Goal: Transaction & Acquisition: Book appointment/travel/reservation

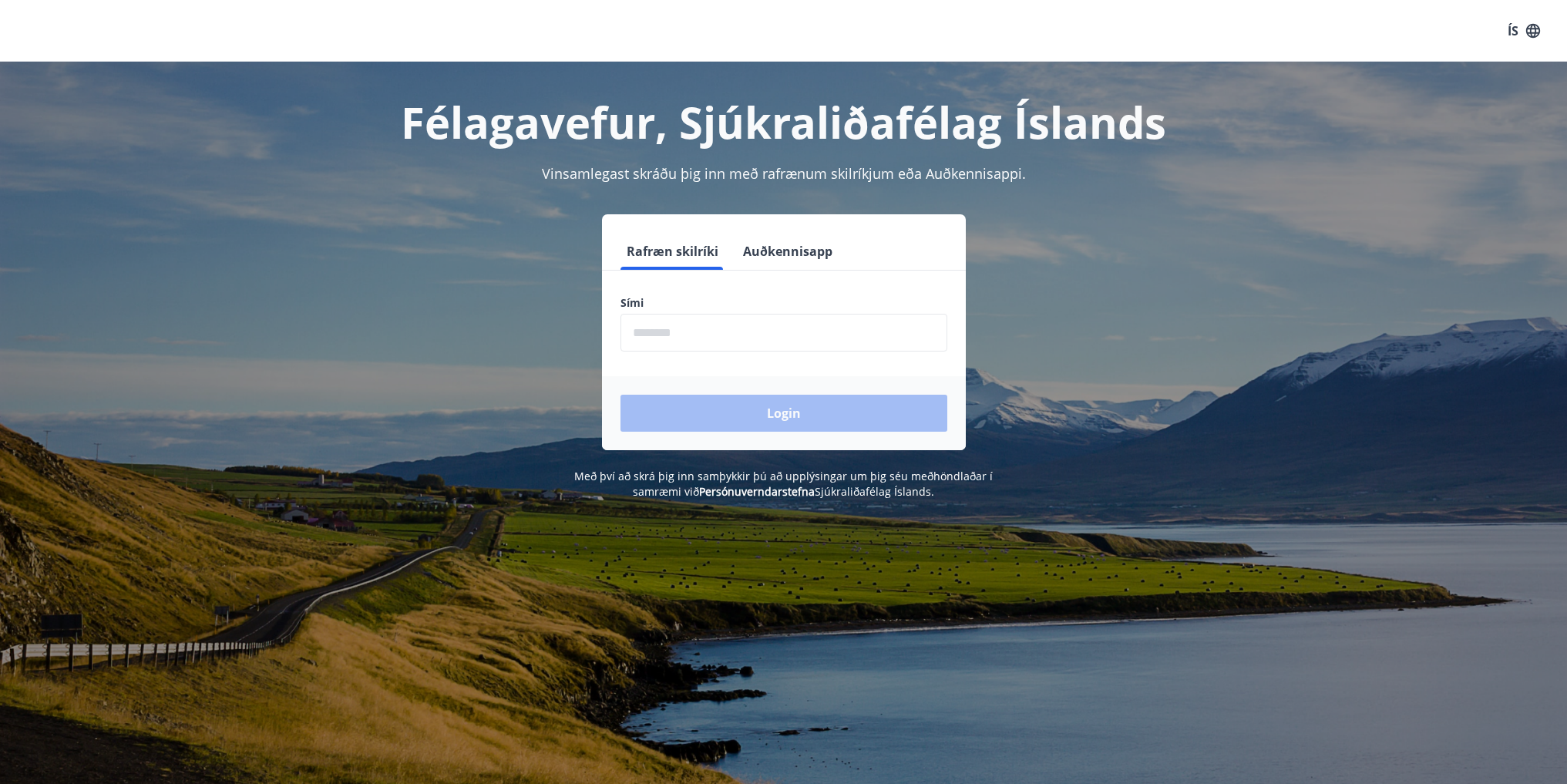
click at [683, 326] on input "phone" at bounding box center [784, 332] width 327 height 38
type input "********"
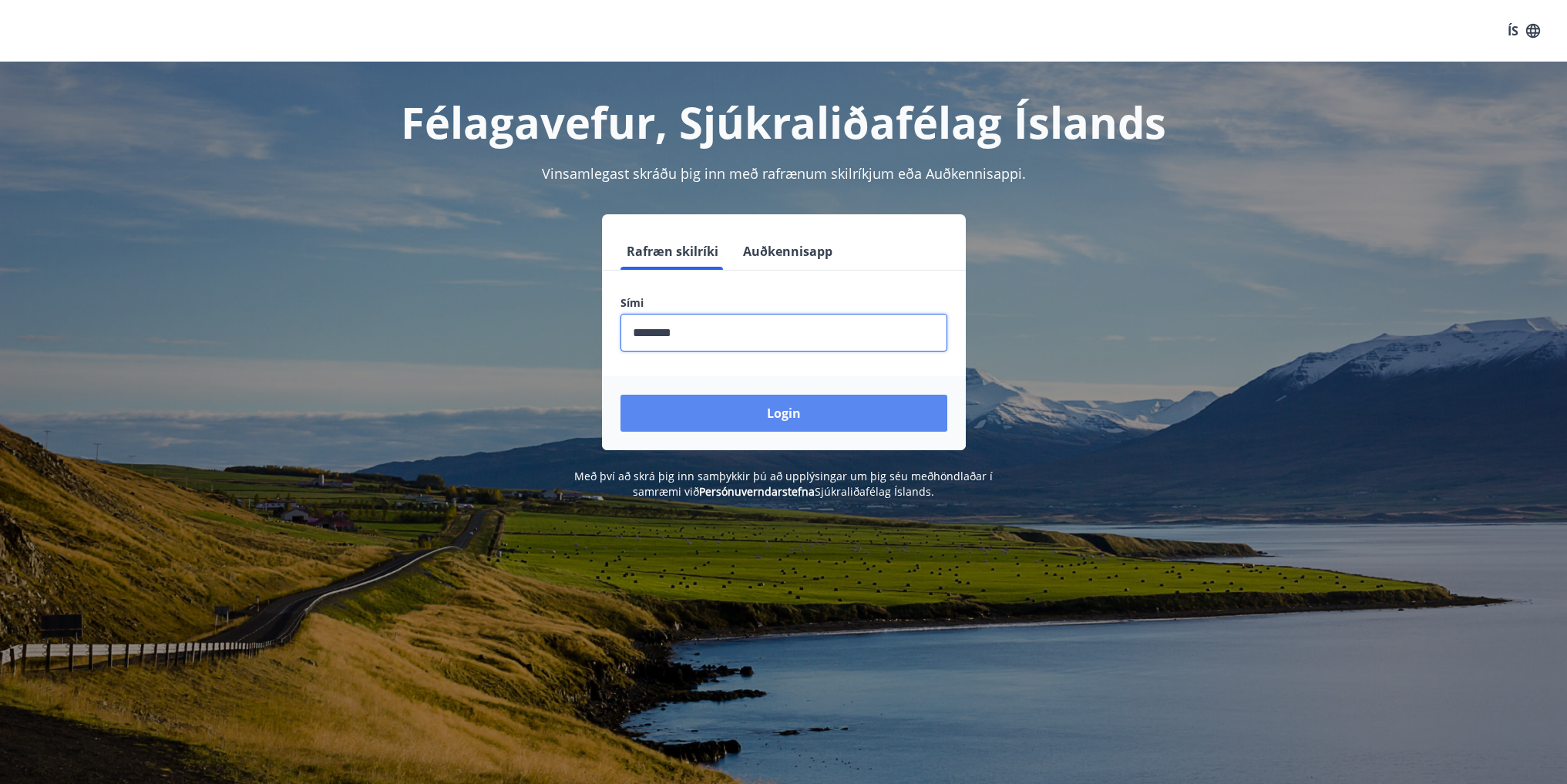
click at [739, 412] on button "Login" at bounding box center [784, 413] width 327 height 37
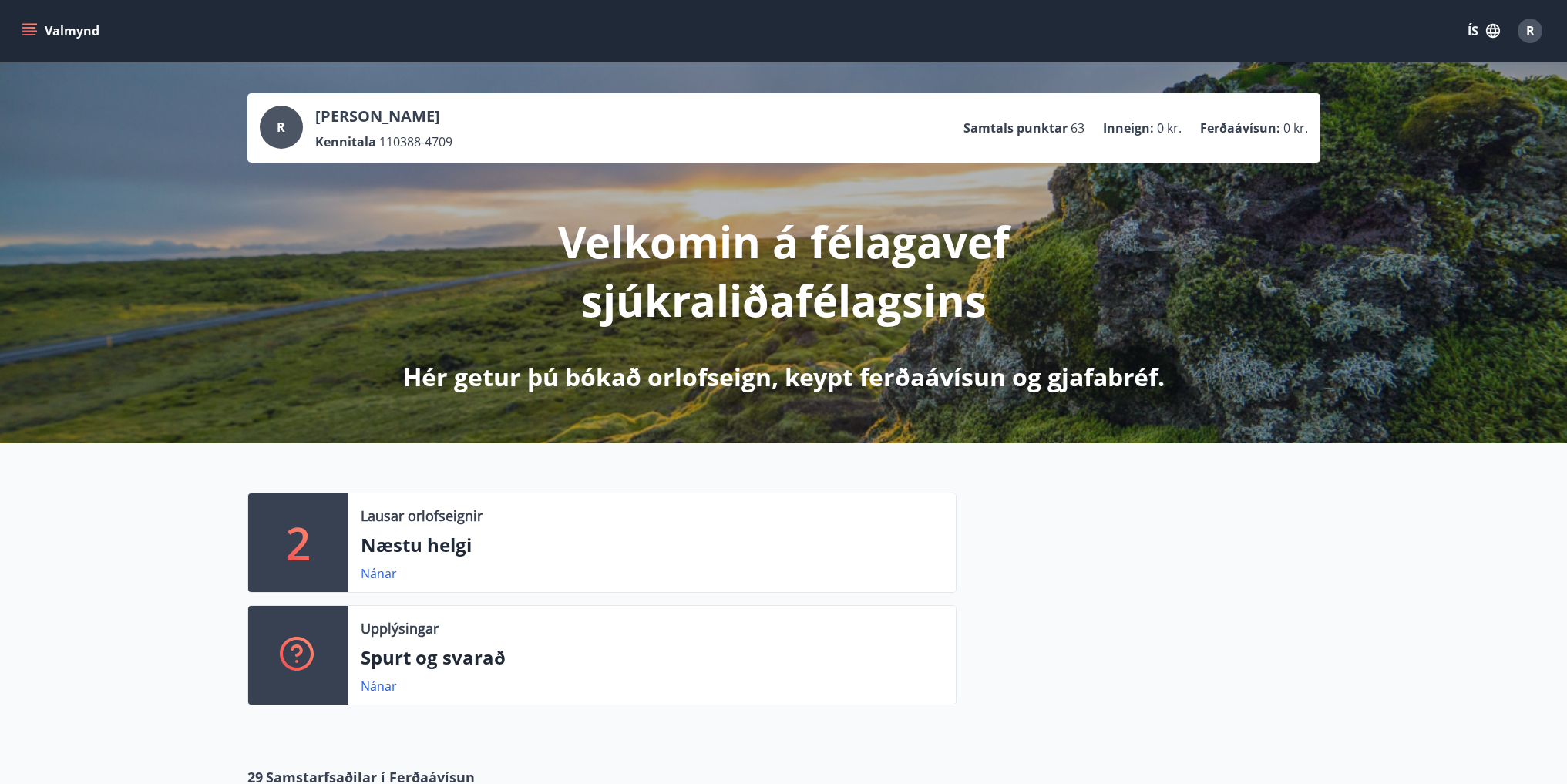
click at [404, 548] on p "Næstu helgi" at bounding box center [652, 545] width 583 height 26
click at [389, 575] on link "Nánar" at bounding box center [378, 573] width 37 height 17
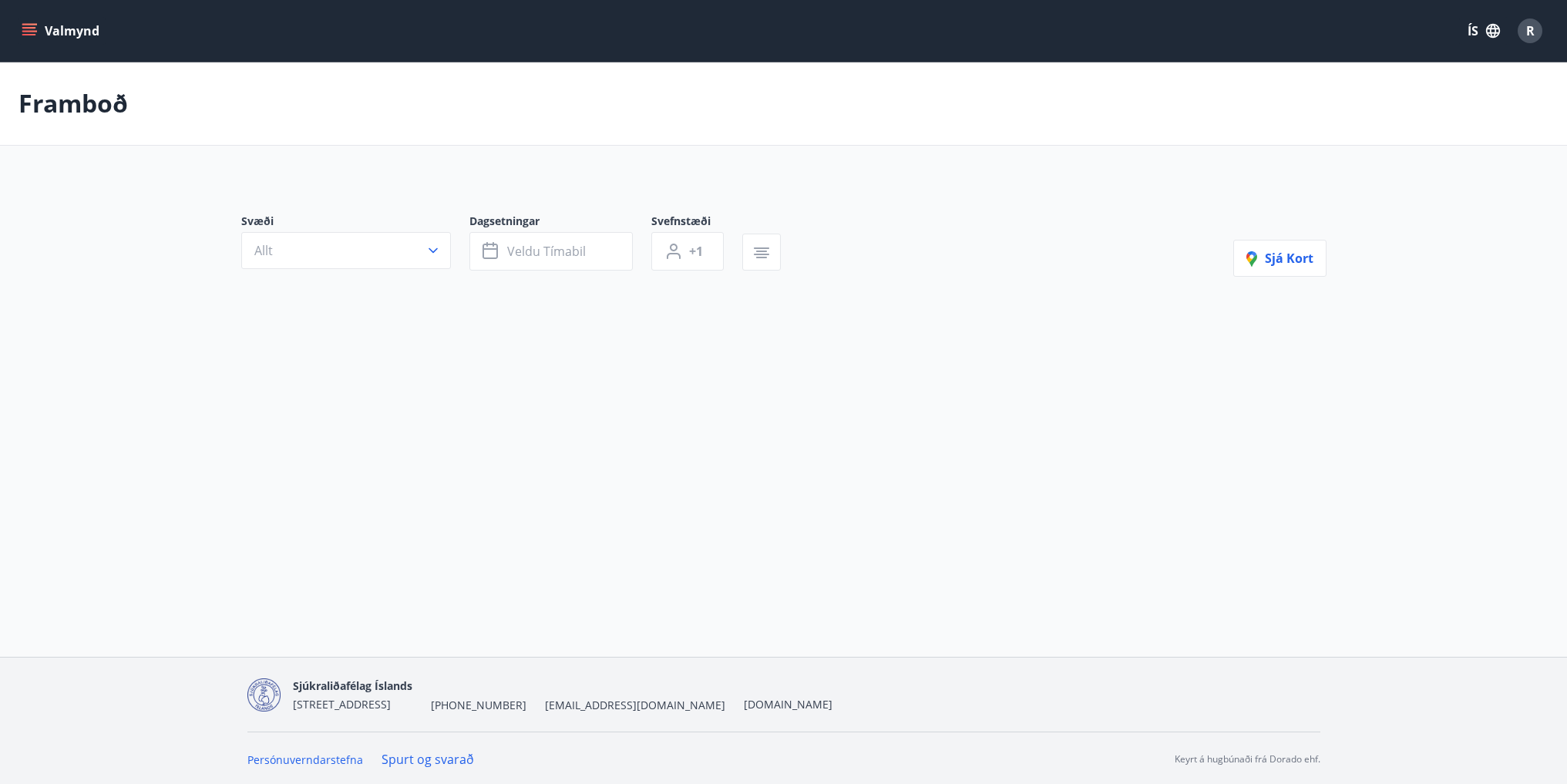
type input "*"
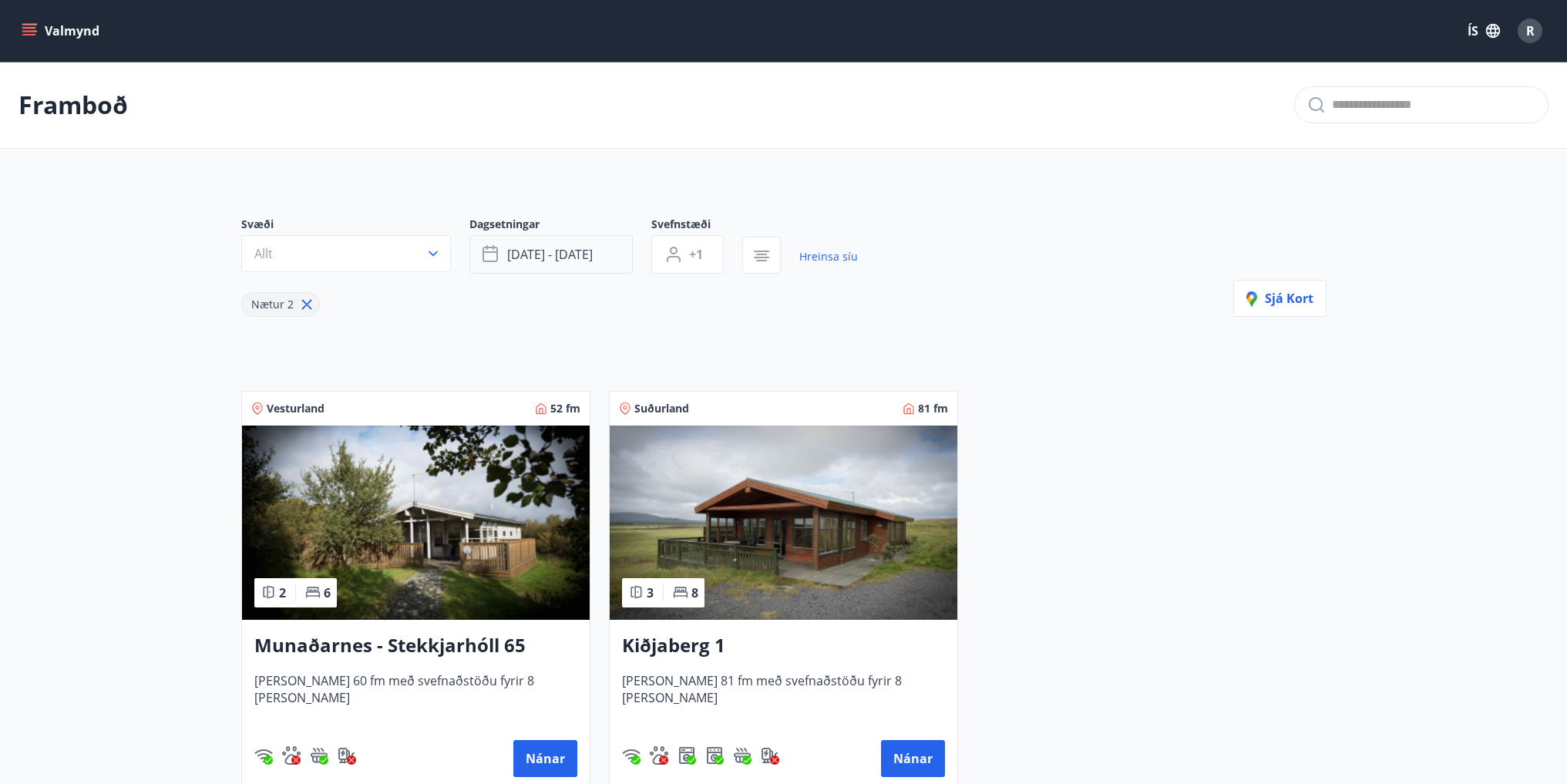
click at [565, 269] on button "[DATE] - [DATE]" at bounding box center [550, 254] width 163 height 38
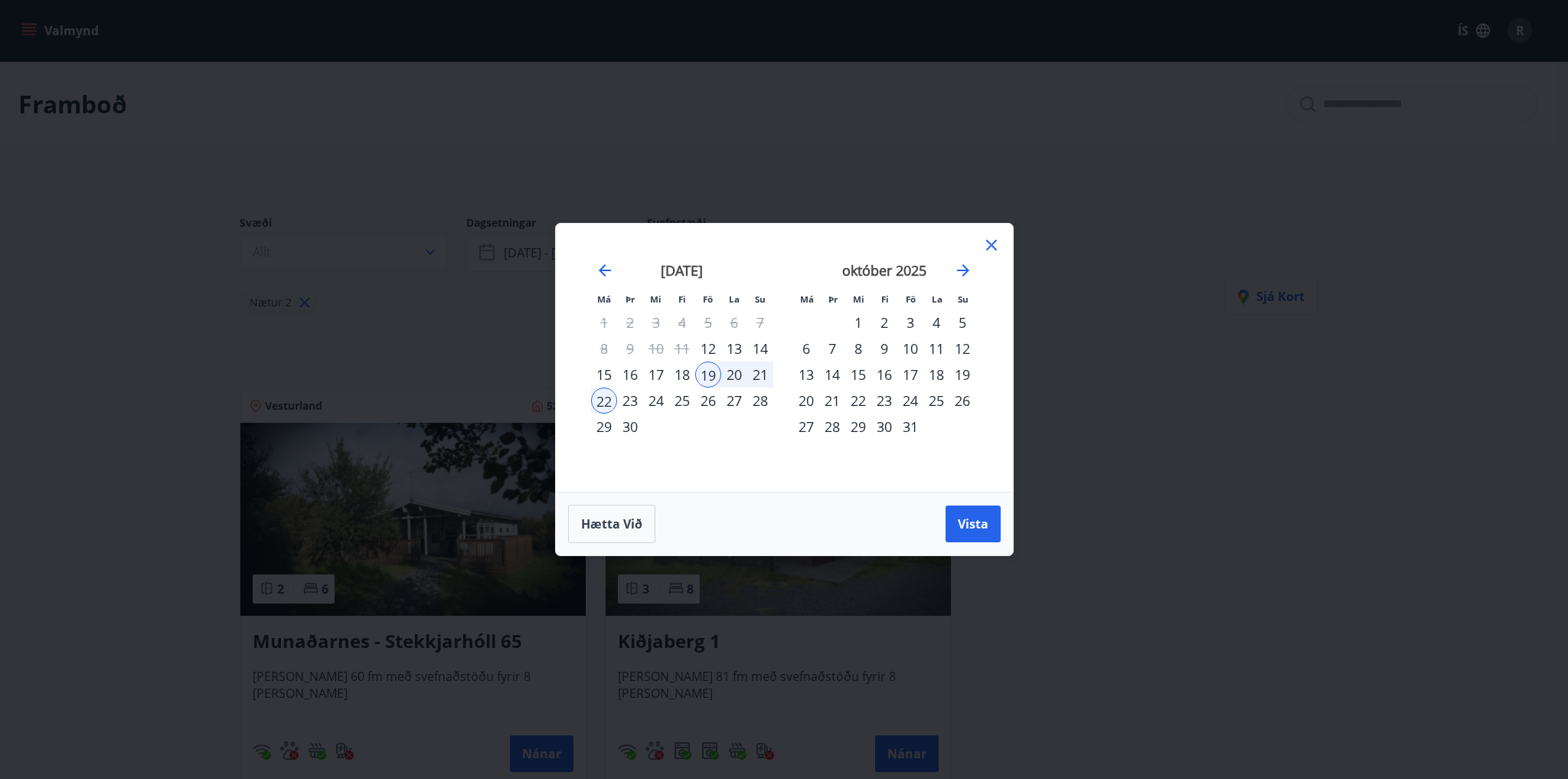
click at [862, 327] on div "1" at bounding box center [858, 323] width 26 height 26
click at [919, 430] on div "31" at bounding box center [911, 427] width 26 height 26
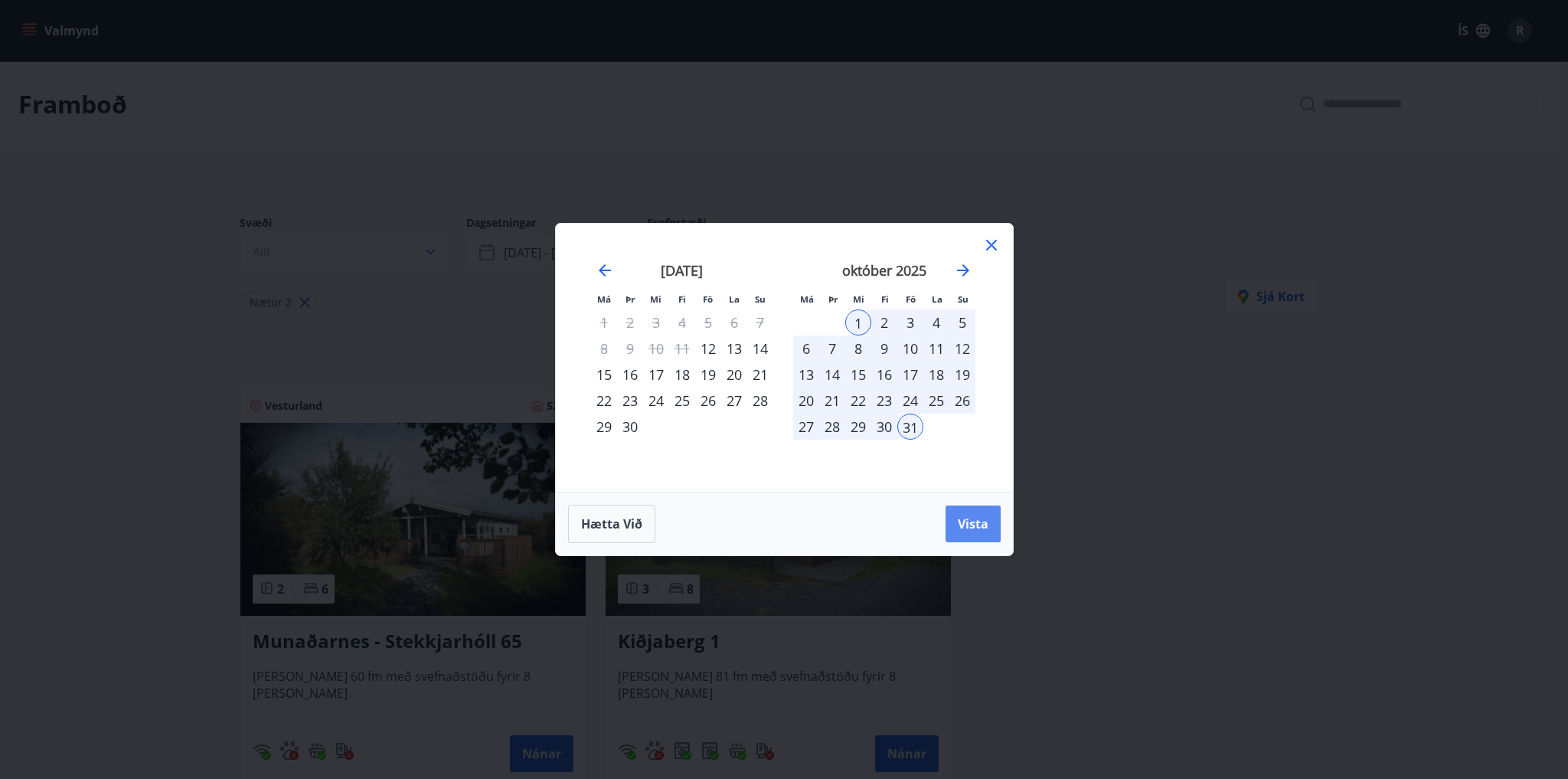
click at [967, 525] on span "Vista" at bounding box center [974, 523] width 31 height 17
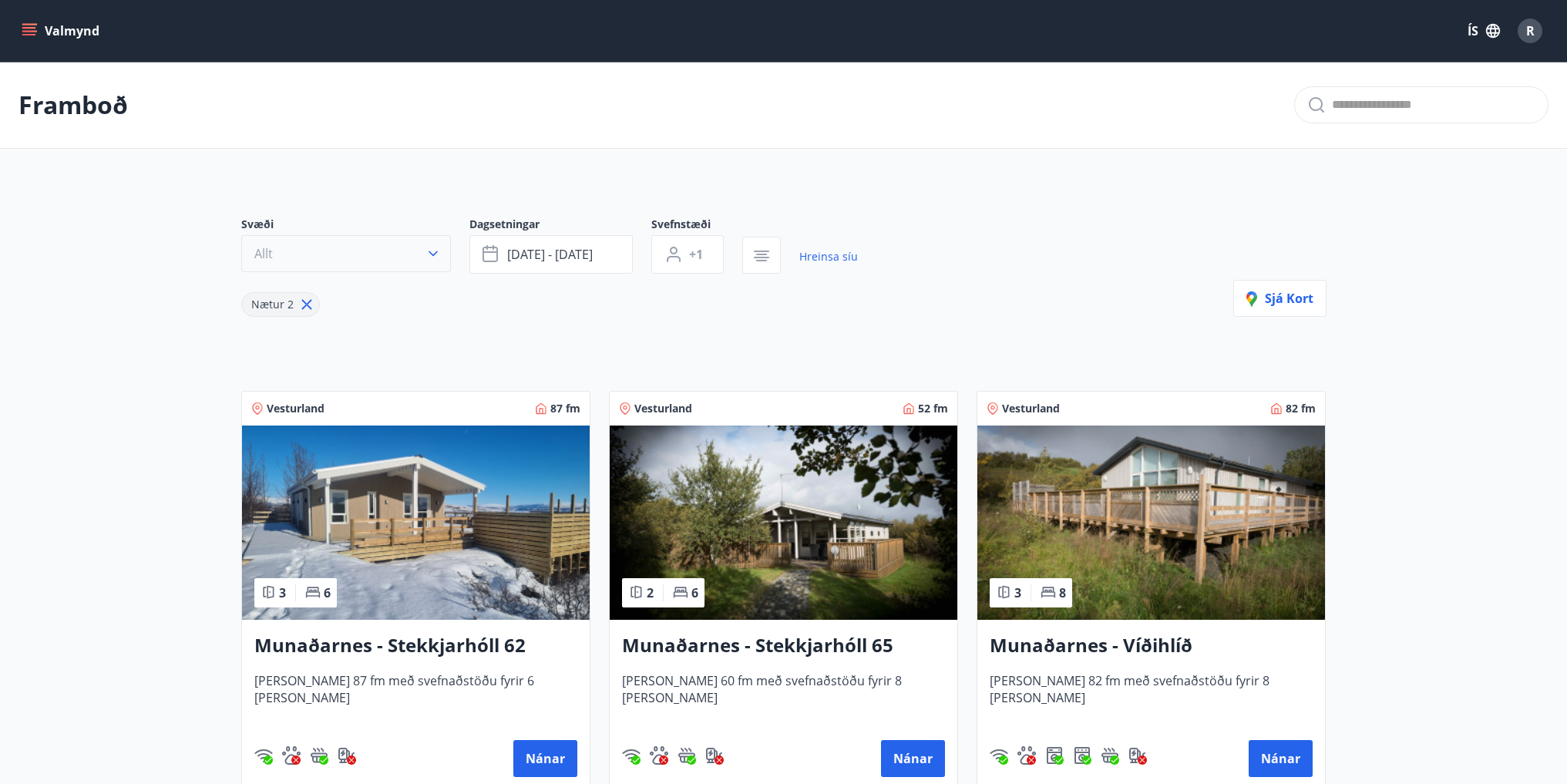
click at [412, 254] on button "Allt" at bounding box center [346, 254] width 209 height 37
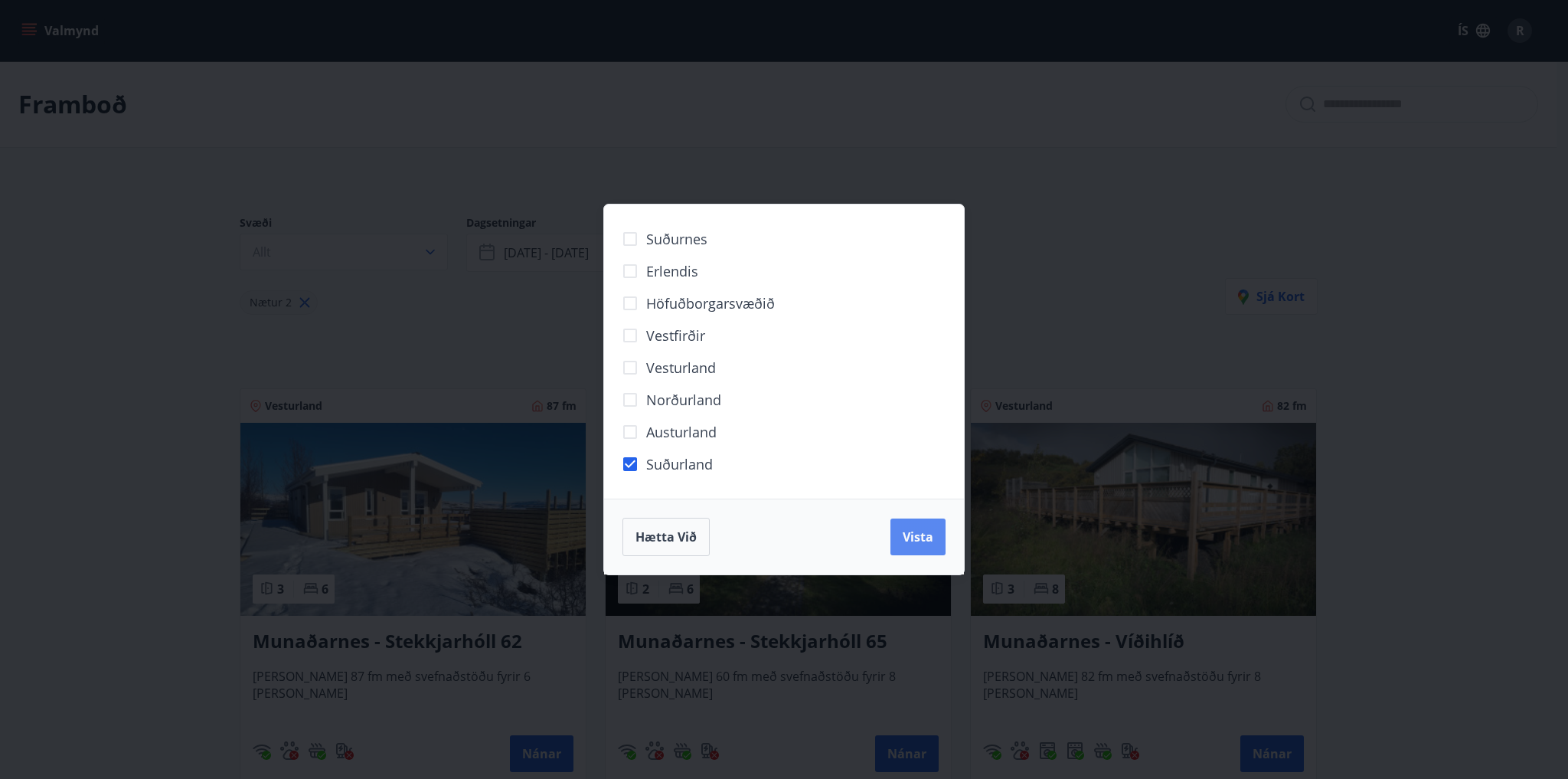
click at [915, 525] on button "Vista" at bounding box center [918, 537] width 55 height 37
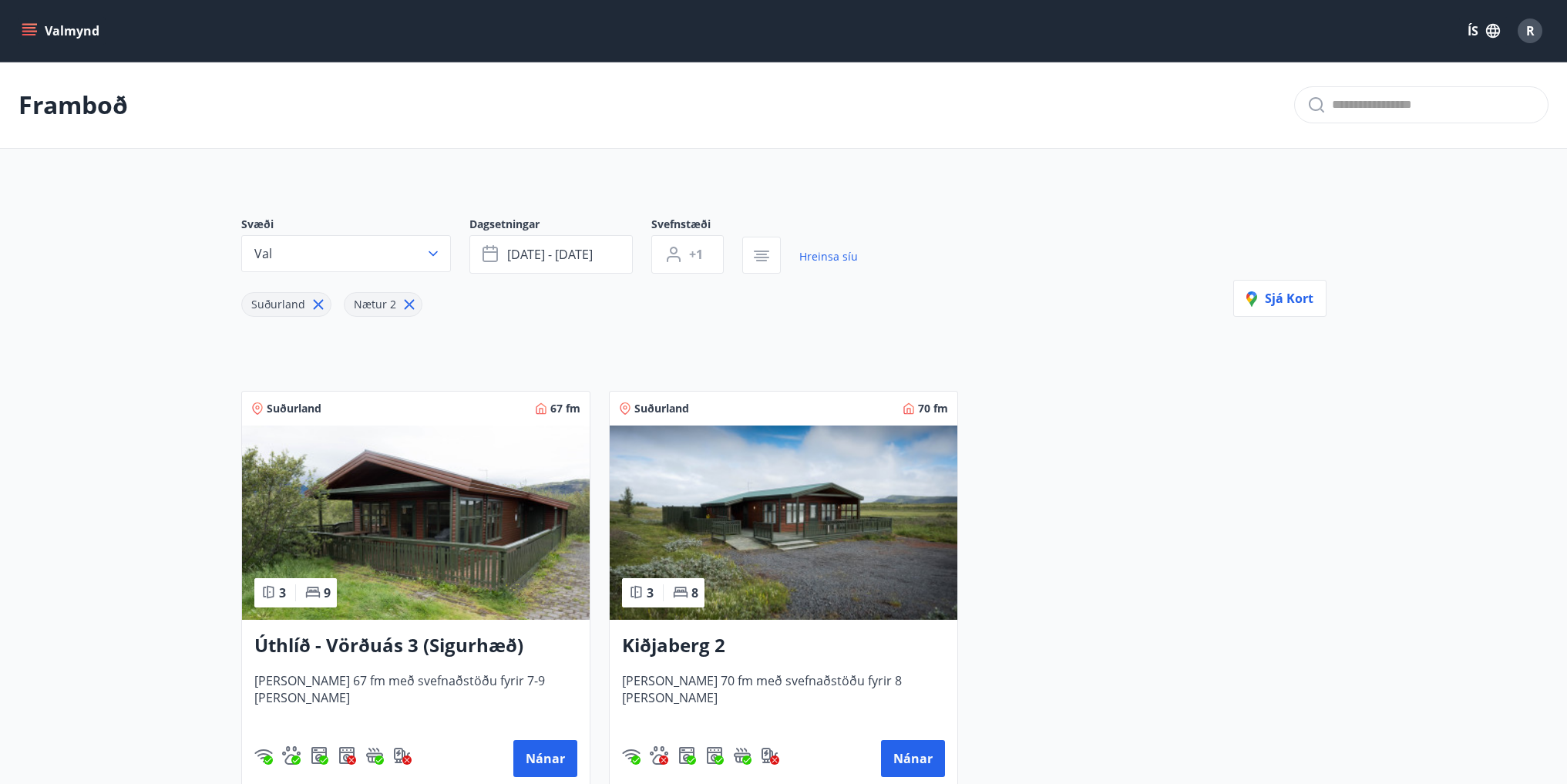
click at [262, 647] on h3 "Úthlíð - Vörðuás 3 (Sigurhæð)" at bounding box center [416, 646] width 323 height 28
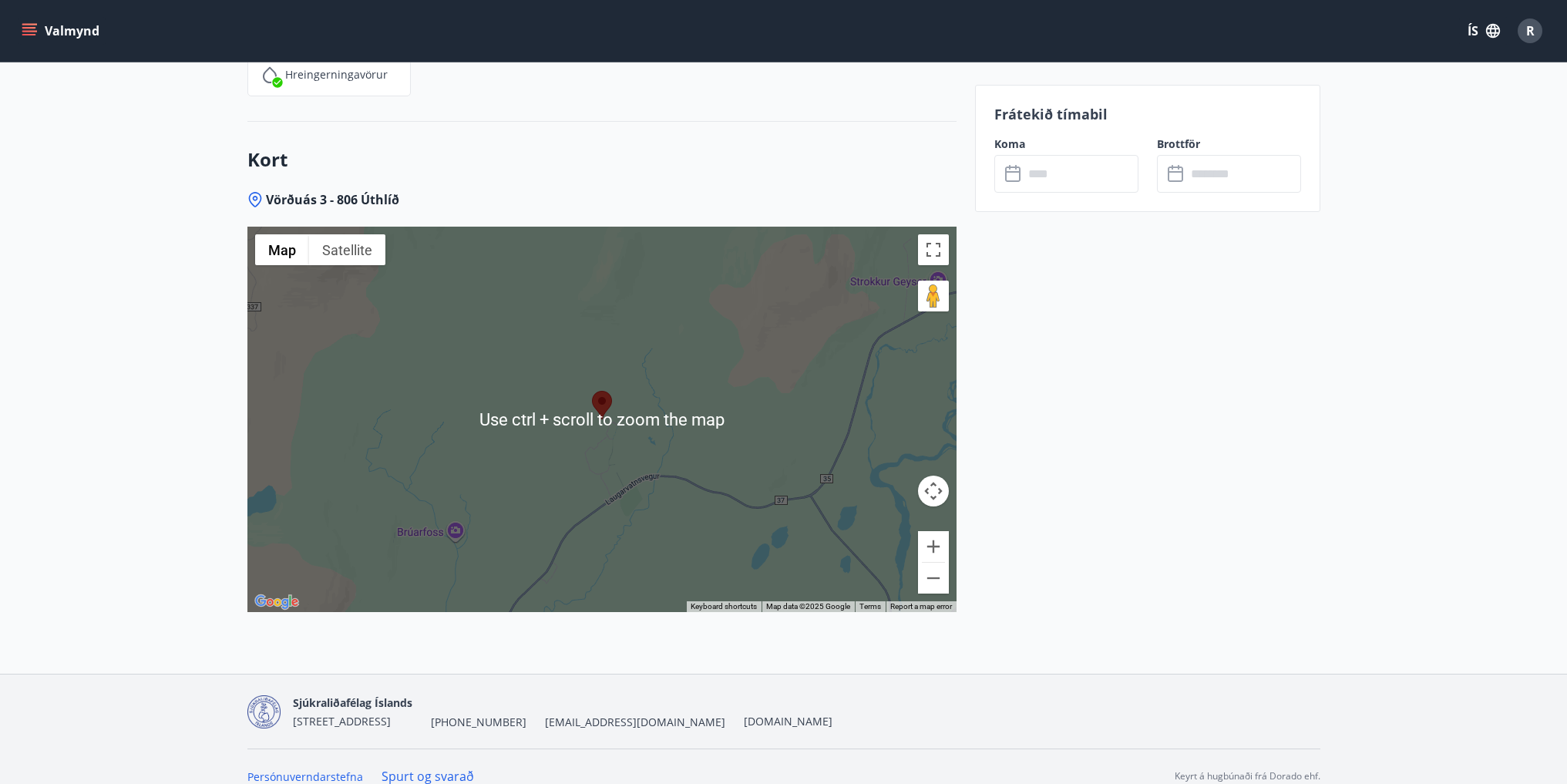
scroll to position [2447, 0]
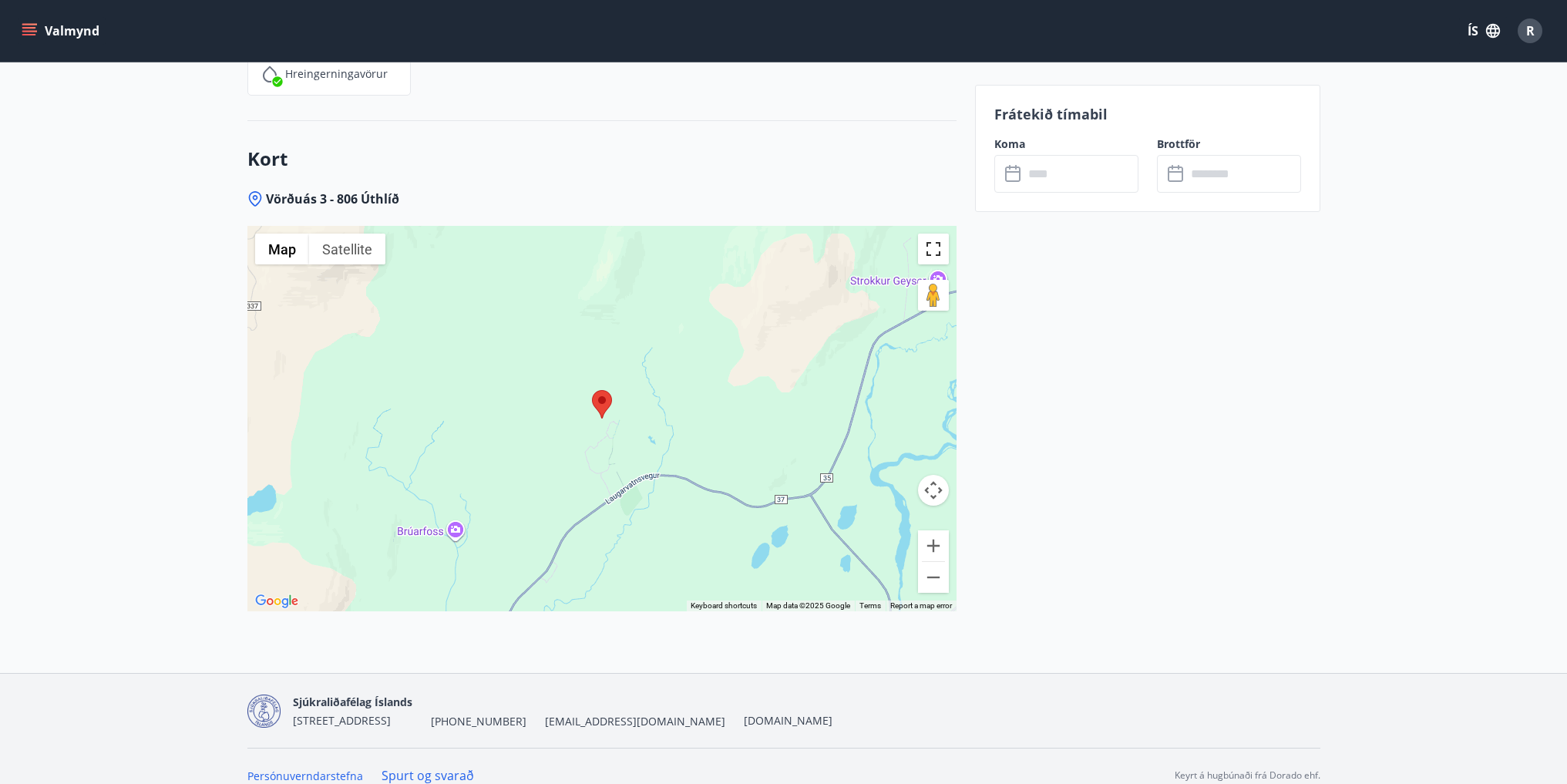
click at [922, 236] on button "Toggle fullscreen view" at bounding box center [934, 249] width 31 height 31
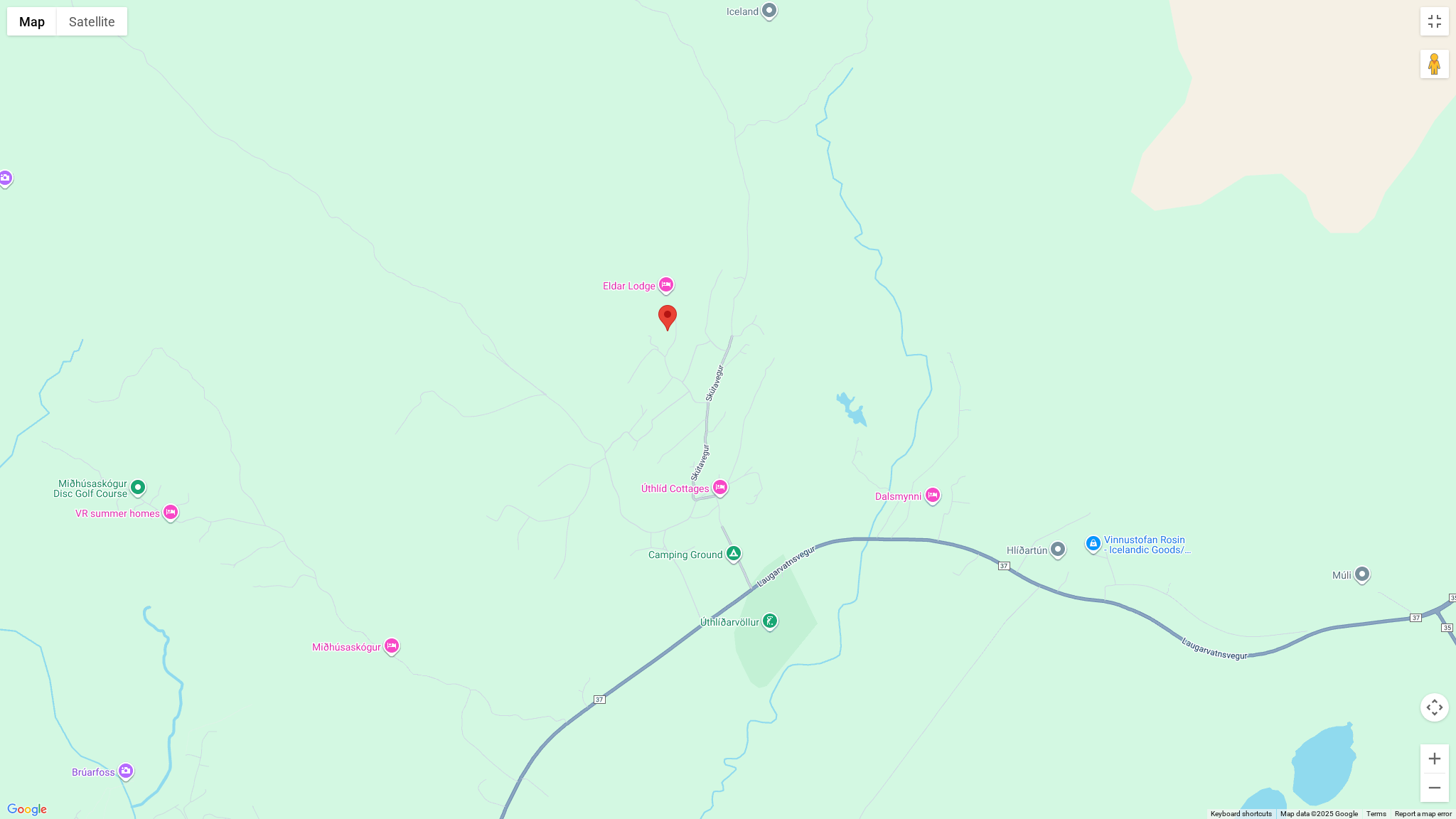
drag, startPoint x: 589, startPoint y: 364, endPoint x: 792, endPoint y: 439, distance: 216.4
click at [787, 439] on div at bounding box center [728, 410] width 1456 height 819
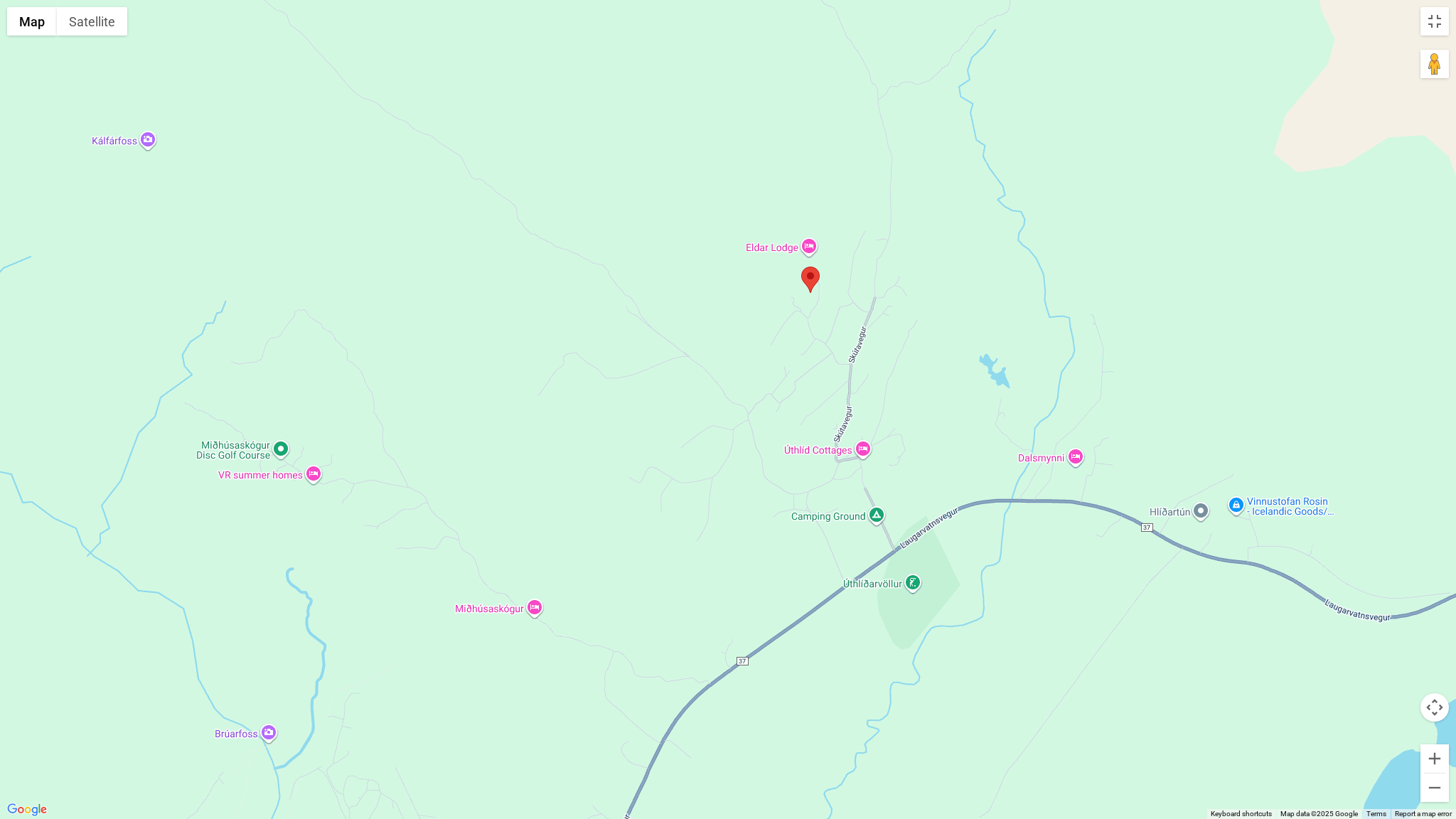
drag, startPoint x: 608, startPoint y: 431, endPoint x: 712, endPoint y: 386, distance: 113.3
click at [712, 386] on div at bounding box center [728, 410] width 1456 height 819
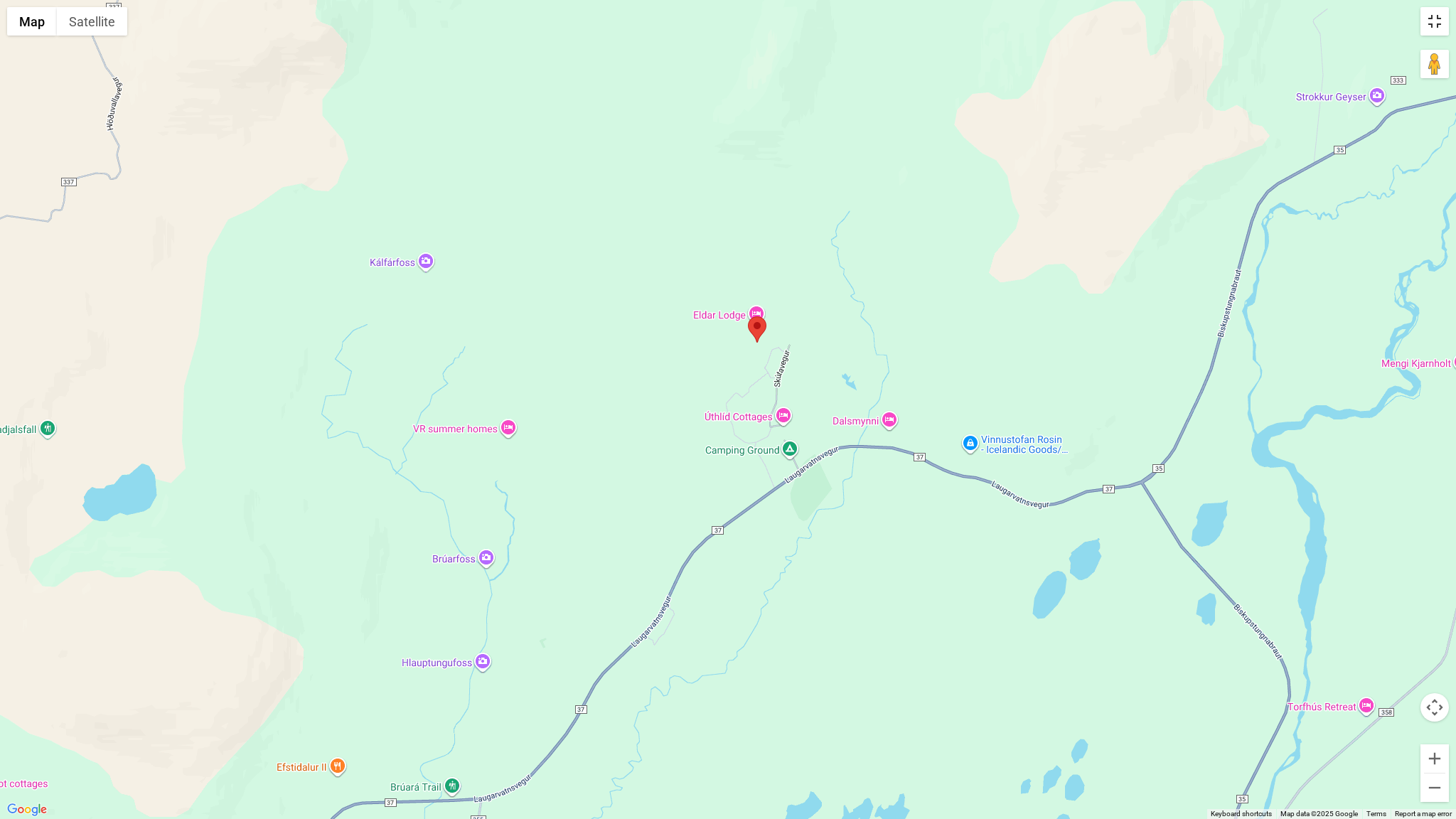
click at [1437, 26] on button "Toggle fullscreen view" at bounding box center [1435, 21] width 28 height 28
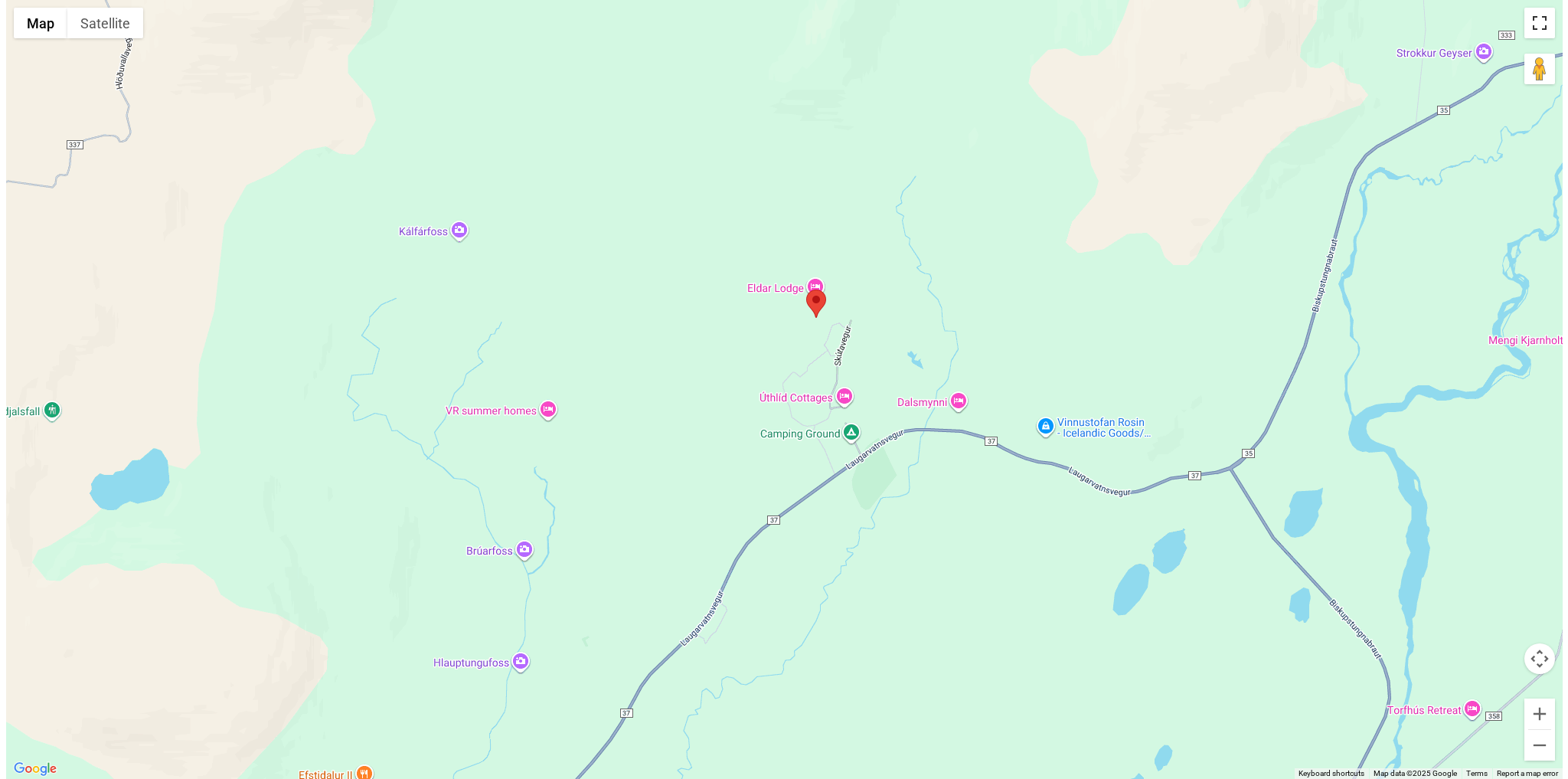
scroll to position [0, 0]
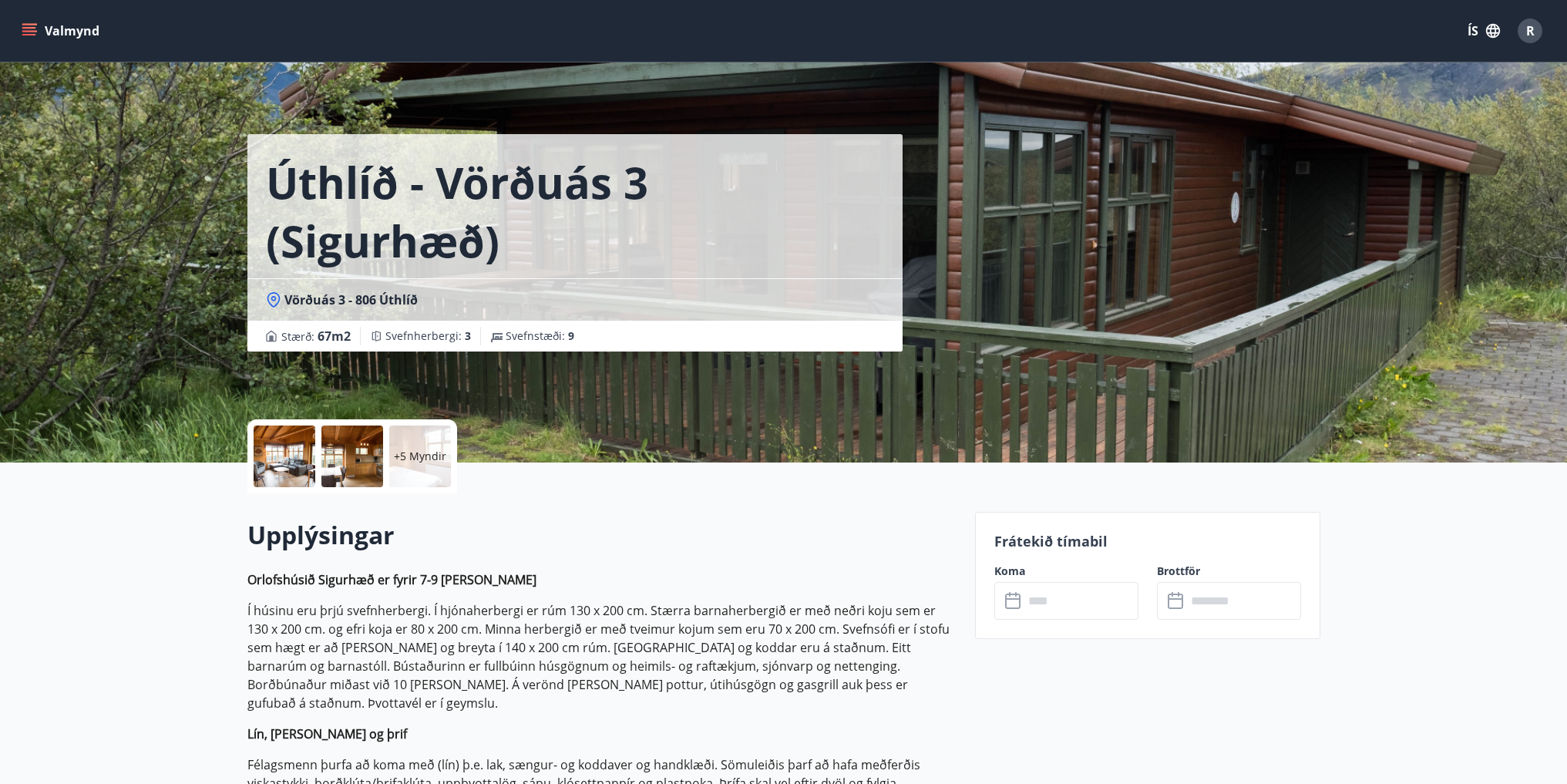
click at [415, 456] on p "+5 Myndir" at bounding box center [420, 456] width 53 height 15
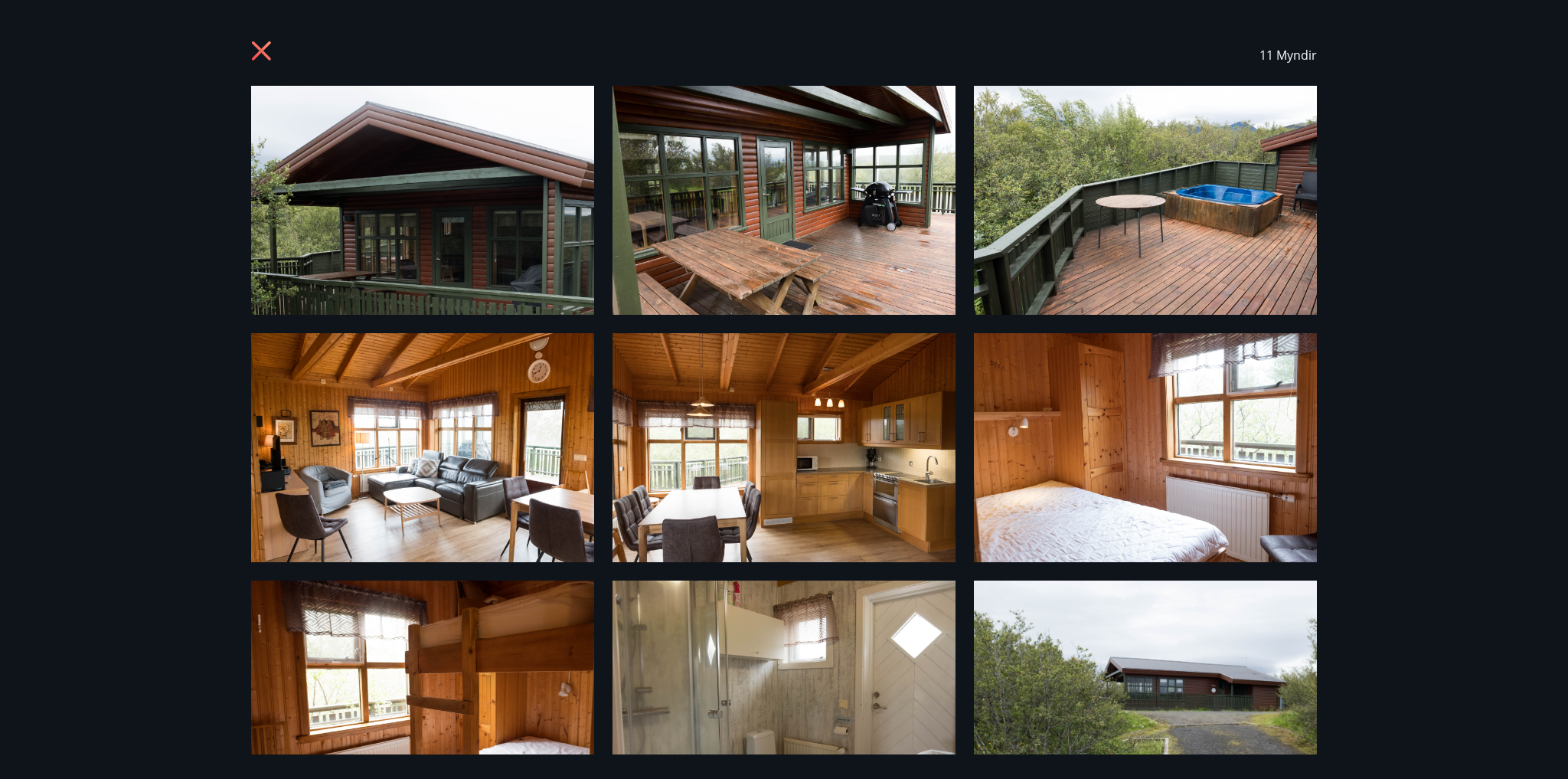
click at [260, 47] on icon at bounding box center [263, 52] width 24 height 24
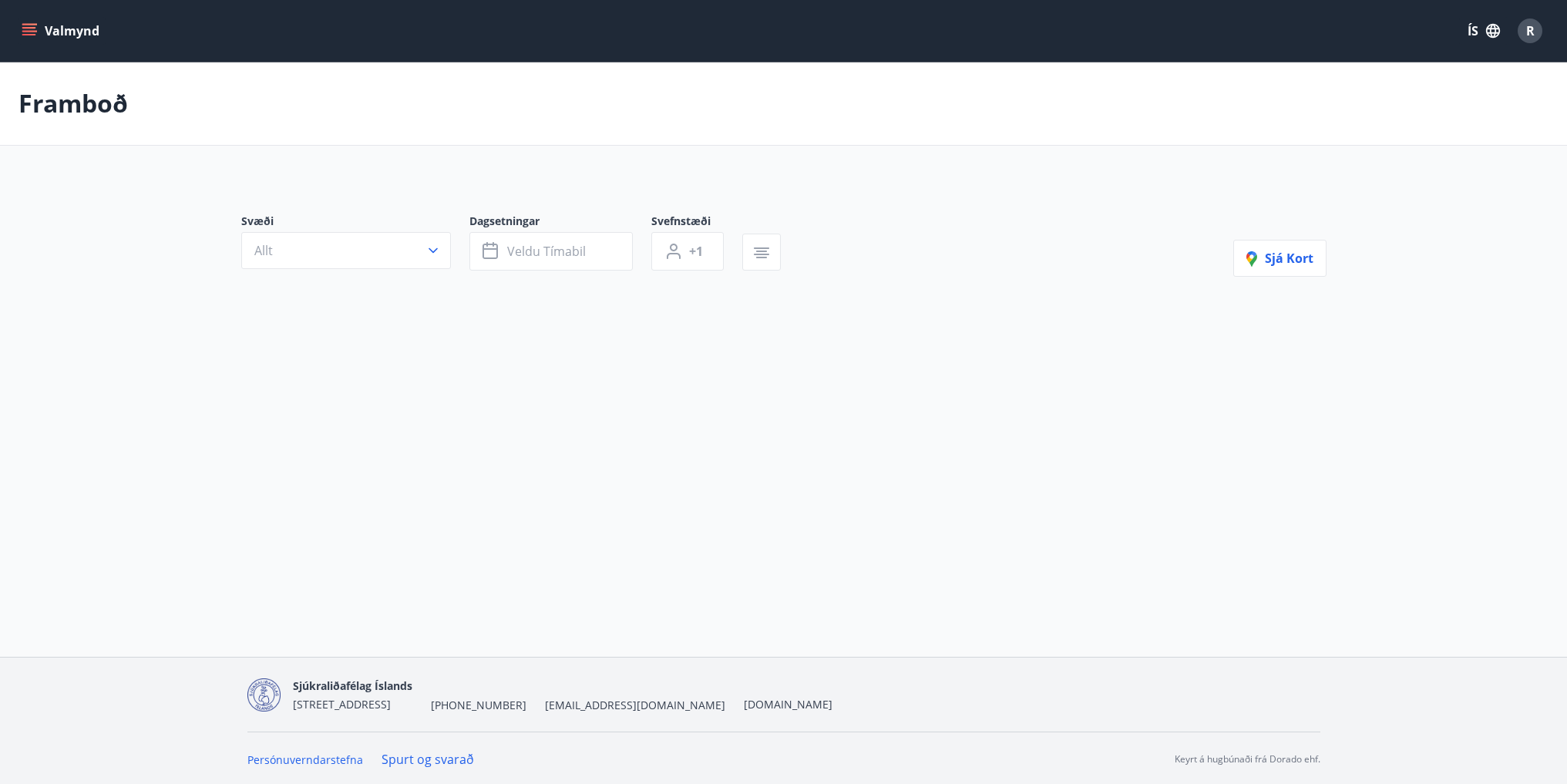
type input "*"
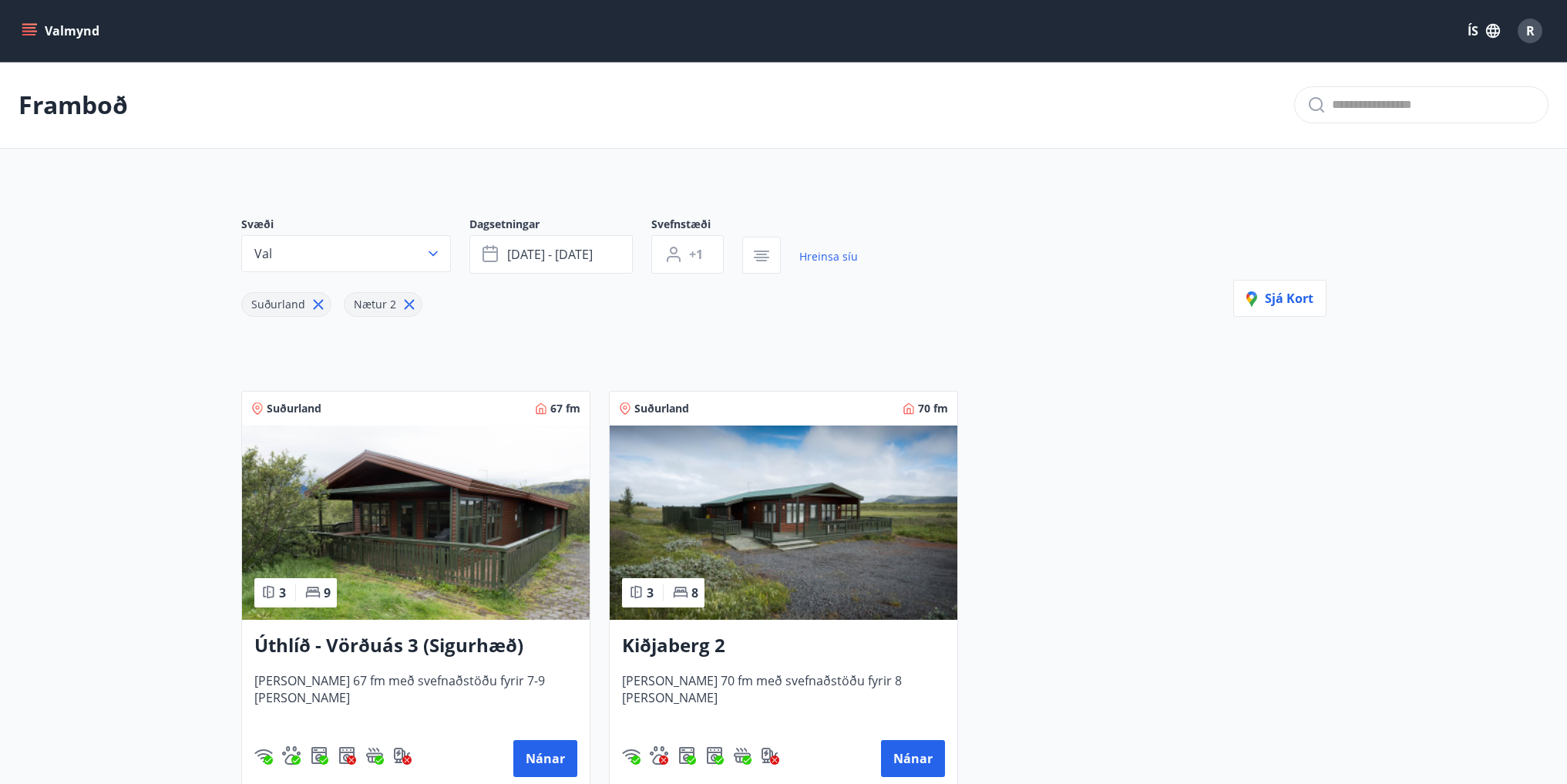
click at [1496, 30] on icon "button" at bounding box center [1492, 30] width 14 height 14
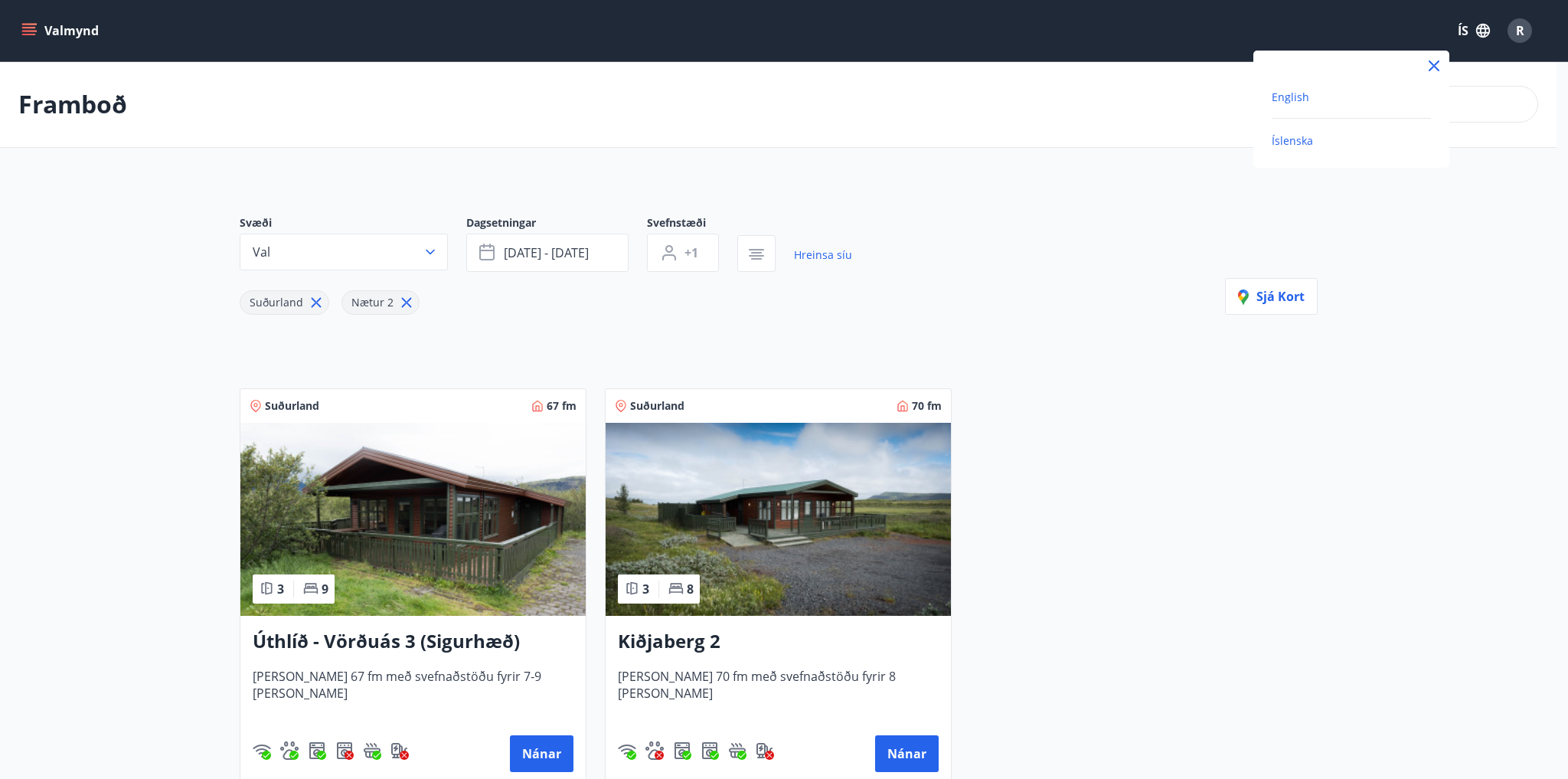
click at [1278, 95] on span "English" at bounding box center [1291, 97] width 38 height 15
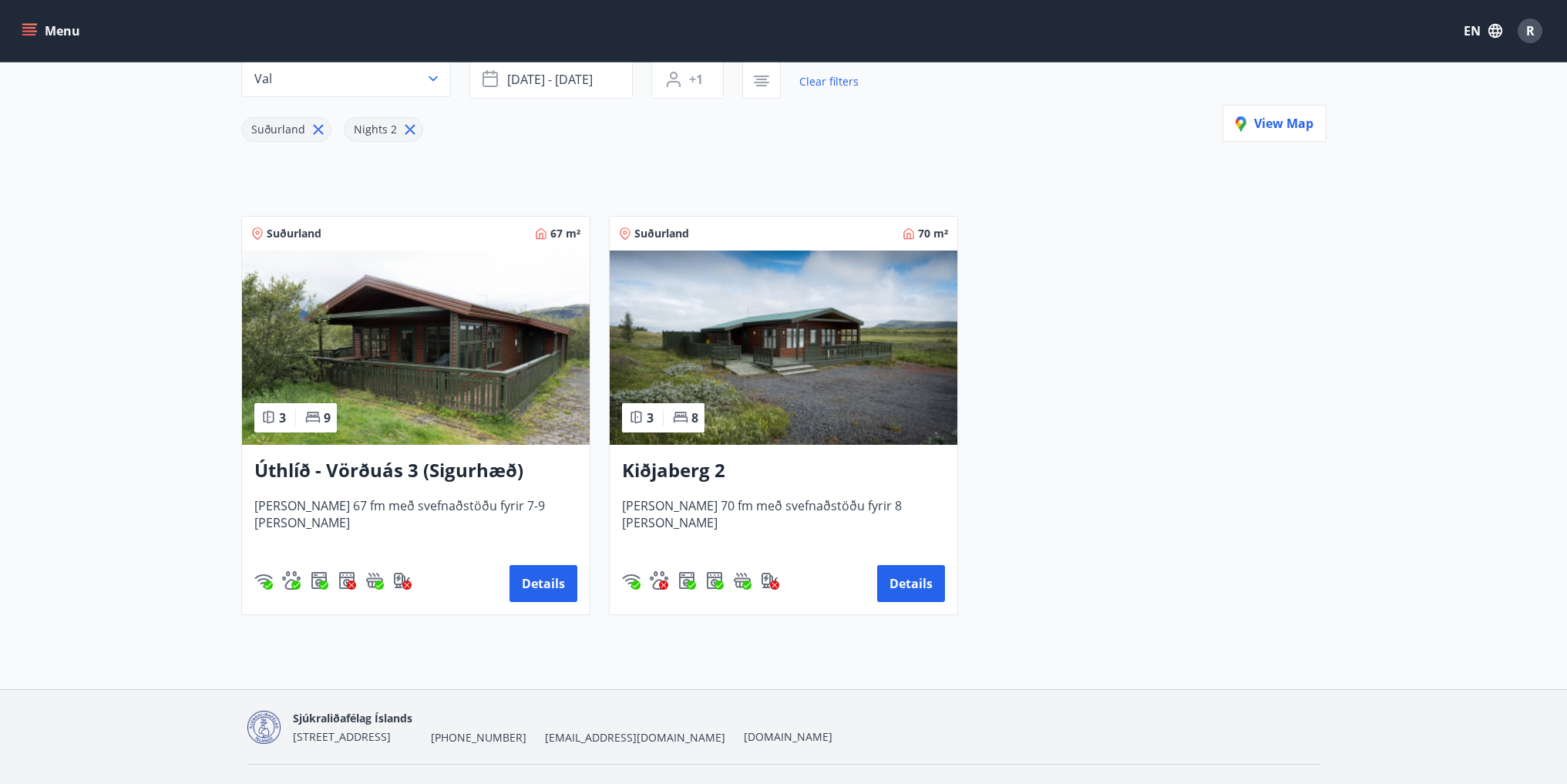
scroll to position [209, 0]
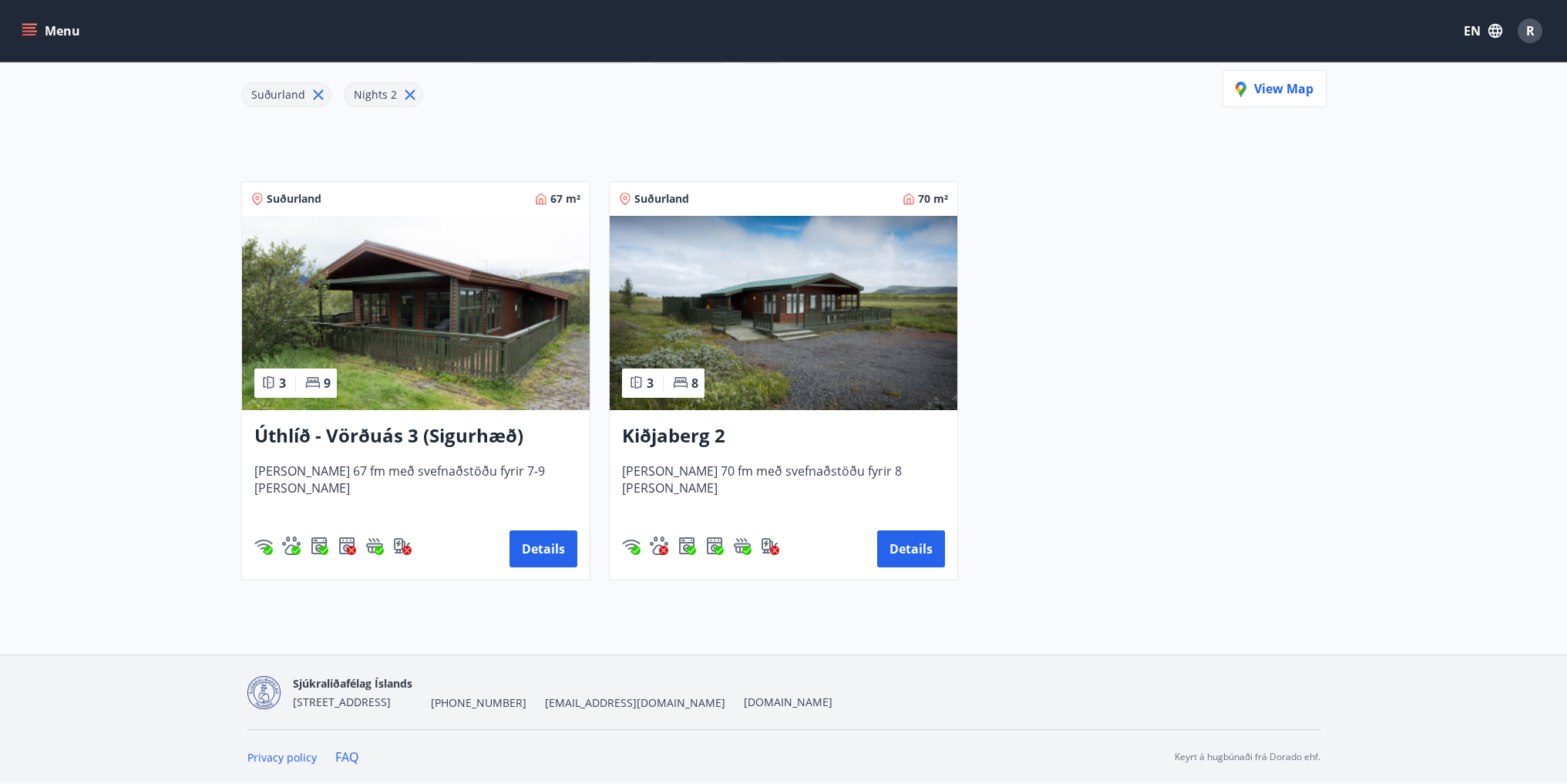
click at [758, 421] on div "Kiðjaberg 2 Húsið er 70 fm með svefnaðstöðu fyrir 8 manns Details" at bounding box center [784, 494] width 348 height 170
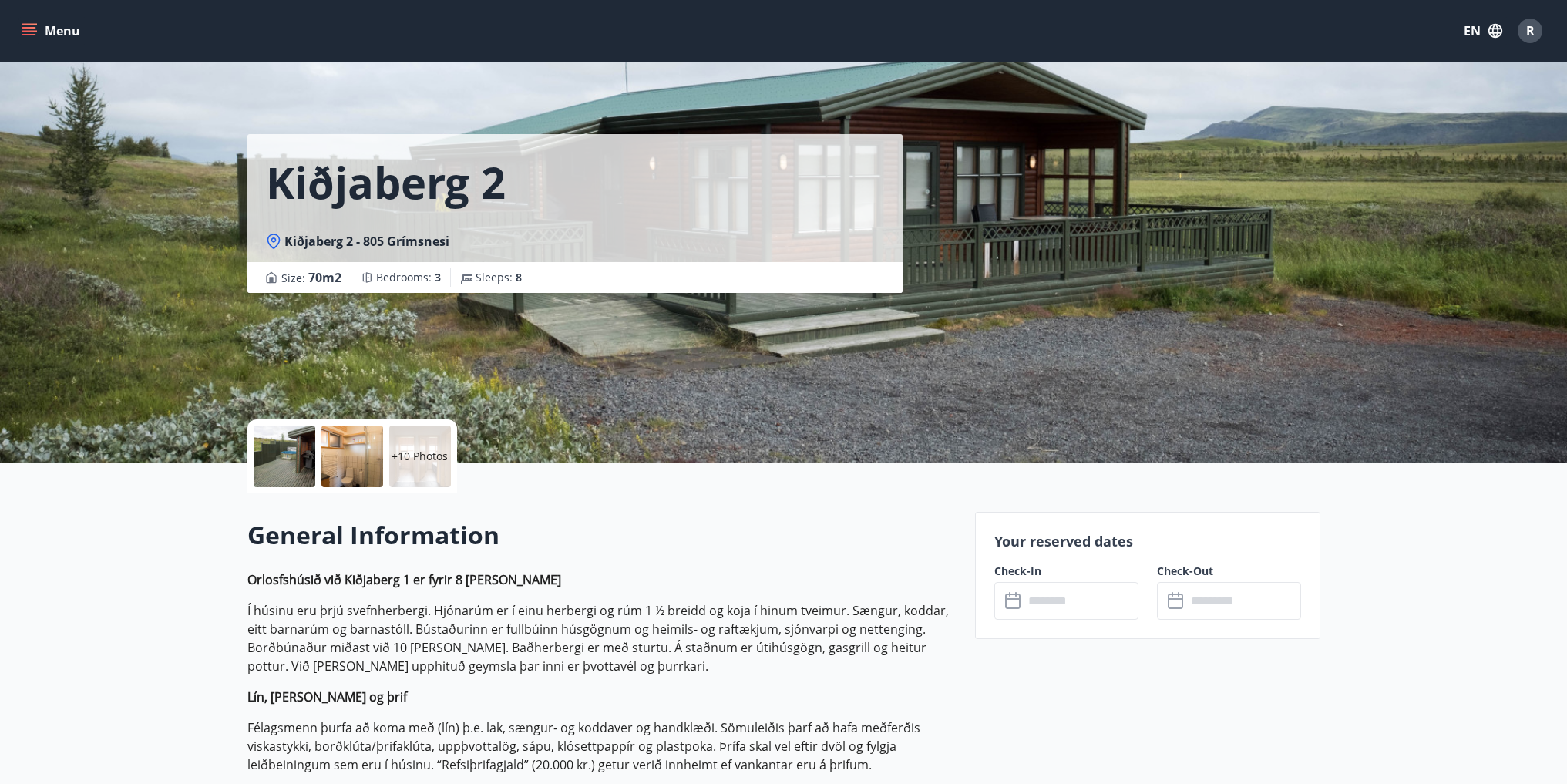
click at [432, 452] on p "+10 Photos" at bounding box center [419, 456] width 56 height 15
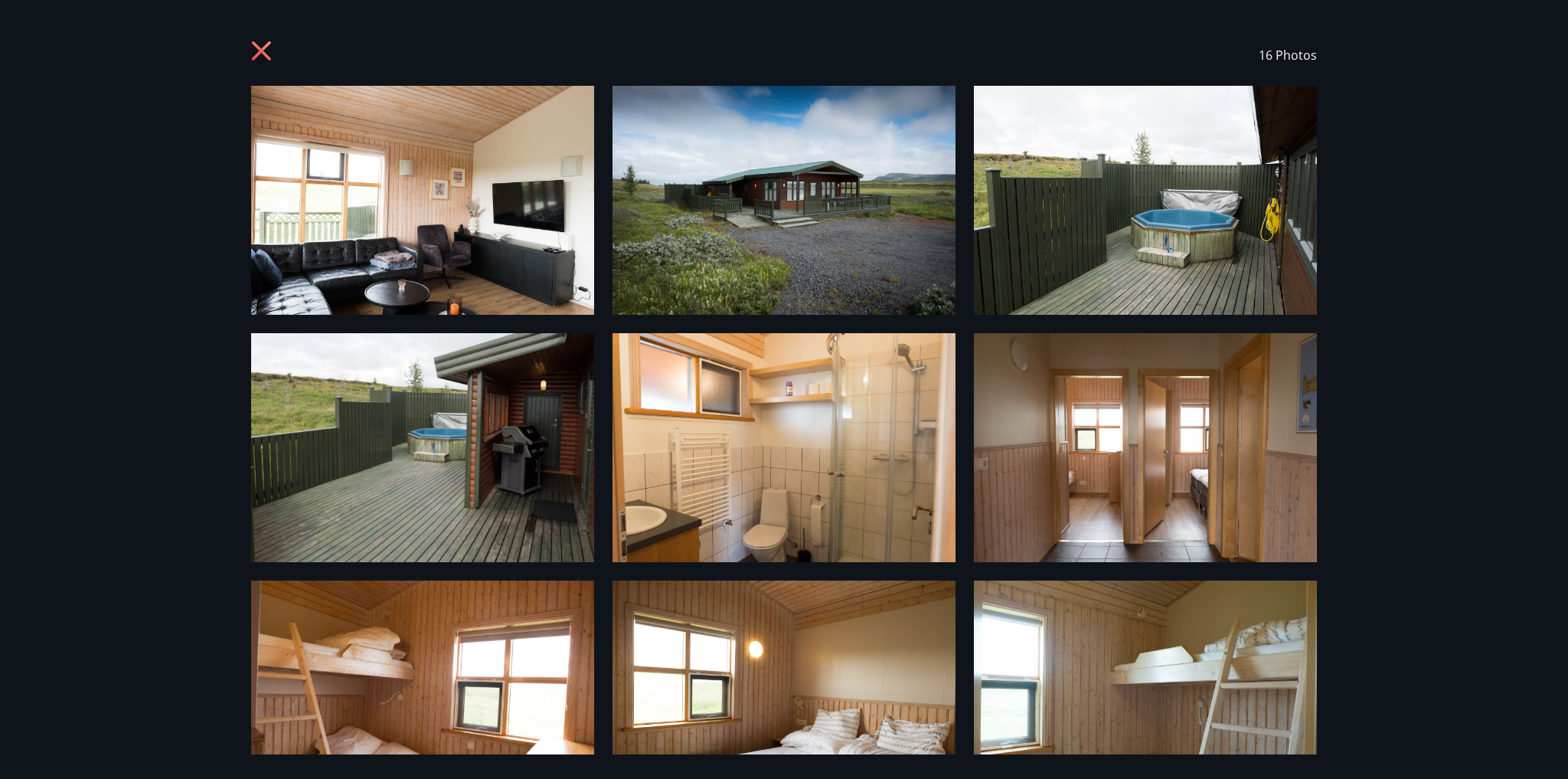
click at [259, 45] on icon at bounding box center [263, 52] width 24 height 24
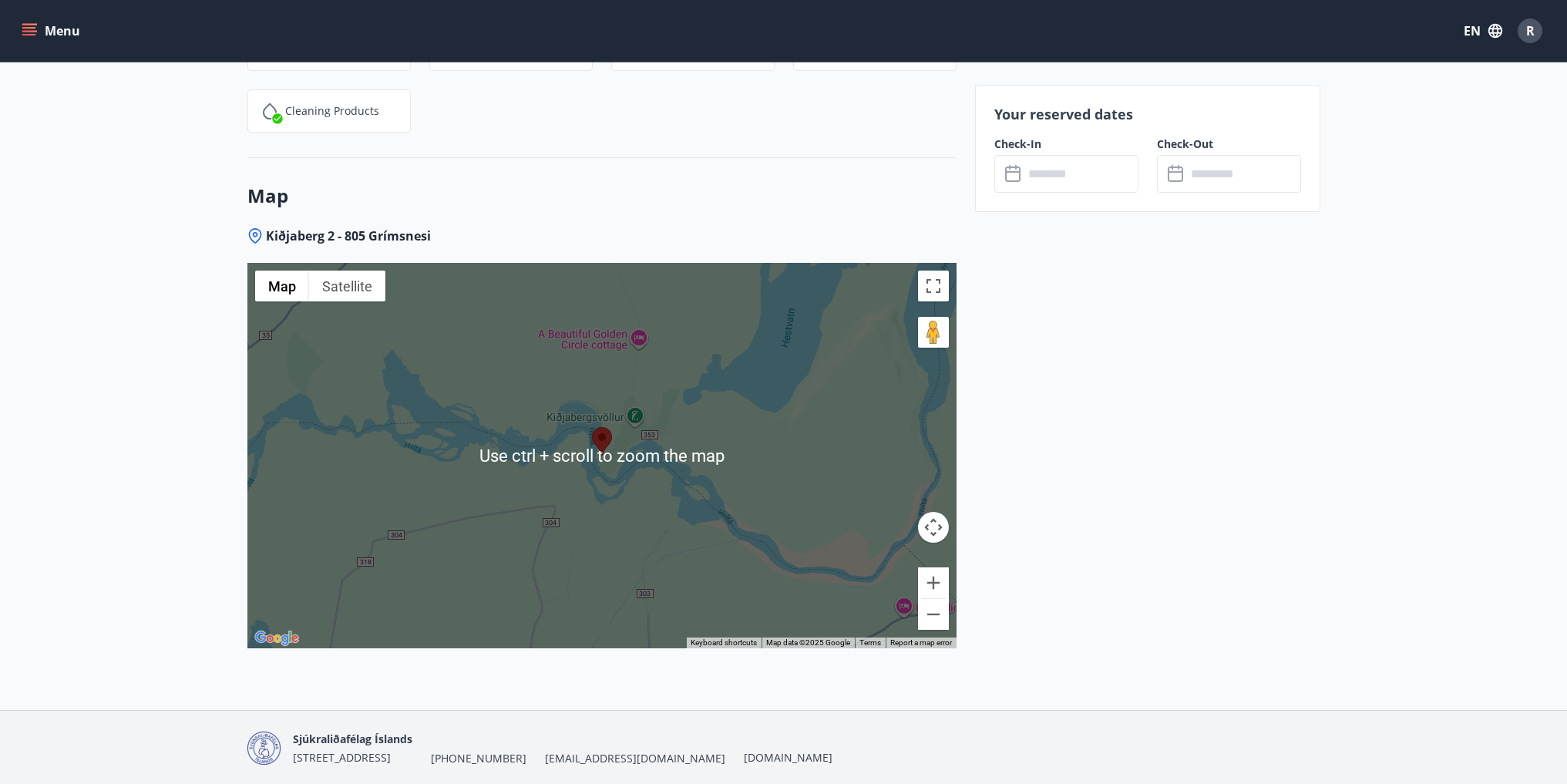
scroll to position [2367, 0]
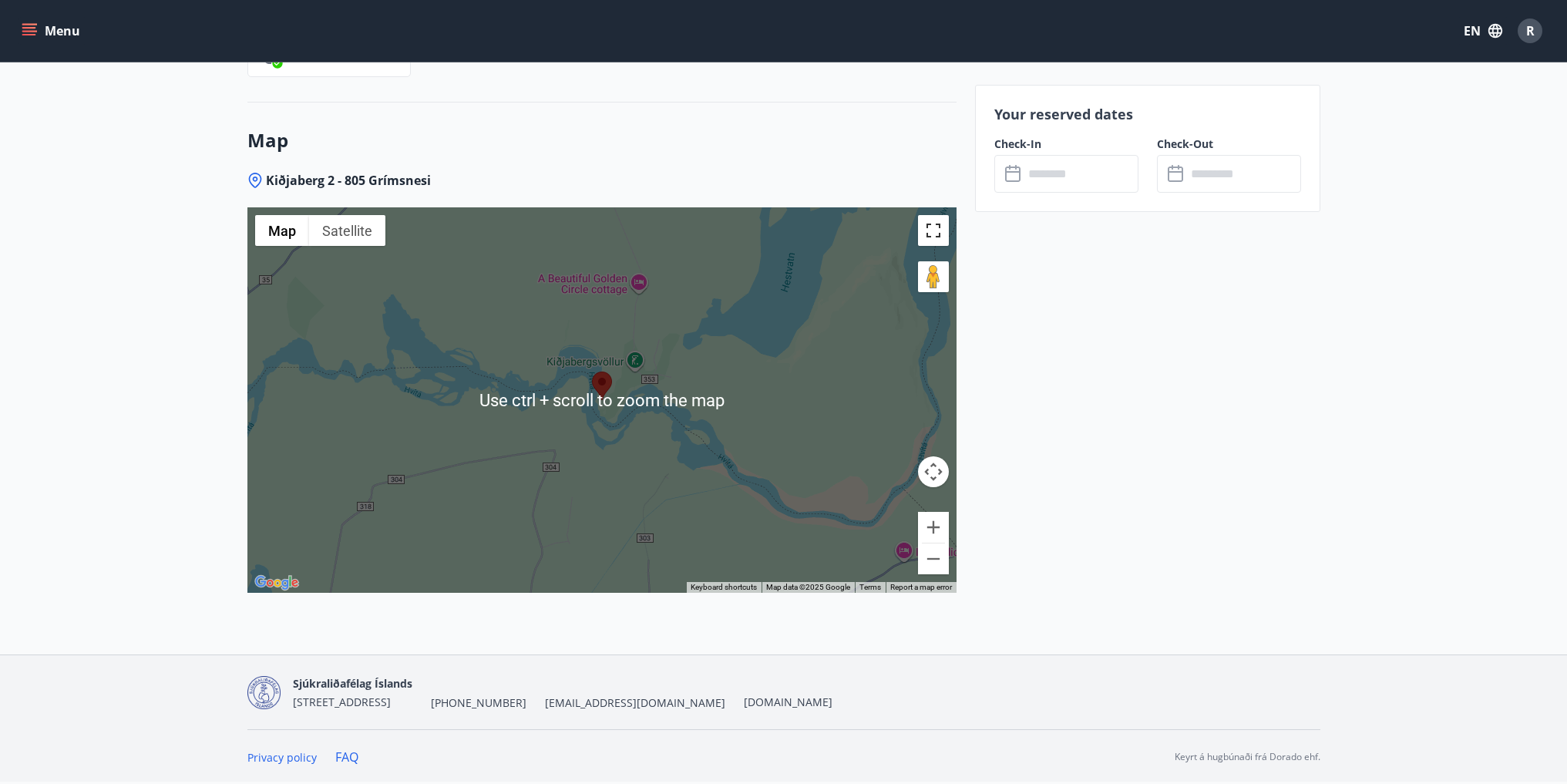
click at [932, 222] on button "Toggle fullscreen view" at bounding box center [934, 230] width 31 height 31
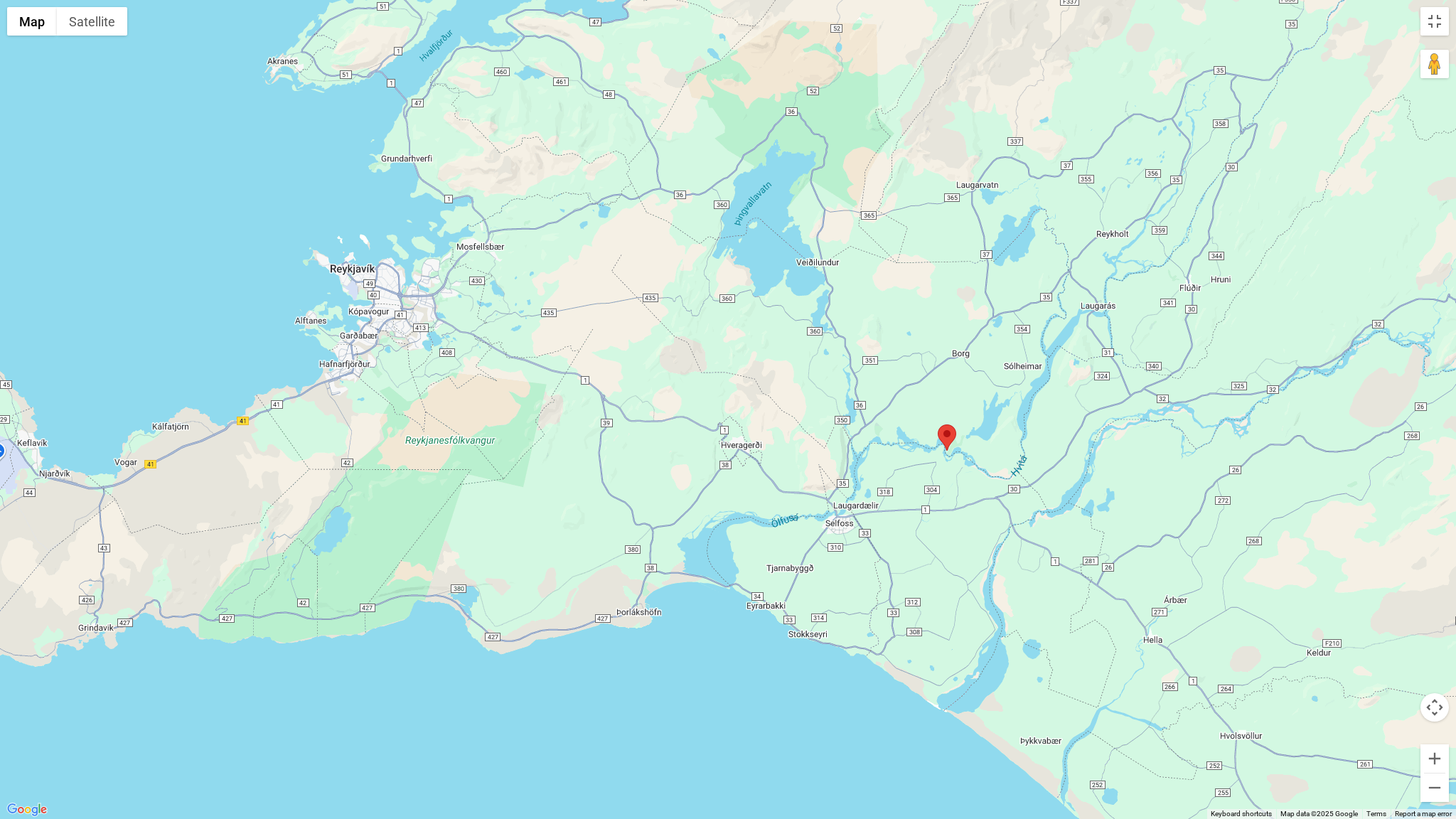
drag, startPoint x: 683, startPoint y: 463, endPoint x: 823, endPoint y: 469, distance: 140.1
click at [823, 469] on div at bounding box center [728, 410] width 1456 height 819
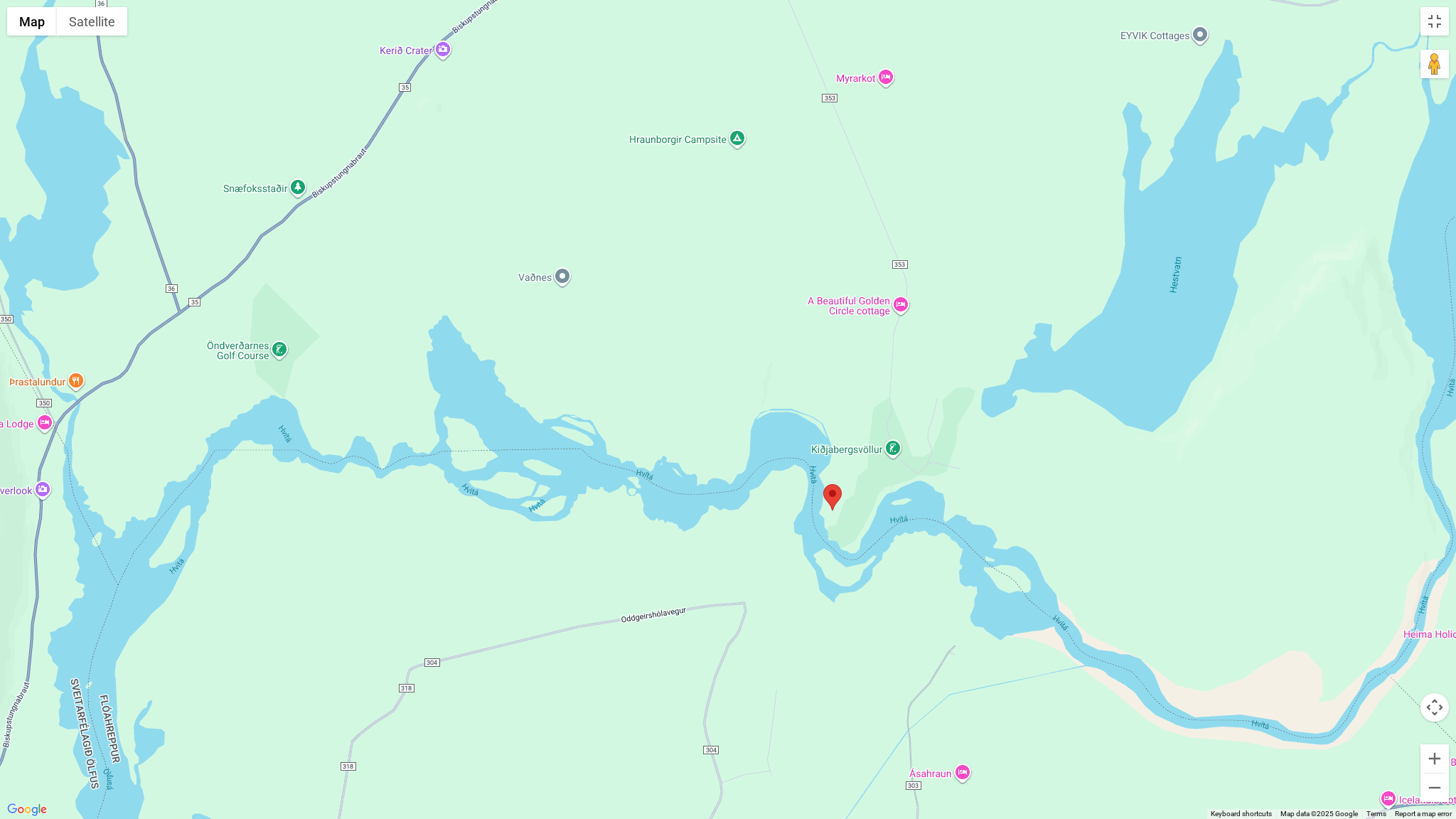
drag, startPoint x: 789, startPoint y: 518, endPoint x: 796, endPoint y: 551, distance: 33.7
click at [802, 558] on div at bounding box center [728, 410] width 1456 height 819
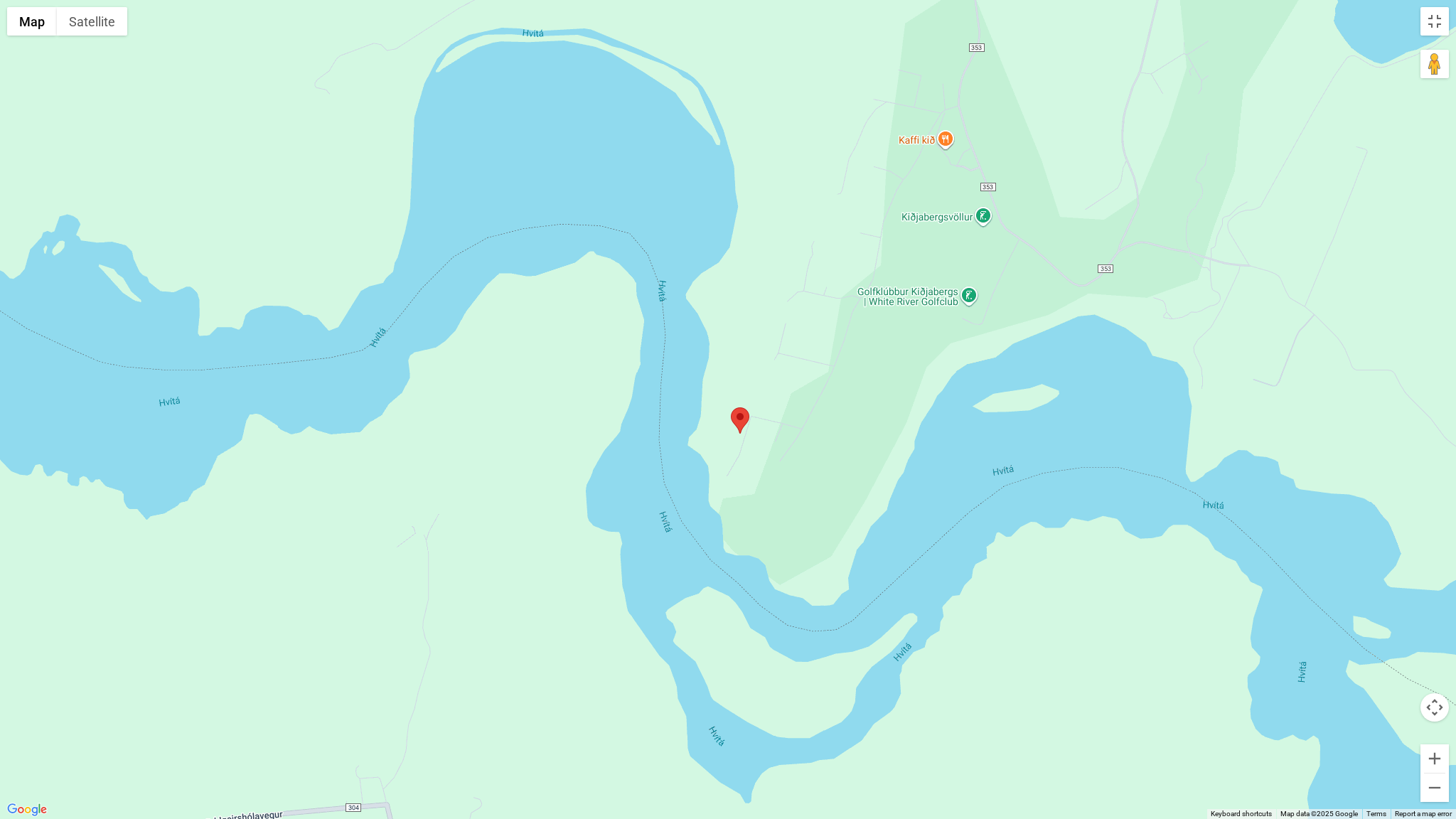
drag, startPoint x: 637, startPoint y: 369, endPoint x: 937, endPoint y: 548, distance: 349.3
click at [937, 548] on div at bounding box center [728, 410] width 1456 height 819
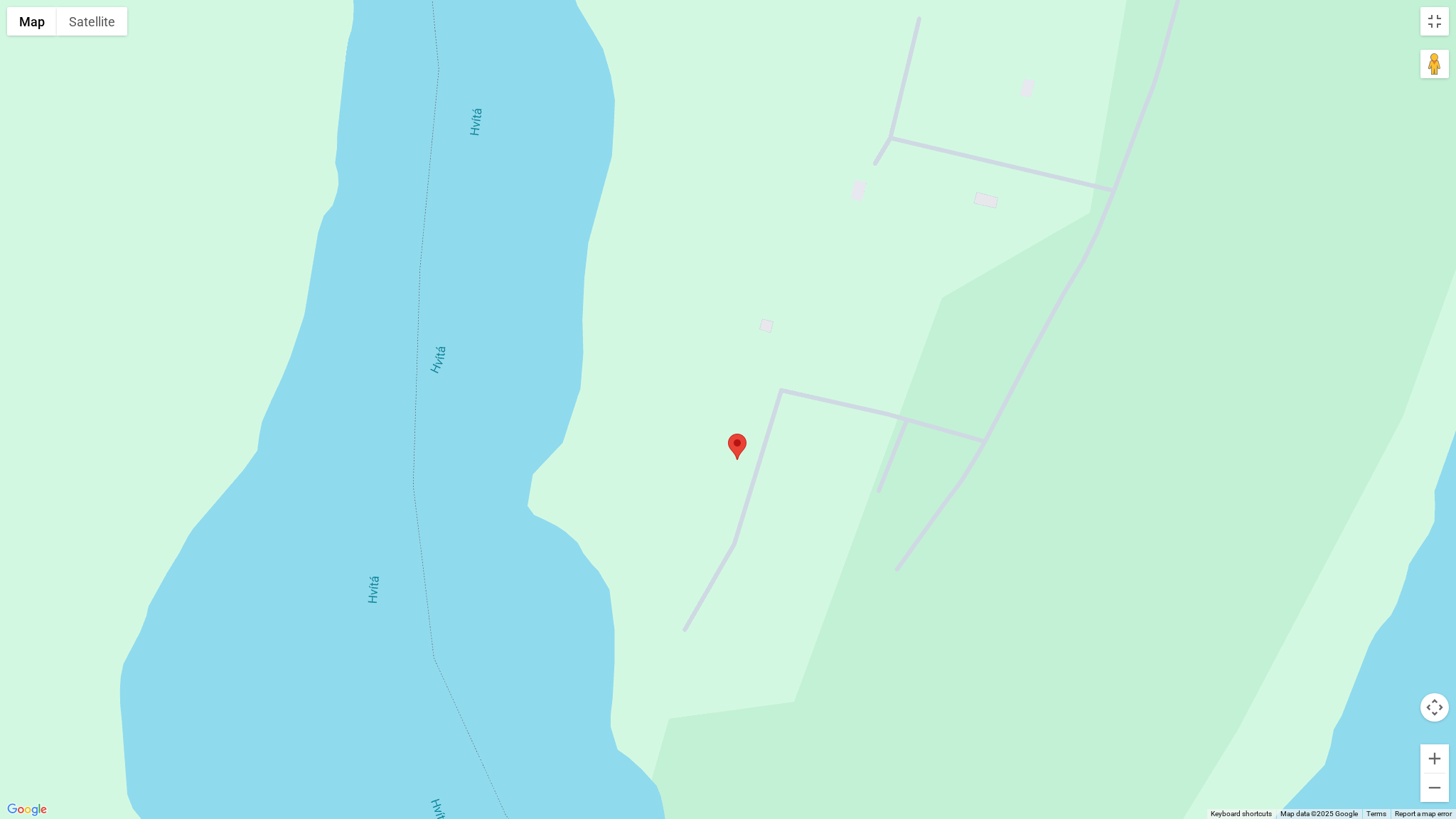
drag, startPoint x: 856, startPoint y: 553, endPoint x: 948, endPoint y: 695, distance: 169.2
click at [948, 695] on div at bounding box center [728, 410] width 1456 height 819
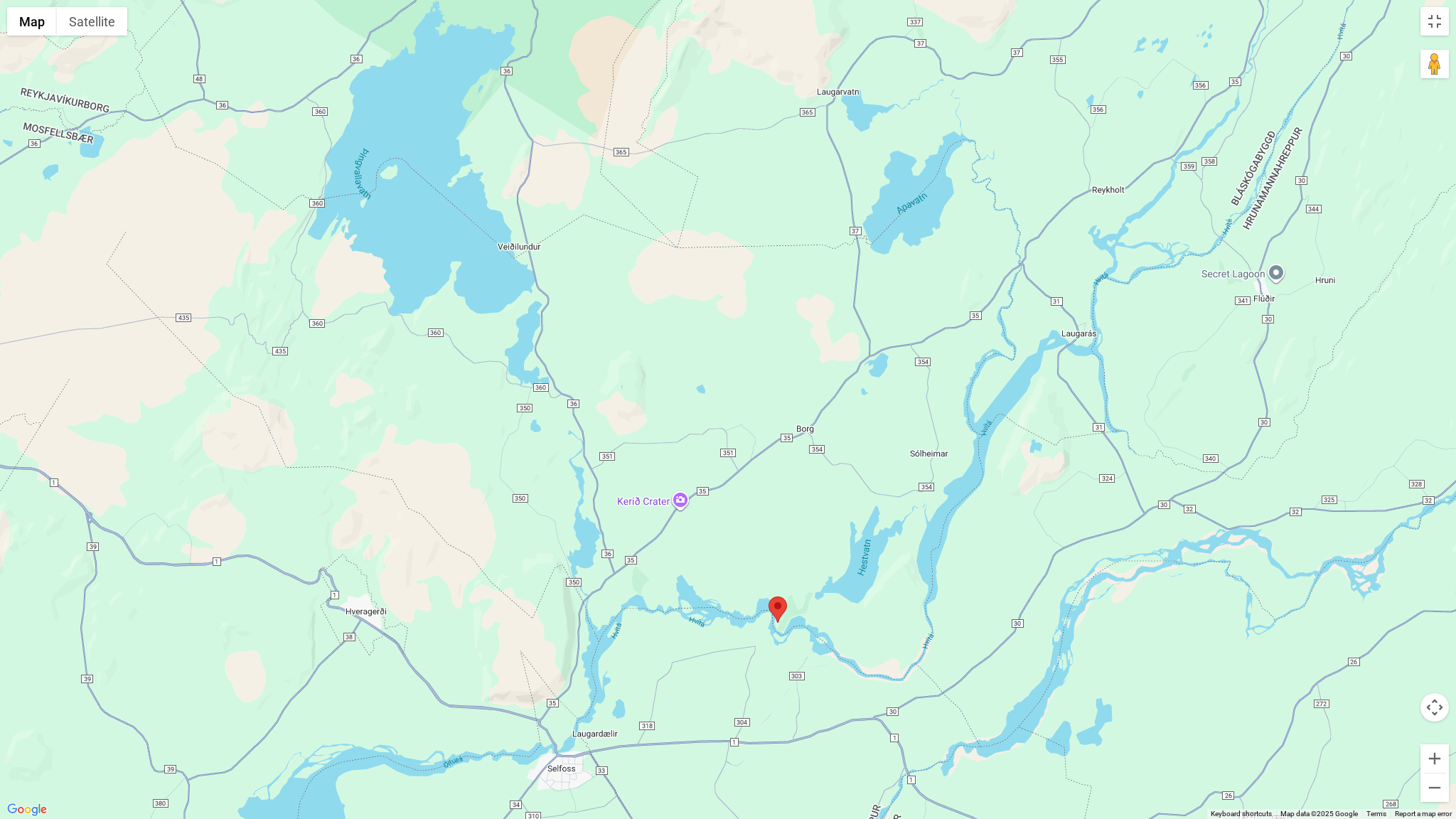
drag, startPoint x: 996, startPoint y: 327, endPoint x: 1114, endPoint y: 476, distance: 190.1
click at [1114, 476] on div at bounding box center [728, 410] width 1456 height 819
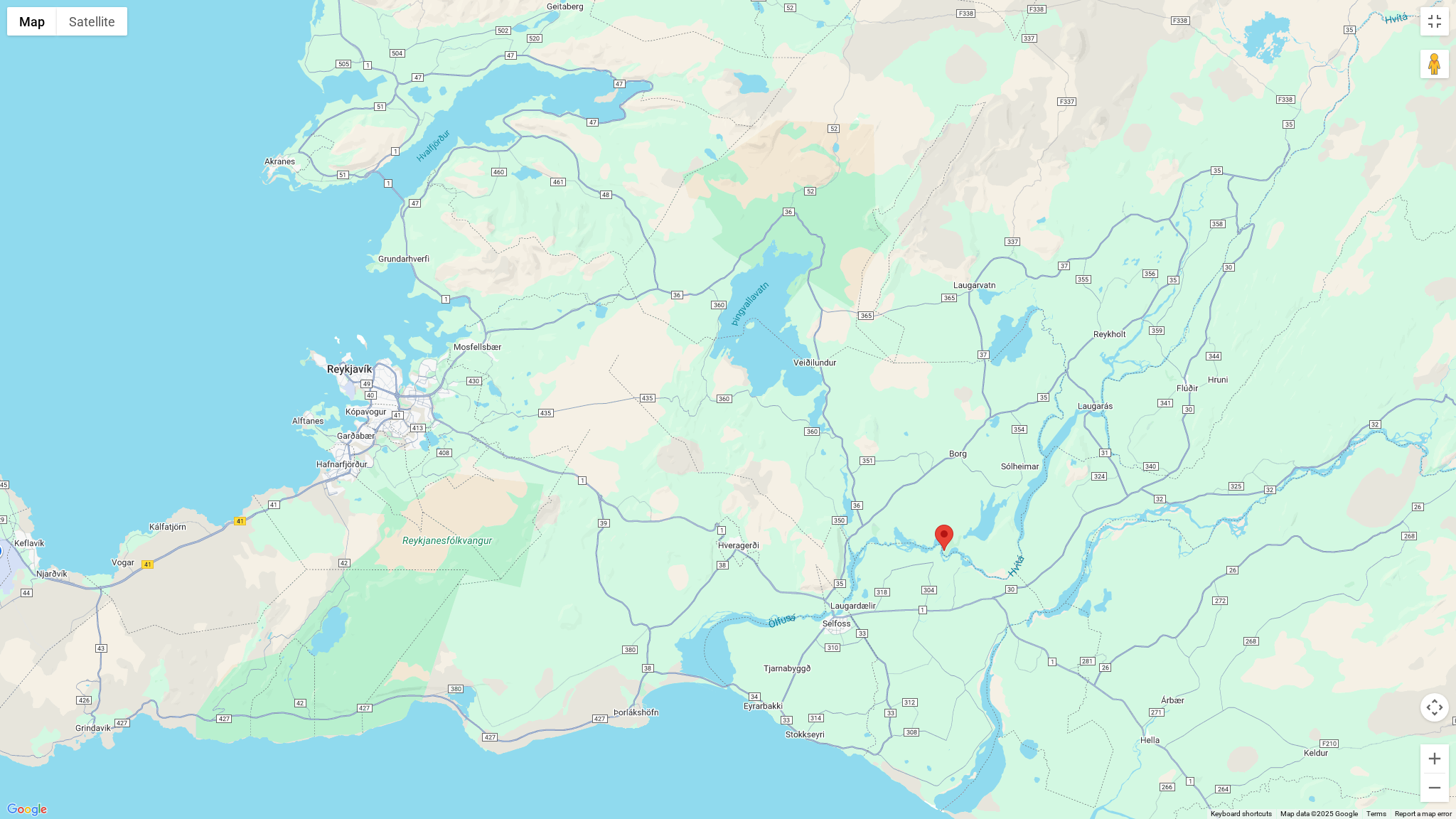
click at [1447, 35] on div at bounding box center [728, 410] width 1456 height 819
click at [1441, 21] on button "Toggle fullscreen view" at bounding box center [1435, 21] width 28 height 28
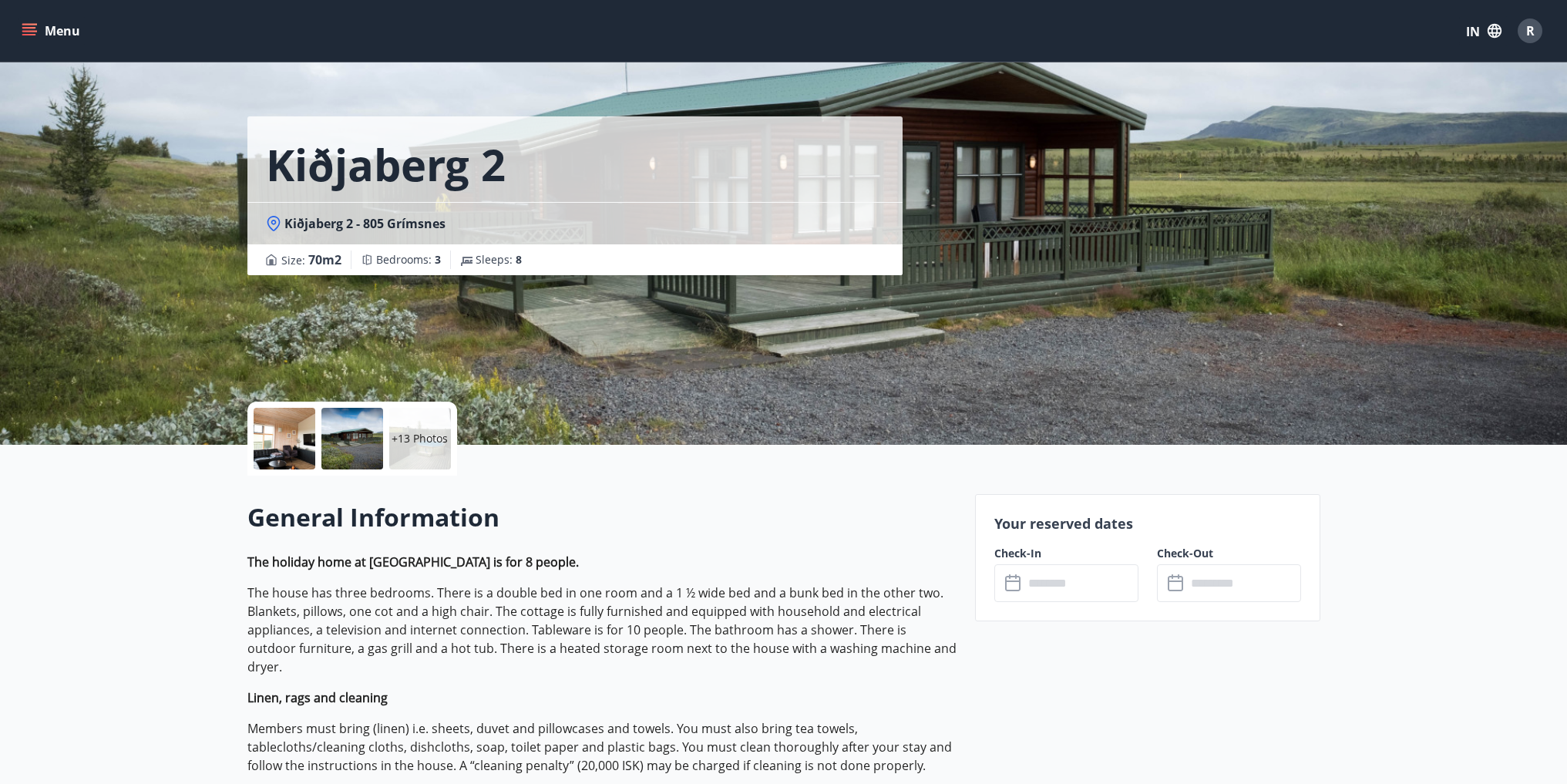
scroll to position [0, 0]
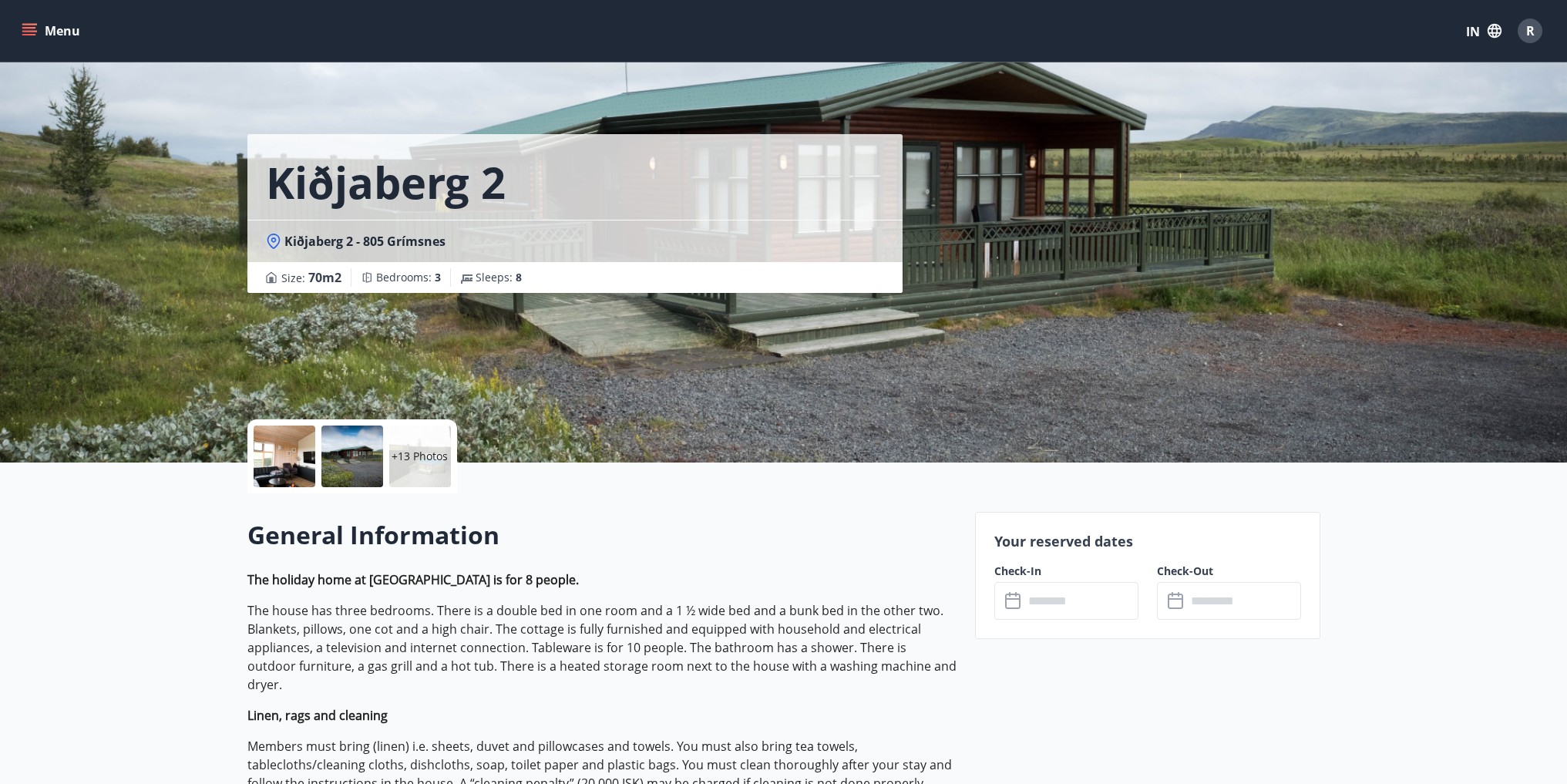
click at [34, 29] on icon "menu" at bounding box center [29, 30] width 15 height 15
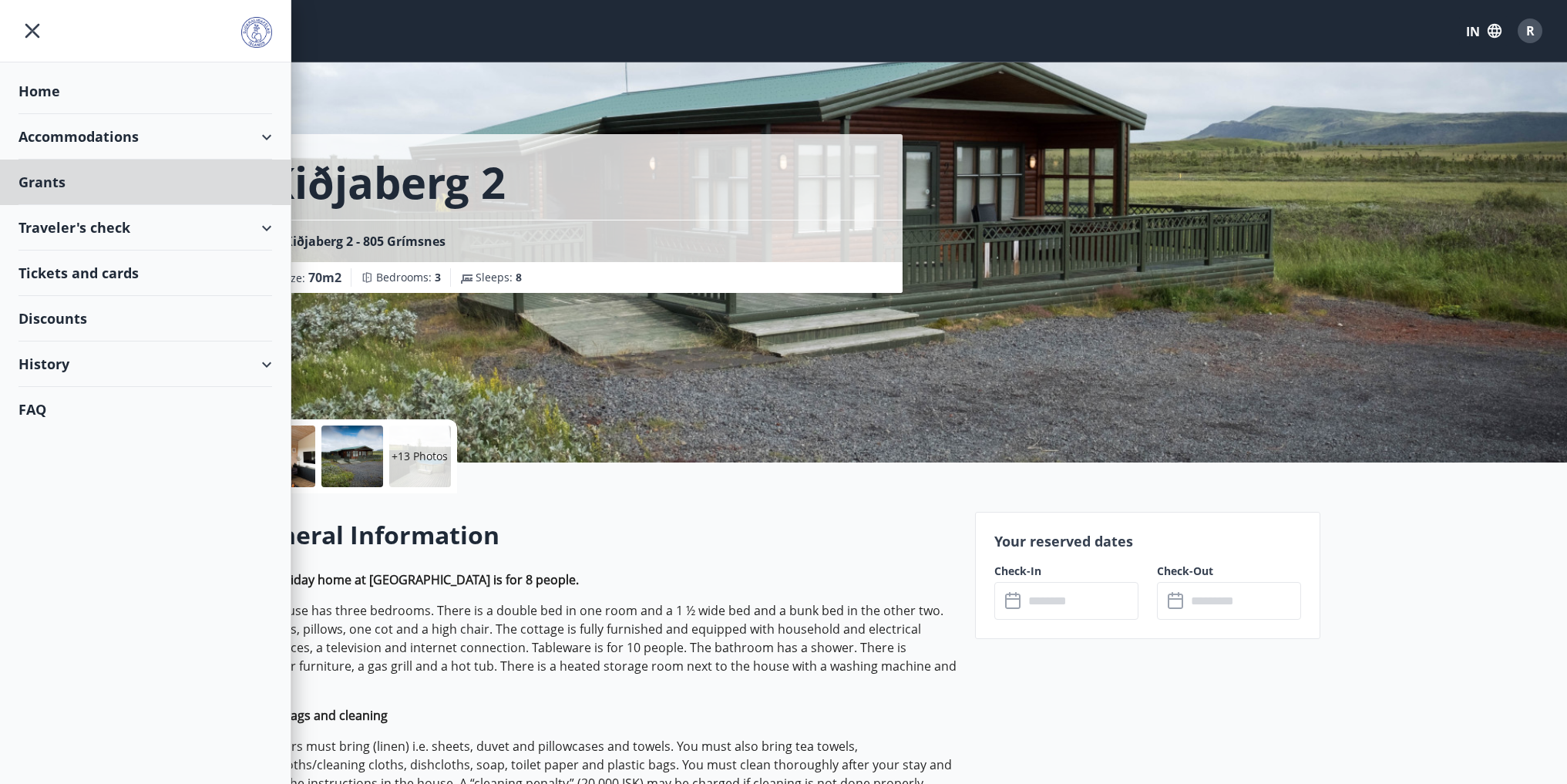
click at [45, 88] on div "Home" at bounding box center [145, 91] width 253 height 45
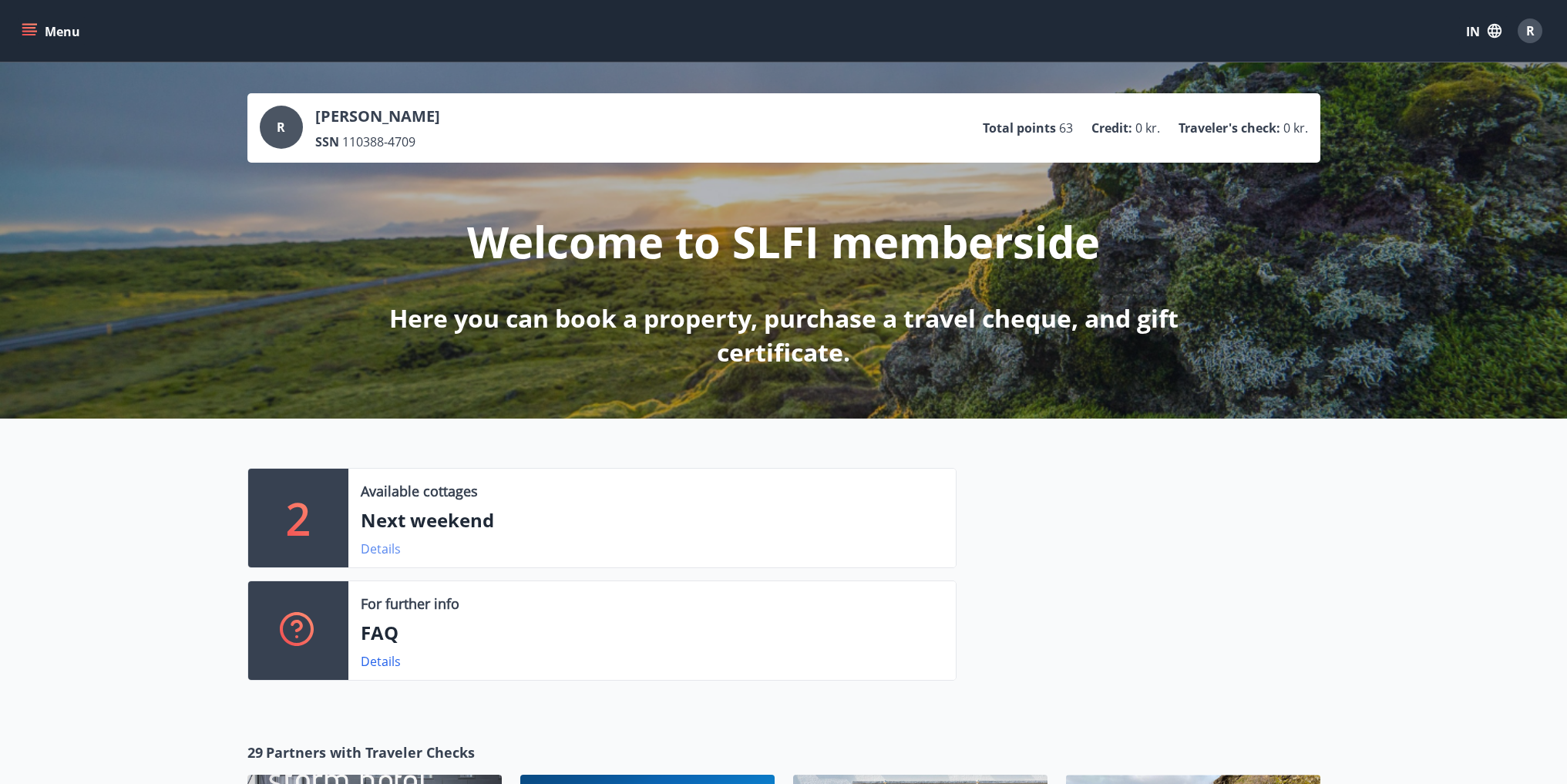
click at [364, 550] on link "Details" at bounding box center [380, 549] width 40 height 17
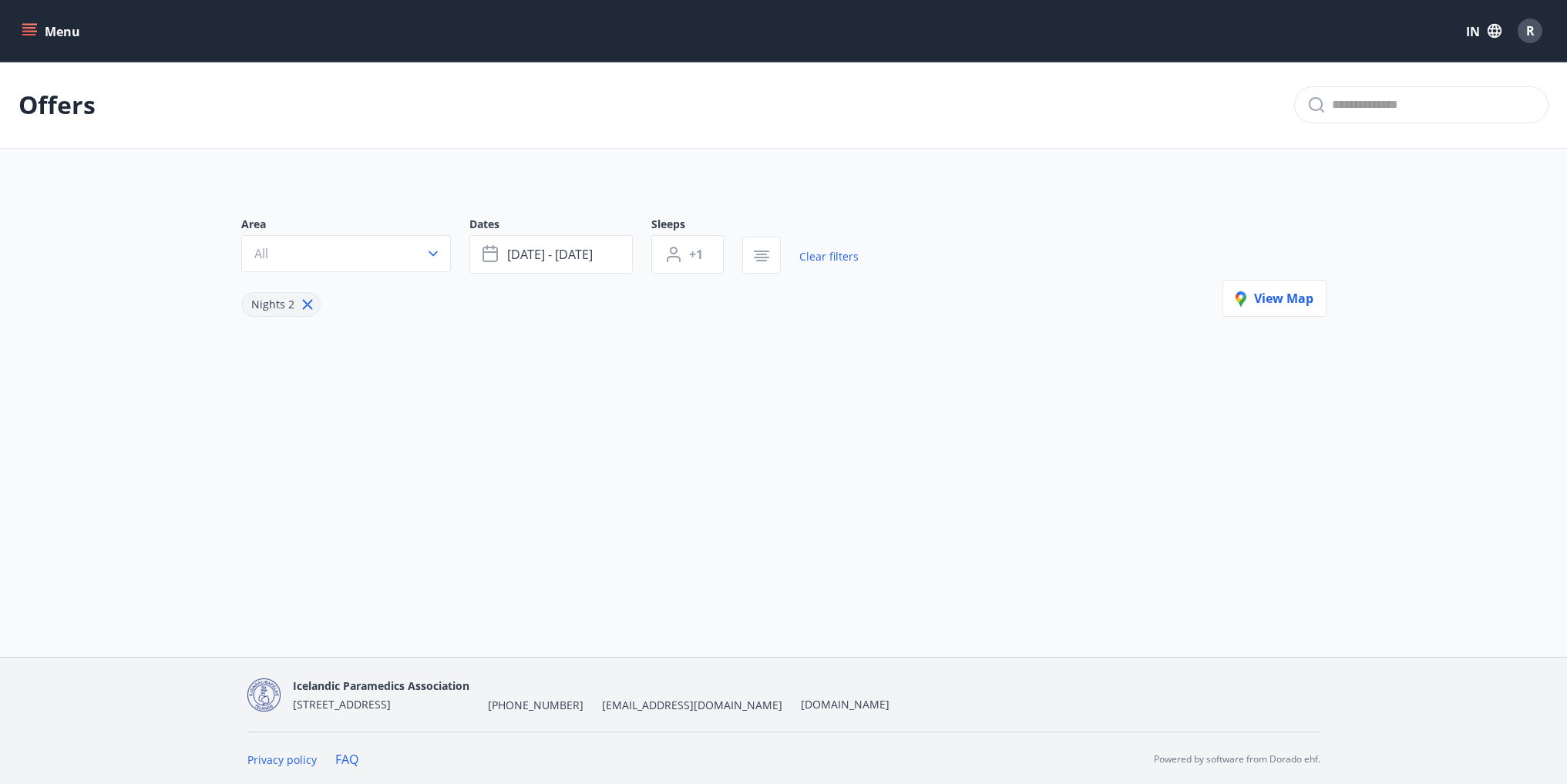
type input "*"
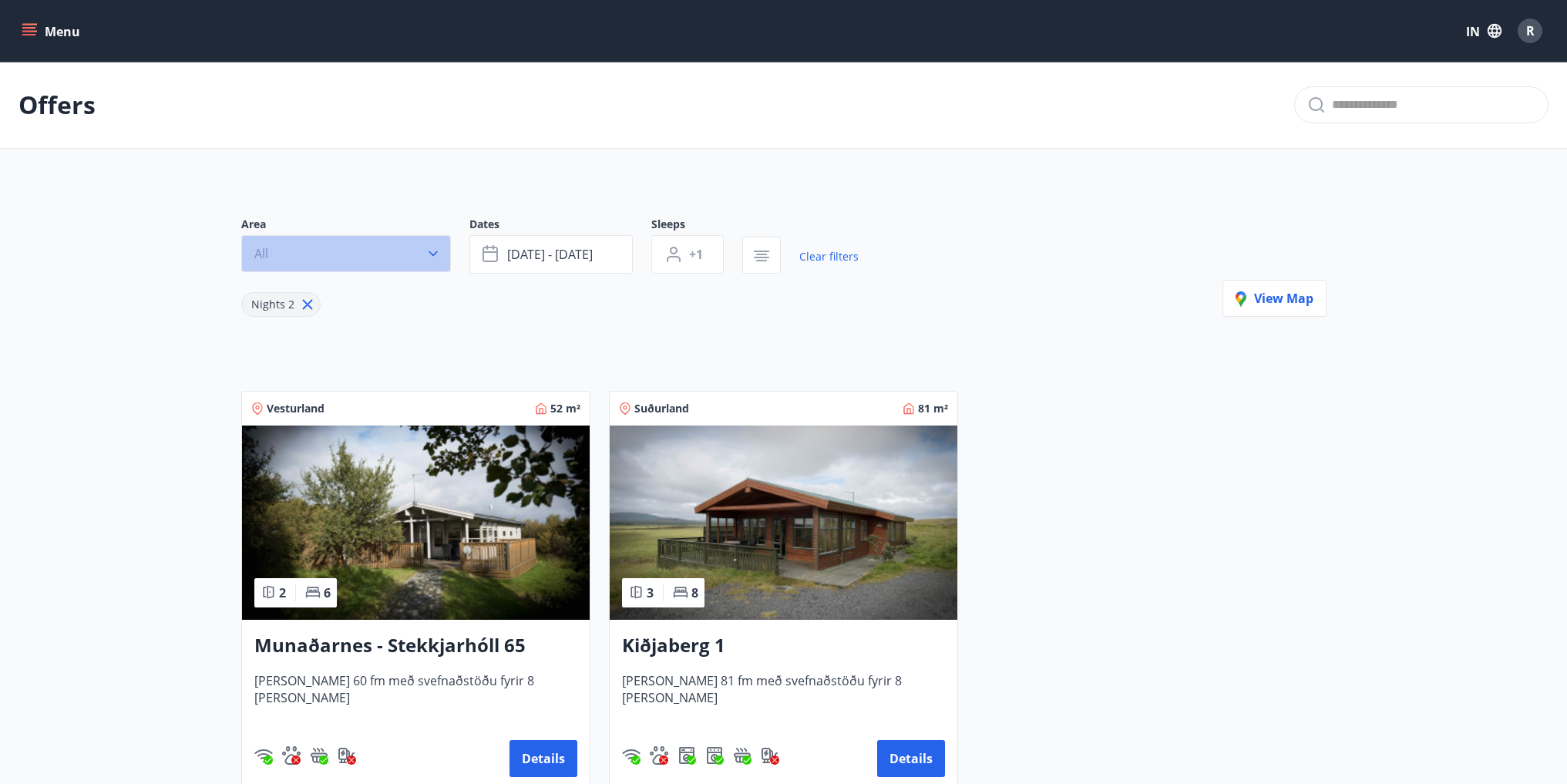
click at [400, 255] on button "All" at bounding box center [346, 254] width 209 height 37
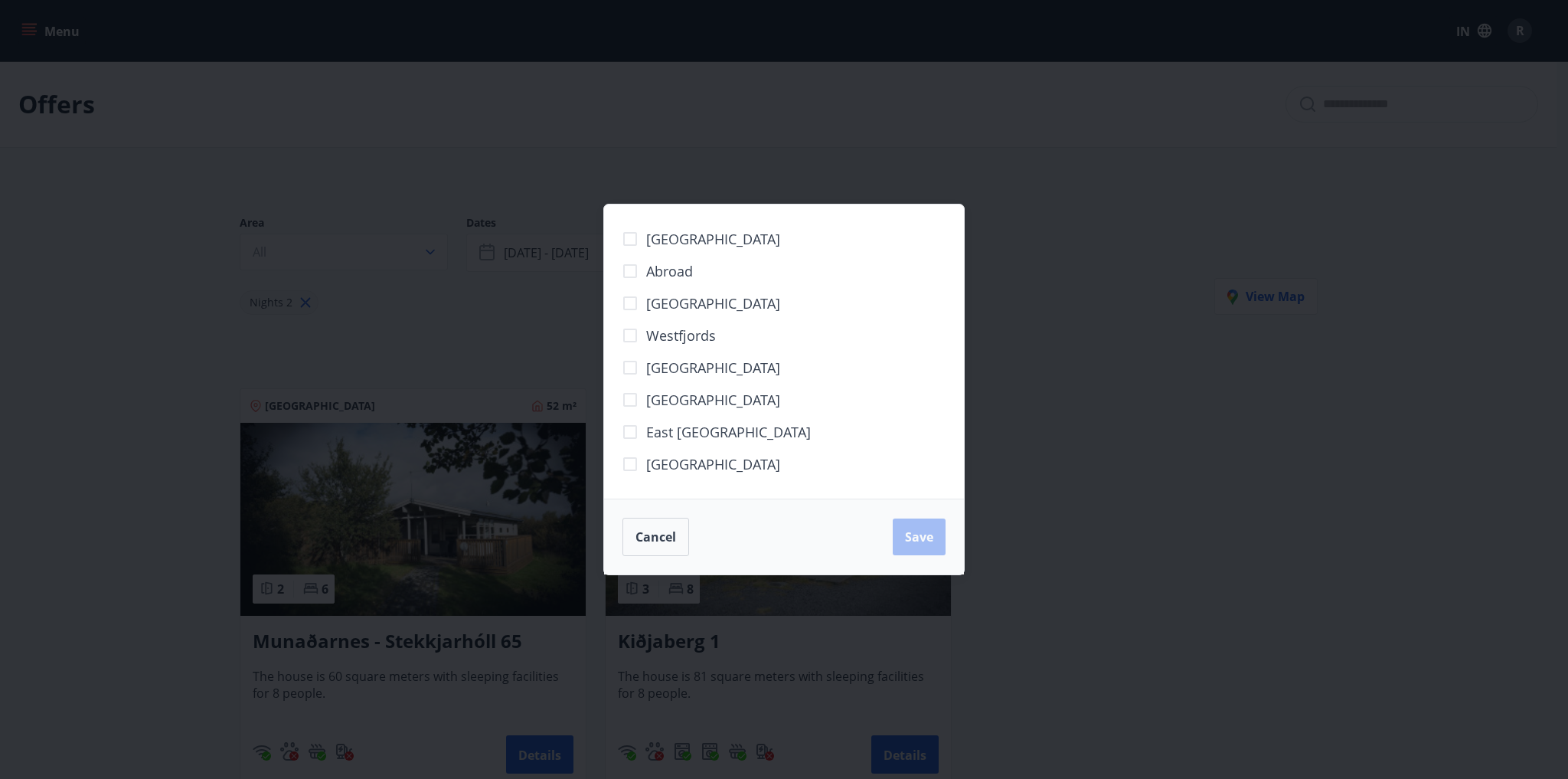
click at [648, 307] on font "[GEOGRAPHIC_DATA]" at bounding box center [713, 303] width 134 height 19
click at [934, 524] on button "Save" at bounding box center [920, 537] width 53 height 37
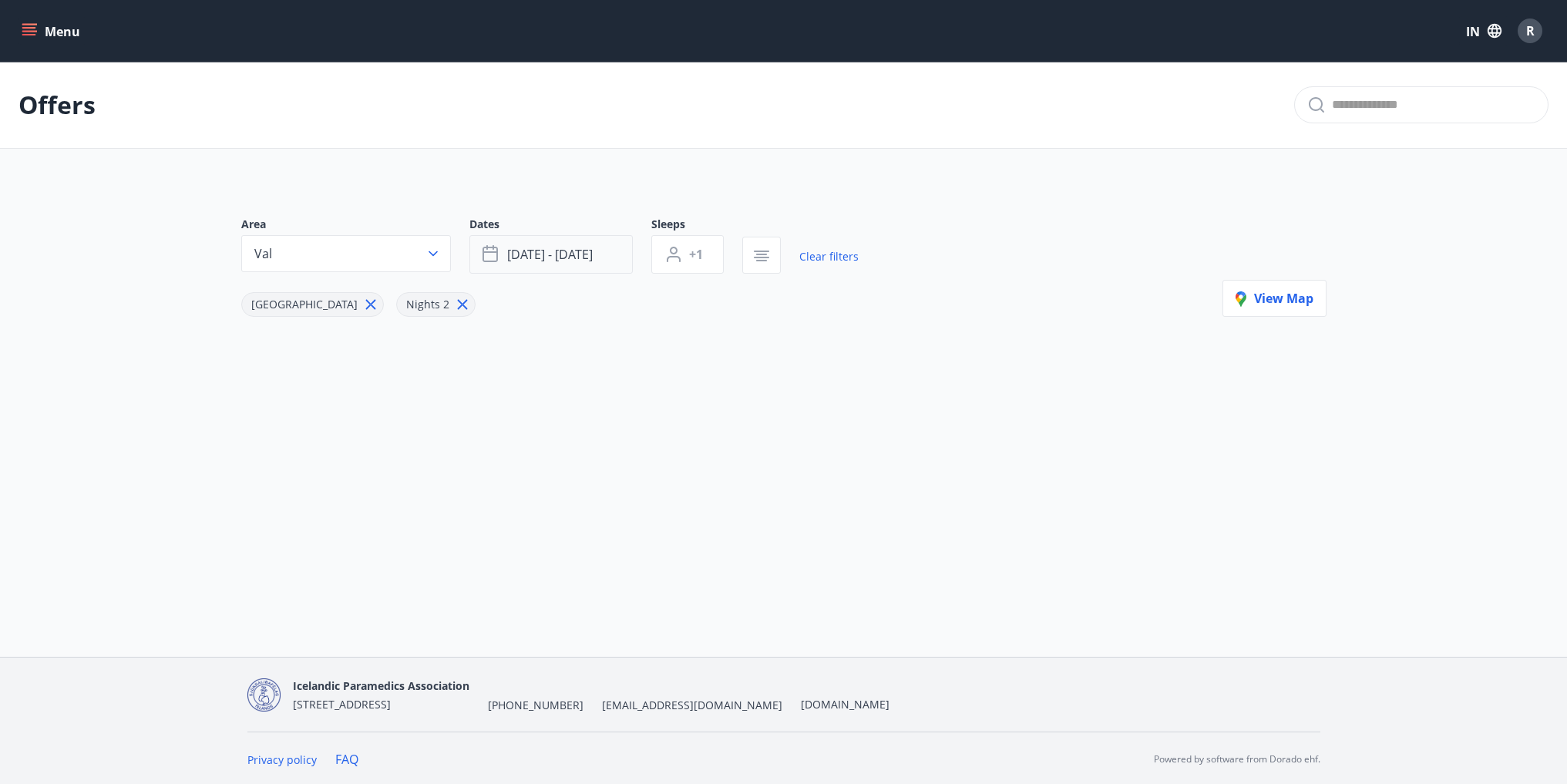
click at [575, 256] on span "Sep 19 - Sep 22" at bounding box center [550, 254] width 85 height 17
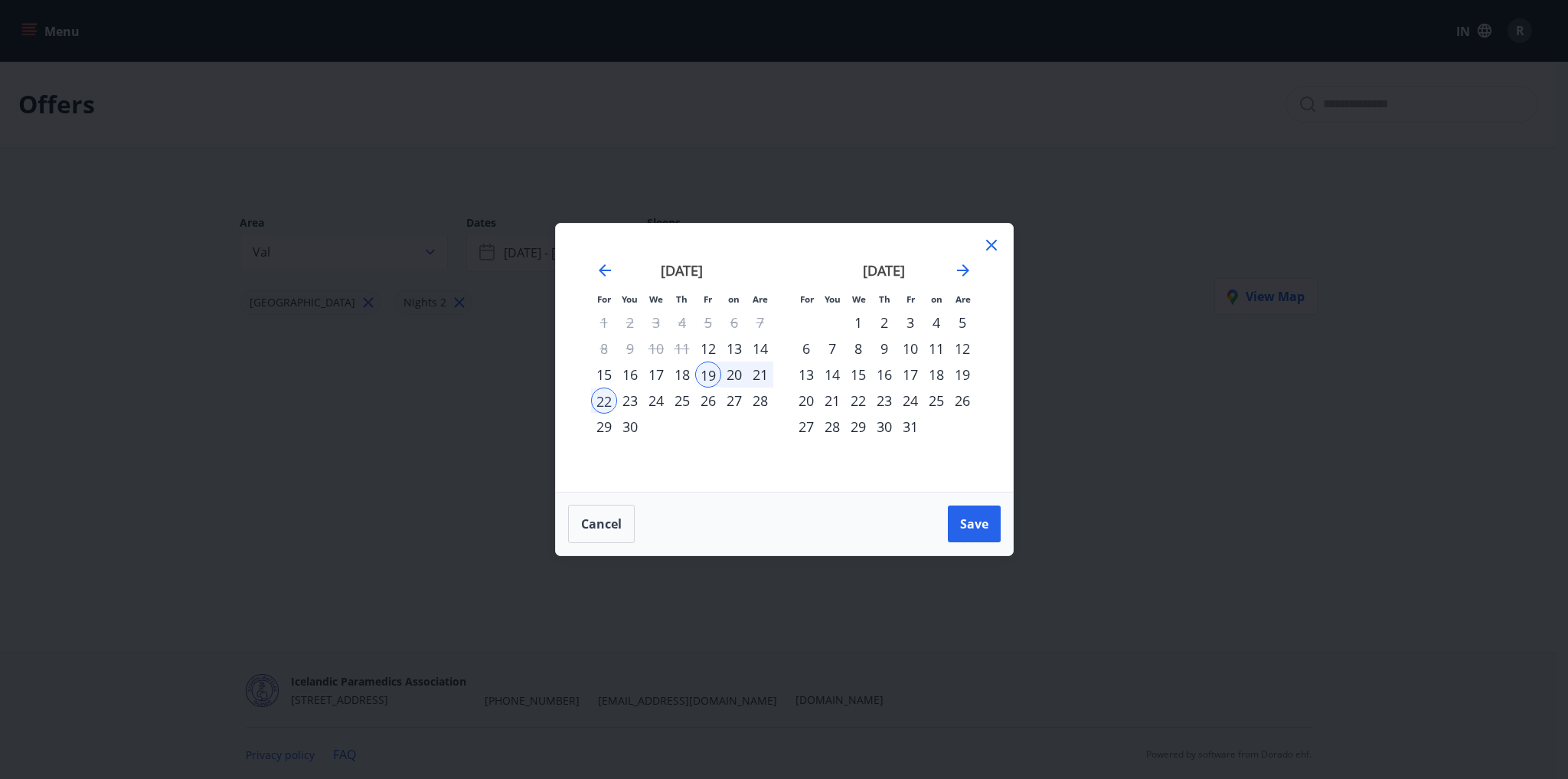
click at [862, 380] on font "15" at bounding box center [858, 374] width 15 height 19
click at [973, 527] on font "Save" at bounding box center [974, 523] width 28 height 17
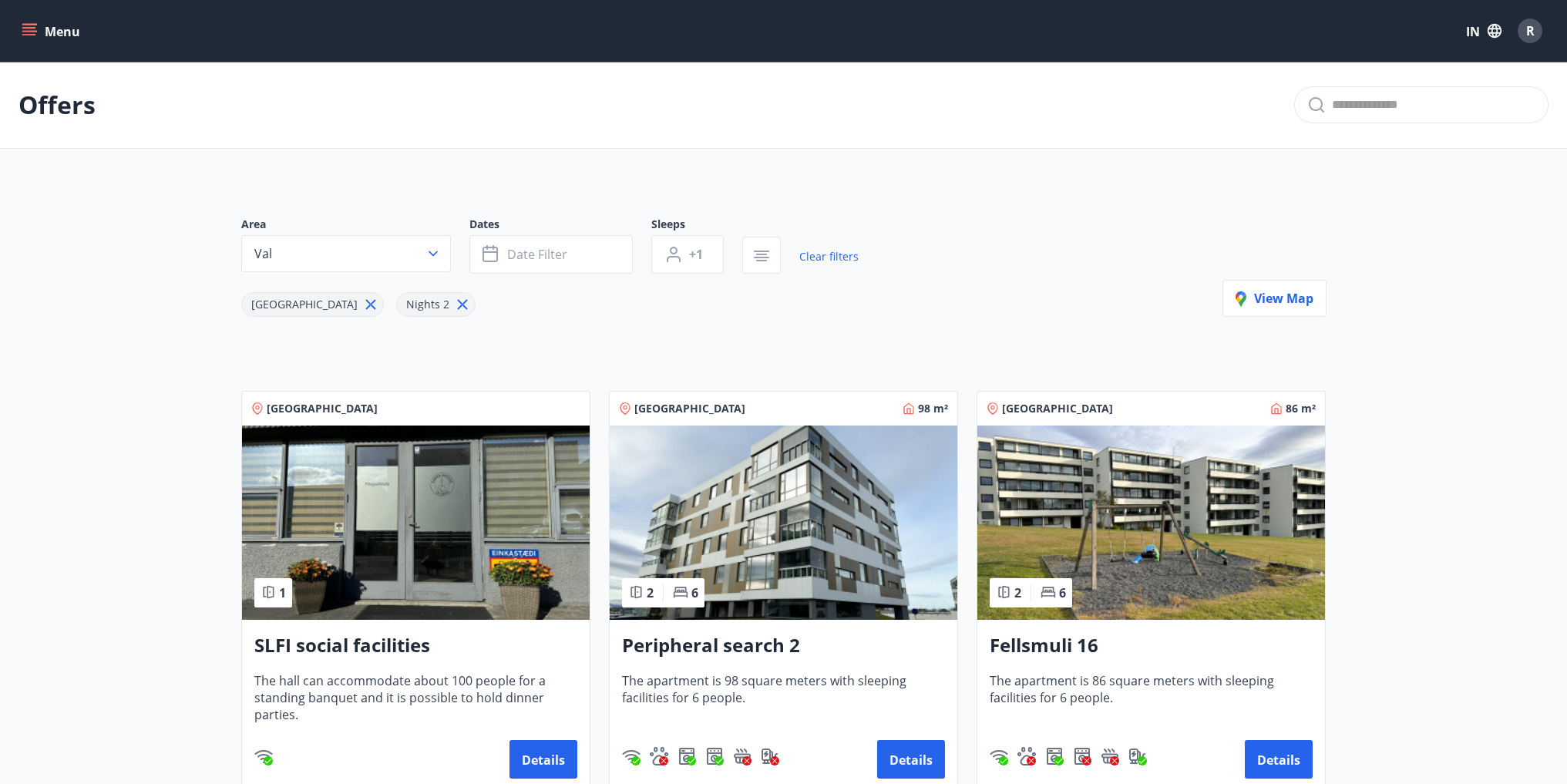
click at [800, 547] on img at bounding box center [784, 522] width 348 height 194
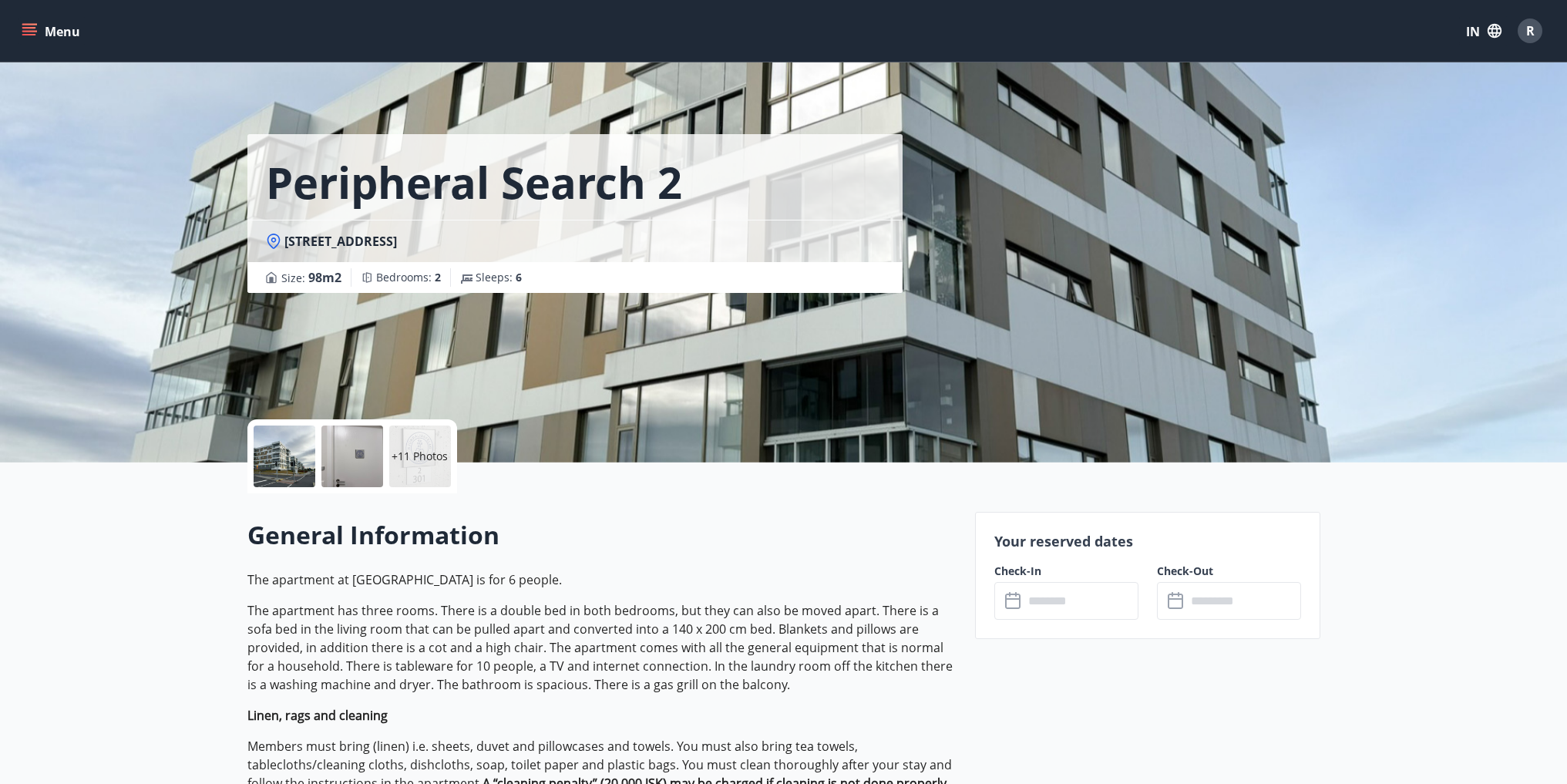
click at [418, 459] on p "+11 Photos" at bounding box center [419, 456] width 56 height 15
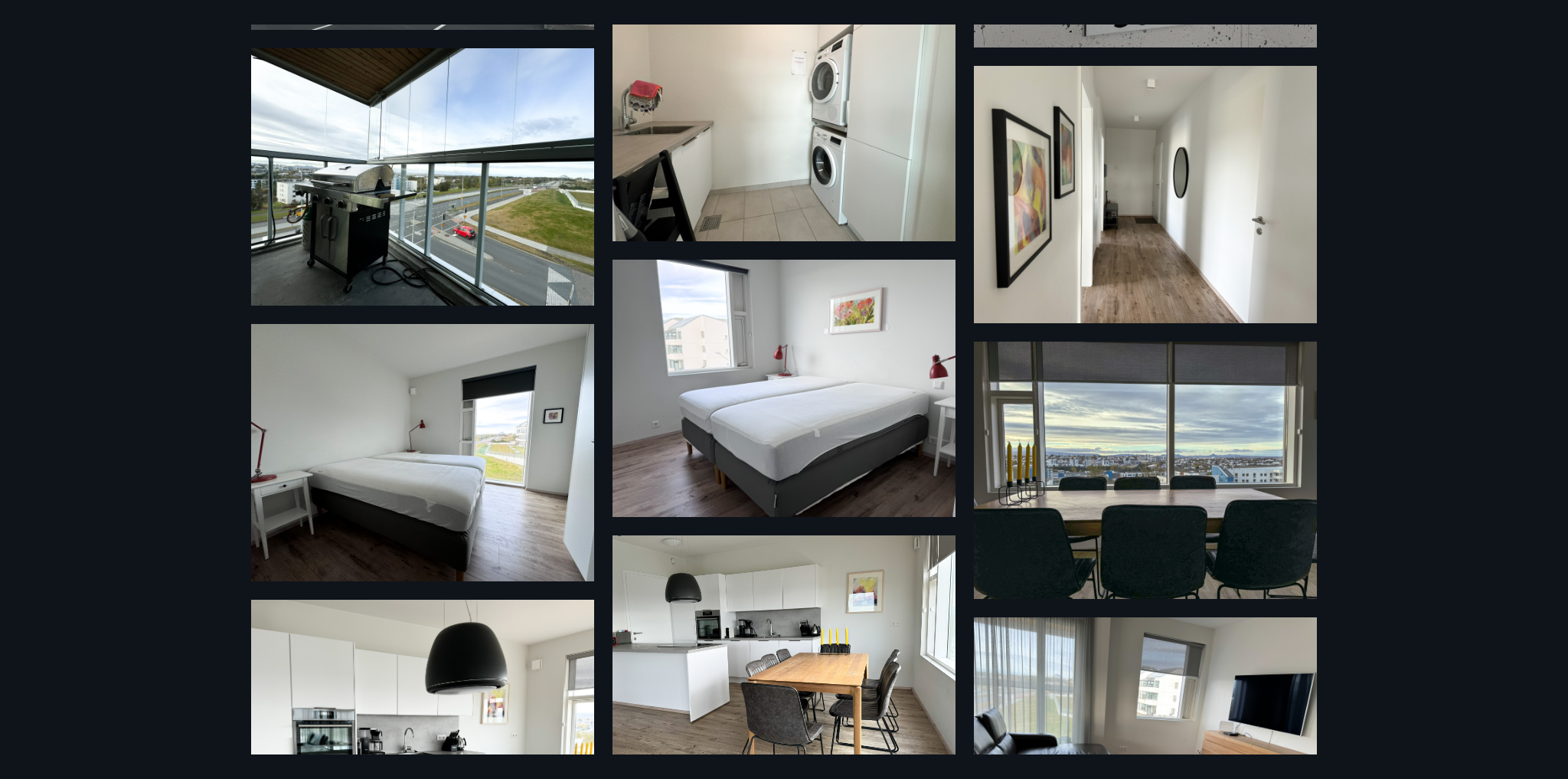
scroll to position [129, 0]
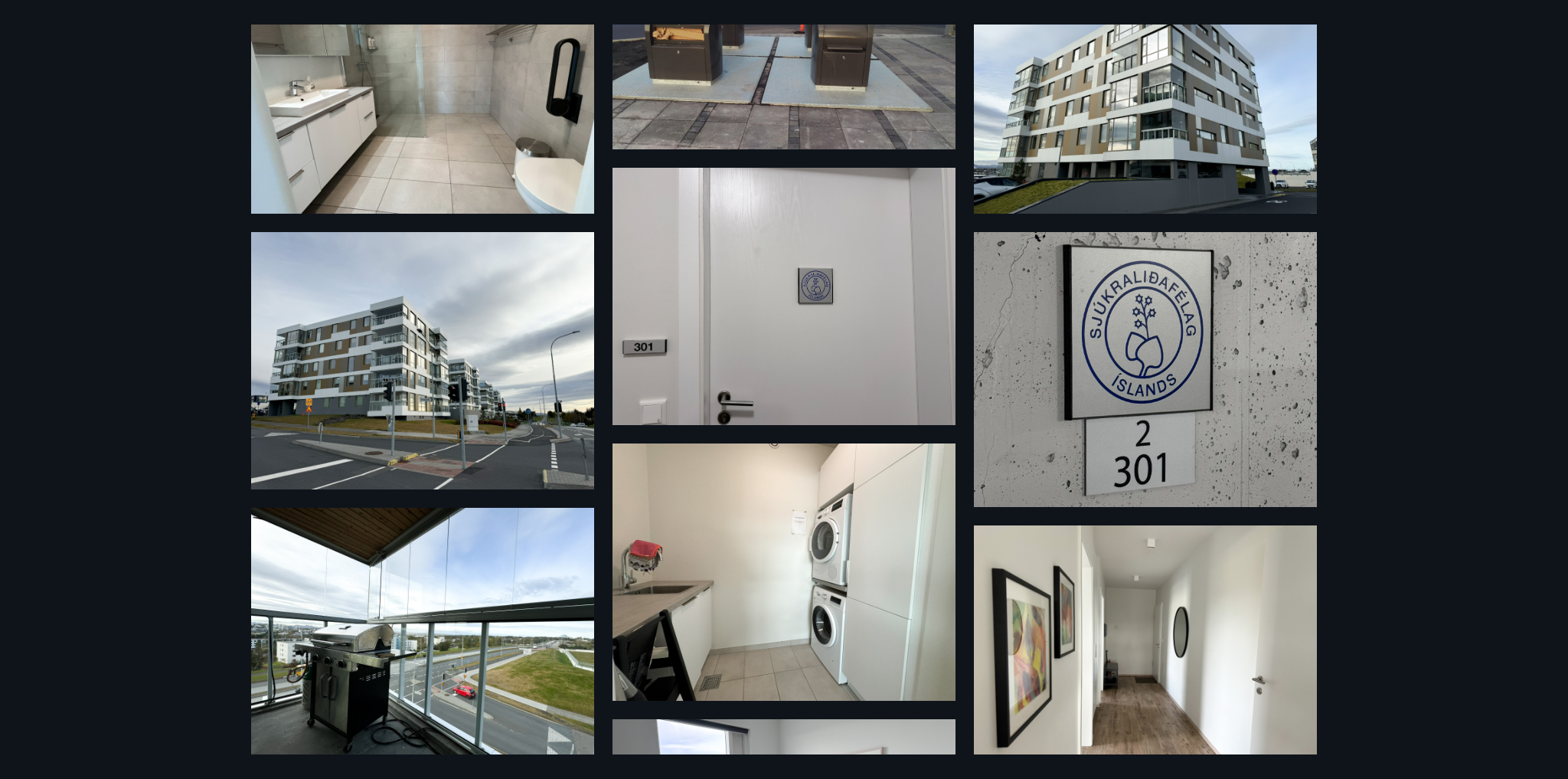
click at [1540, 45] on div "17 Photos" at bounding box center [784, 390] width 1568 height 779
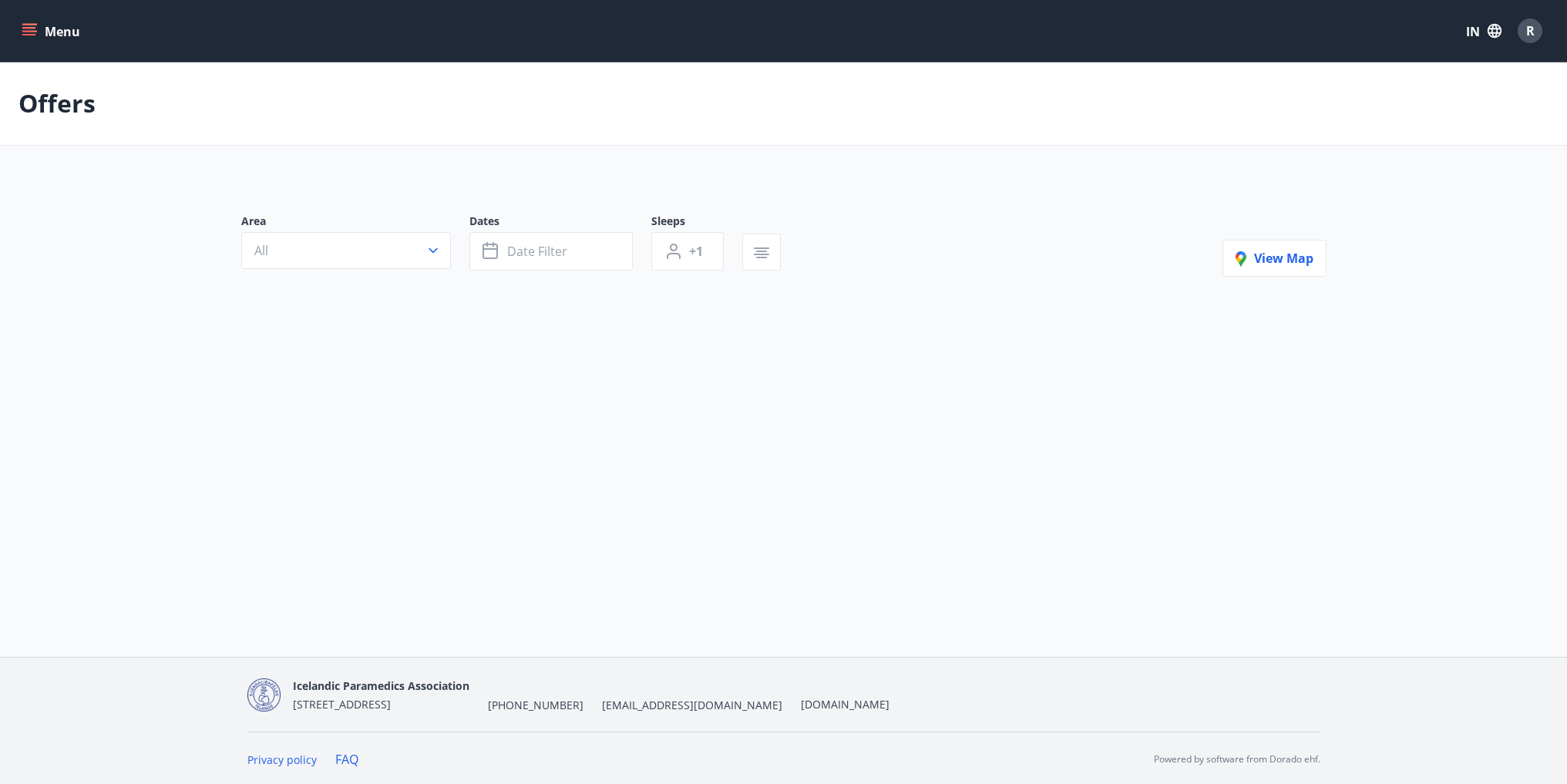
type input "*"
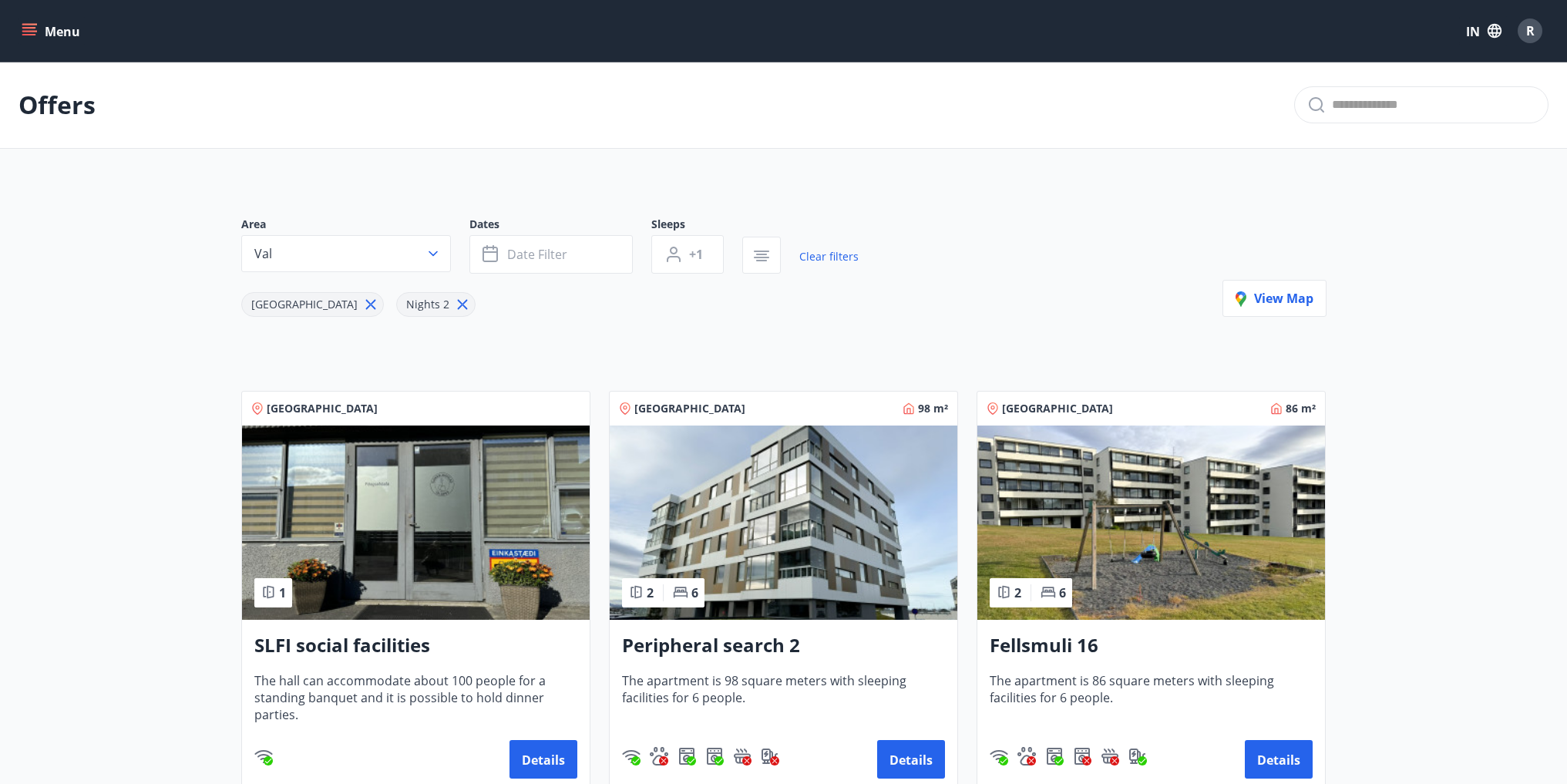
click at [1170, 549] on img at bounding box center [1151, 522] width 348 height 194
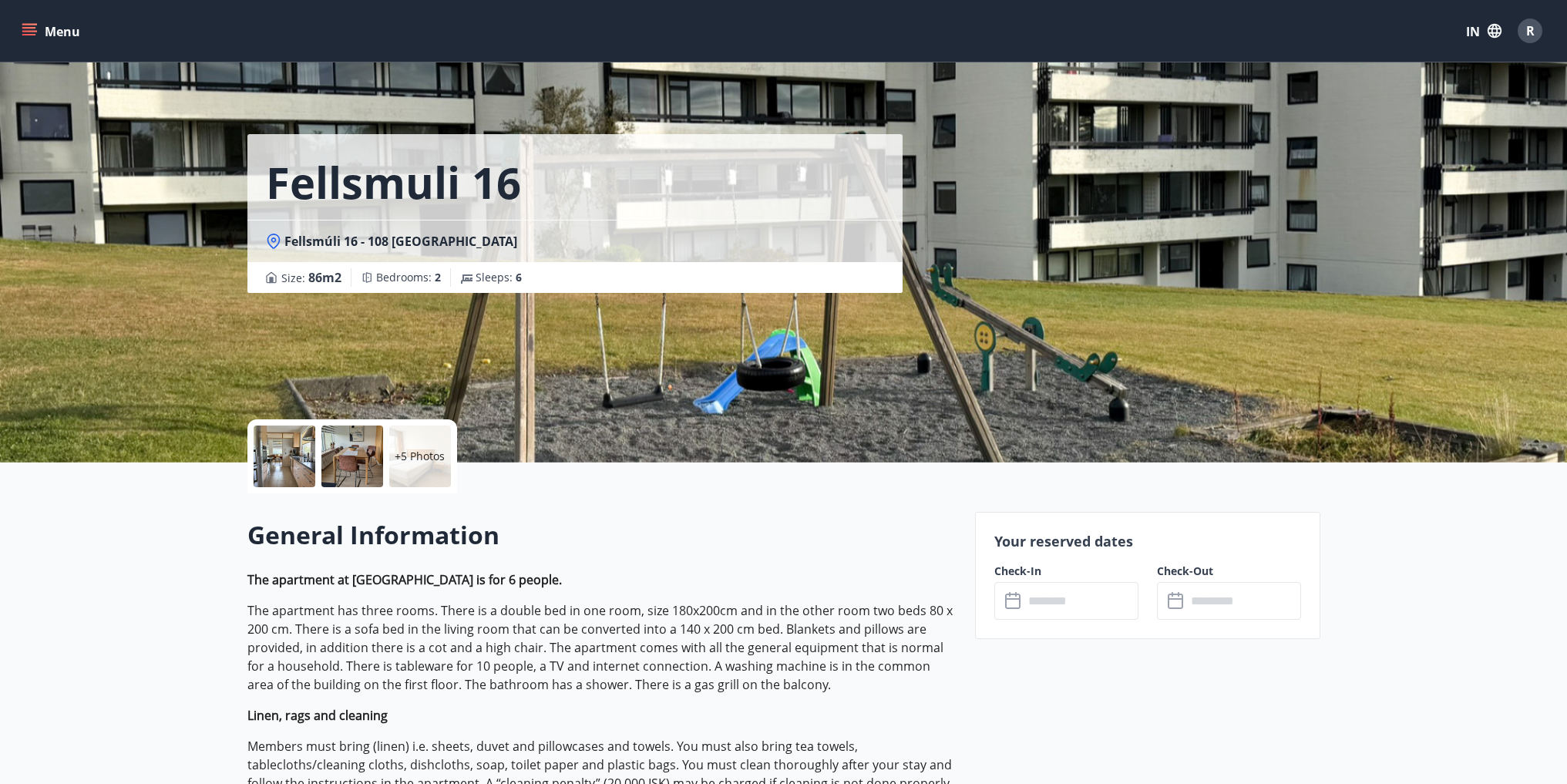
click at [422, 467] on div "+5 Photos" at bounding box center [420, 456] width 62 height 62
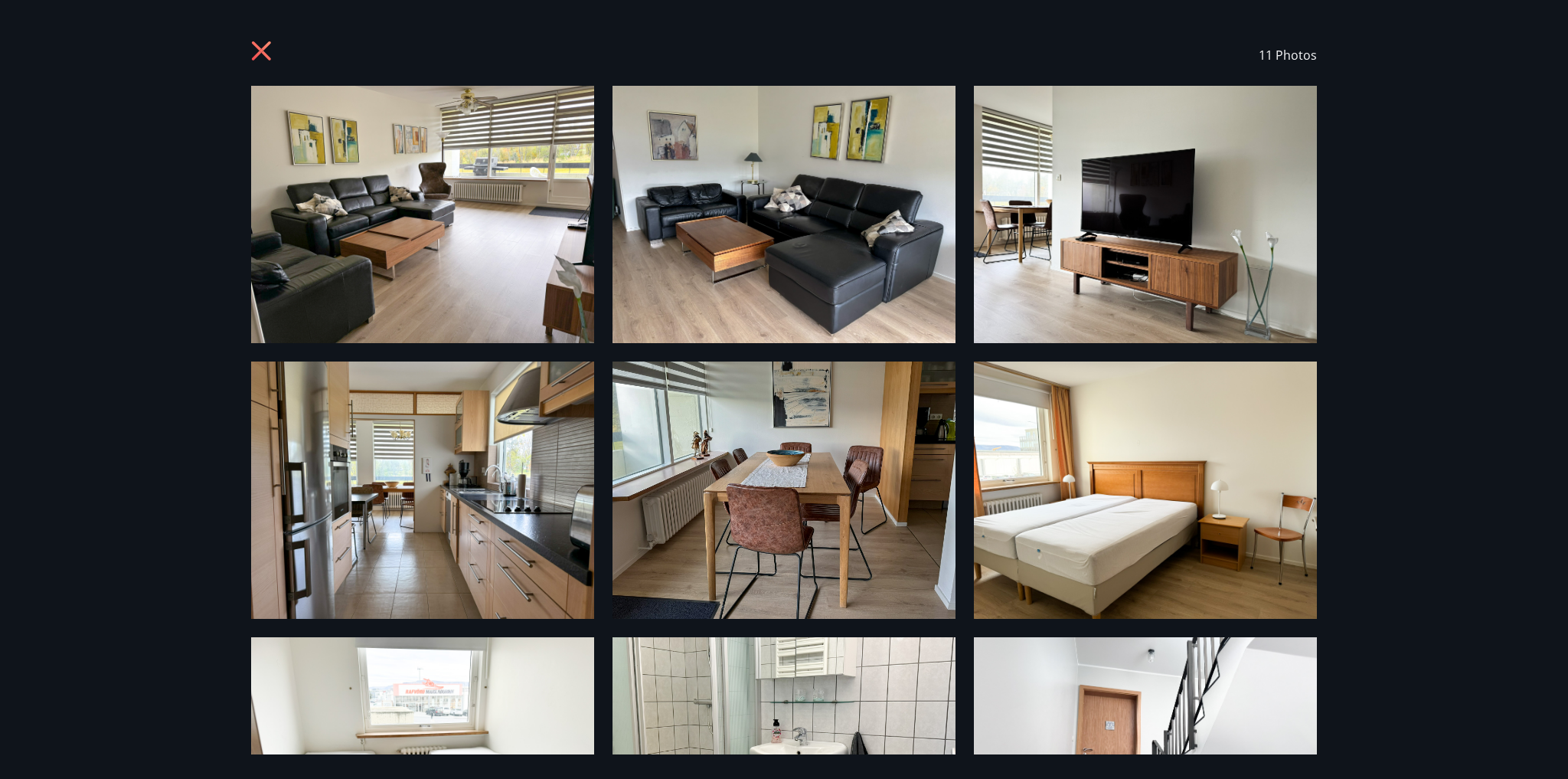
click at [264, 40] on icon at bounding box center [263, 52] width 24 height 24
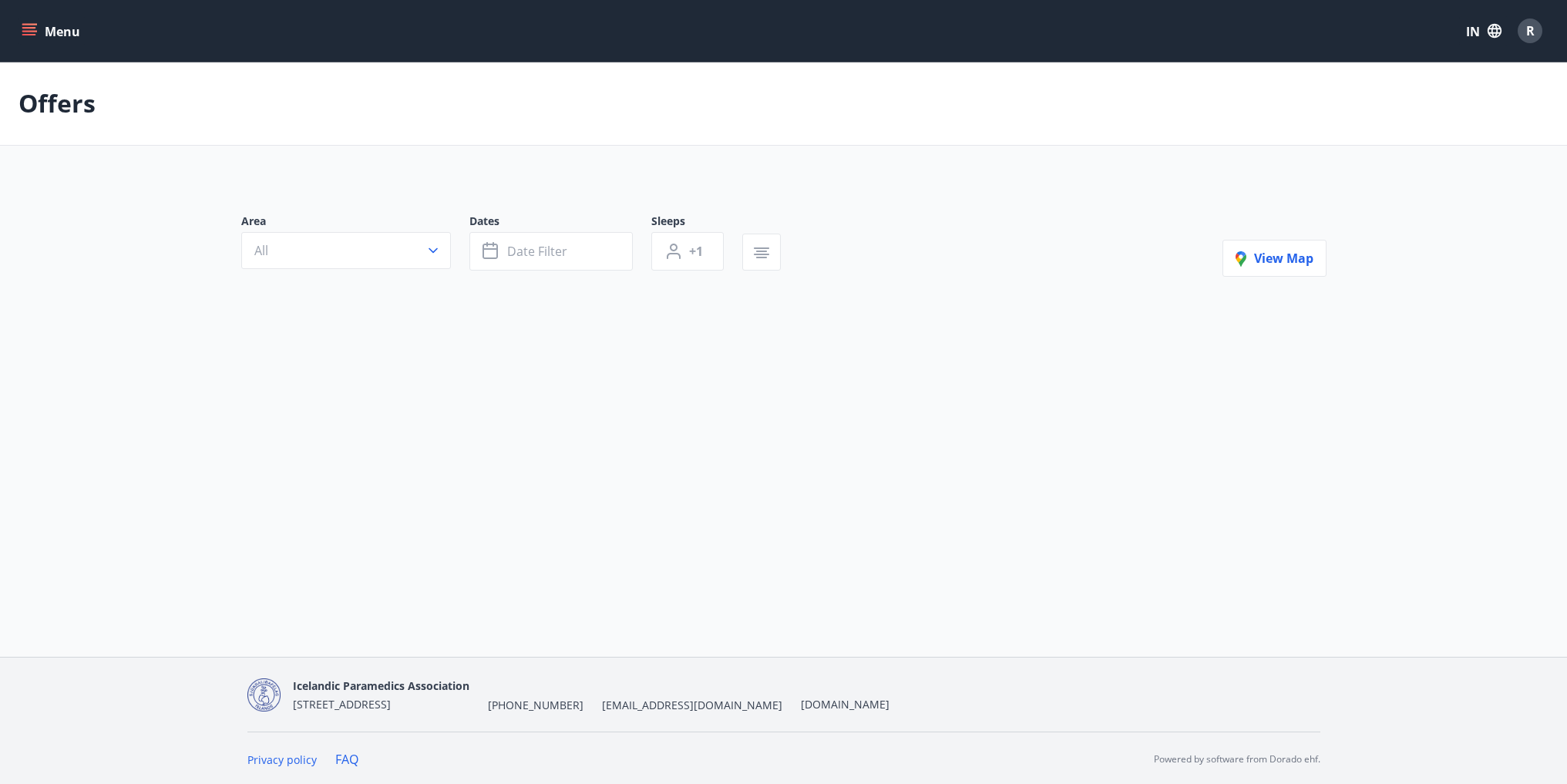
type input "*"
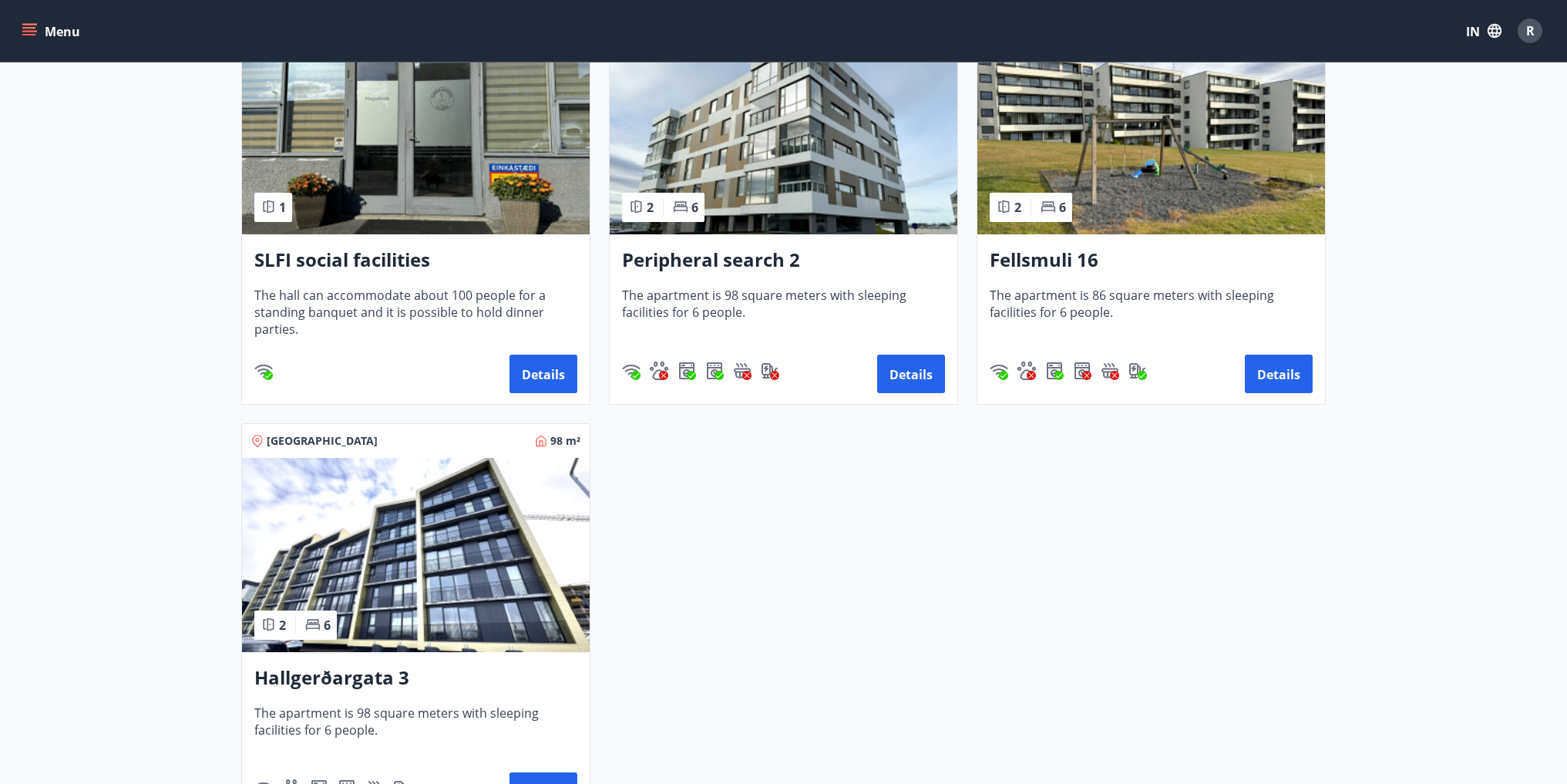
click at [507, 532] on img at bounding box center [416, 554] width 348 height 194
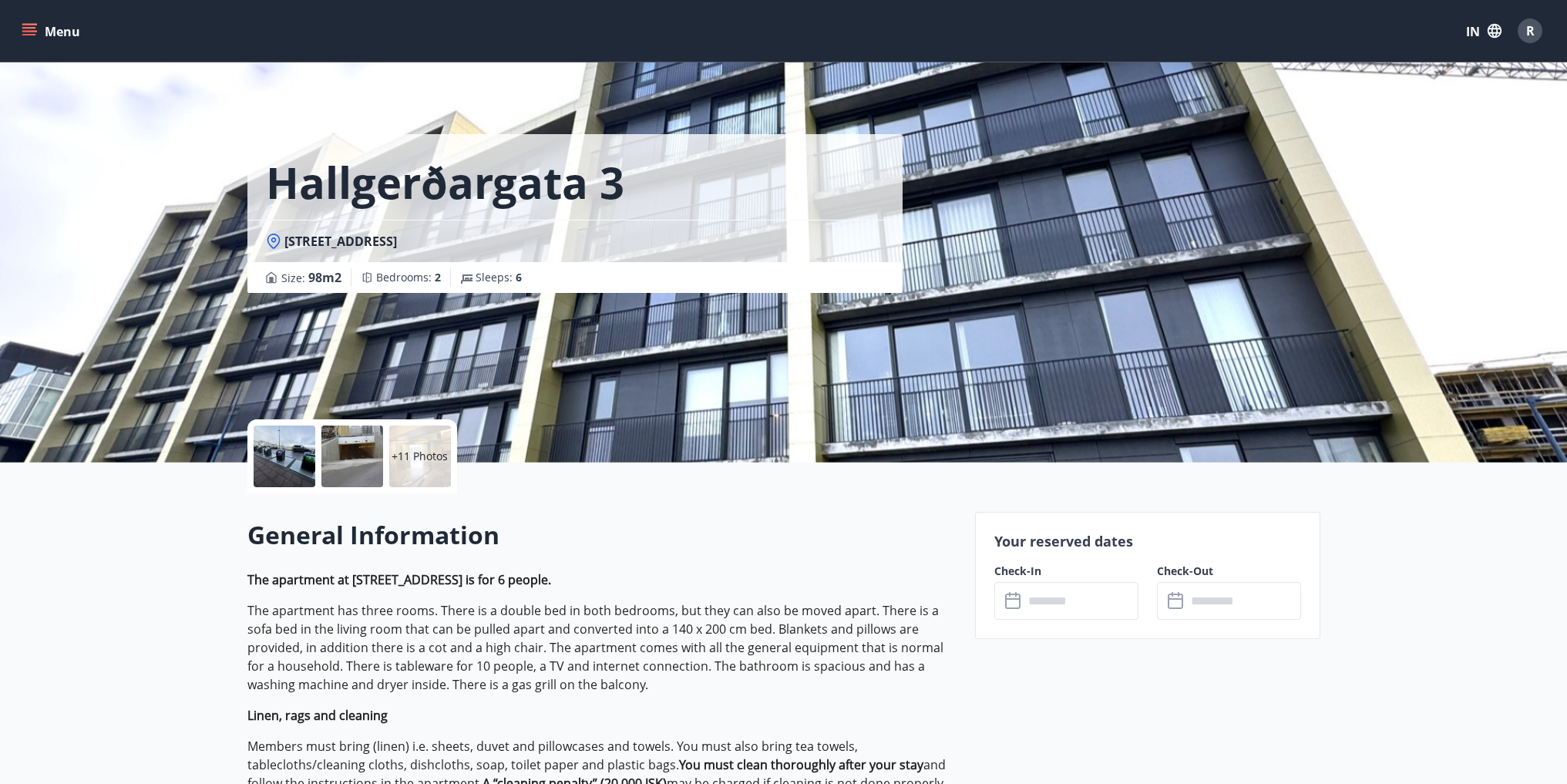
click at [400, 464] on div "+11 Photos" at bounding box center [420, 456] width 62 height 62
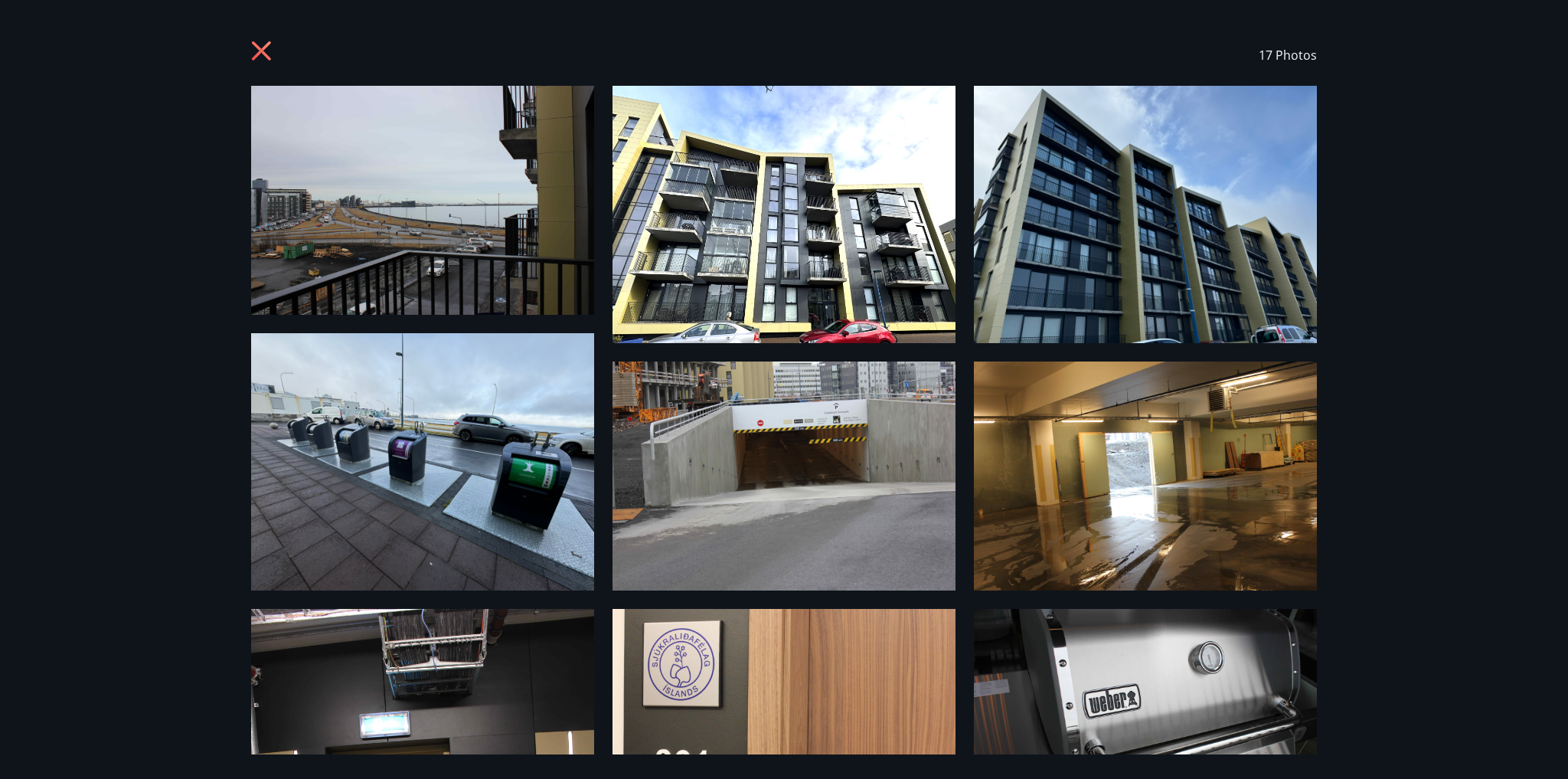
click at [255, 47] on icon at bounding box center [263, 52] width 24 height 24
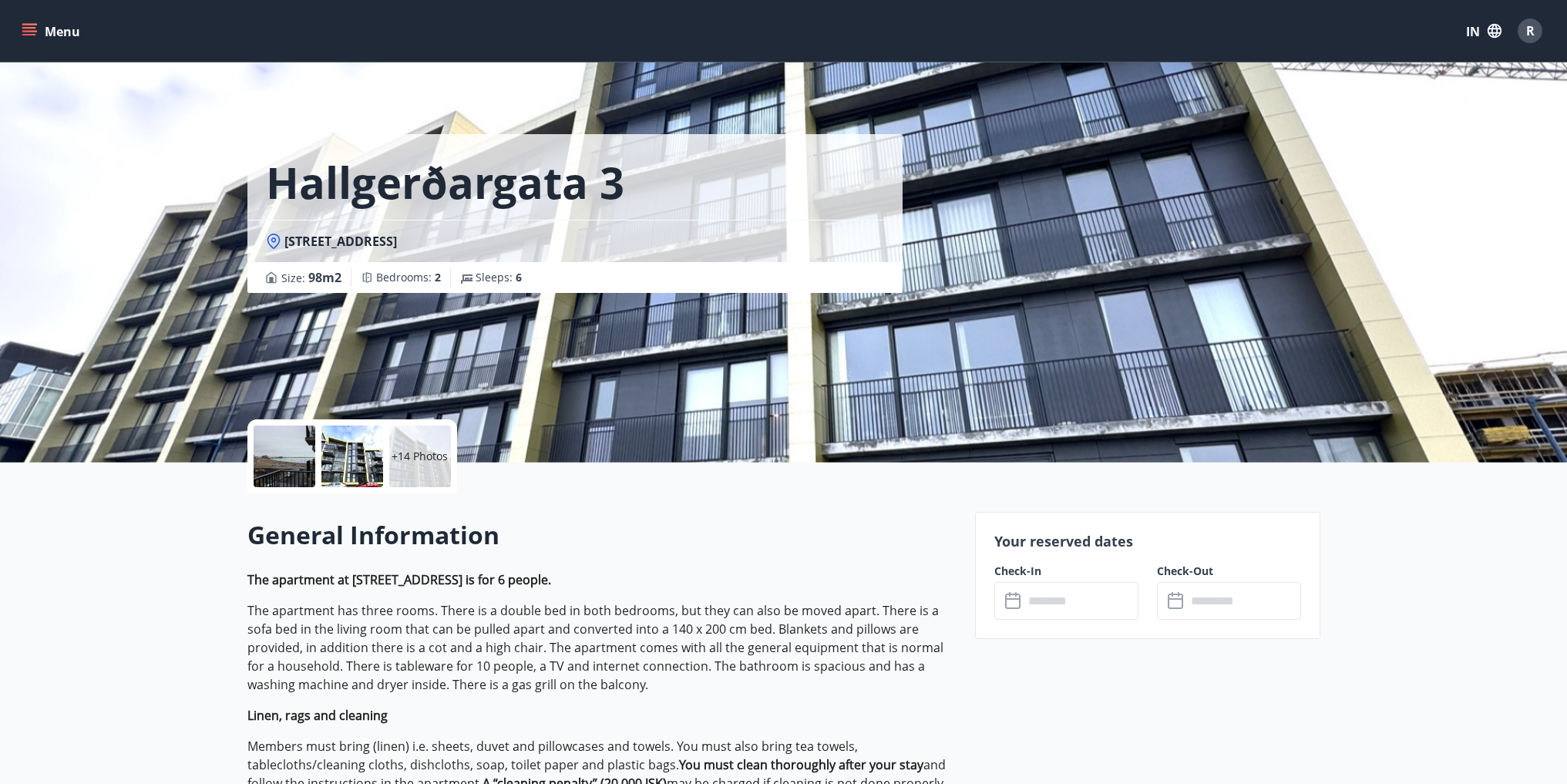
click at [34, 29] on icon "menu" at bounding box center [29, 30] width 15 height 15
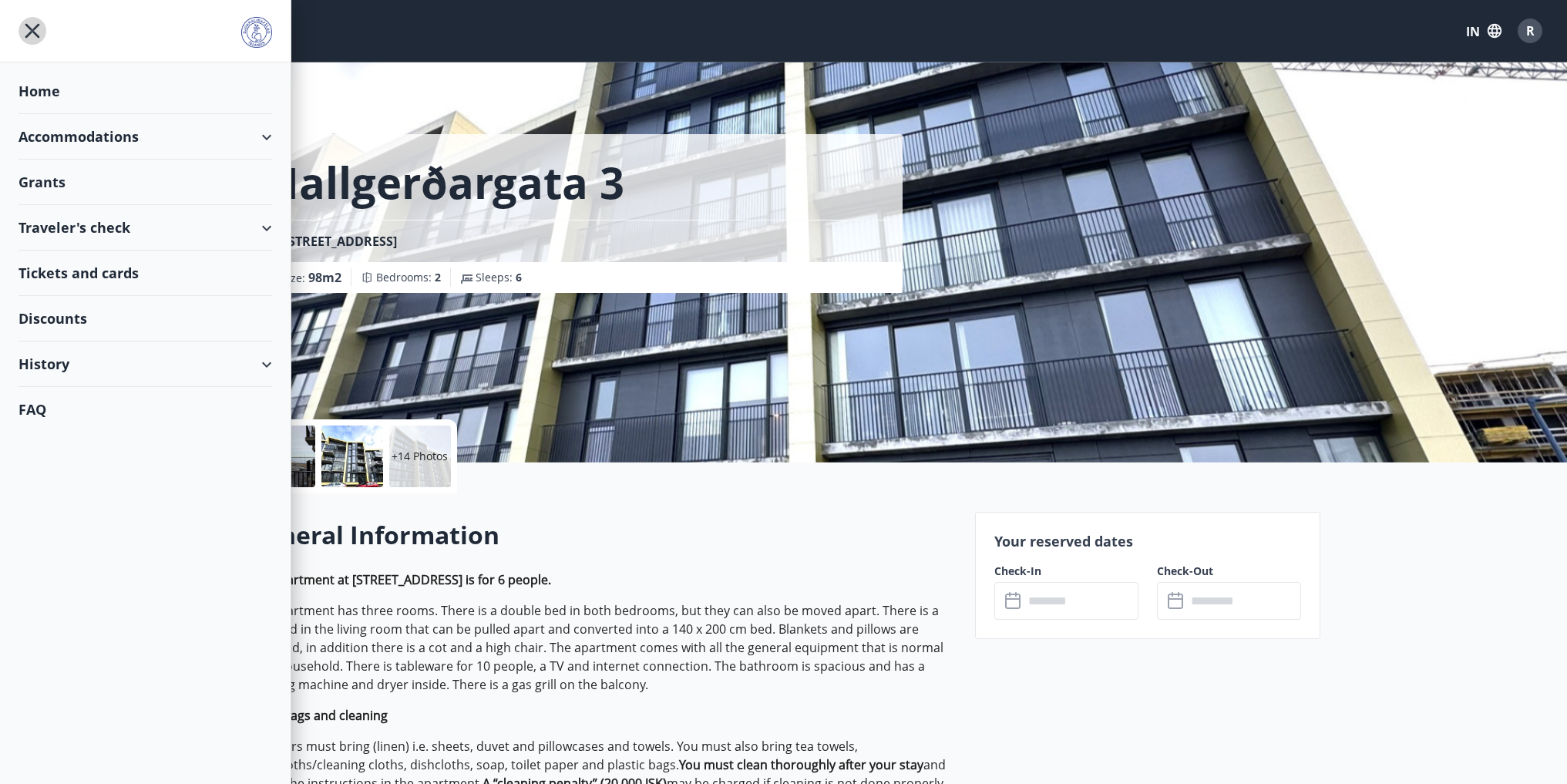
click at [38, 20] on icon "menu" at bounding box center [32, 31] width 28 height 28
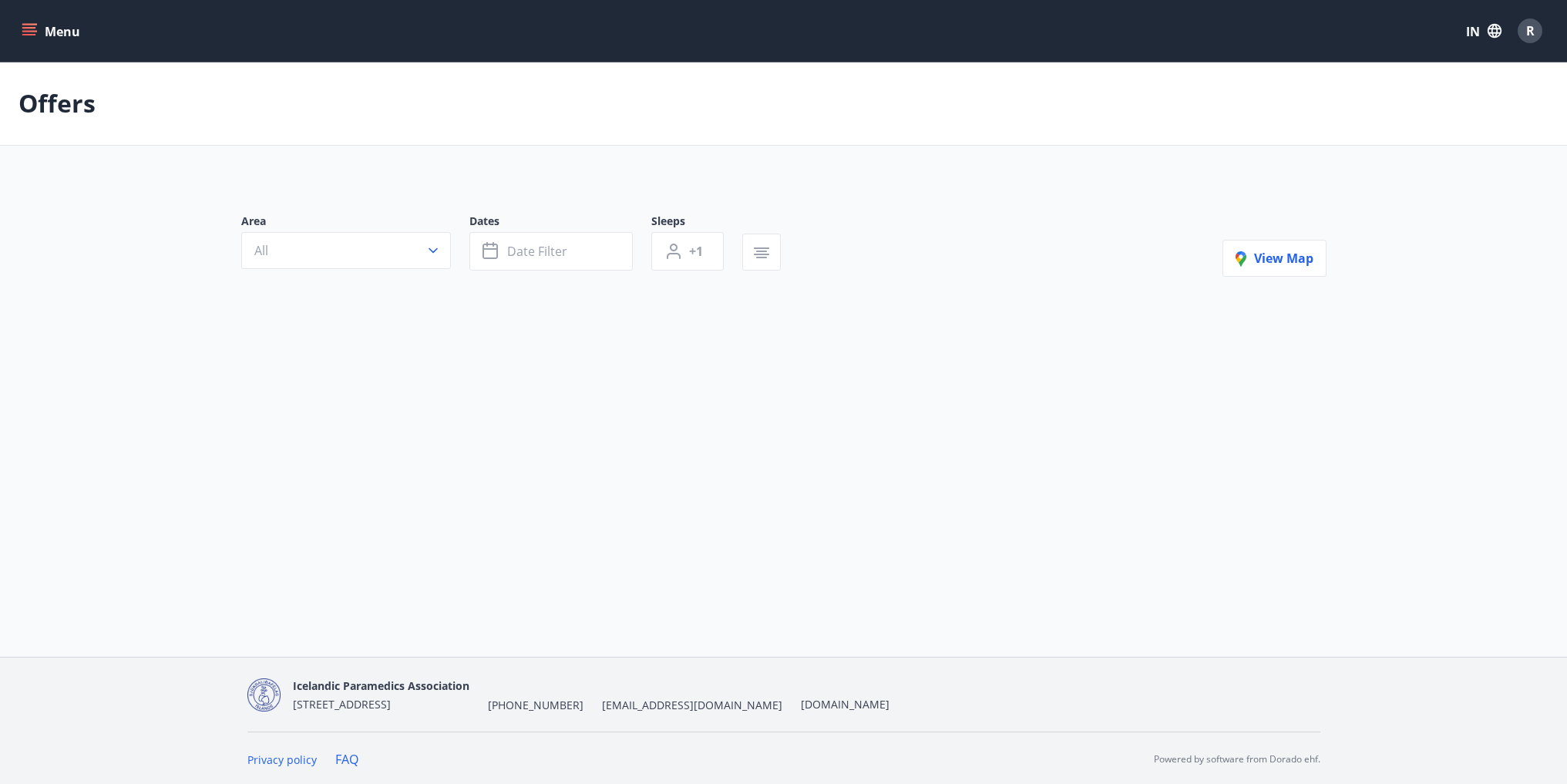
type input "*"
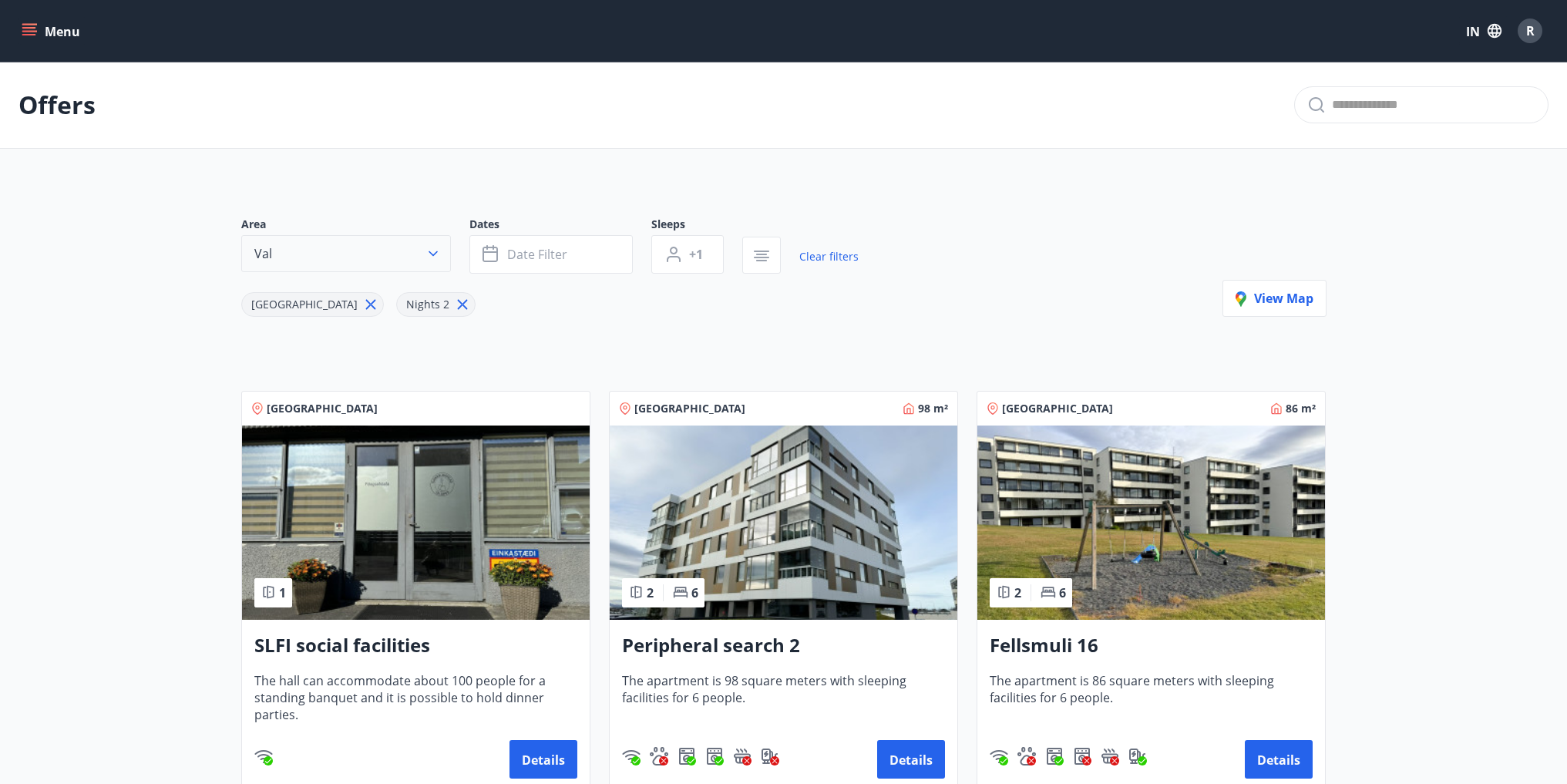
click at [359, 265] on button "Val" at bounding box center [346, 254] width 209 height 37
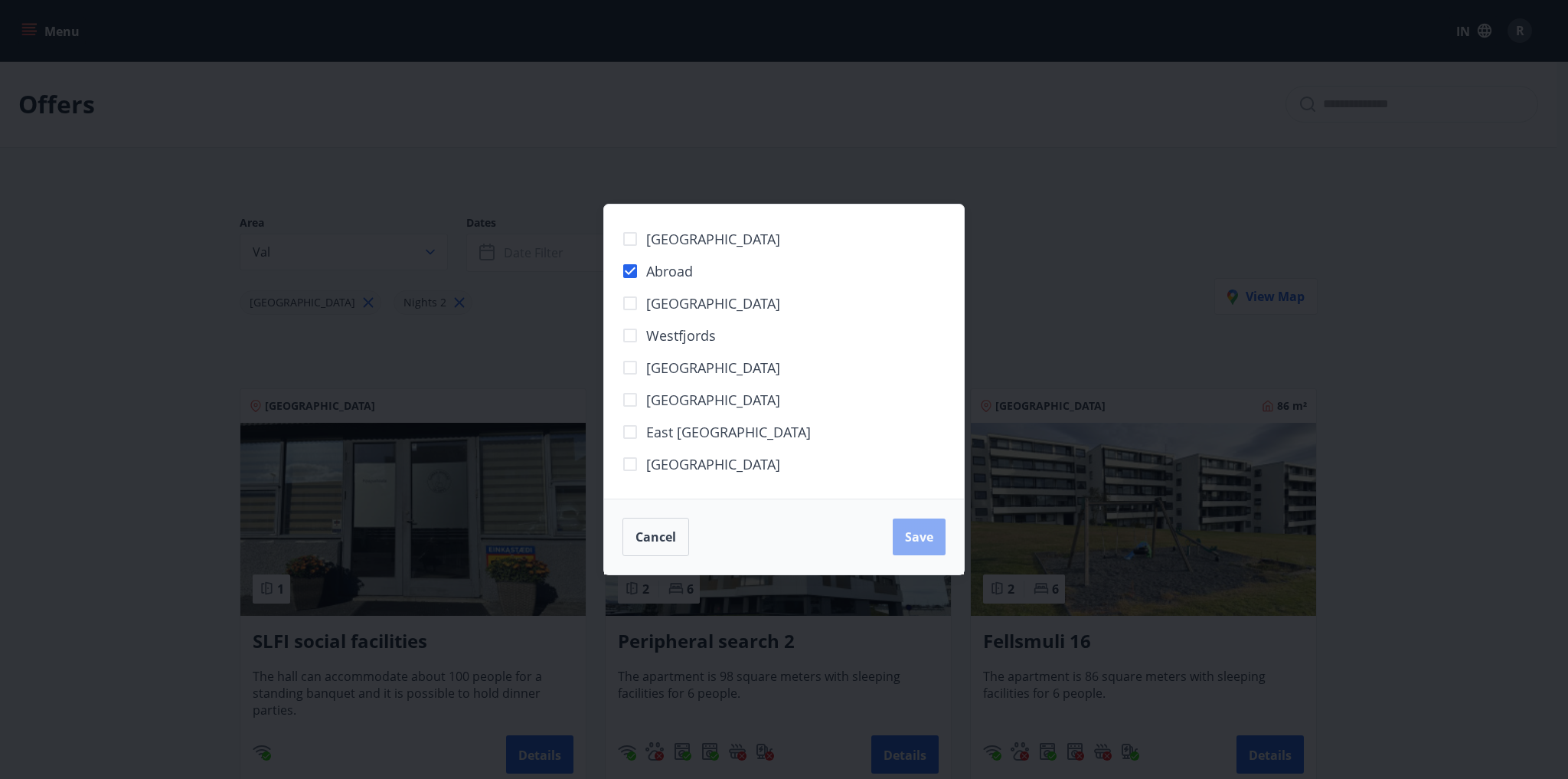
click at [911, 531] on font "Save" at bounding box center [919, 536] width 28 height 17
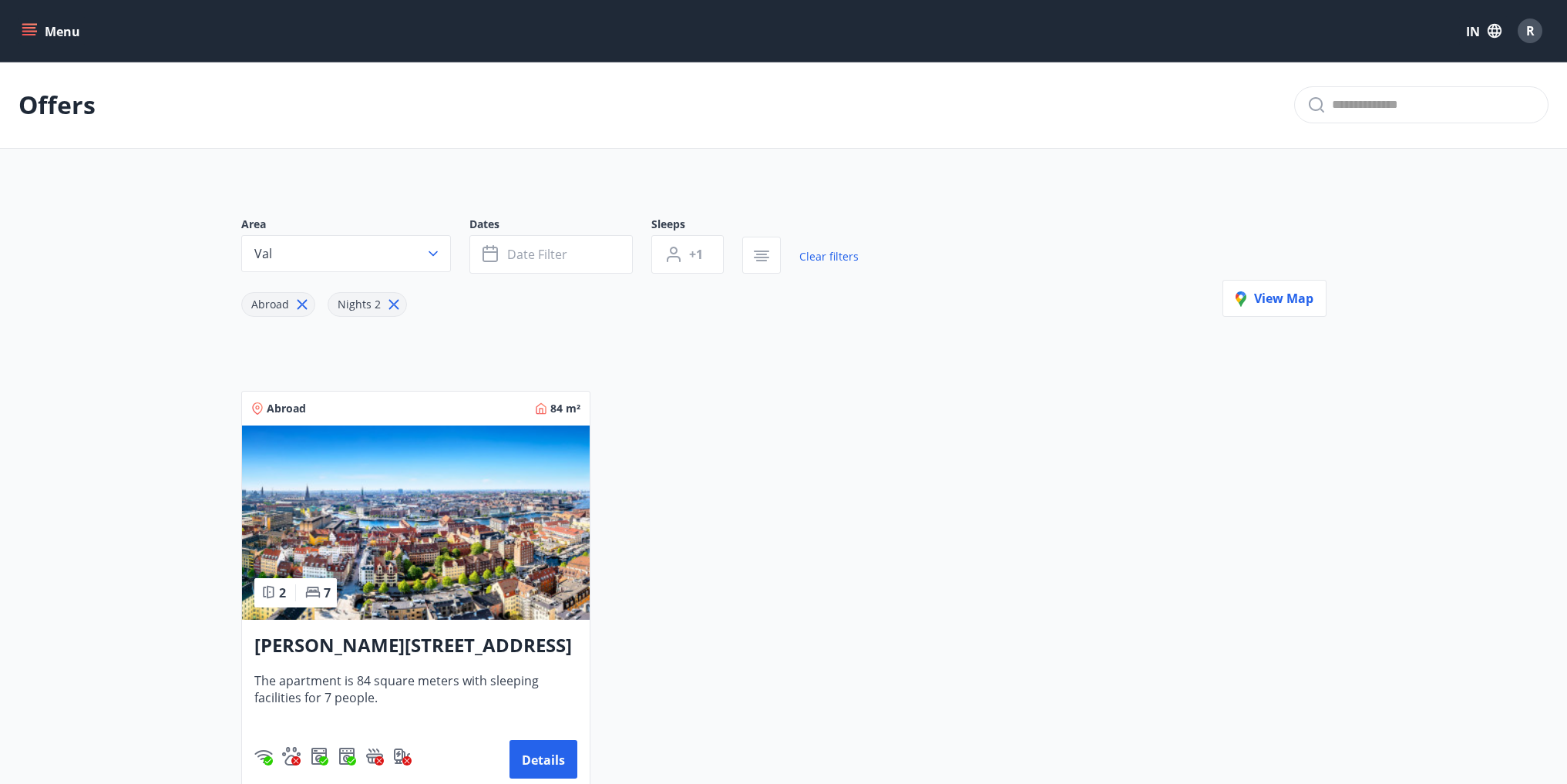
click at [410, 251] on button "Val" at bounding box center [346, 254] width 209 height 37
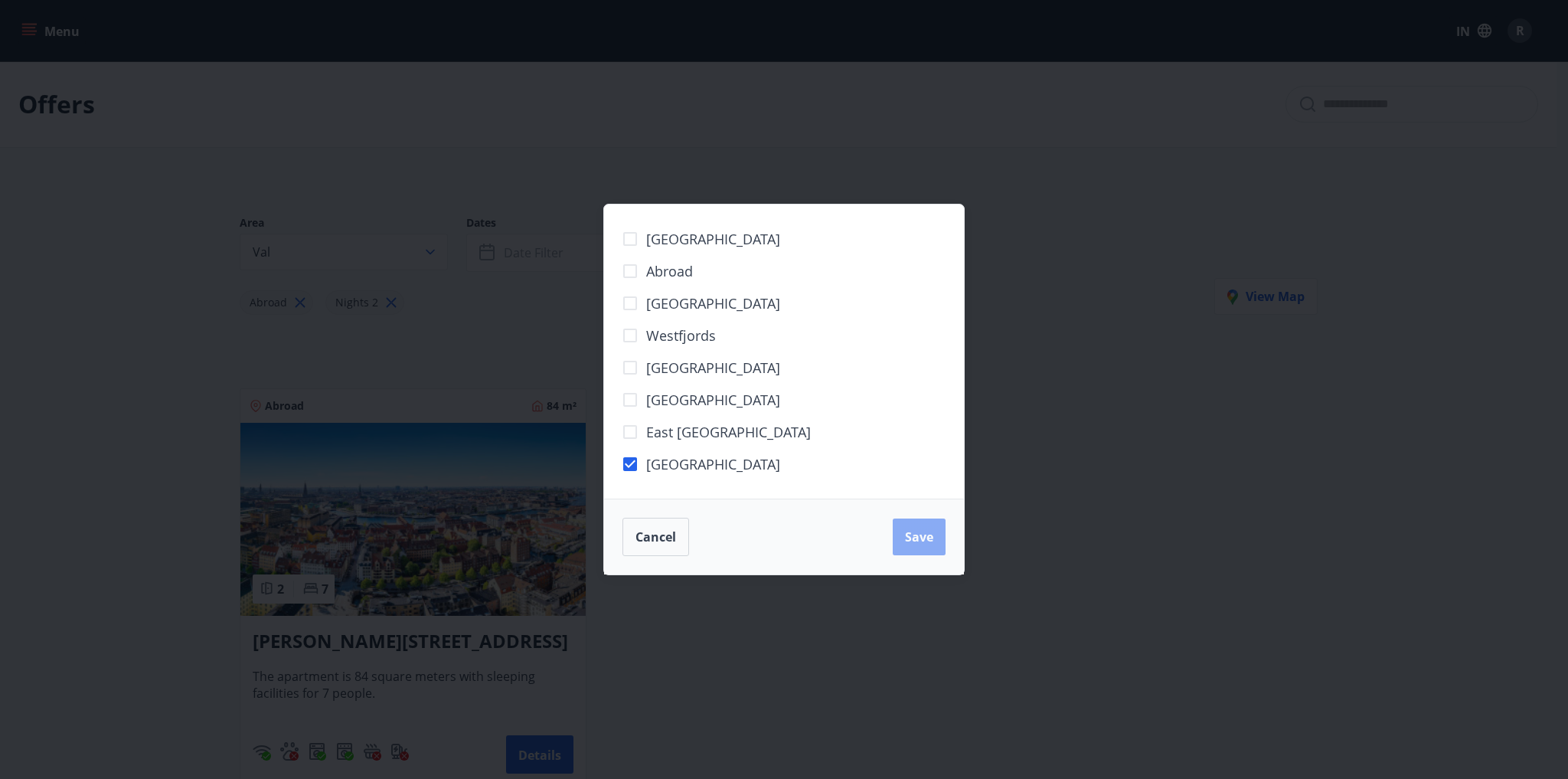
click at [915, 538] on font "Save" at bounding box center [919, 536] width 28 height 17
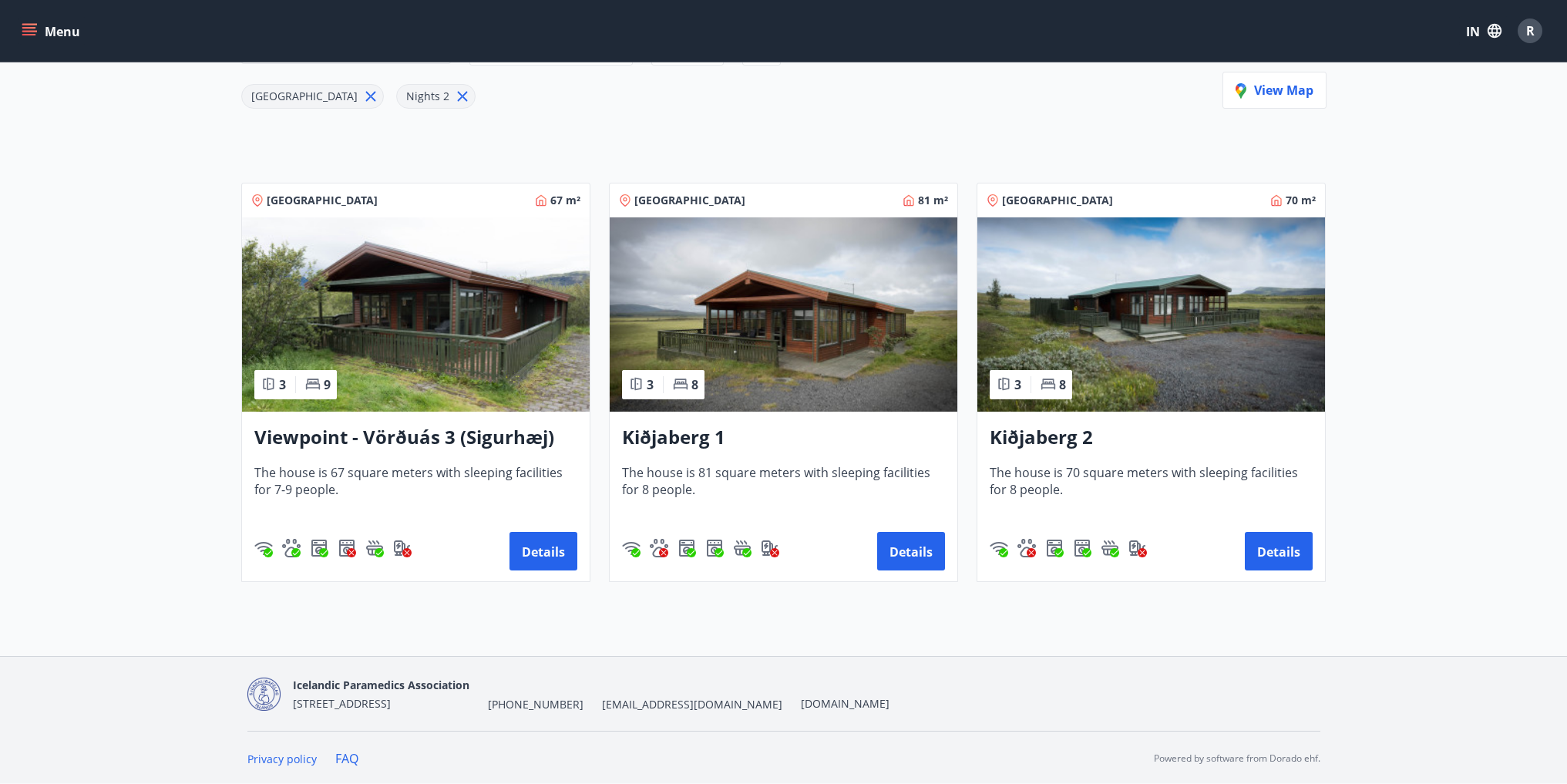
scroll to position [209, 0]
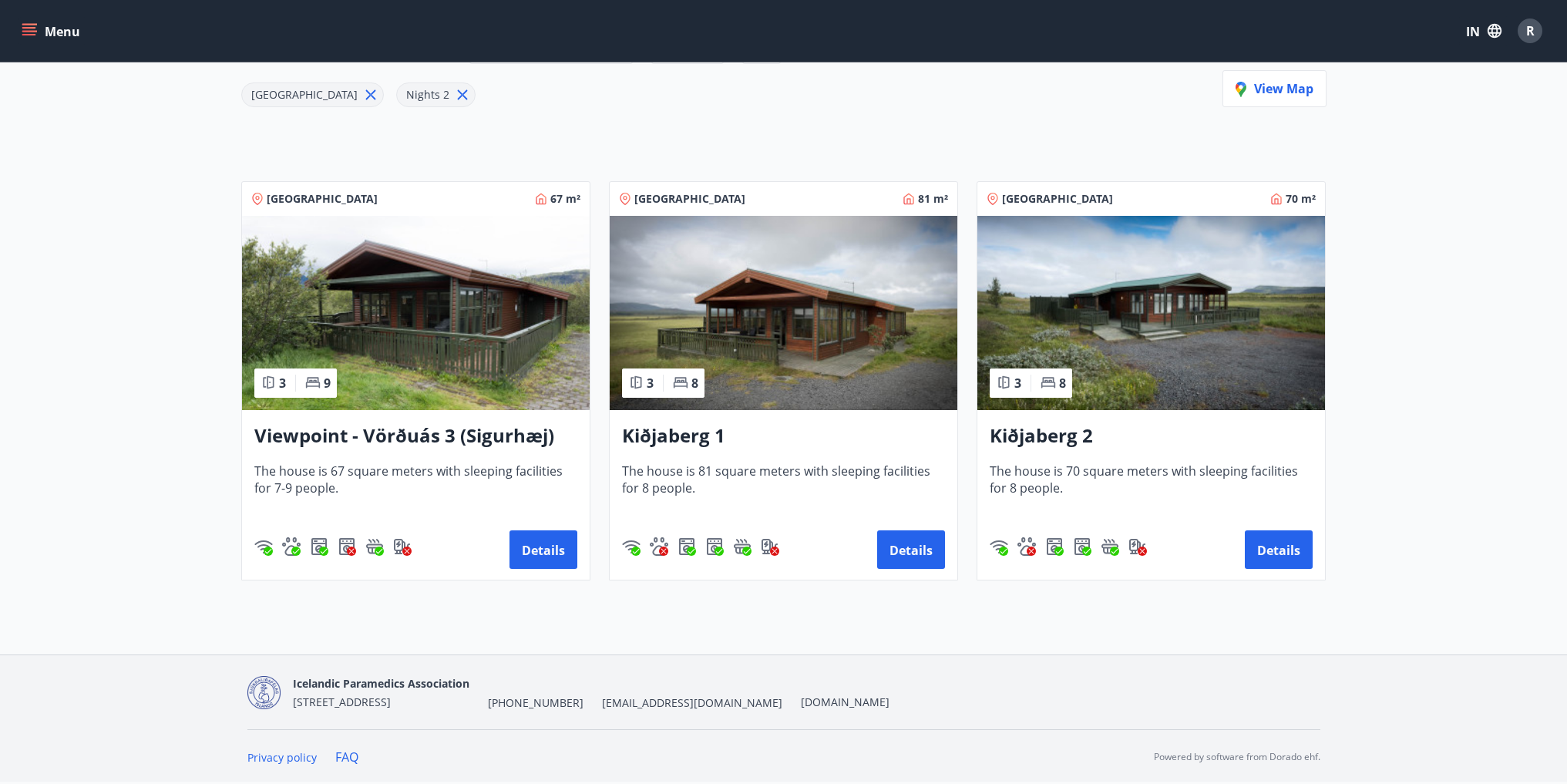
click at [455, 473] on font "The house is 67 square meters with sleeping facilities for 7-9 people." at bounding box center [408, 480] width 309 height 34
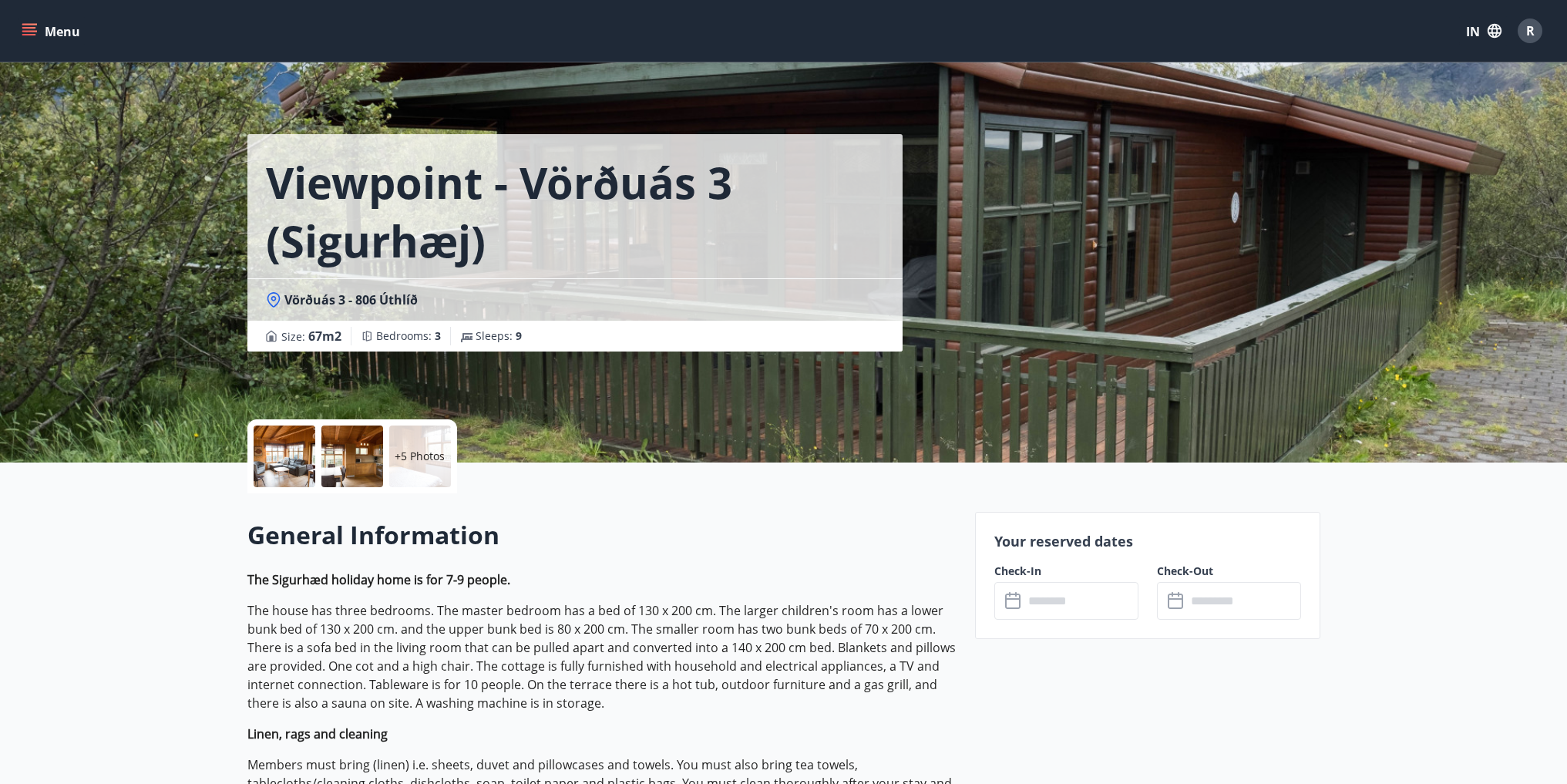
click at [432, 451] on font "+5 Photos" at bounding box center [420, 456] width 50 height 15
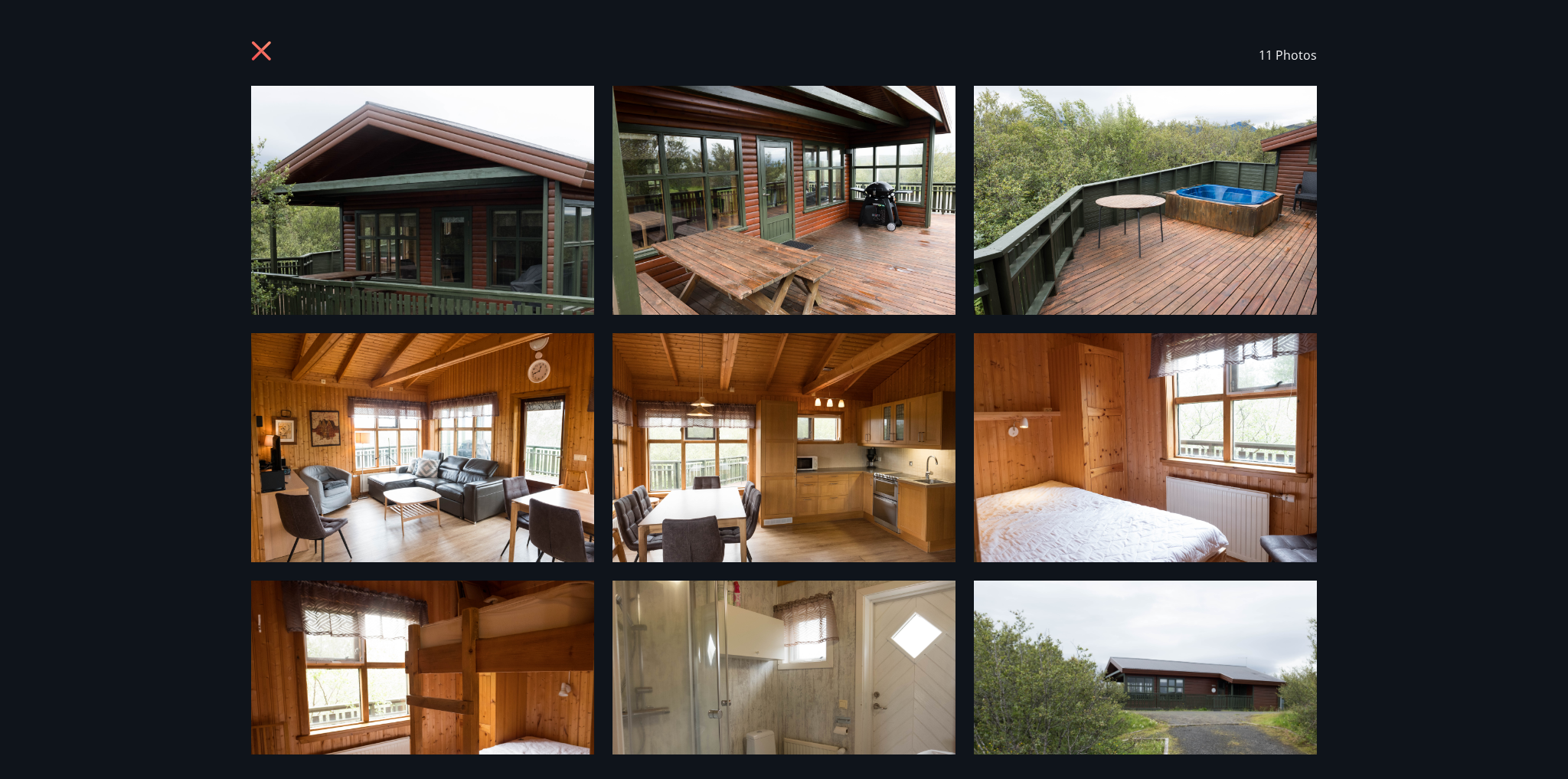
click at [260, 41] on icon at bounding box center [263, 52] width 24 height 24
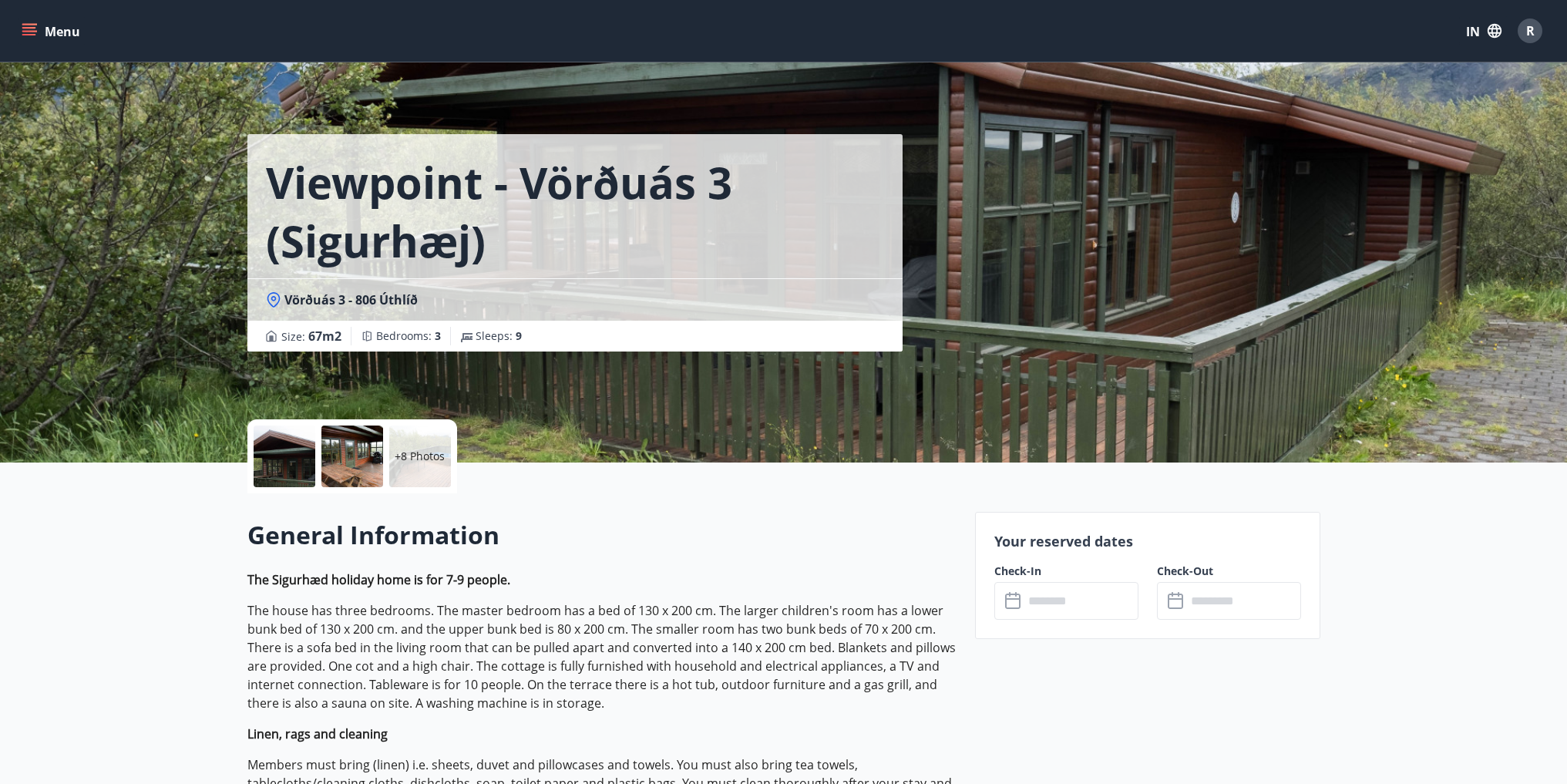
click at [35, 28] on icon "menu" at bounding box center [29, 28] width 14 height 2
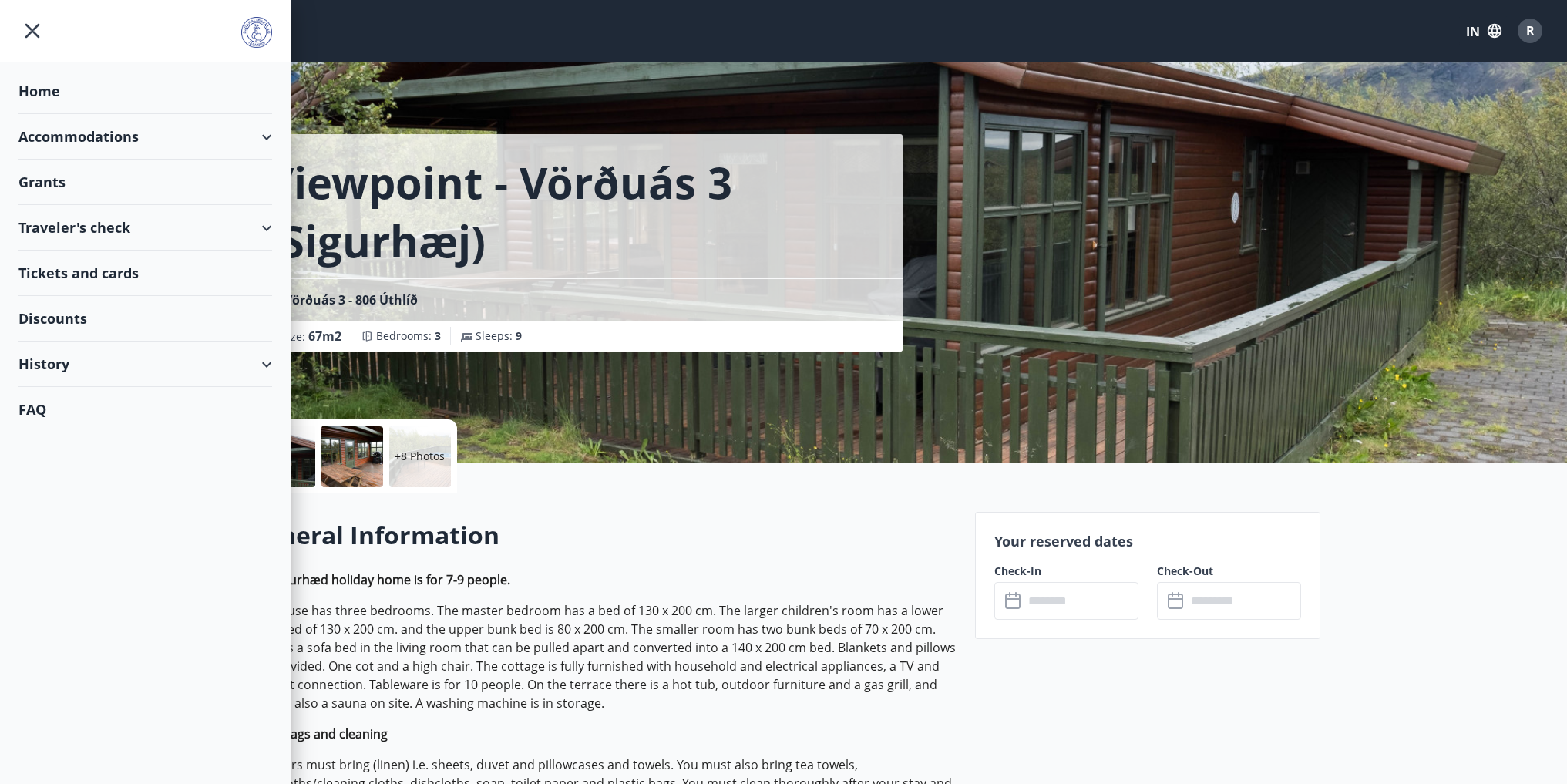
click at [46, 89] on font "Home" at bounding box center [39, 91] width 41 height 19
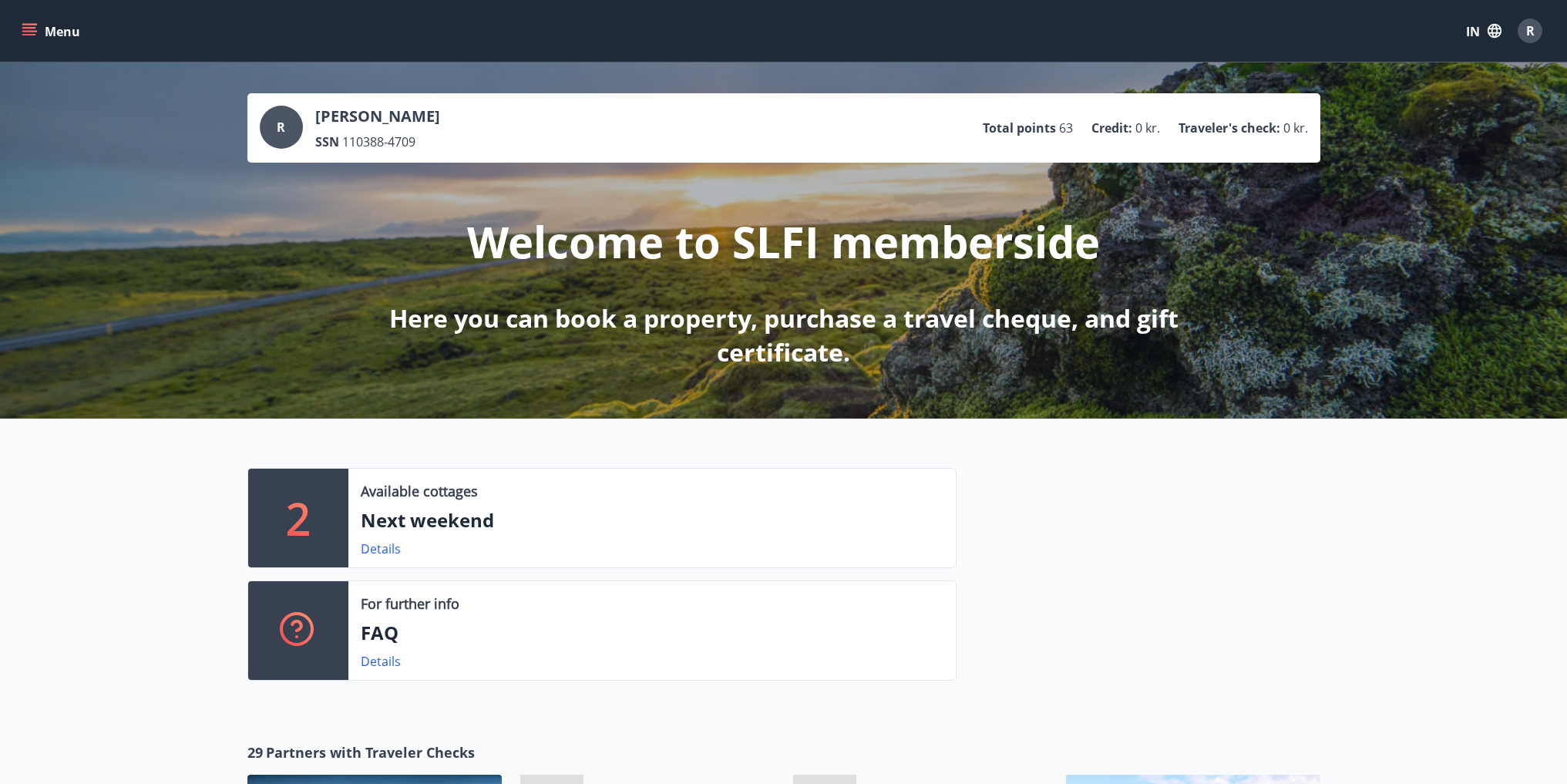
click at [1491, 37] on icon "button" at bounding box center [1494, 30] width 14 height 14
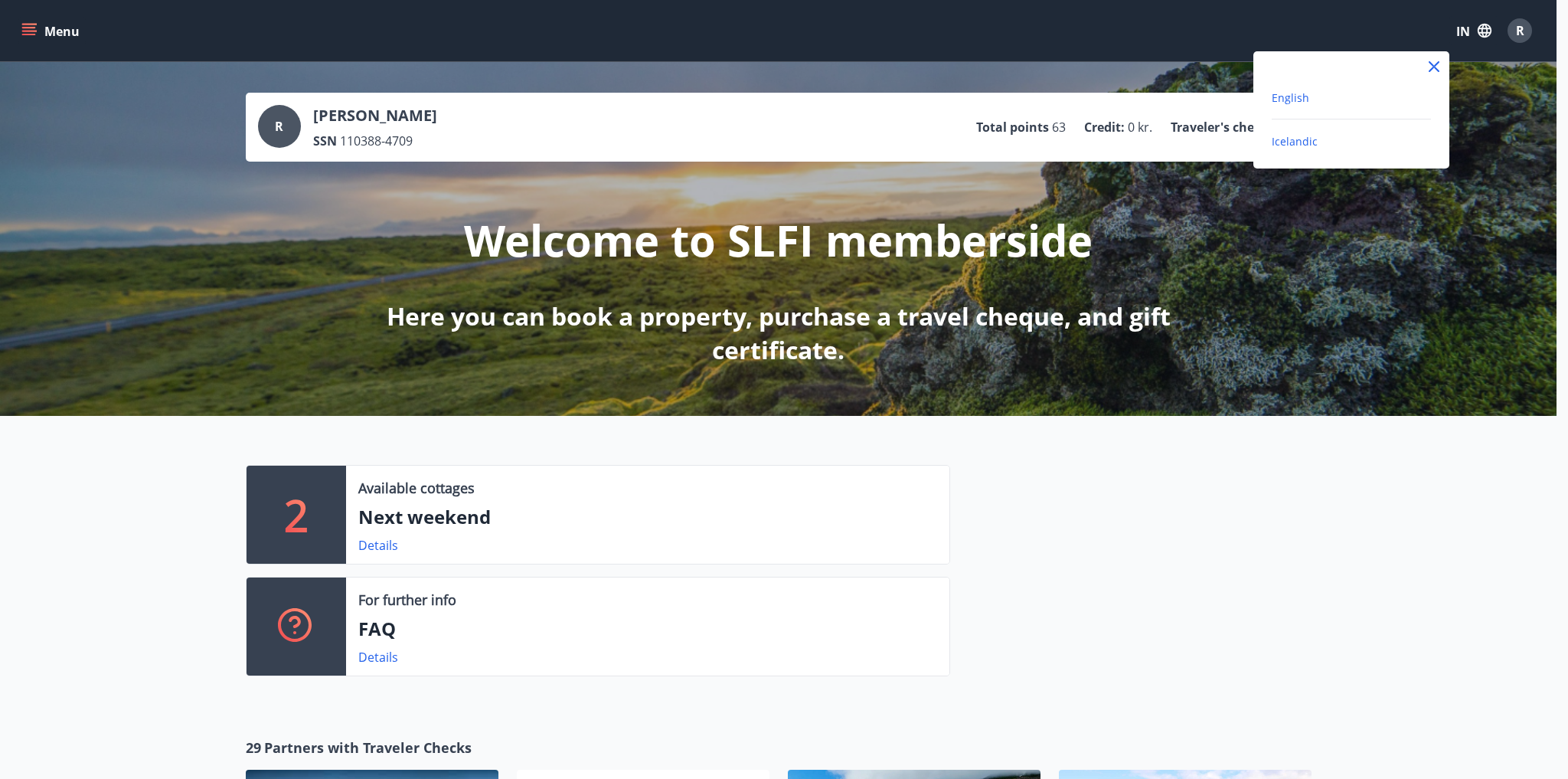
click at [1310, 144] on font "Icelandic" at bounding box center [1295, 141] width 46 height 15
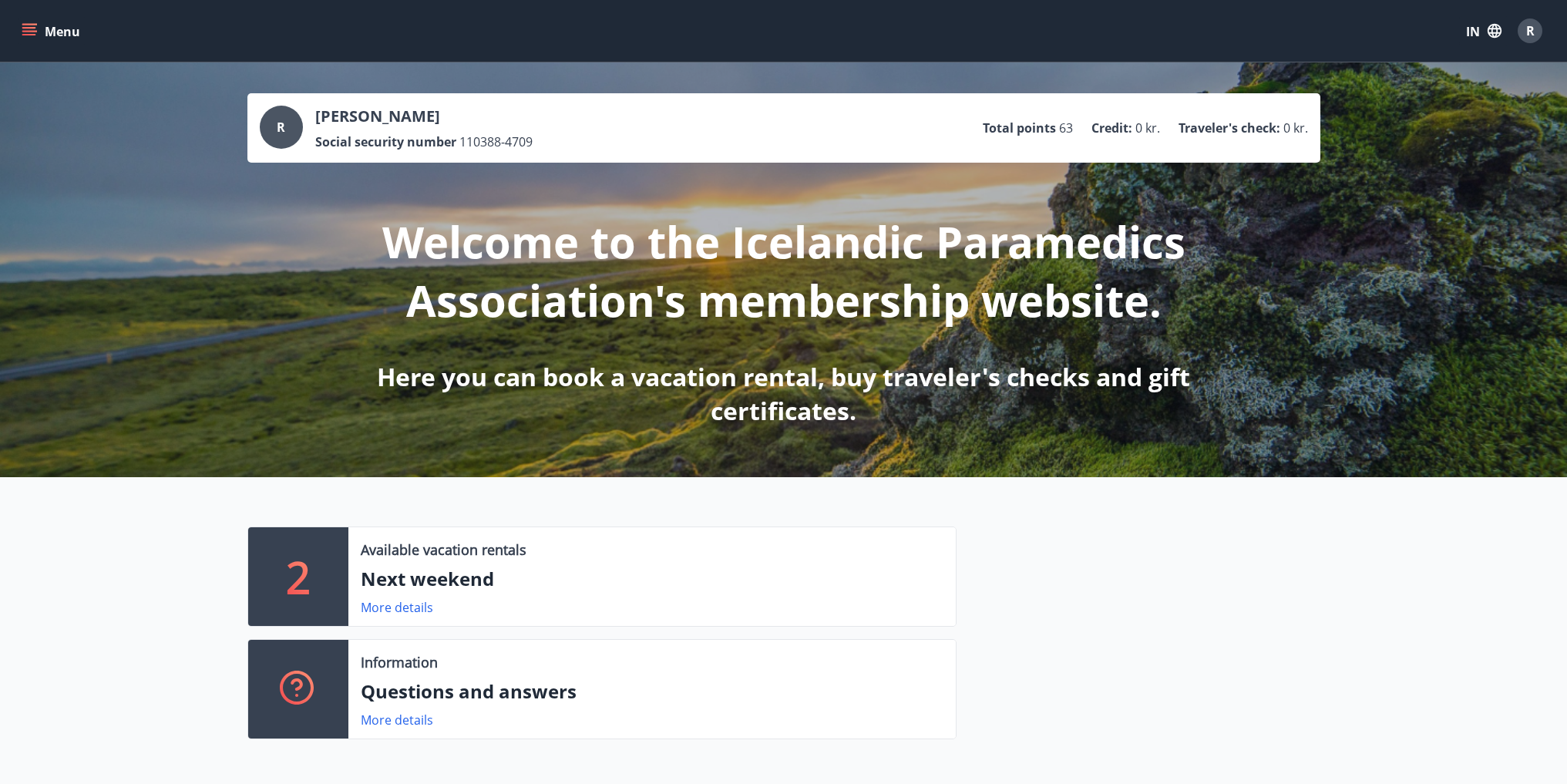
drag, startPoint x: 321, startPoint y: 574, endPoint x: 326, endPoint y: 560, distance: 14.9
click at [323, 571] on div "2" at bounding box center [298, 576] width 100 height 99
click at [400, 604] on font "More details" at bounding box center [396, 607] width 72 height 17
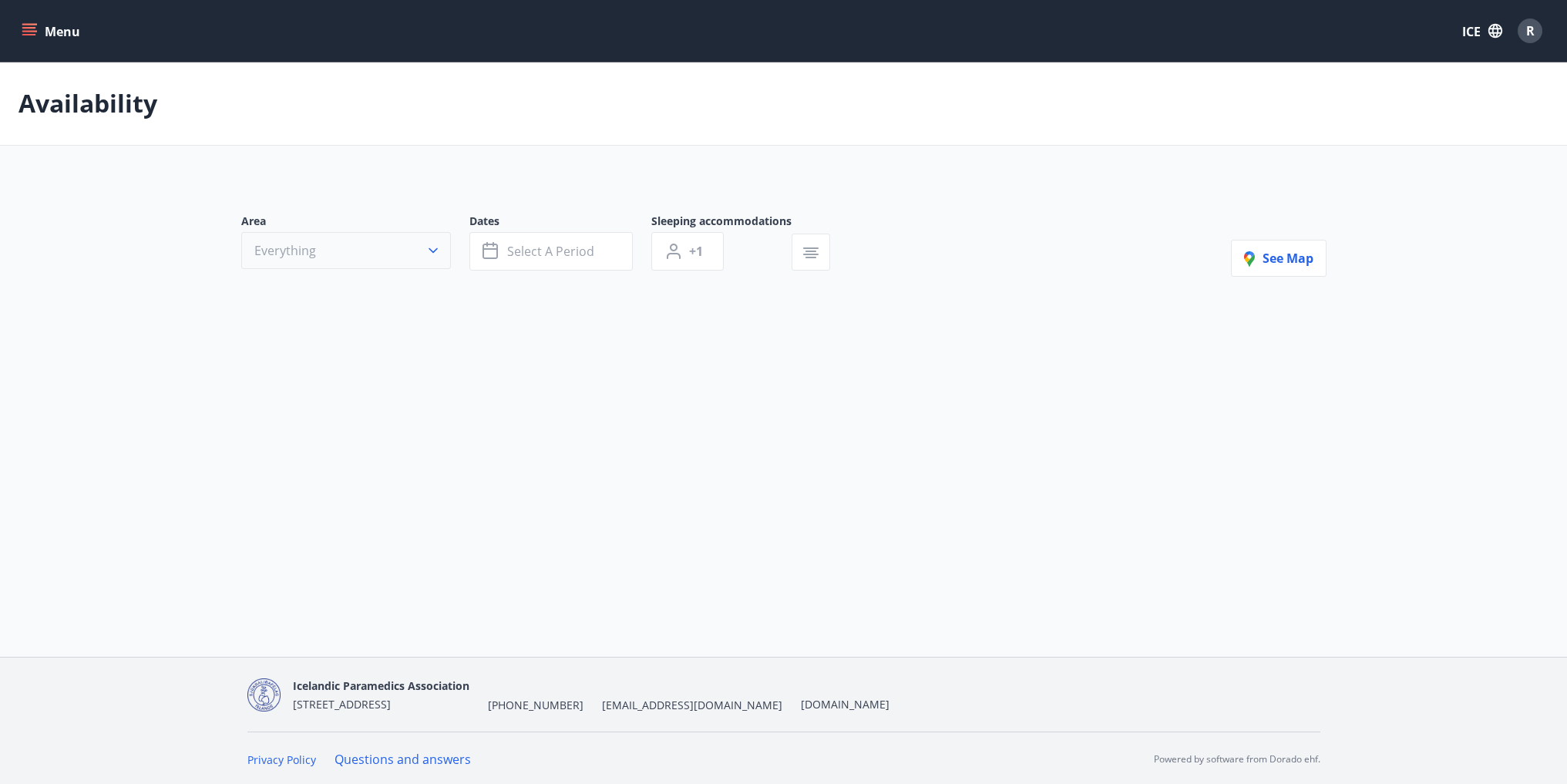
type input "*"
click at [428, 248] on icon "button" at bounding box center [433, 253] width 15 height 15
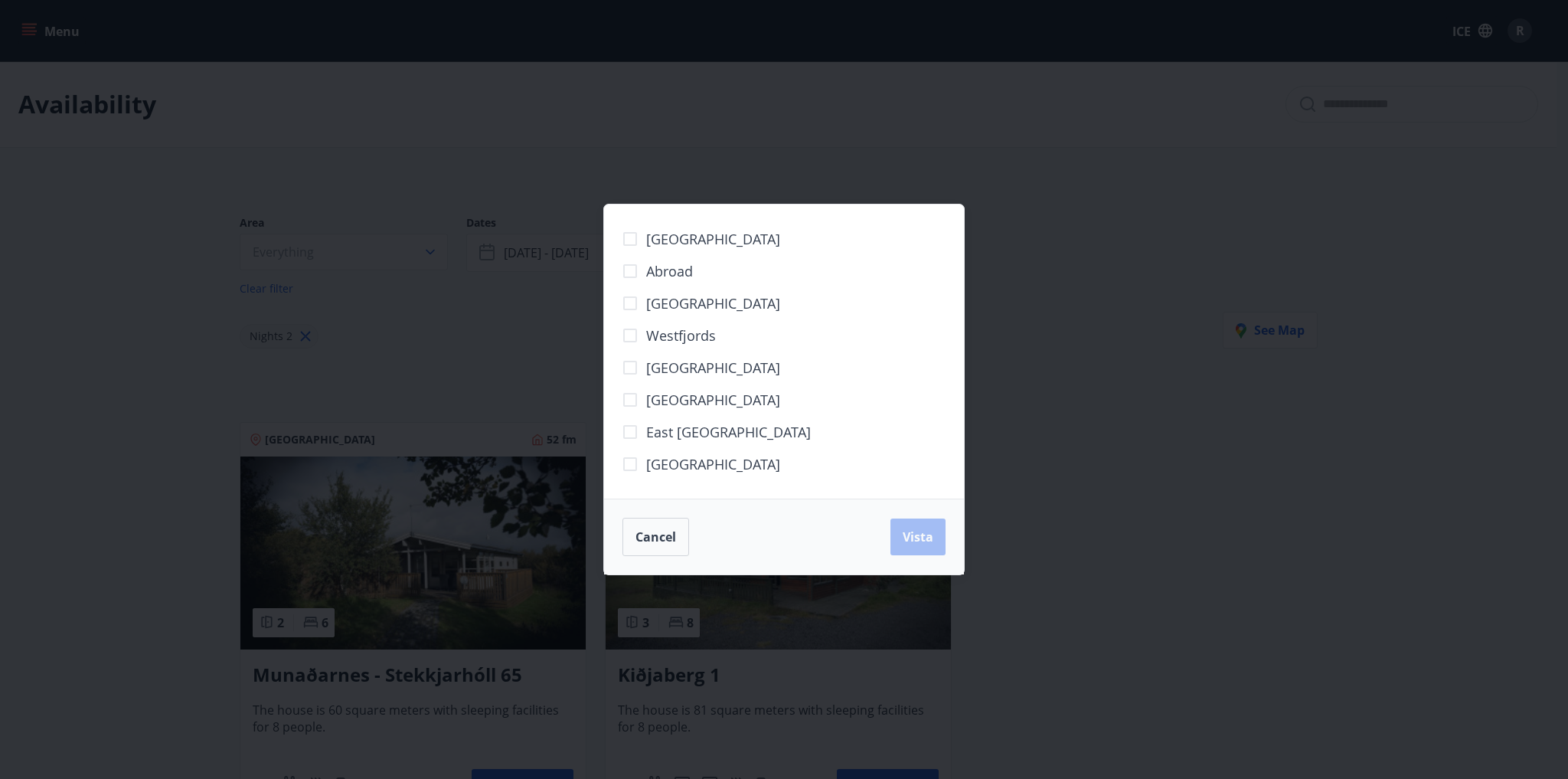
click at [665, 265] on font "Abroad" at bounding box center [669, 271] width 47 height 19
click at [924, 537] on font "Vista" at bounding box center [918, 536] width 31 height 17
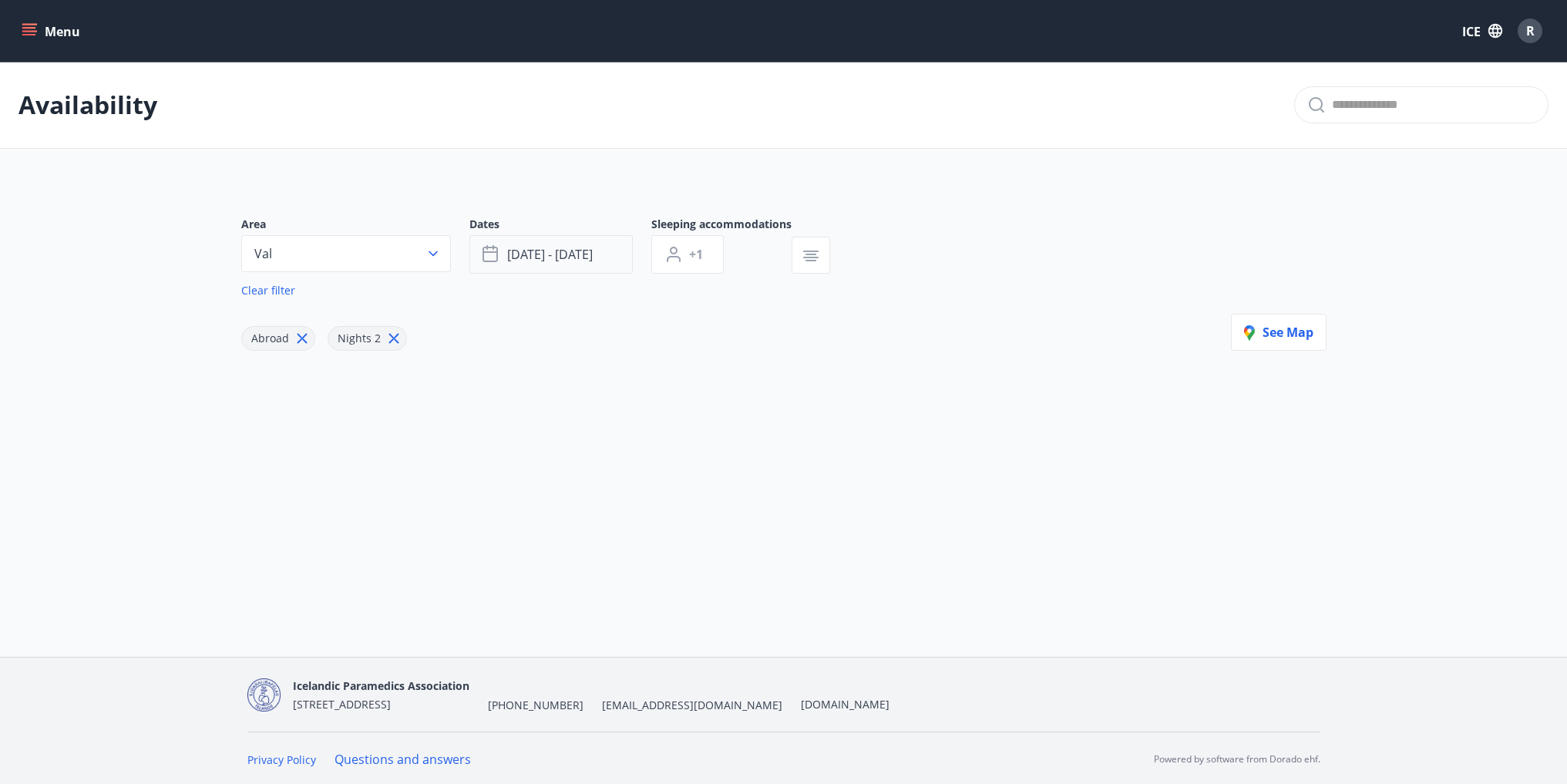
click at [573, 253] on font "[DATE] - [DATE]" at bounding box center [550, 254] width 85 height 17
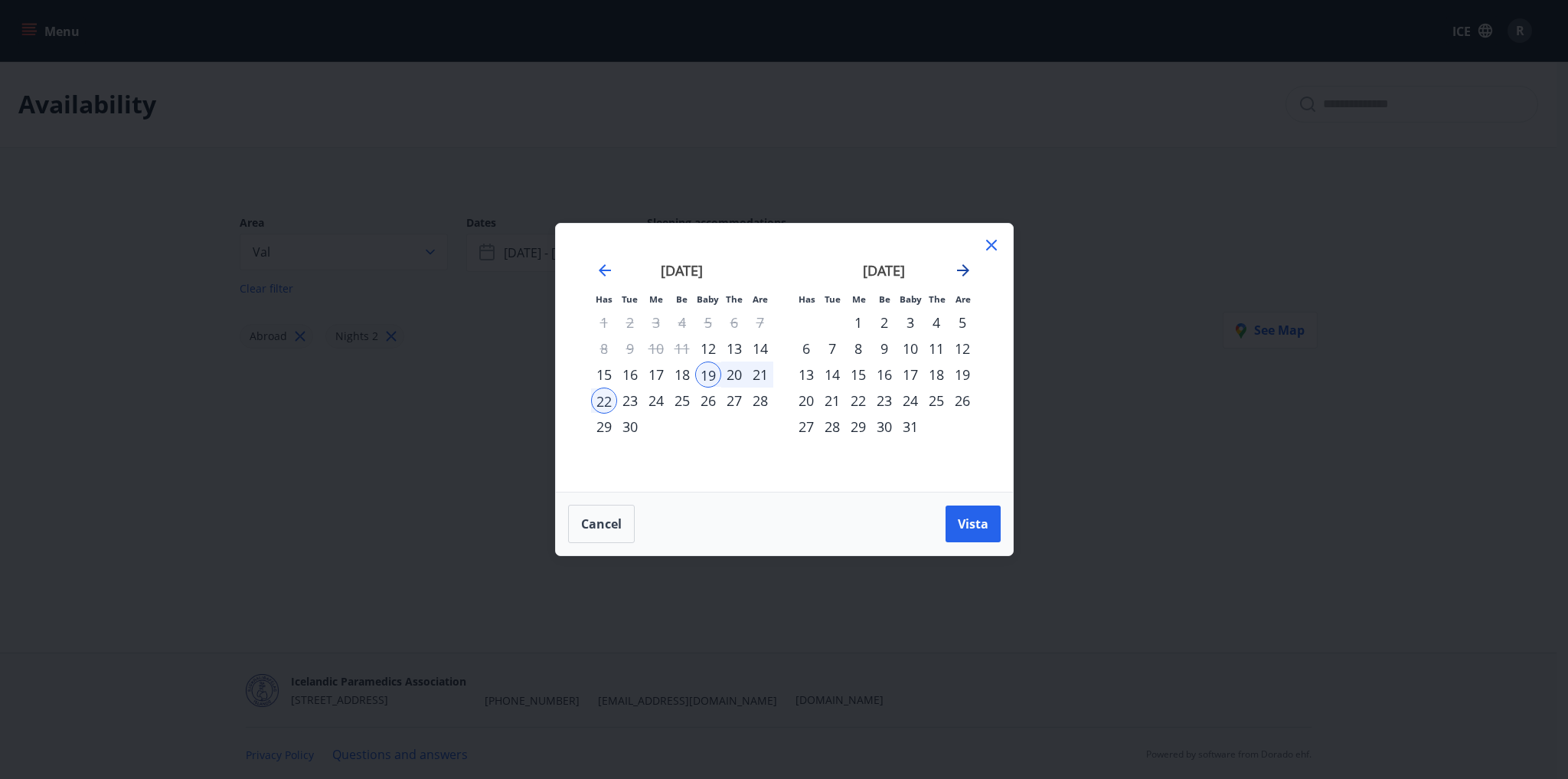
click at [963, 268] on icon "Move forward to switch to the next month." at bounding box center [963, 270] width 19 height 19
click at [613, 273] on icon "Move backward to switch to the previous month." at bounding box center [605, 270] width 19 height 19
click at [868, 318] on div "1" at bounding box center [858, 323] width 26 height 26
click at [990, 531] on button "Vista" at bounding box center [973, 524] width 55 height 37
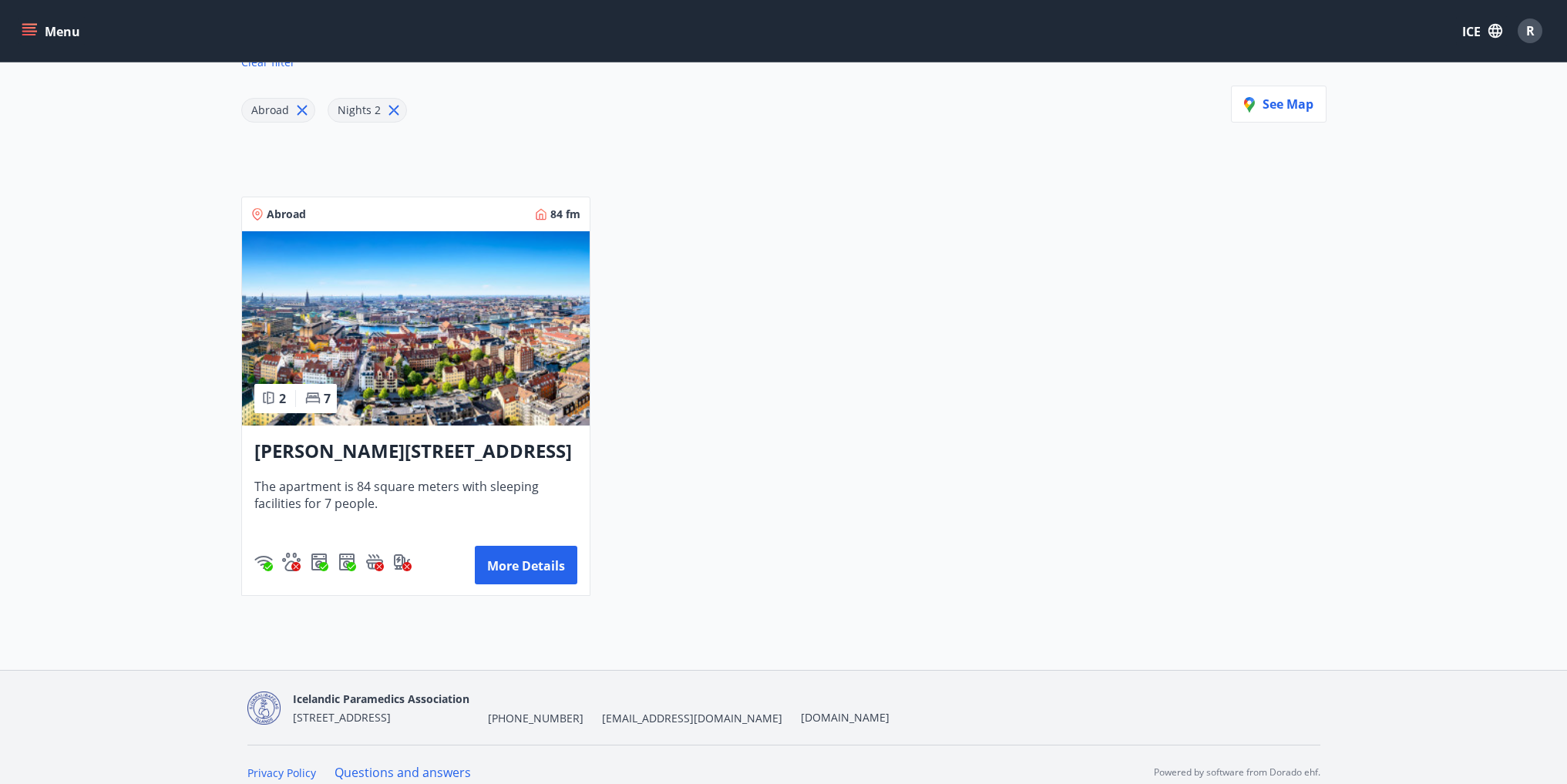
scroll to position [243, 0]
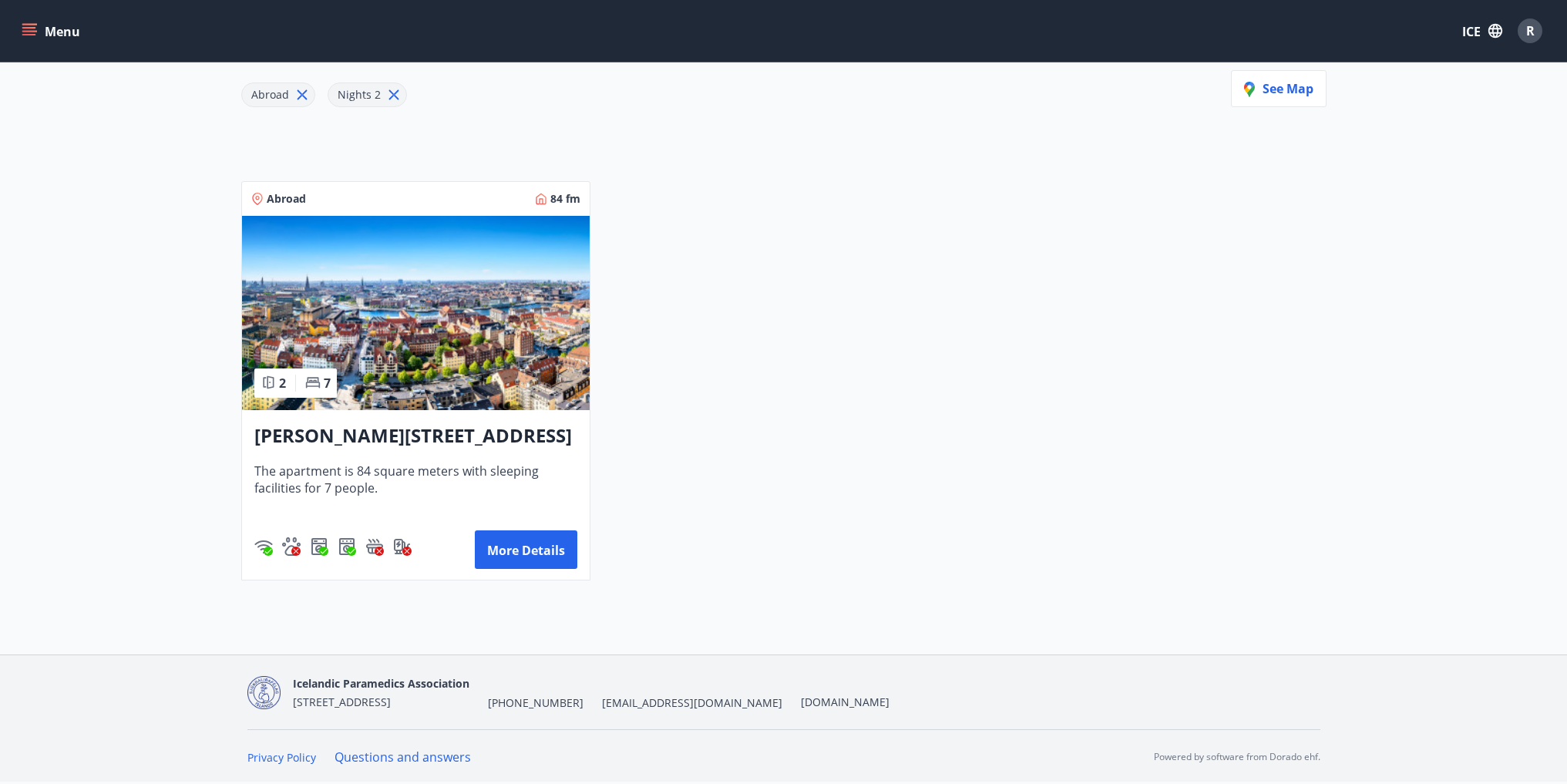
click at [521, 446] on font "CF Møllers Allé 34, Copenhagen" at bounding box center [412, 434] width 317 height 25
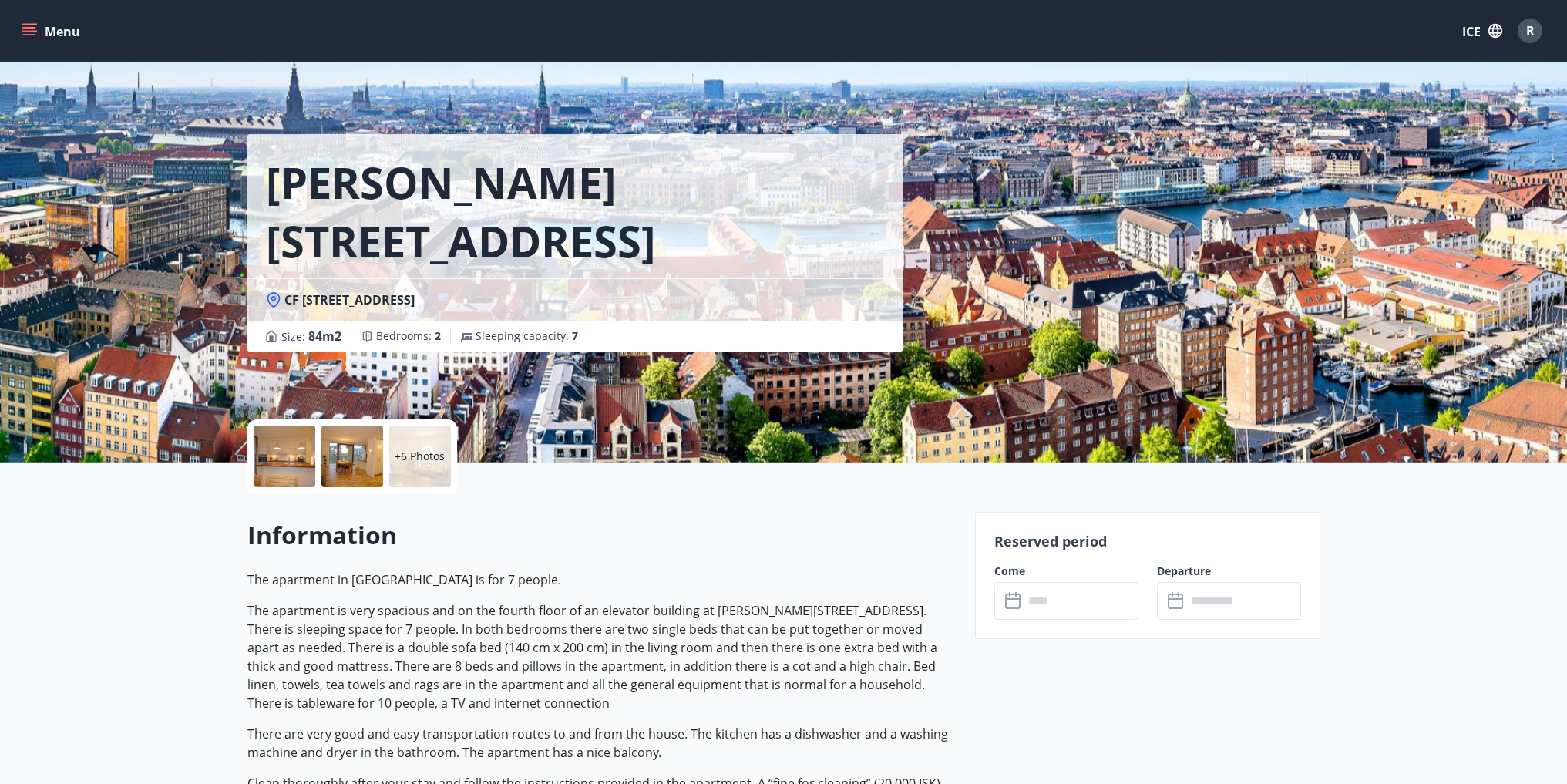
click at [279, 459] on div at bounding box center [284, 456] width 62 height 62
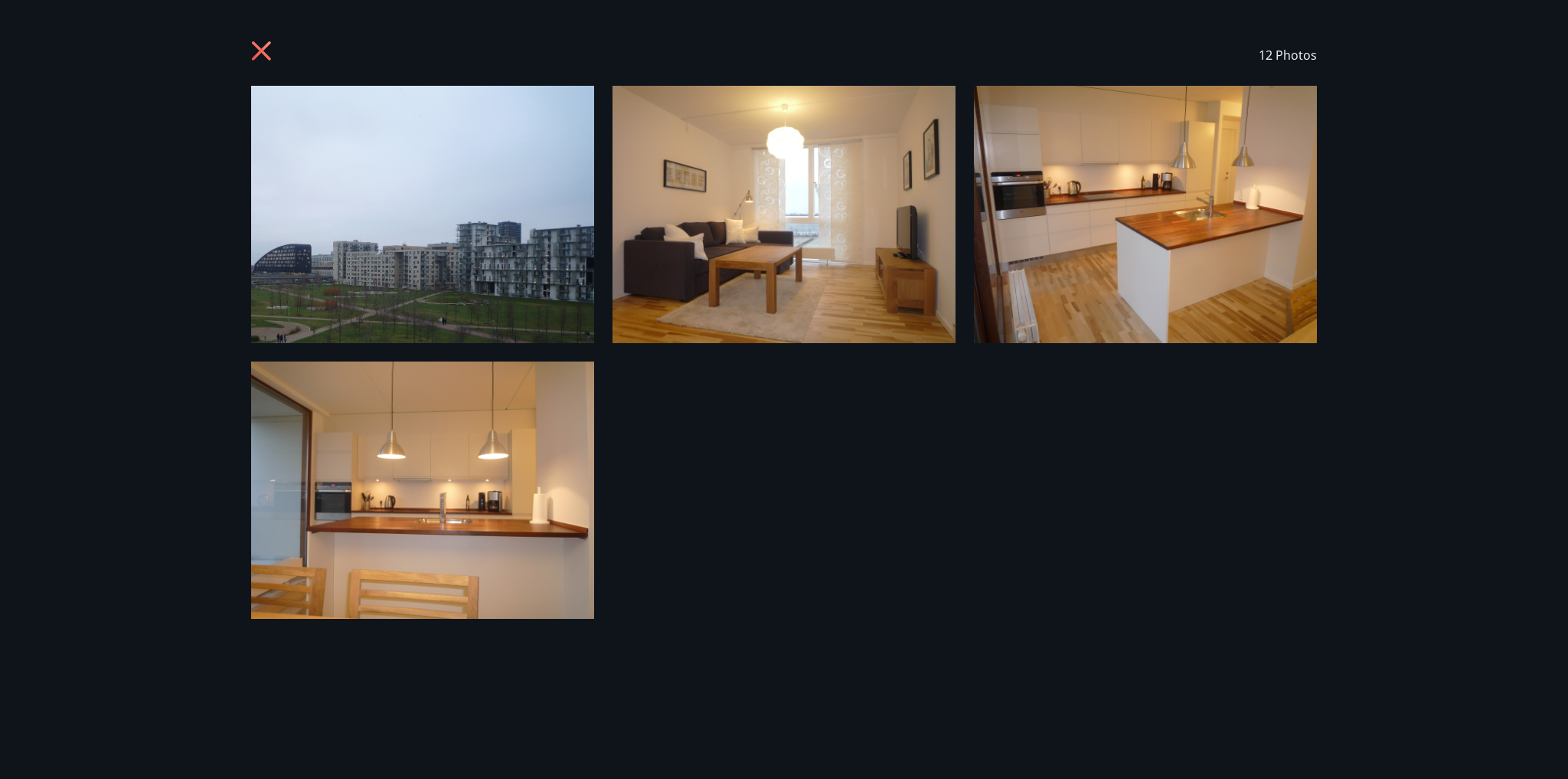
click at [264, 44] on icon at bounding box center [263, 52] width 24 height 24
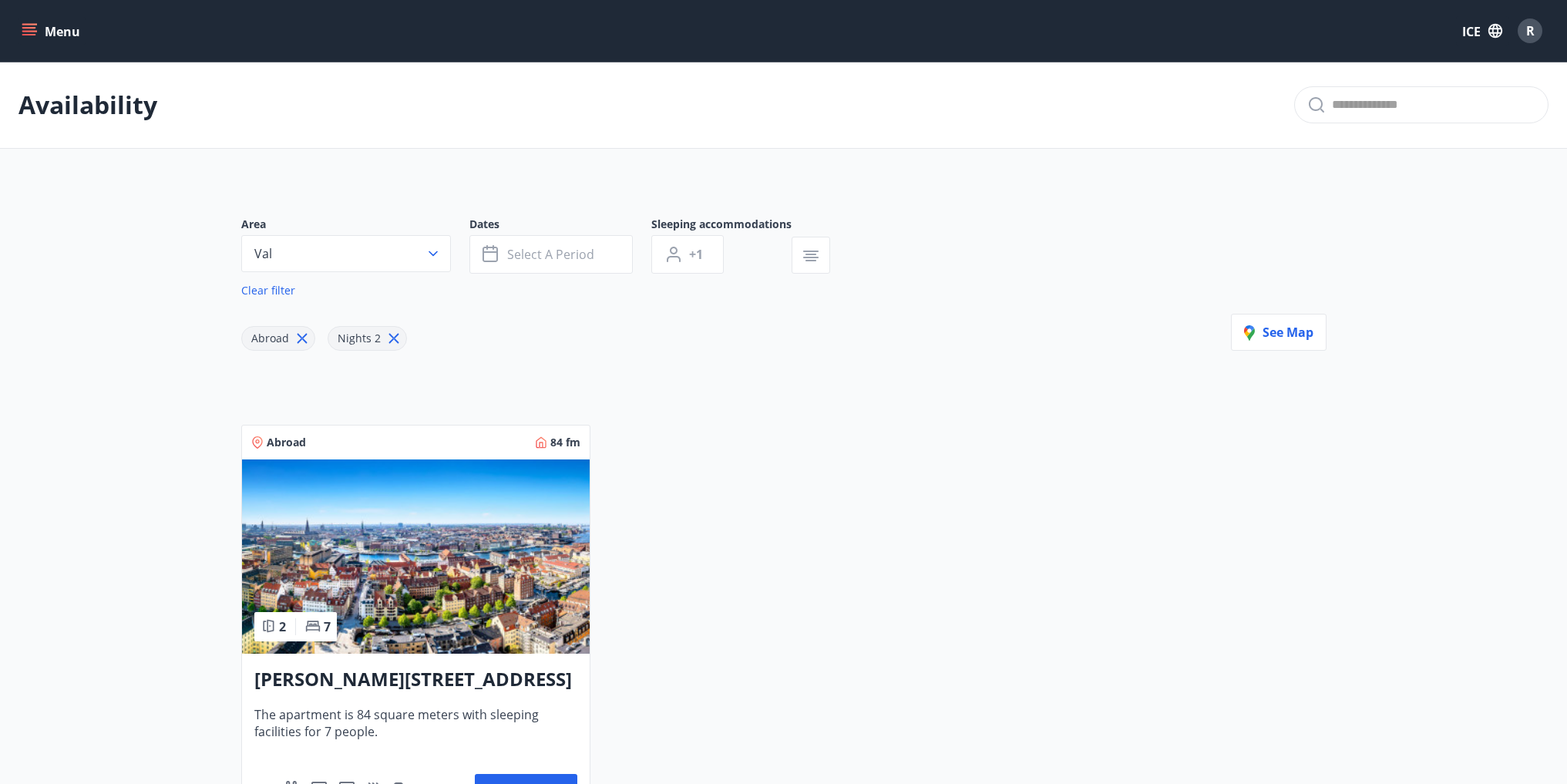
click at [389, 338] on icon at bounding box center [393, 338] width 10 height 10
type input "*"
click at [356, 248] on button "Val" at bounding box center [346, 254] width 209 height 37
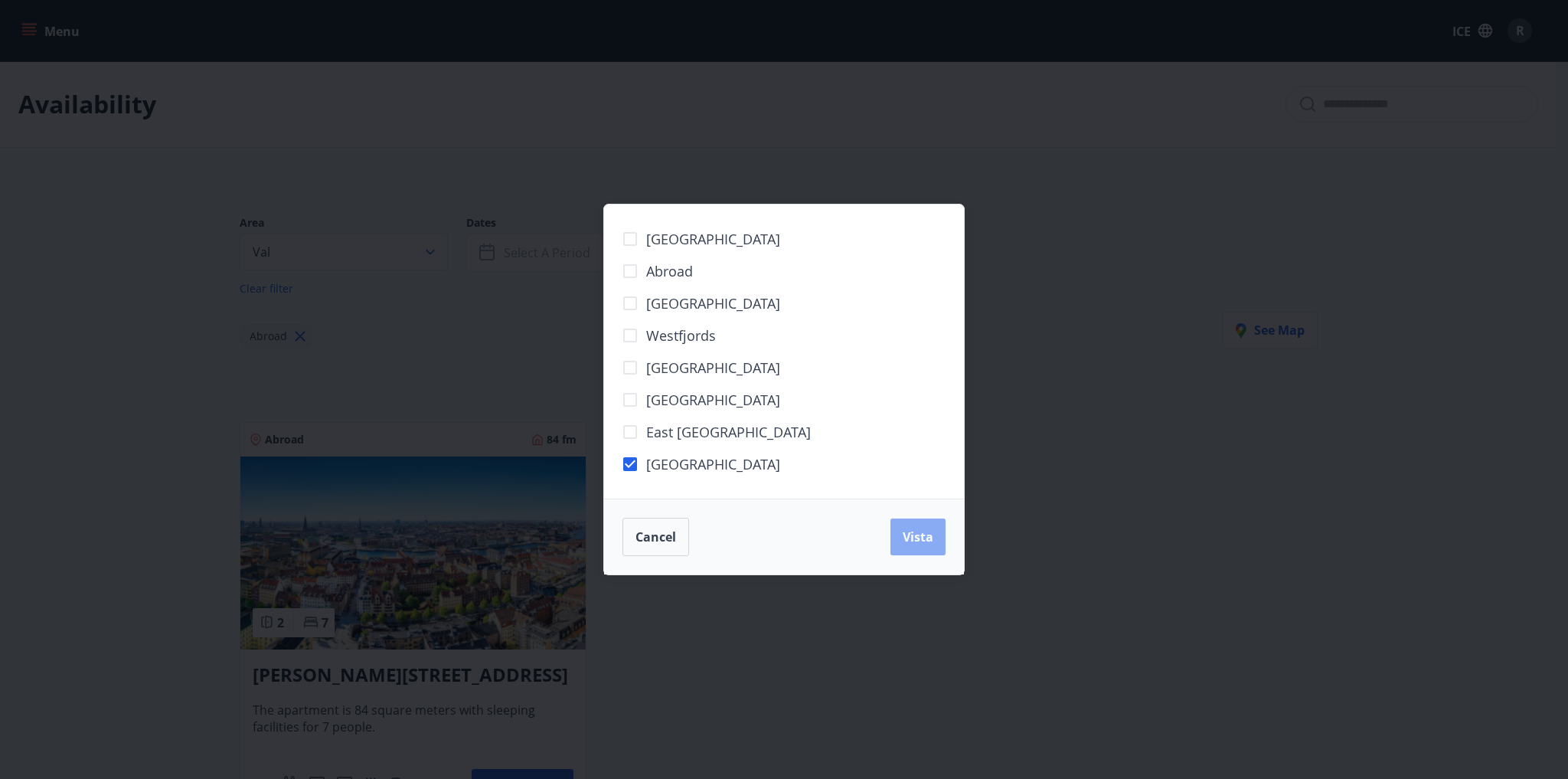
click at [924, 532] on font "Vista" at bounding box center [918, 536] width 31 height 17
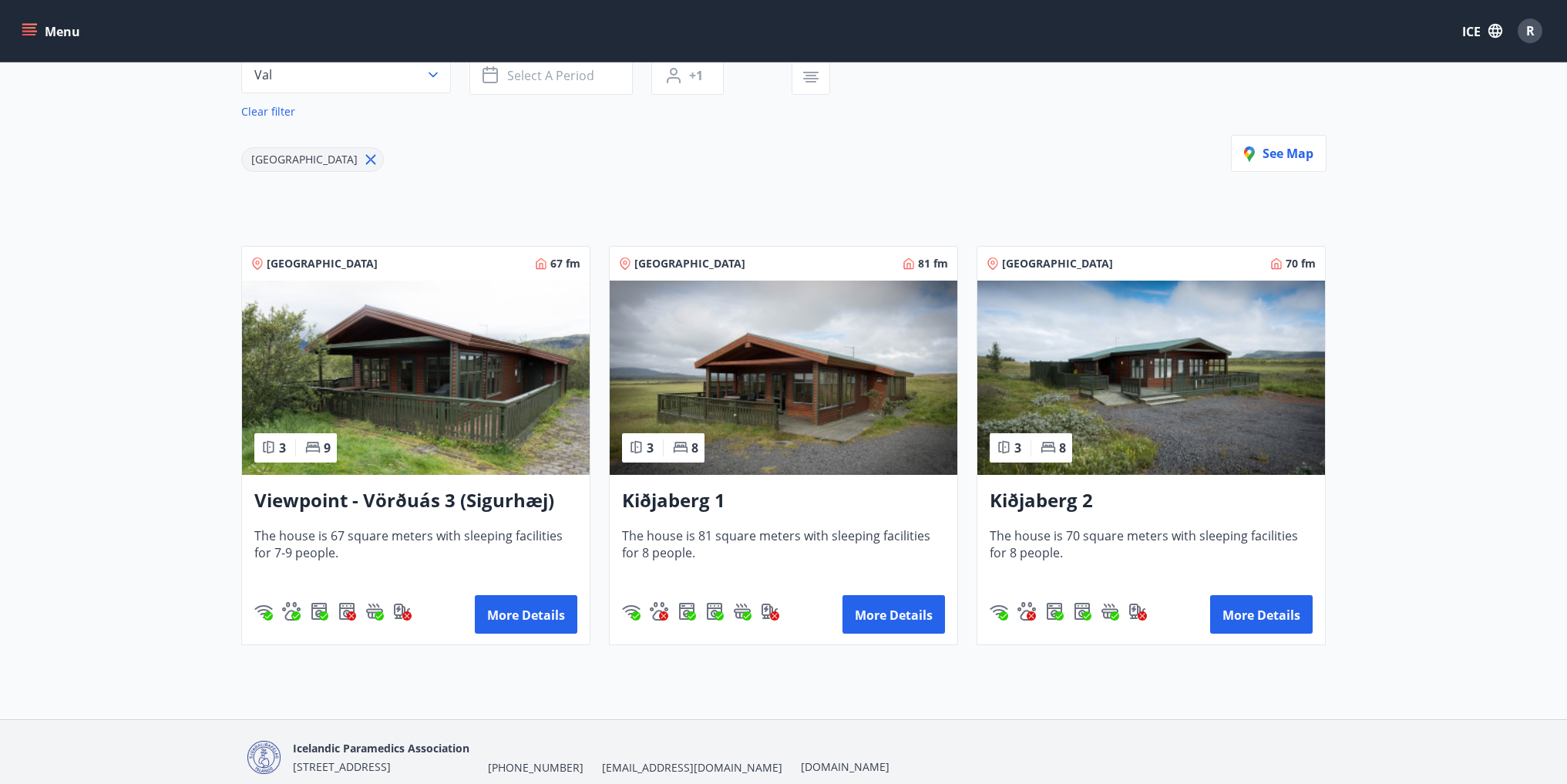
scroll to position [231, 0]
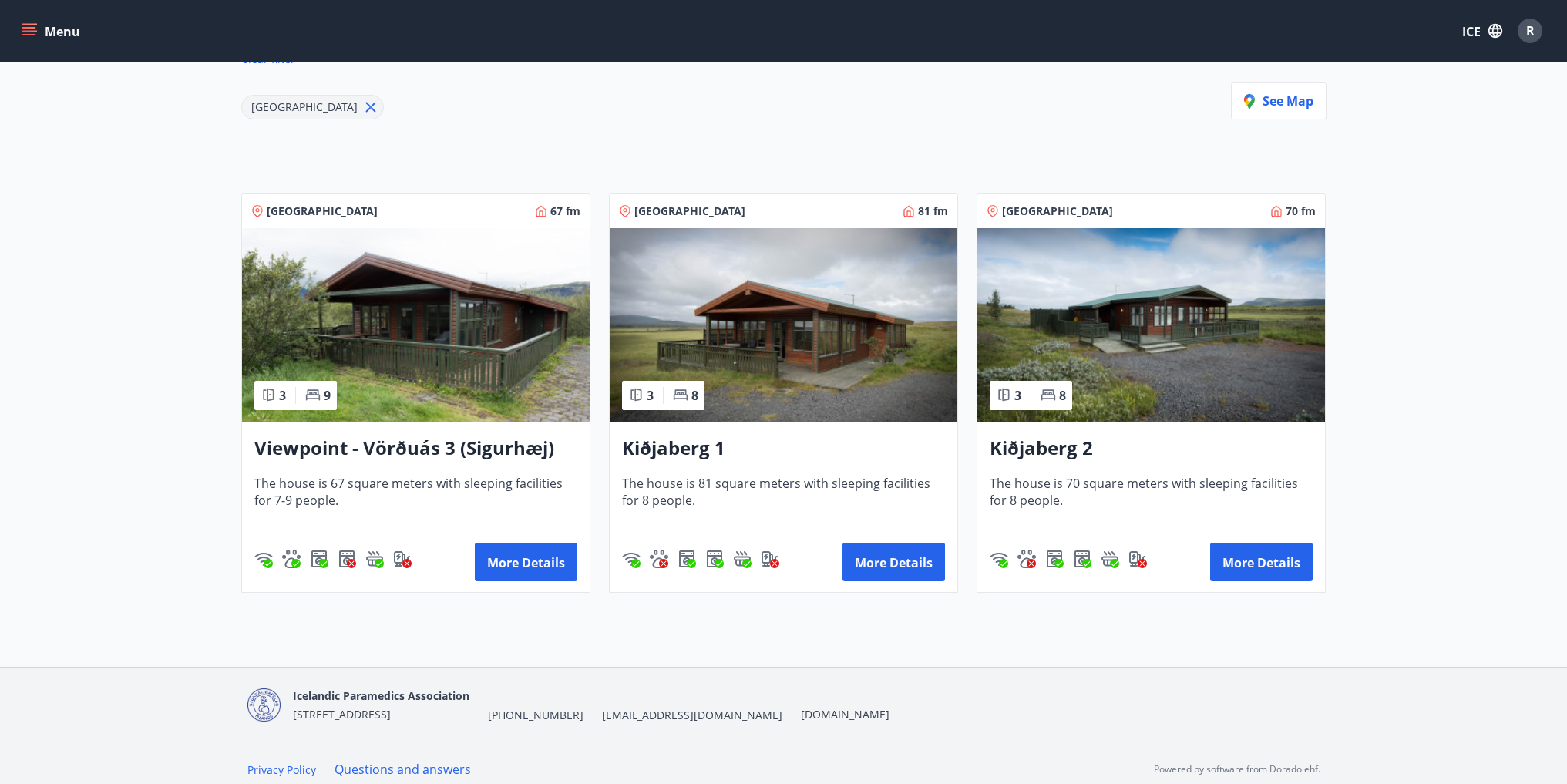
click at [356, 356] on img at bounding box center [416, 325] width 348 height 194
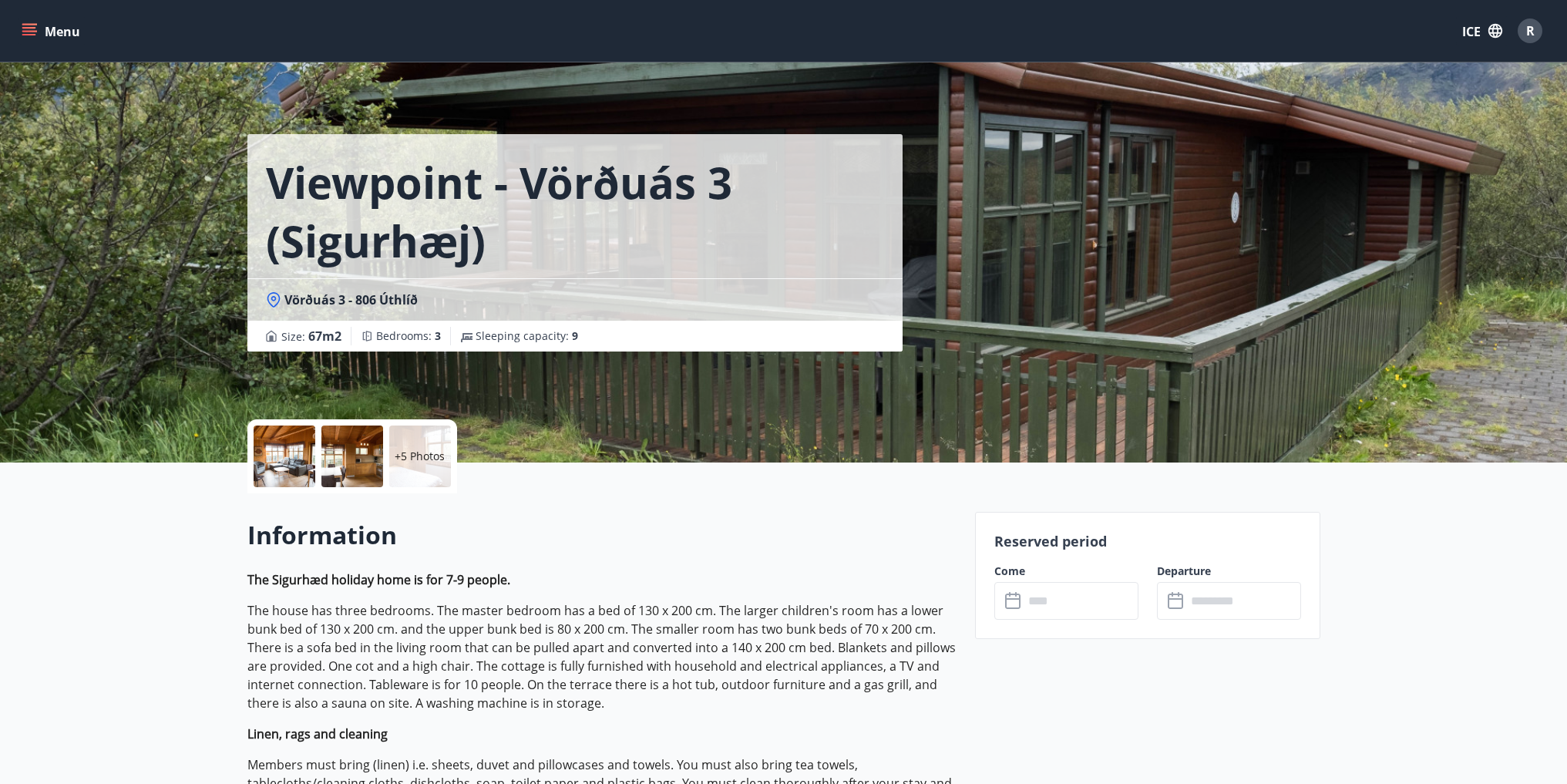
click at [404, 454] on font "+5 Photos" at bounding box center [420, 456] width 50 height 15
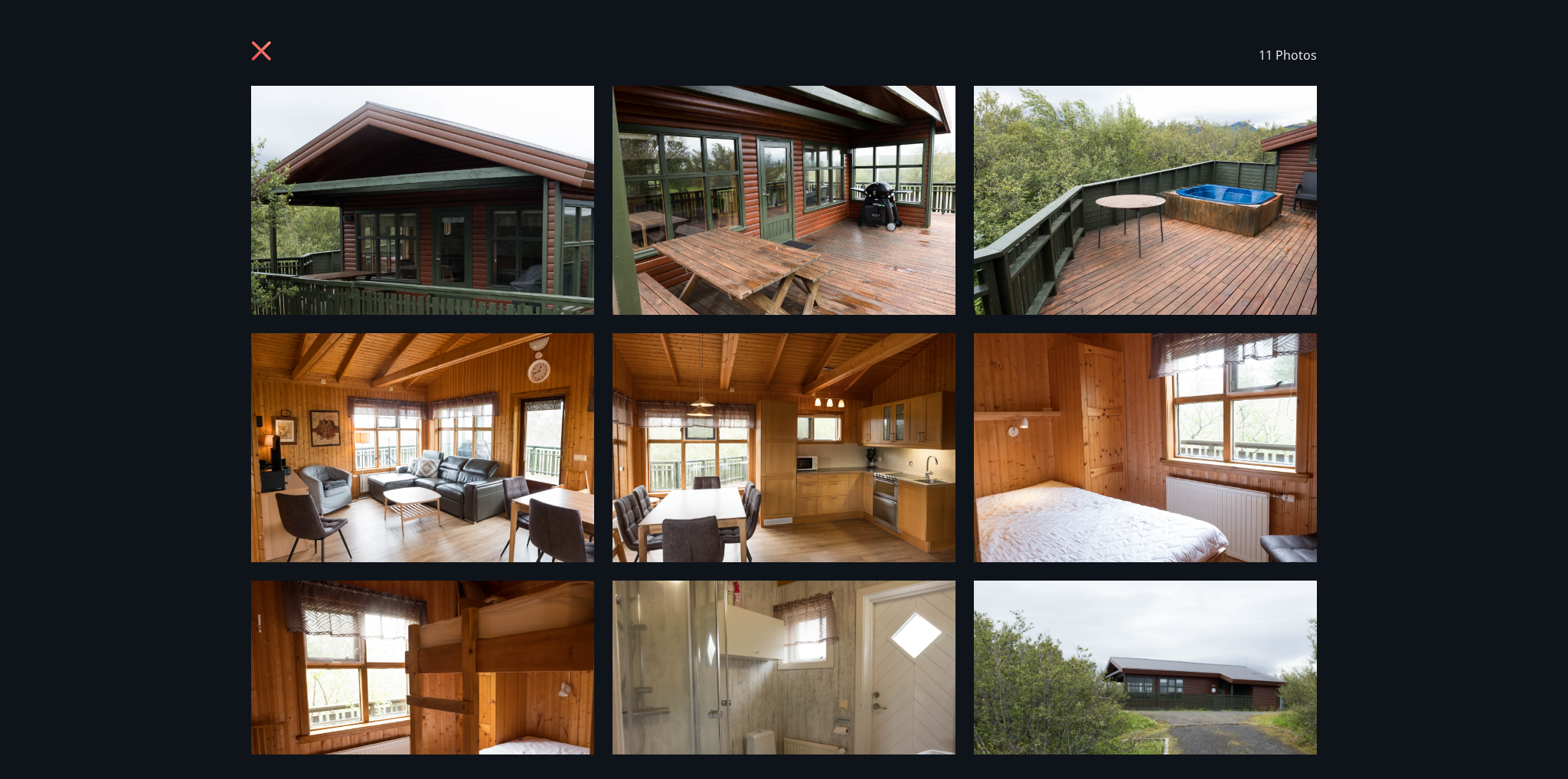
click at [260, 52] on icon at bounding box center [261, 51] width 19 height 19
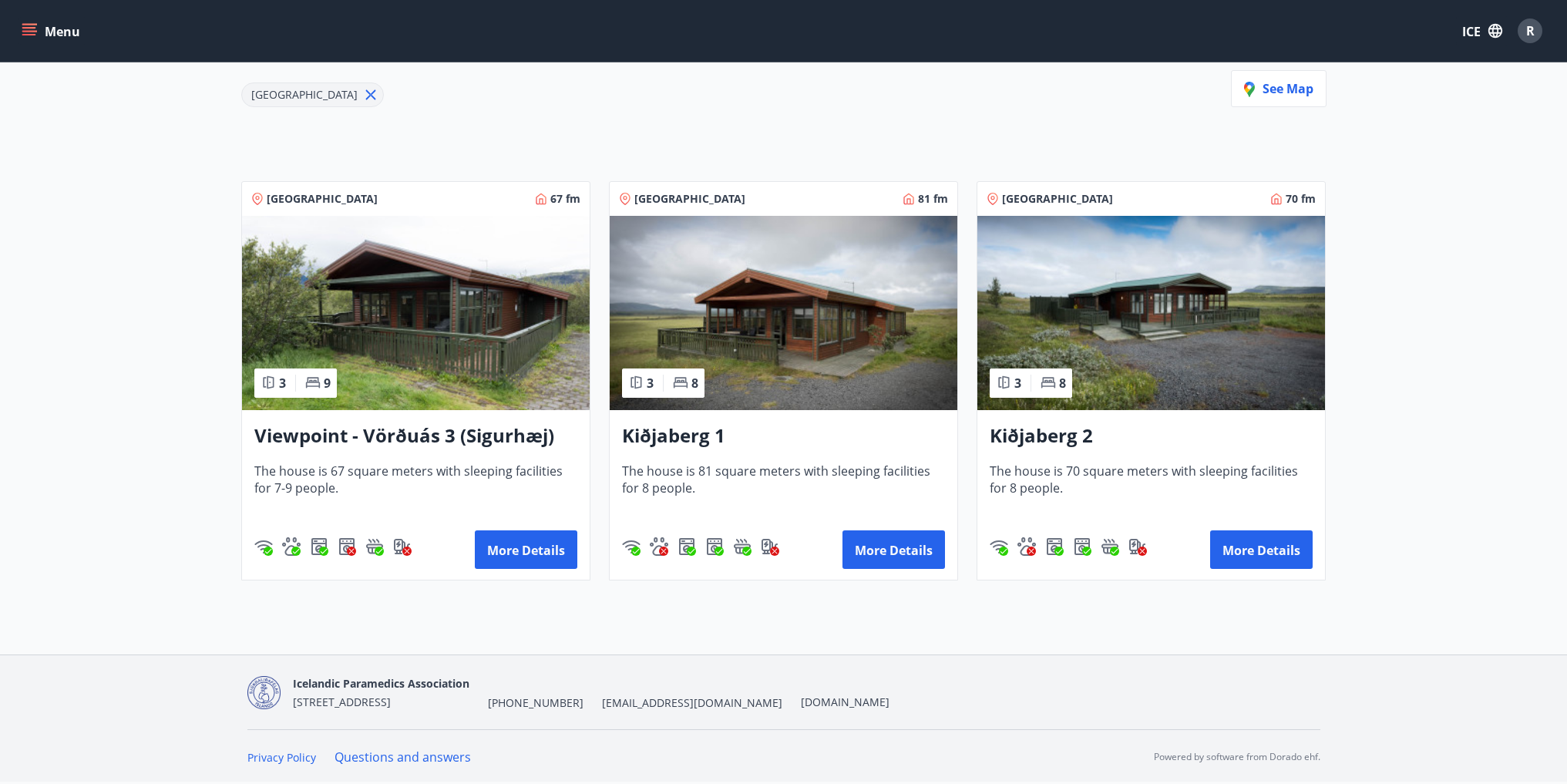
click at [842, 369] on img at bounding box center [784, 312] width 348 height 194
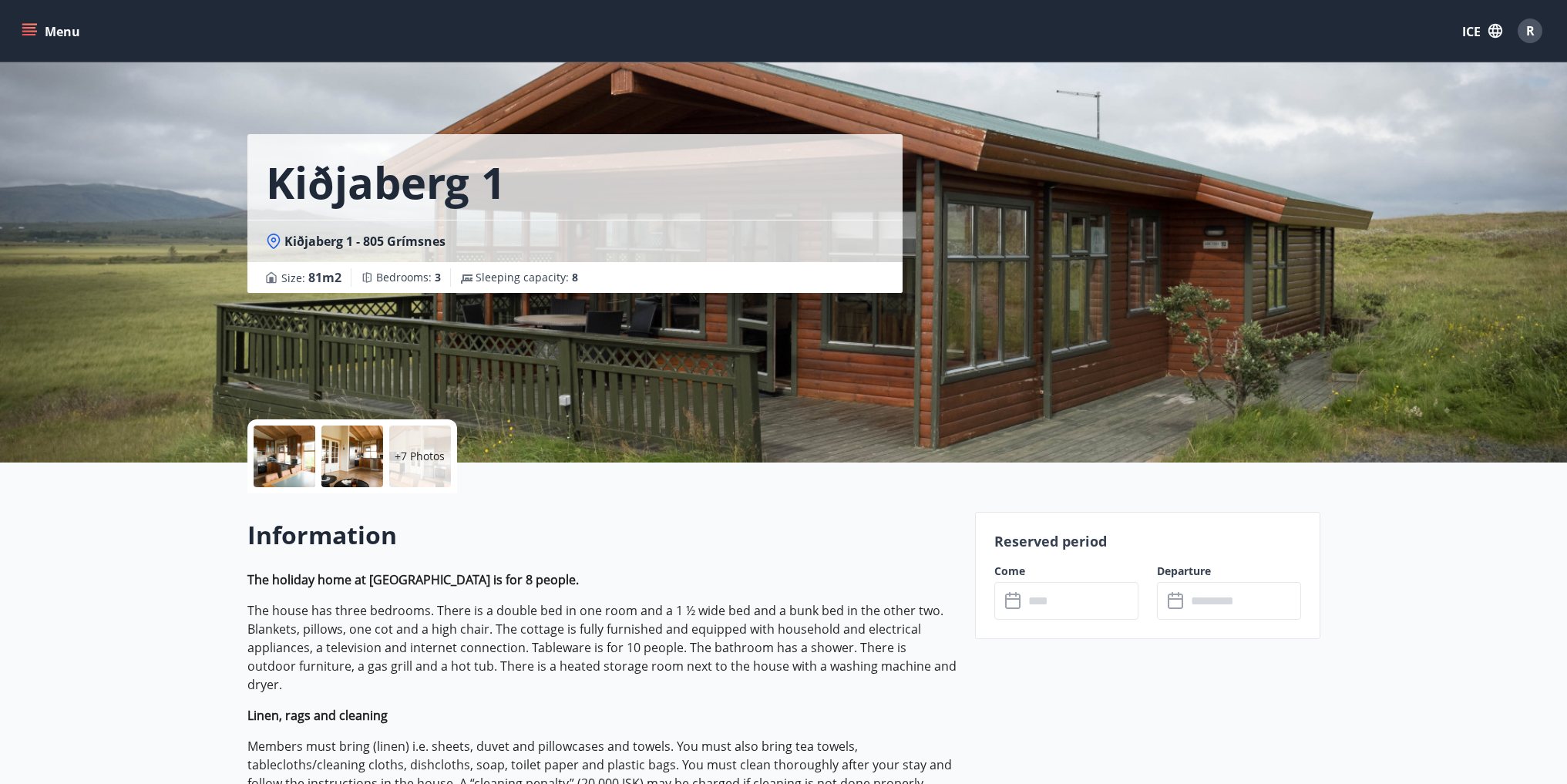
click at [402, 450] on font "+7 Photos" at bounding box center [420, 456] width 50 height 15
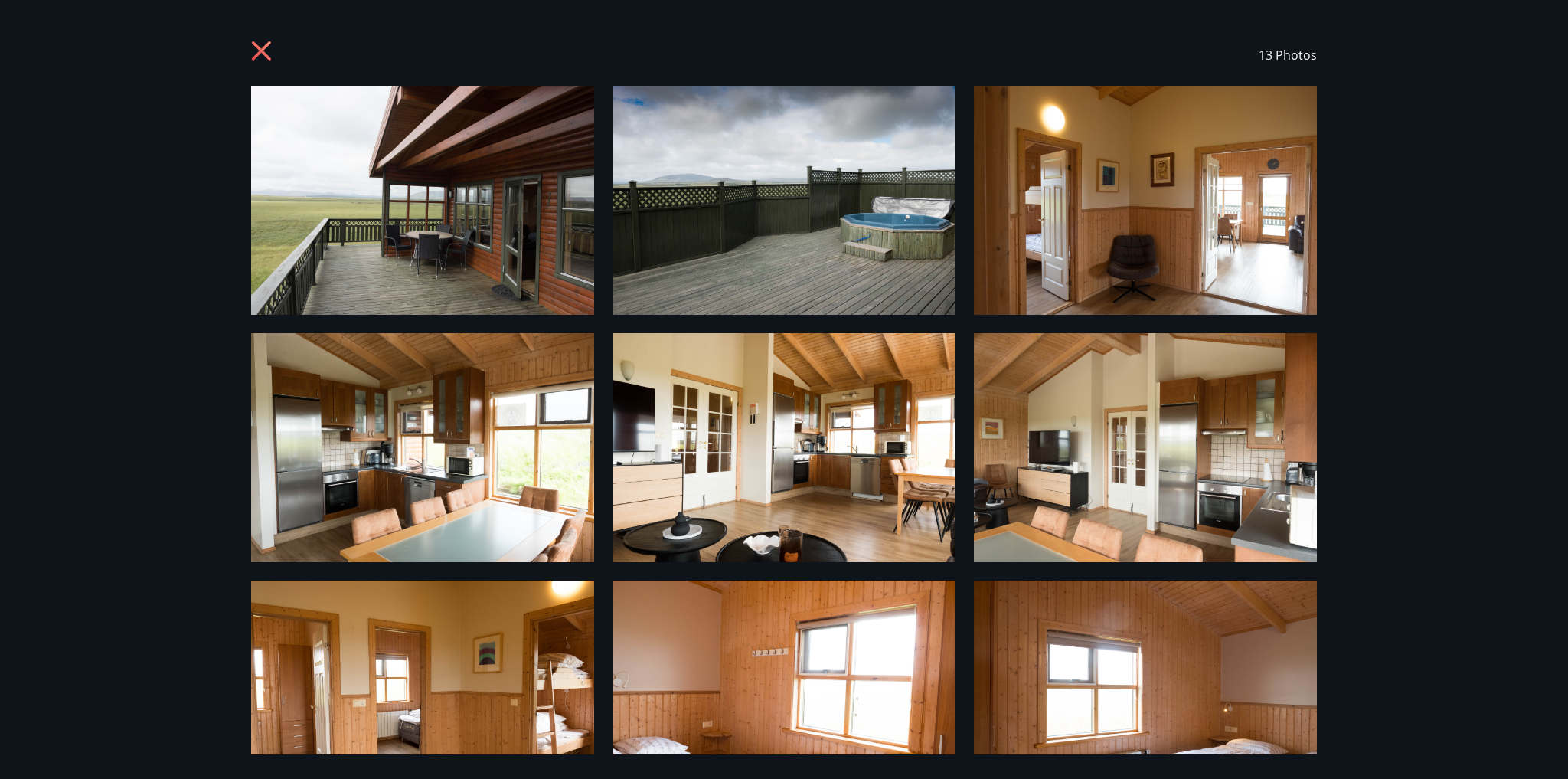
click at [265, 49] on icon at bounding box center [263, 52] width 24 height 24
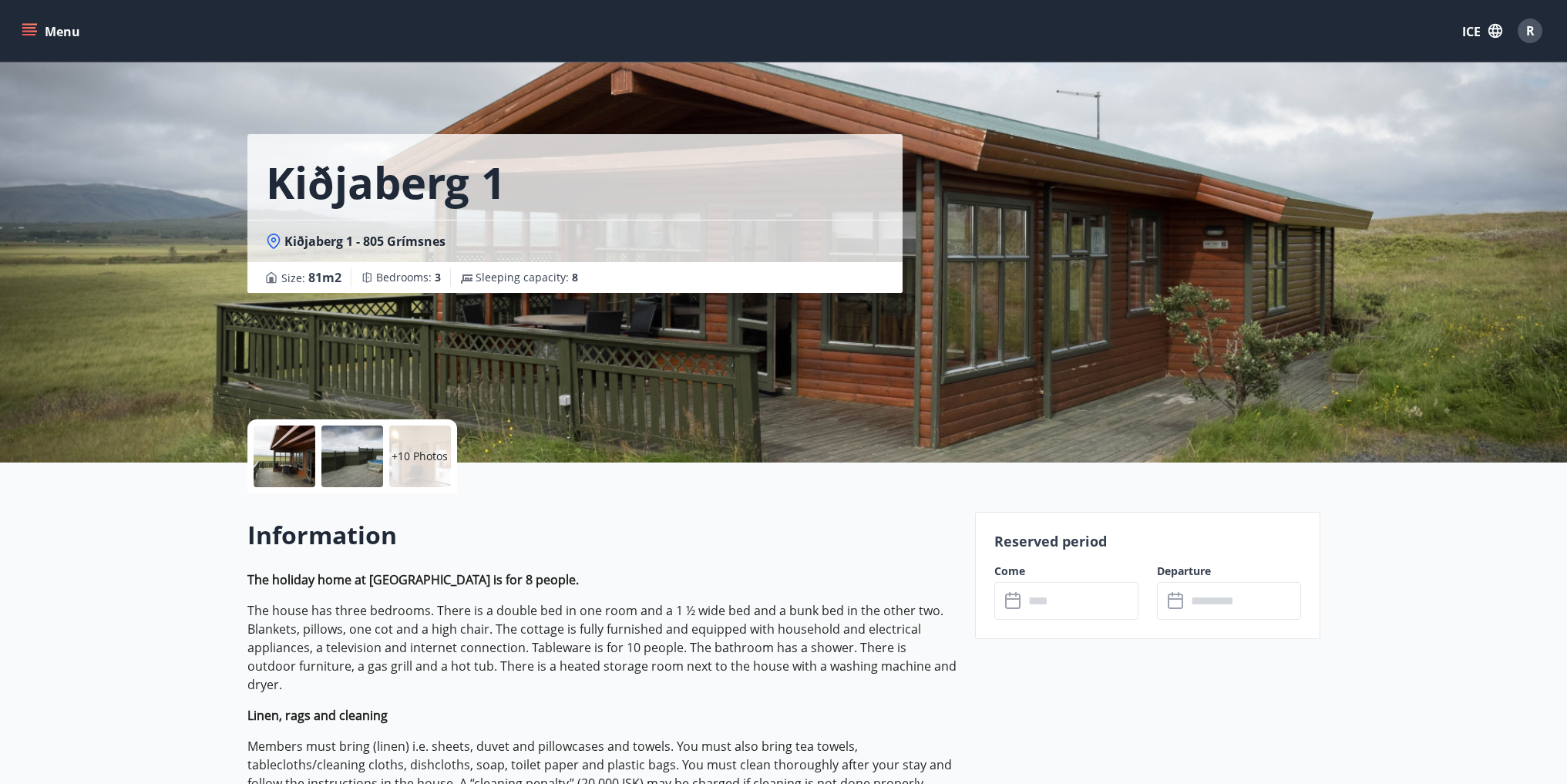
click at [429, 446] on div "+10 Photos" at bounding box center [420, 456] width 62 height 62
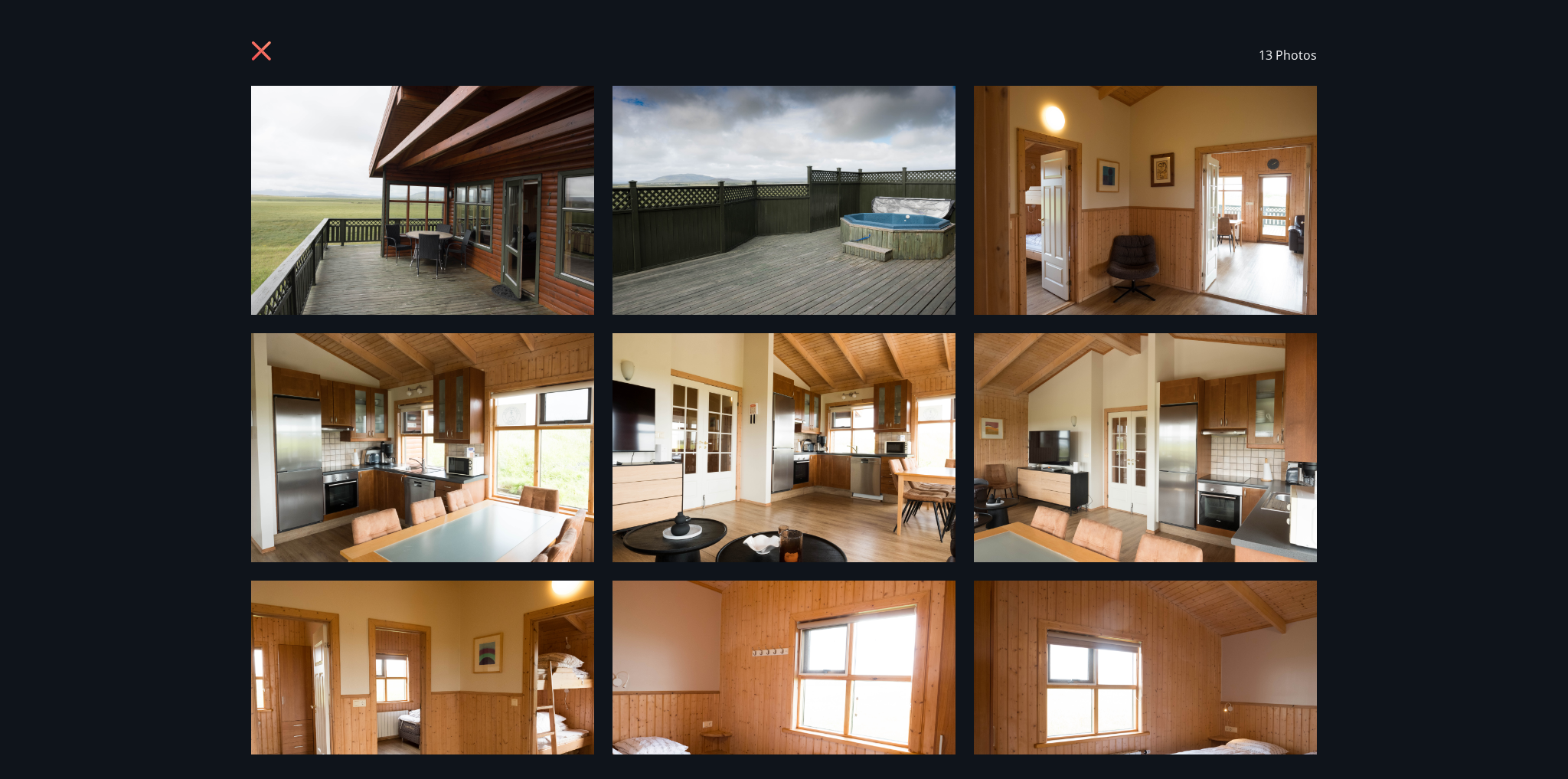
click at [254, 45] on icon at bounding box center [261, 51] width 19 height 19
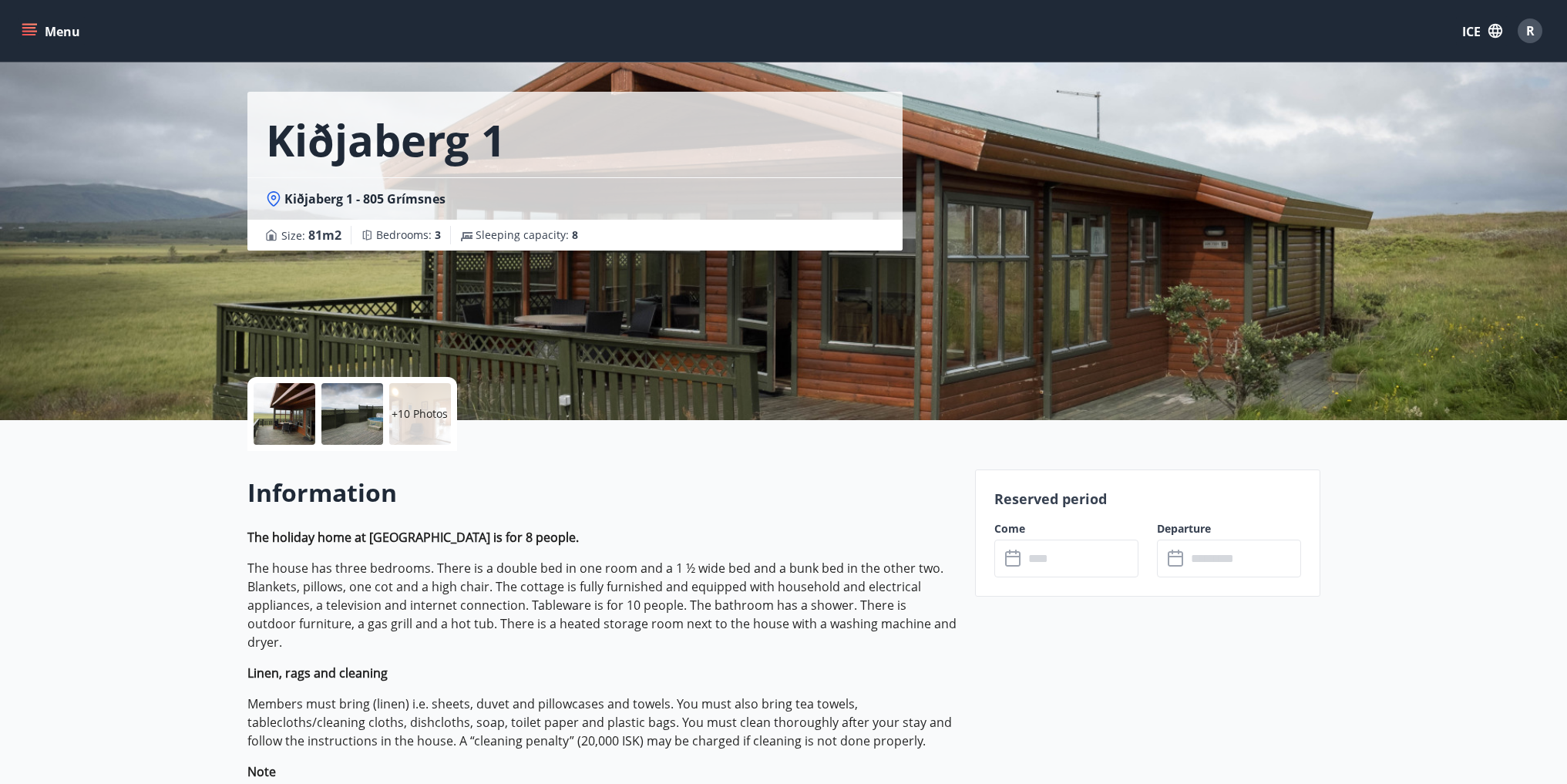
scroll to position [77, 0]
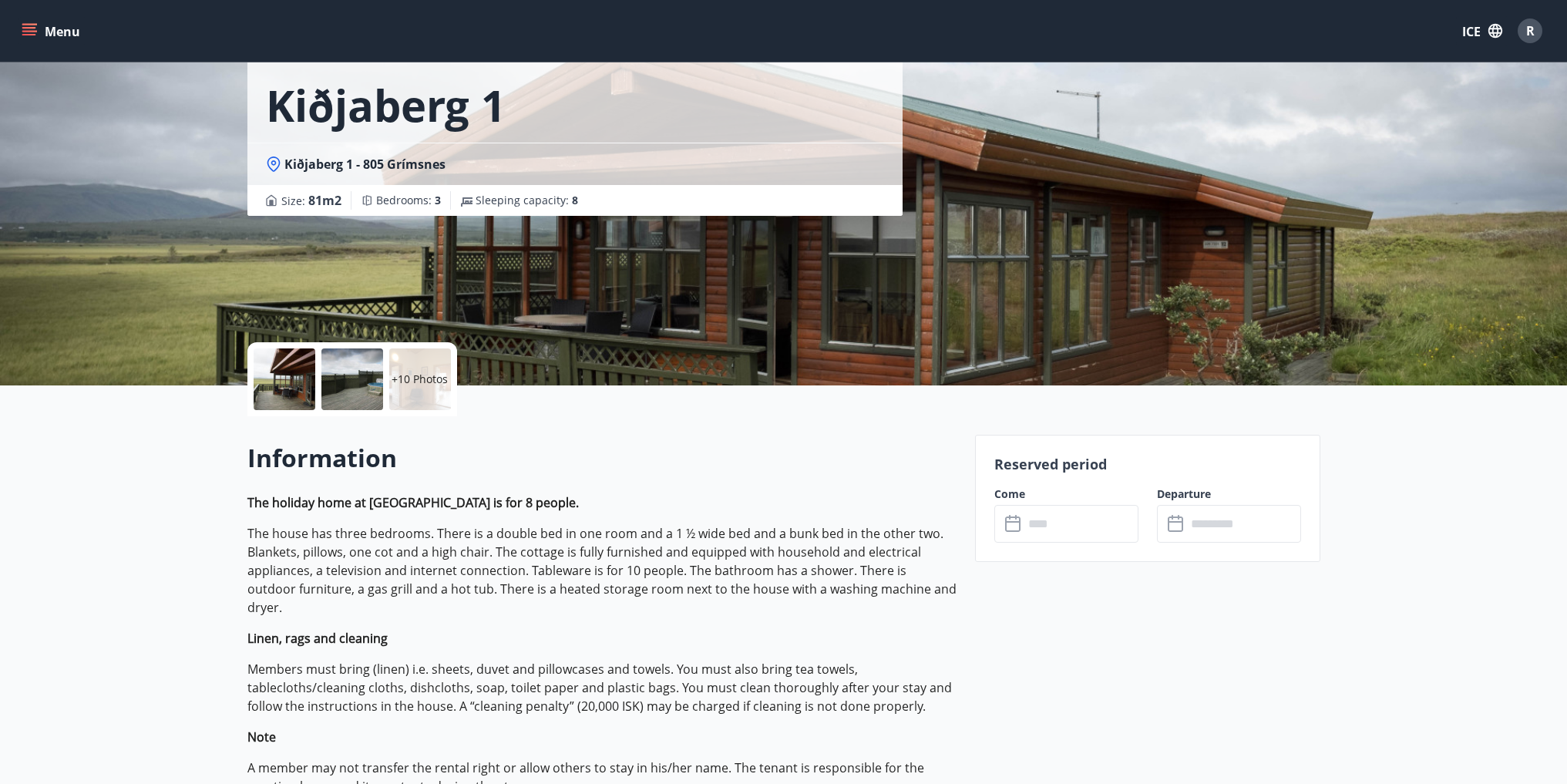
click at [1050, 523] on input "text" at bounding box center [1081, 523] width 114 height 38
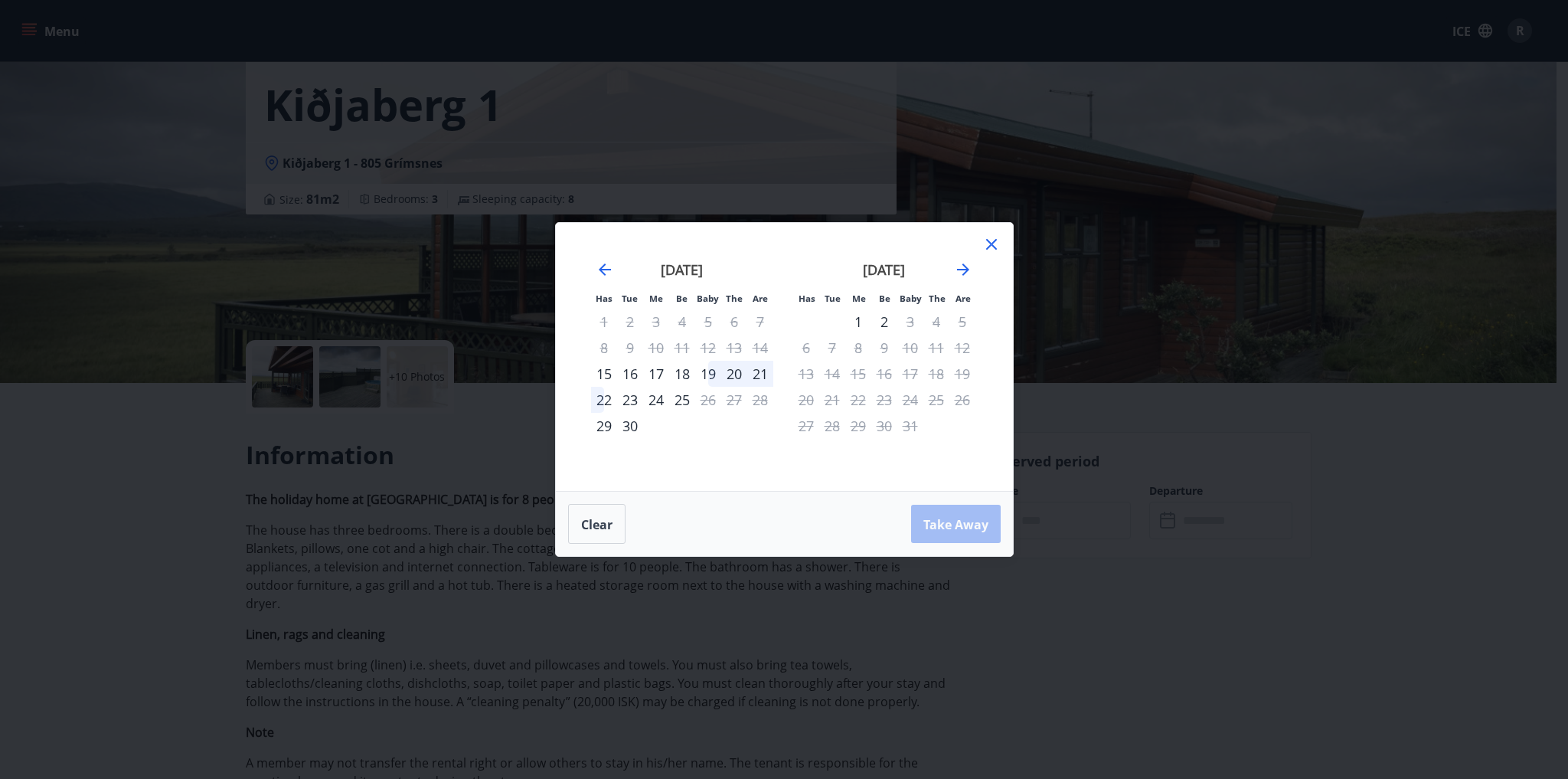
click at [990, 240] on icon at bounding box center [991, 244] width 19 height 19
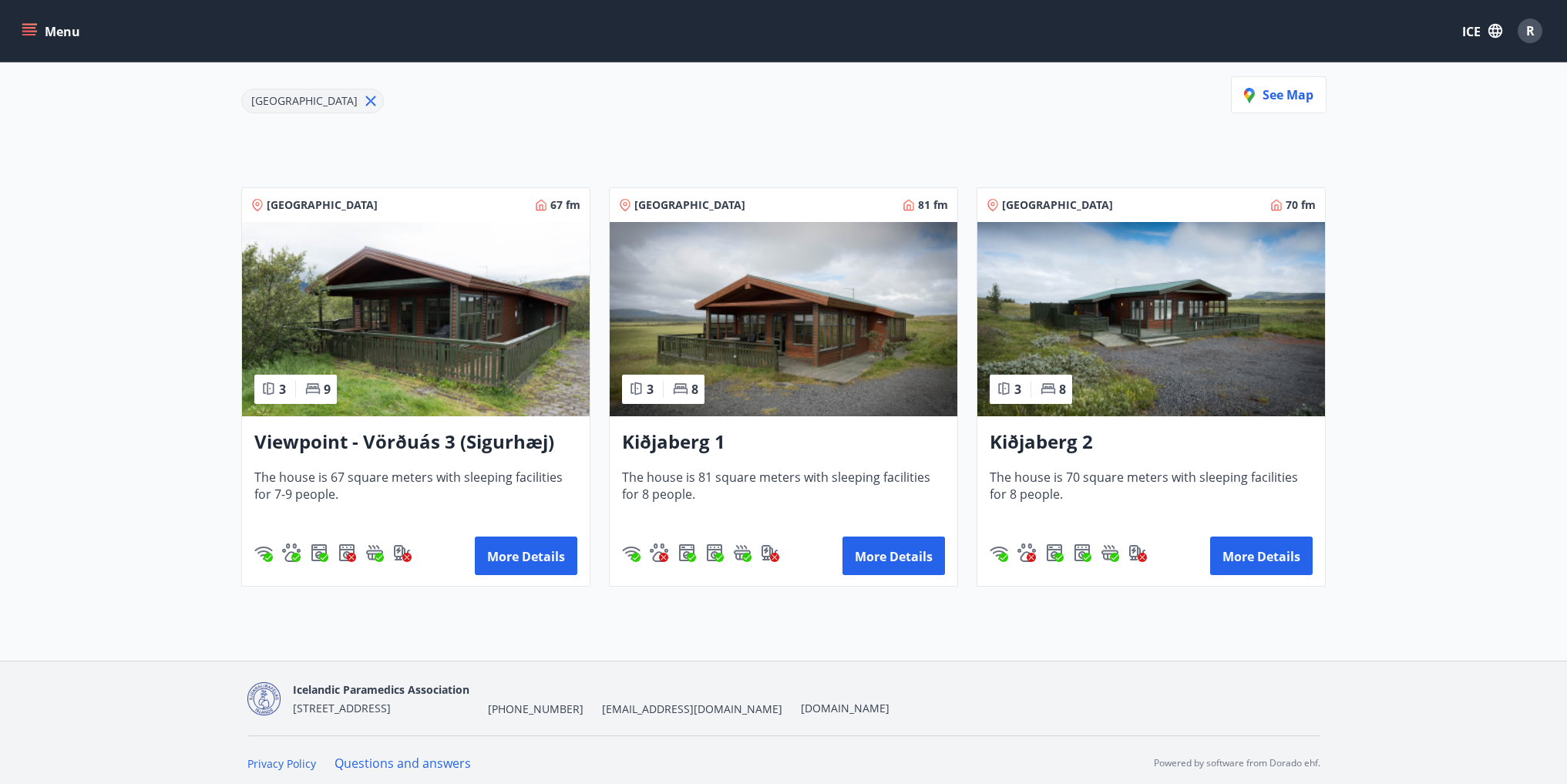
scroll to position [243, 0]
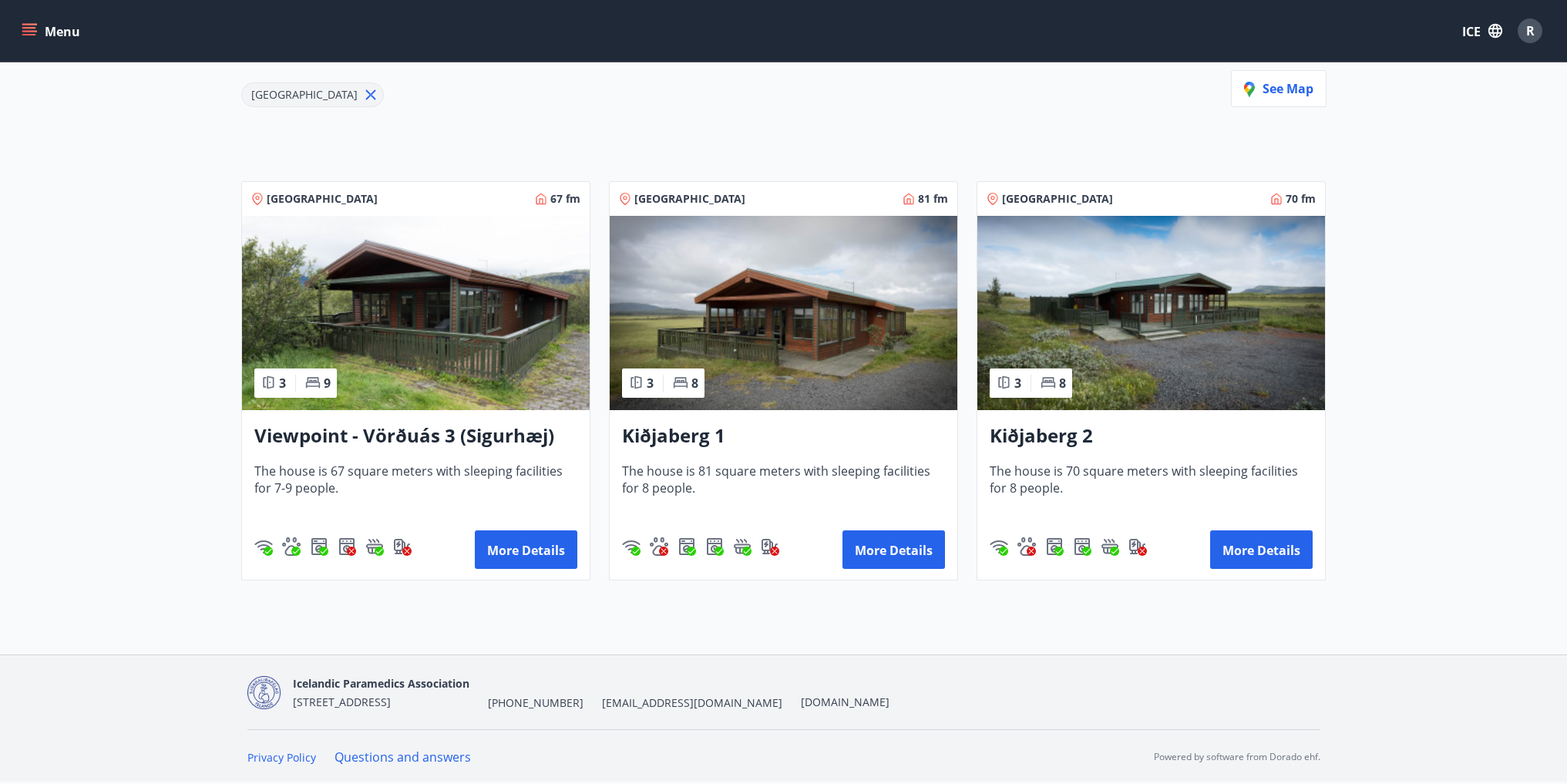
click at [797, 388] on img at bounding box center [784, 312] width 348 height 194
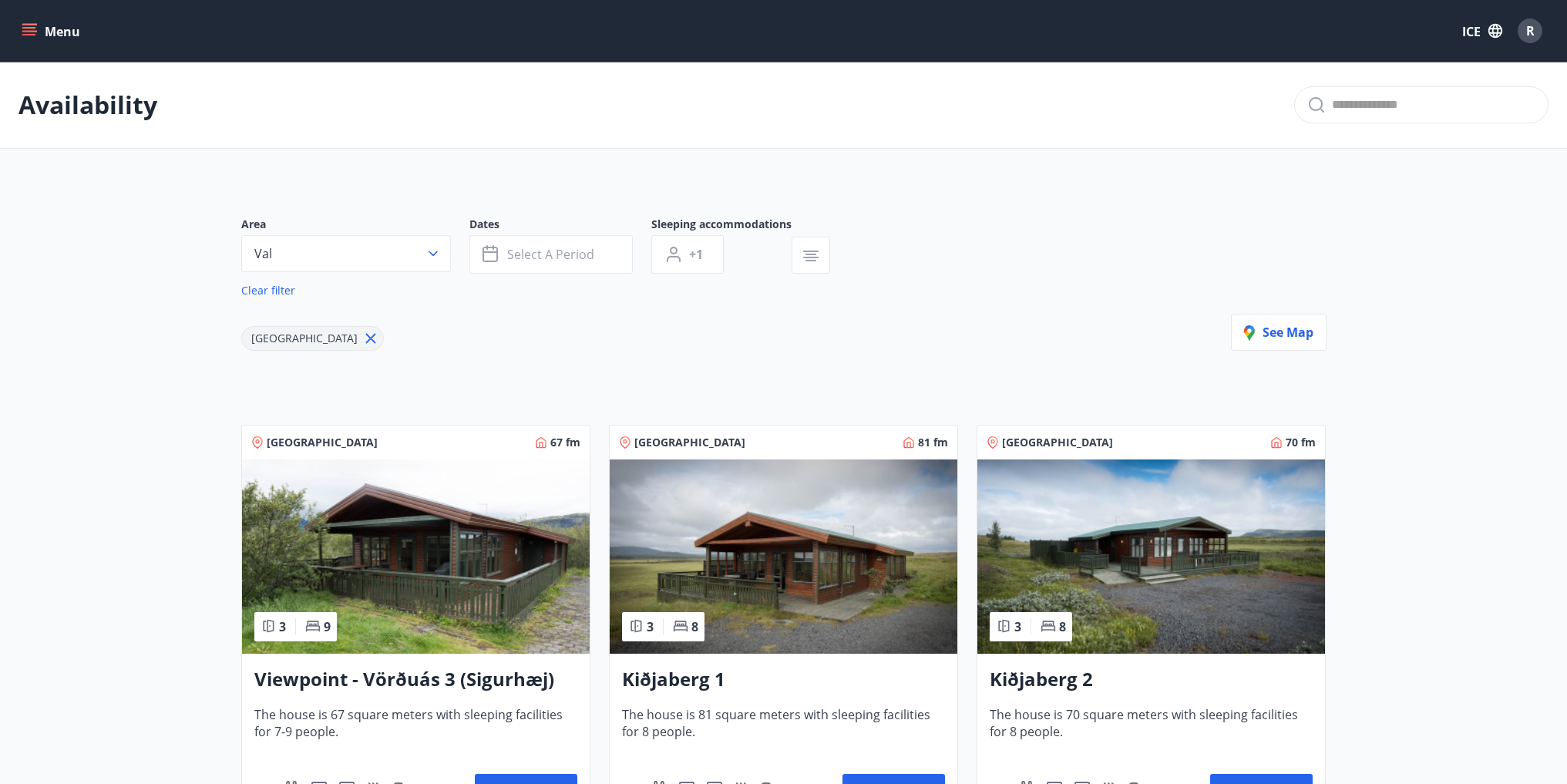
click at [1094, 530] on img at bounding box center [1151, 556] width 348 height 194
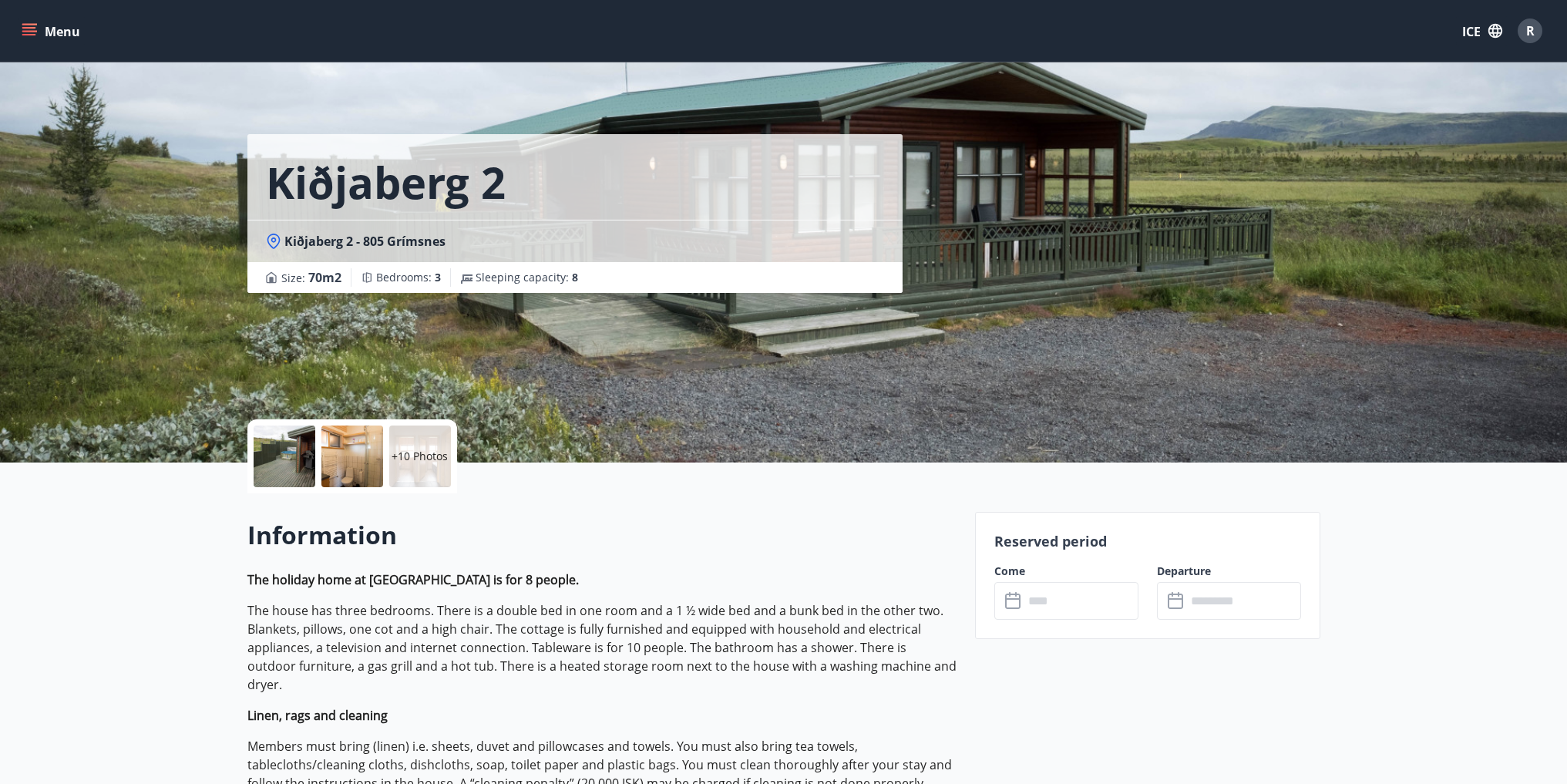
click at [1077, 603] on input "text" at bounding box center [1081, 601] width 114 height 38
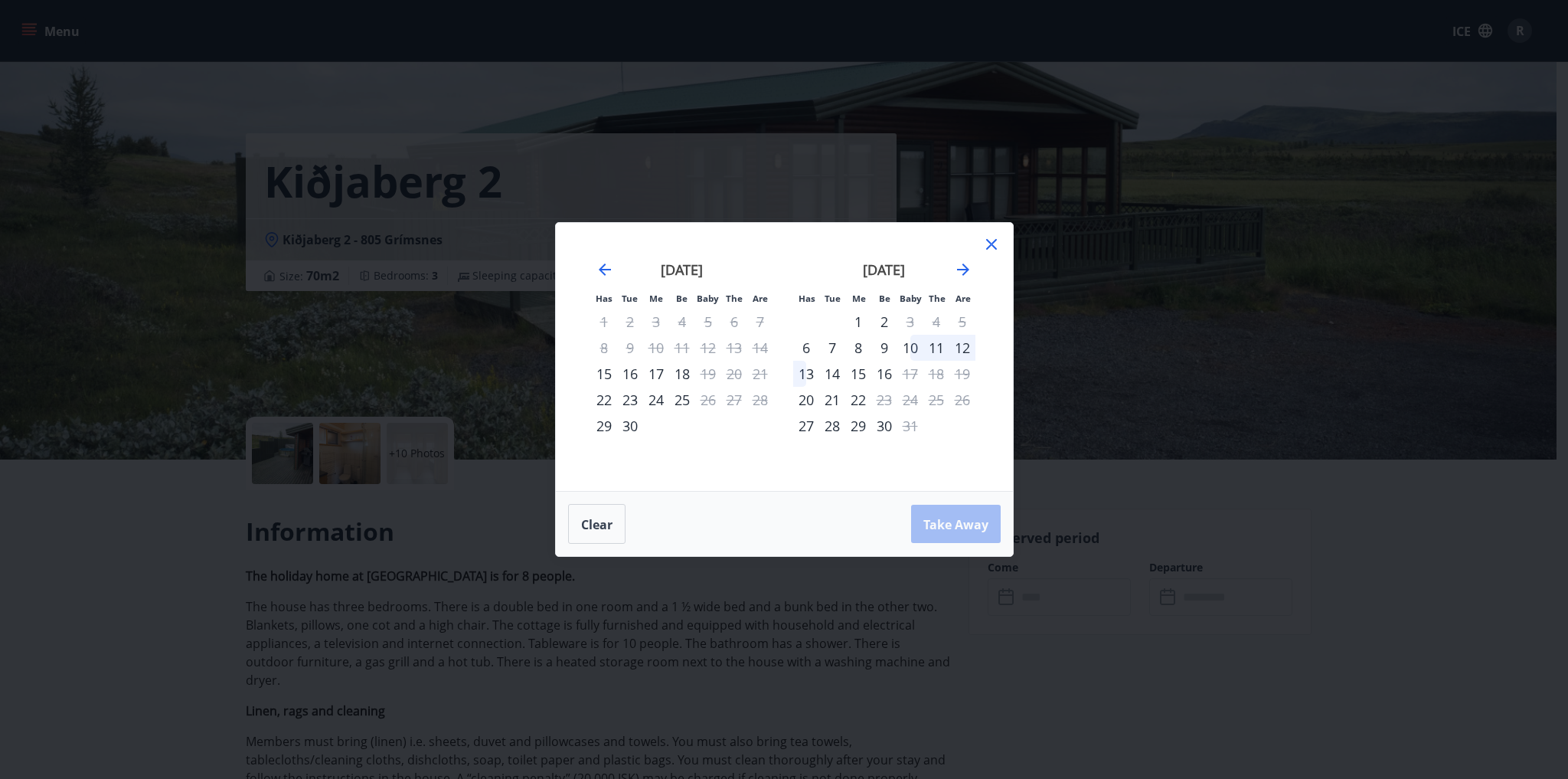
click at [979, 248] on div "October 2025 1 2 3 4 5 6 7 8 9 10 11 12 13 14 15 16 17 18 19 20 21 22 23 24 25 …" at bounding box center [884, 366] width 202 height 251
click at [990, 243] on icon at bounding box center [991, 244] width 10 height 10
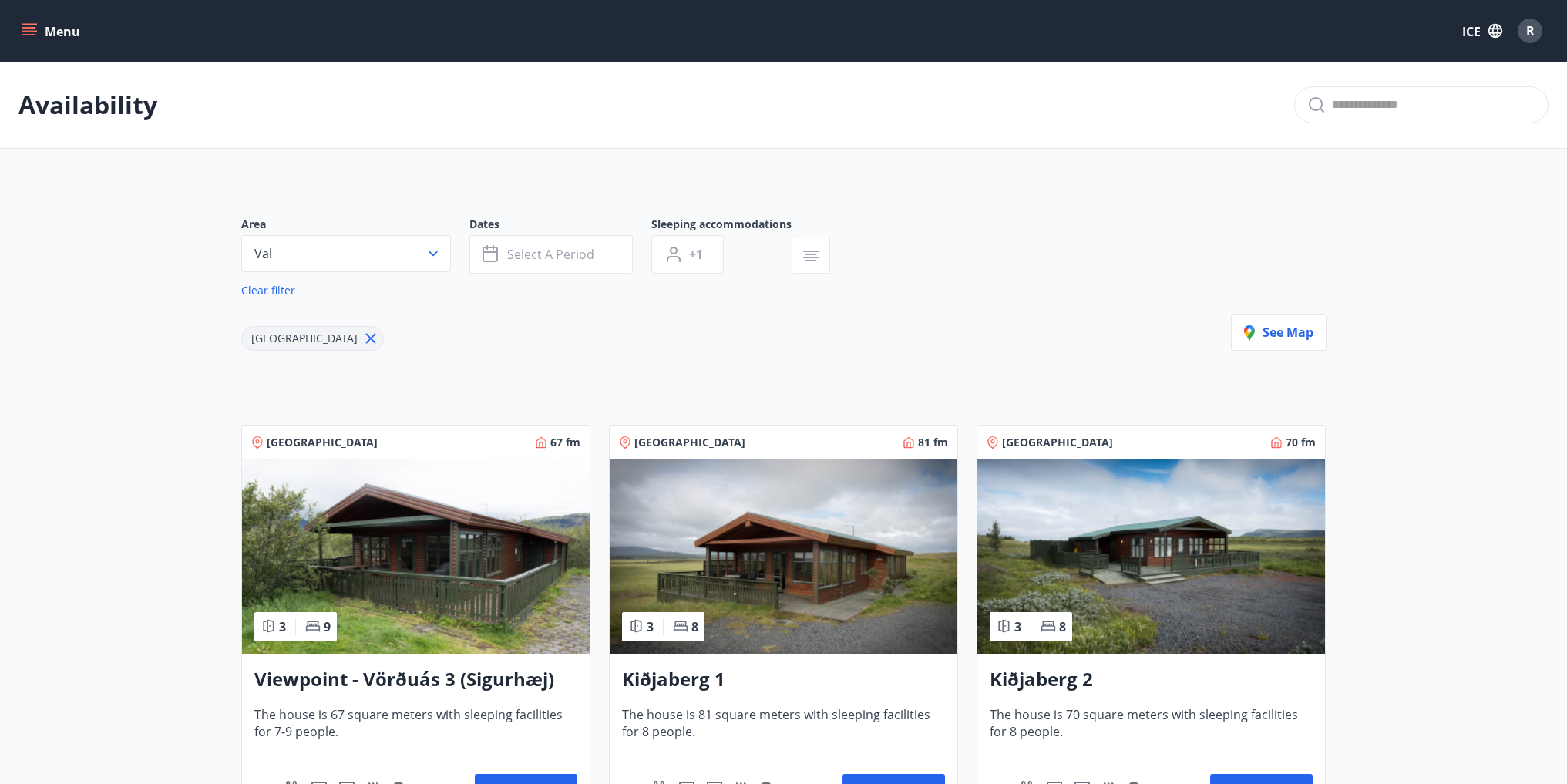
click at [435, 598] on img at bounding box center [416, 556] width 348 height 194
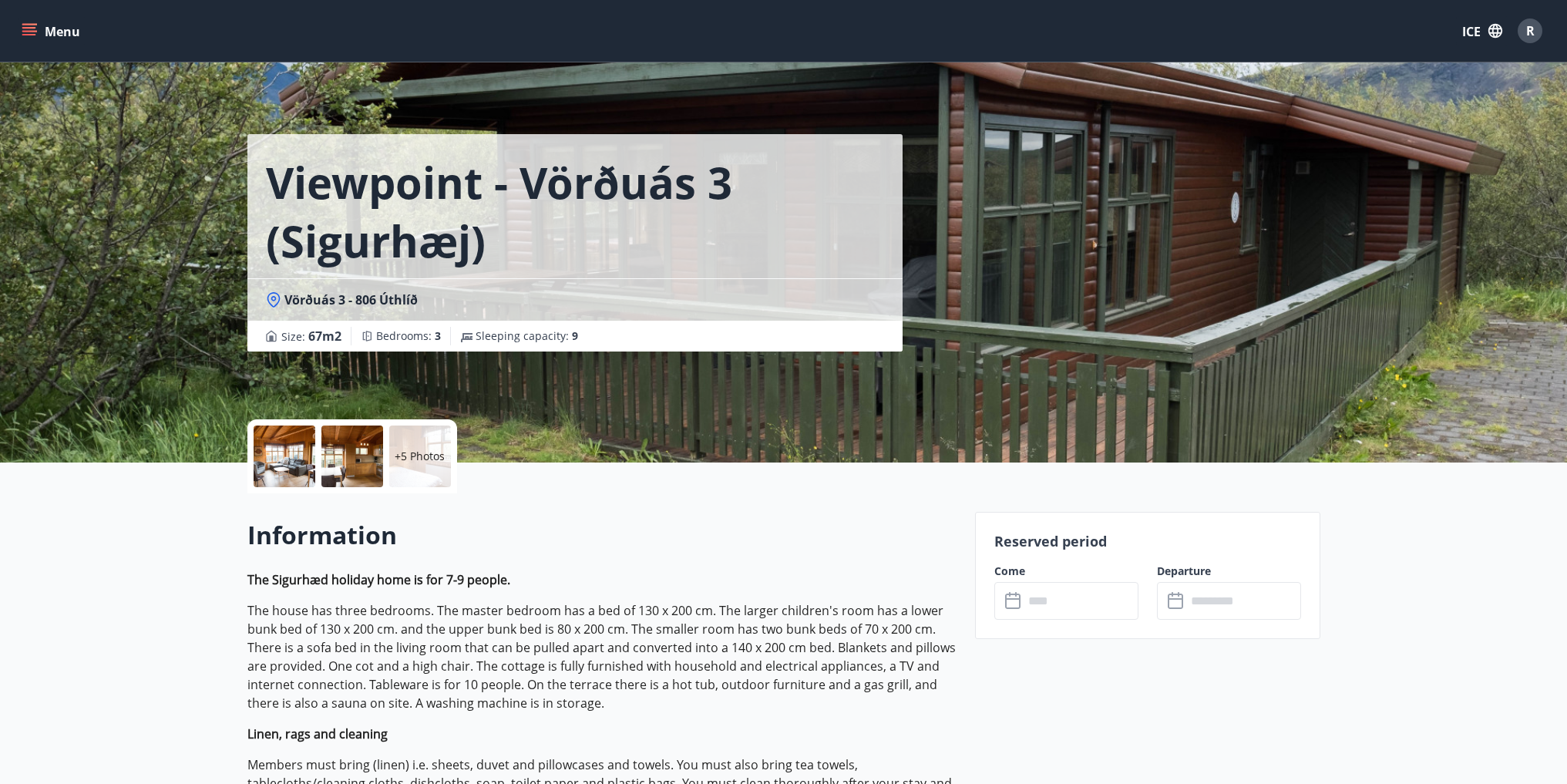
click at [1112, 602] on input "text" at bounding box center [1081, 601] width 114 height 38
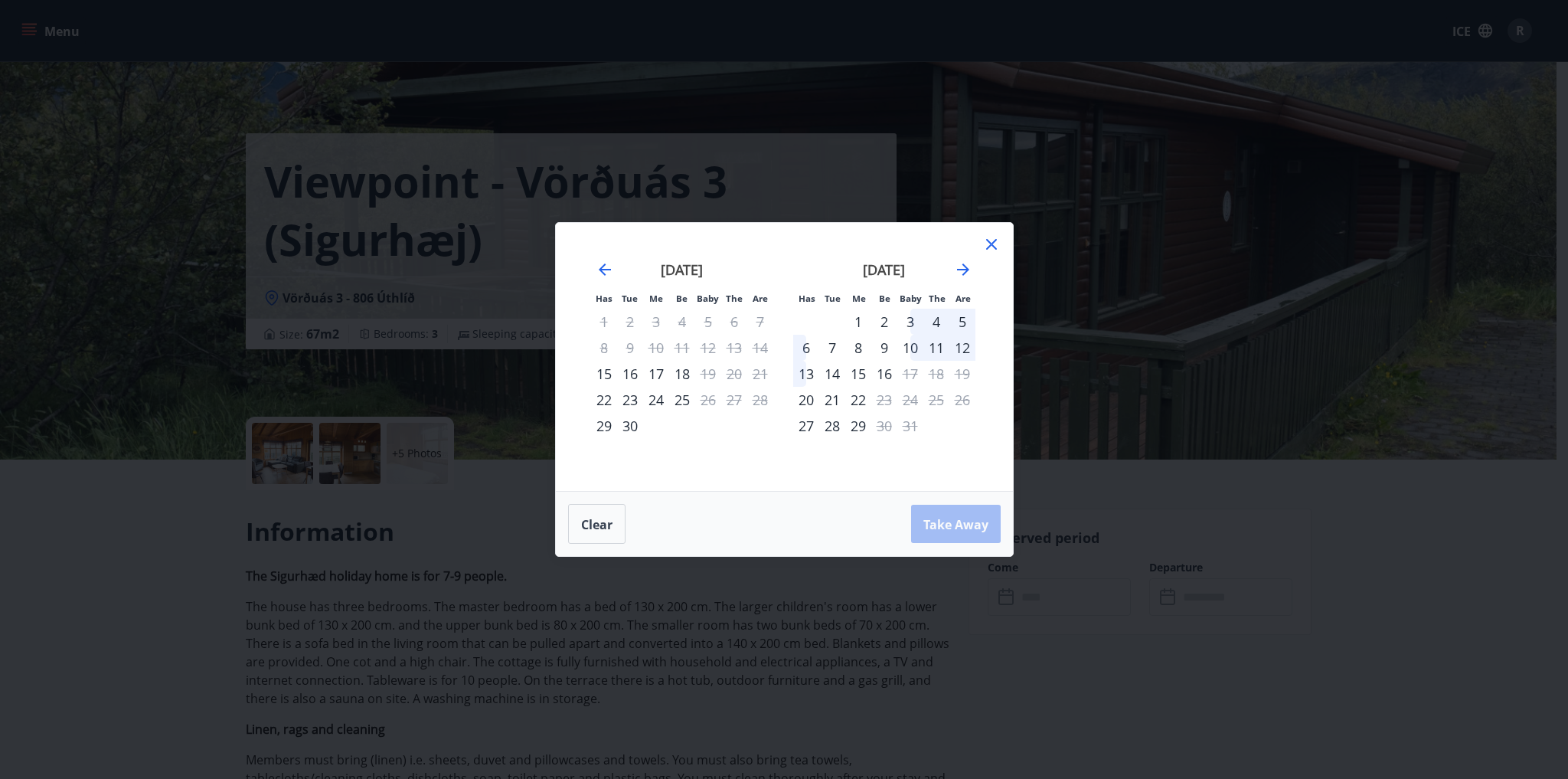
click at [986, 241] on icon at bounding box center [991, 244] width 19 height 19
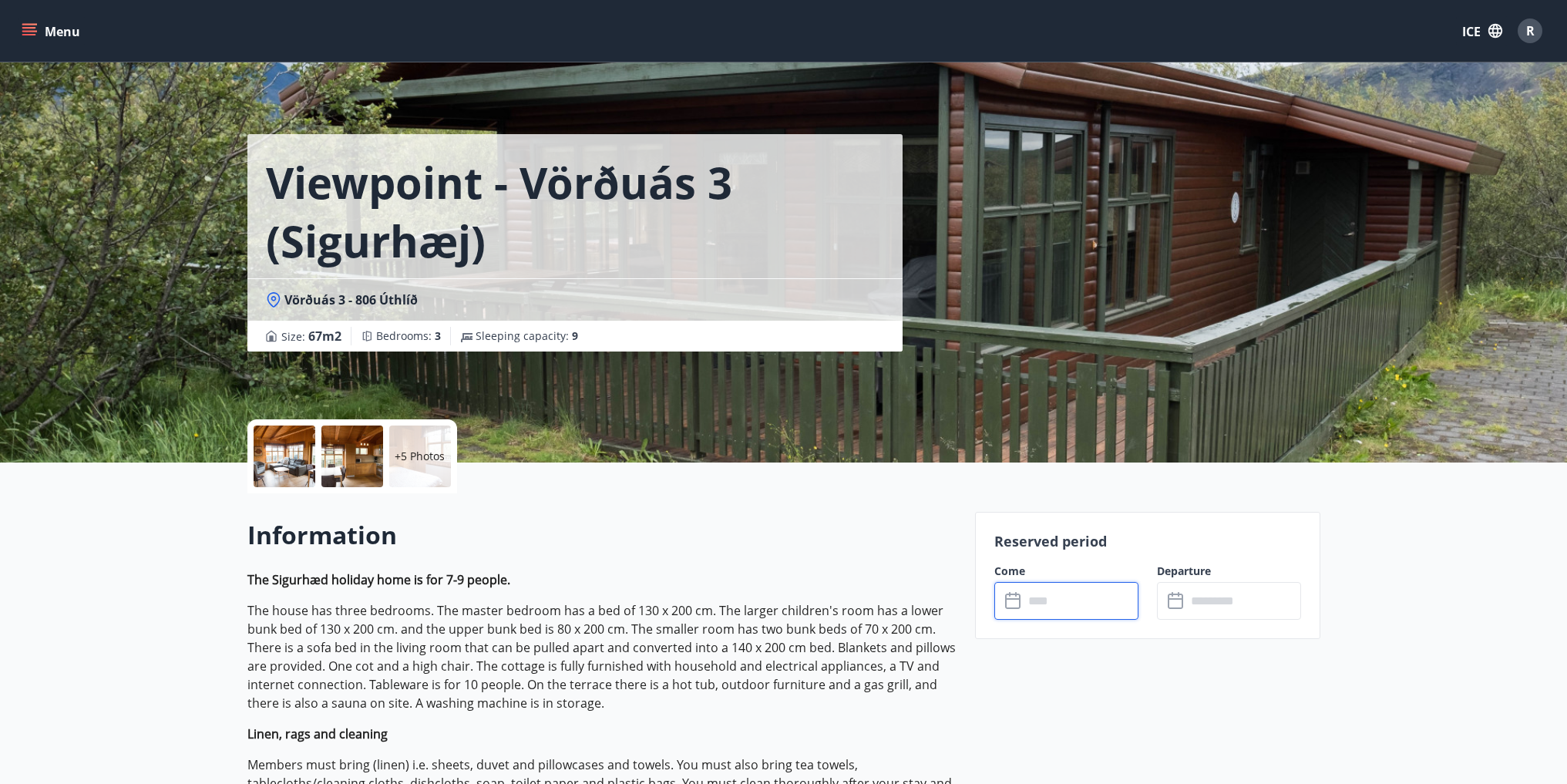
click at [63, 34] on font "Menu" at bounding box center [63, 31] width 36 height 17
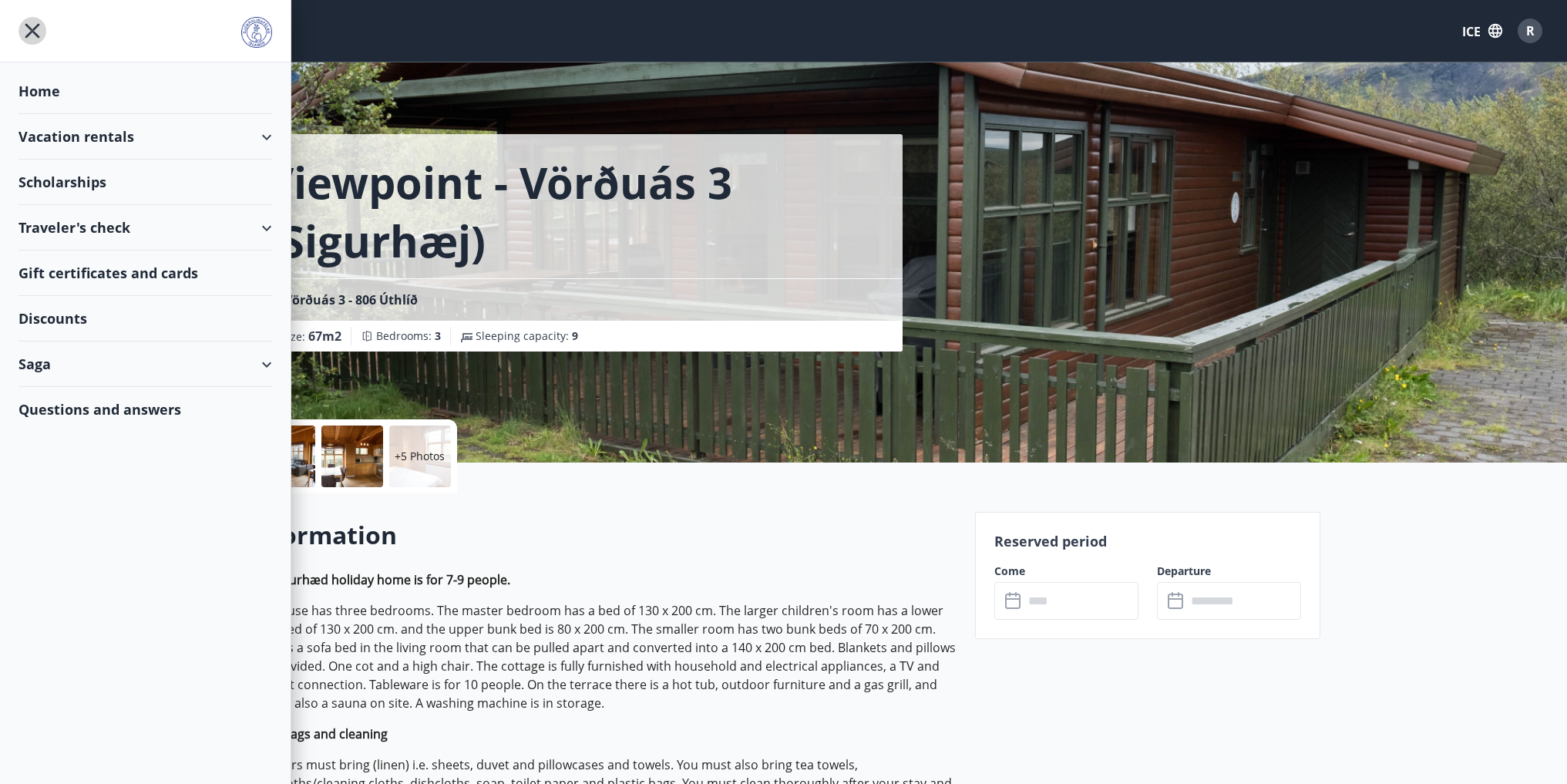
click at [38, 23] on icon "menu" at bounding box center [32, 31] width 28 height 28
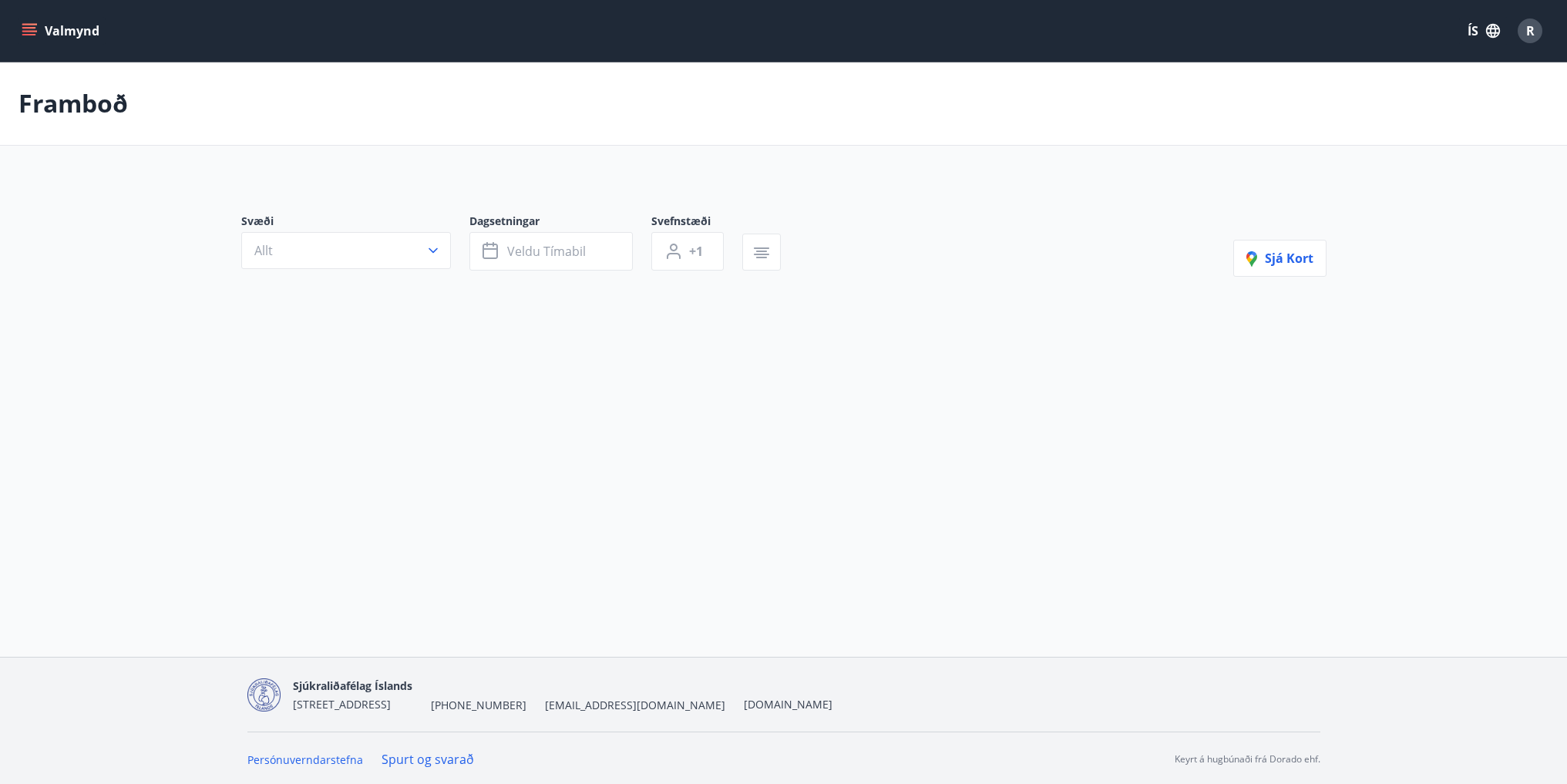
scroll to position [2, 0]
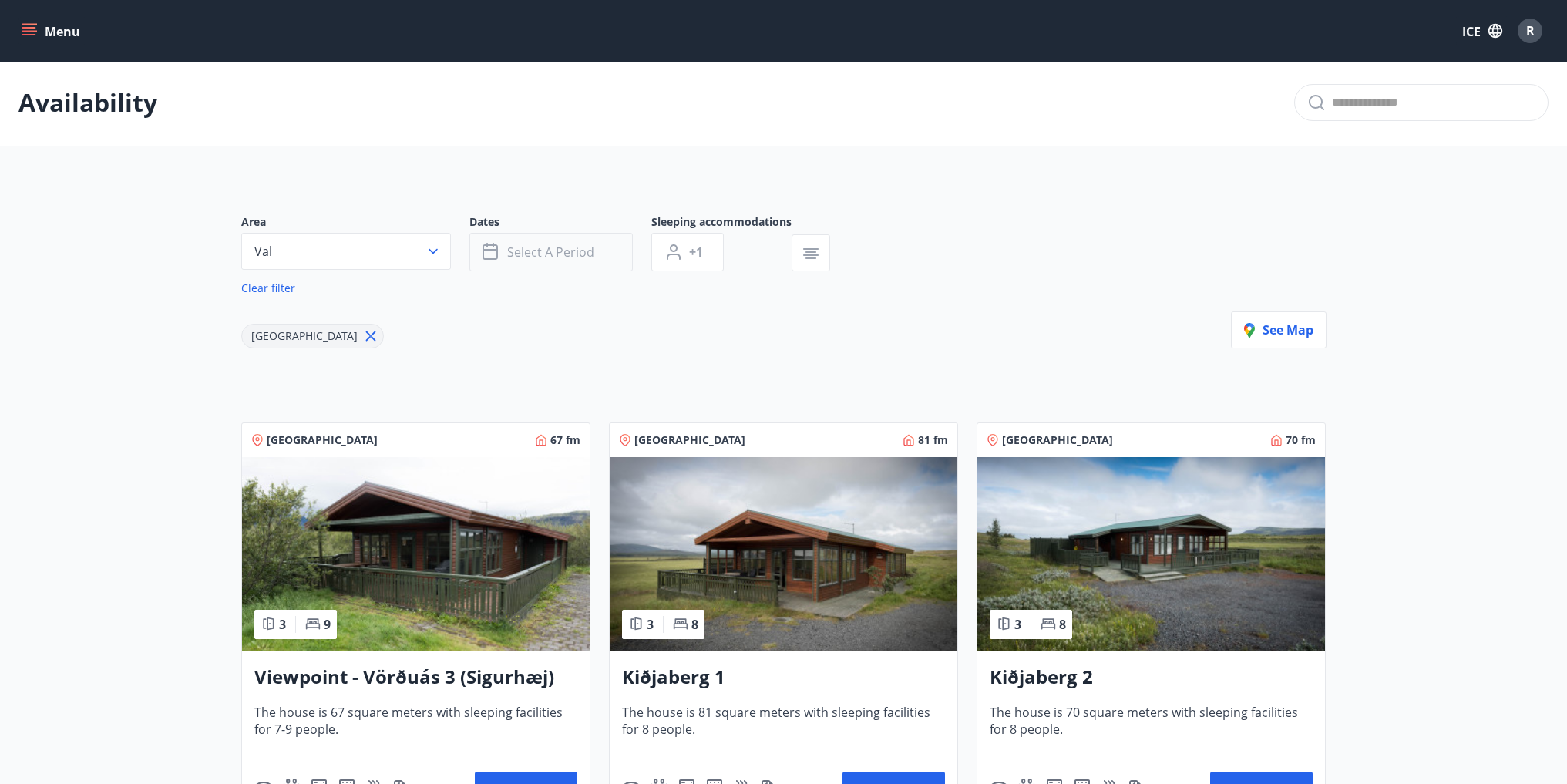
click at [573, 249] on font "Select a period" at bounding box center [550, 252] width 87 height 17
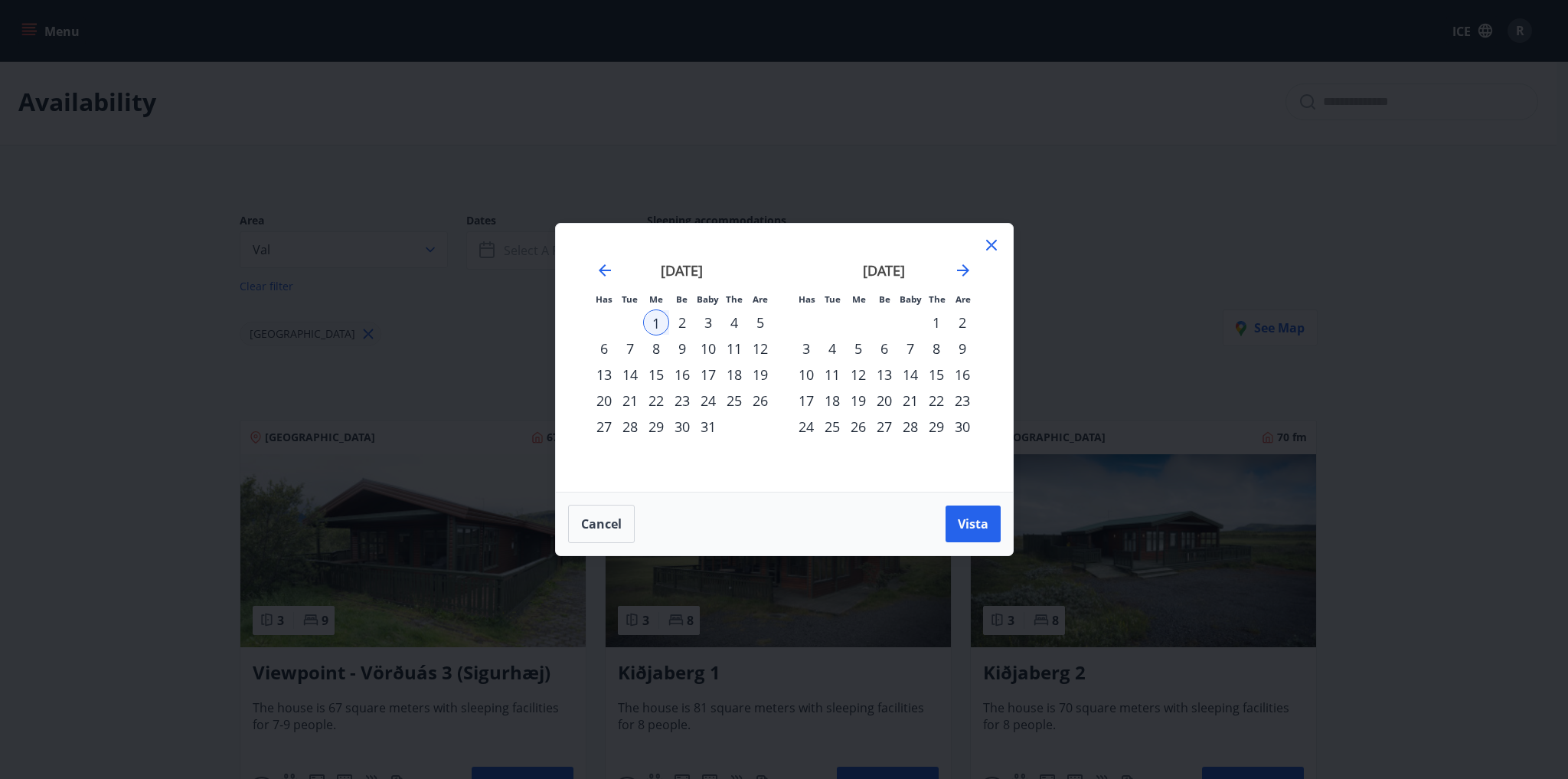
click at [686, 395] on font "23" at bounding box center [682, 400] width 15 height 19
click at [734, 398] on font "25" at bounding box center [734, 400] width 15 height 19
click at [960, 526] on font "Vista" at bounding box center [974, 523] width 31 height 17
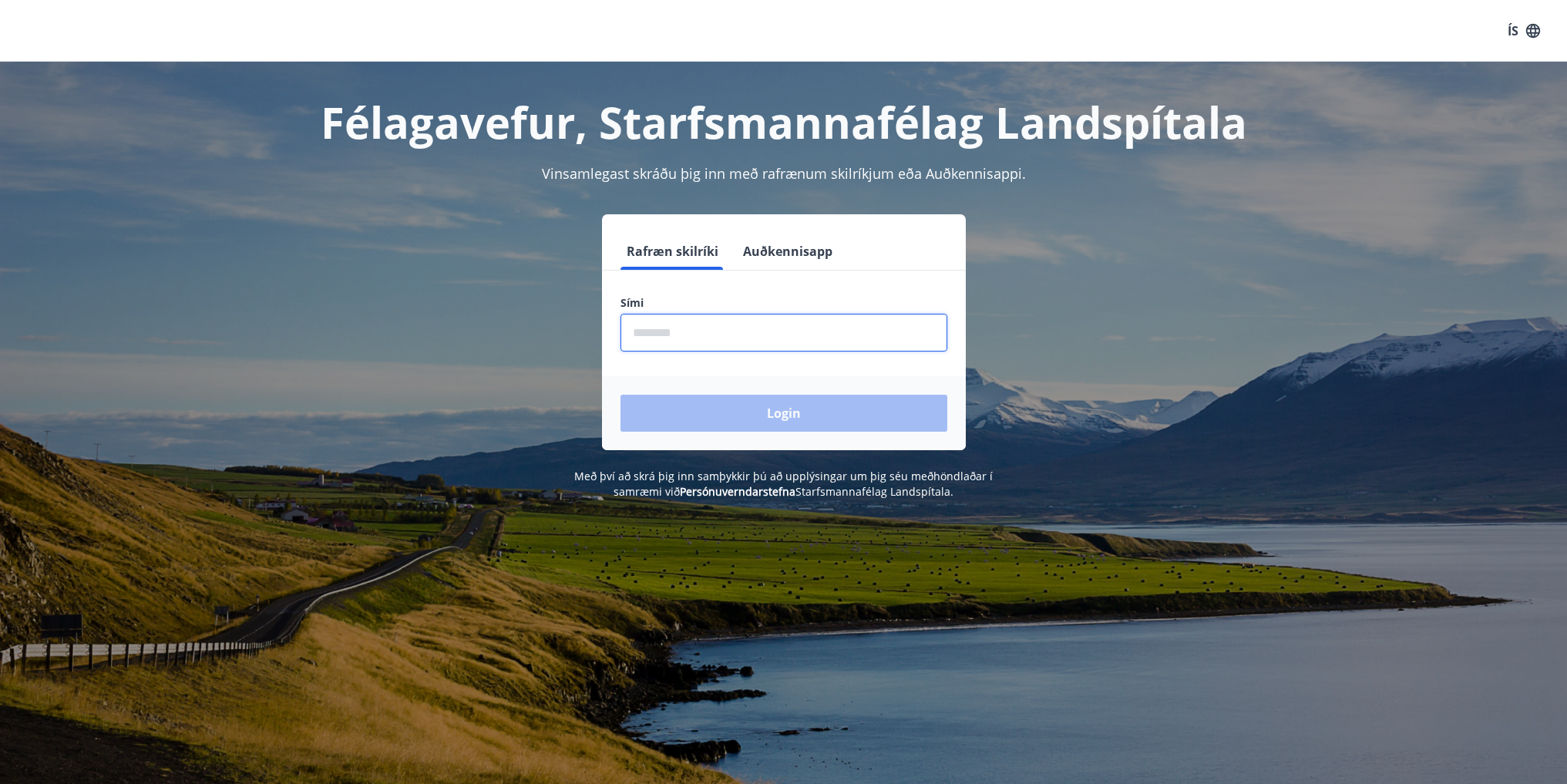
click at [768, 336] on input "phone" at bounding box center [784, 332] width 327 height 38
type input "********"
click at [769, 415] on button "Login" at bounding box center [784, 413] width 327 height 37
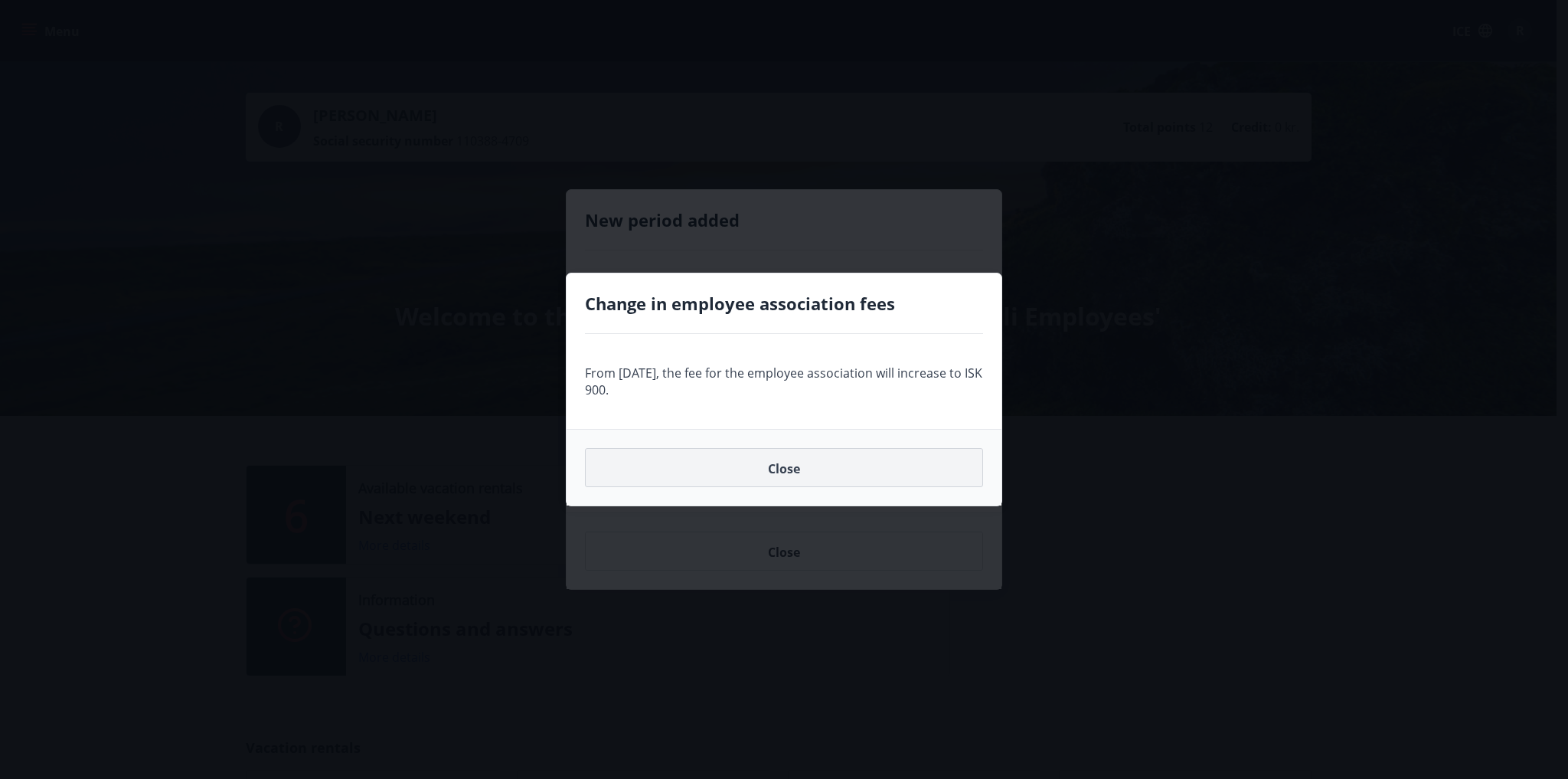
click at [711, 469] on button "Close" at bounding box center [784, 467] width 398 height 40
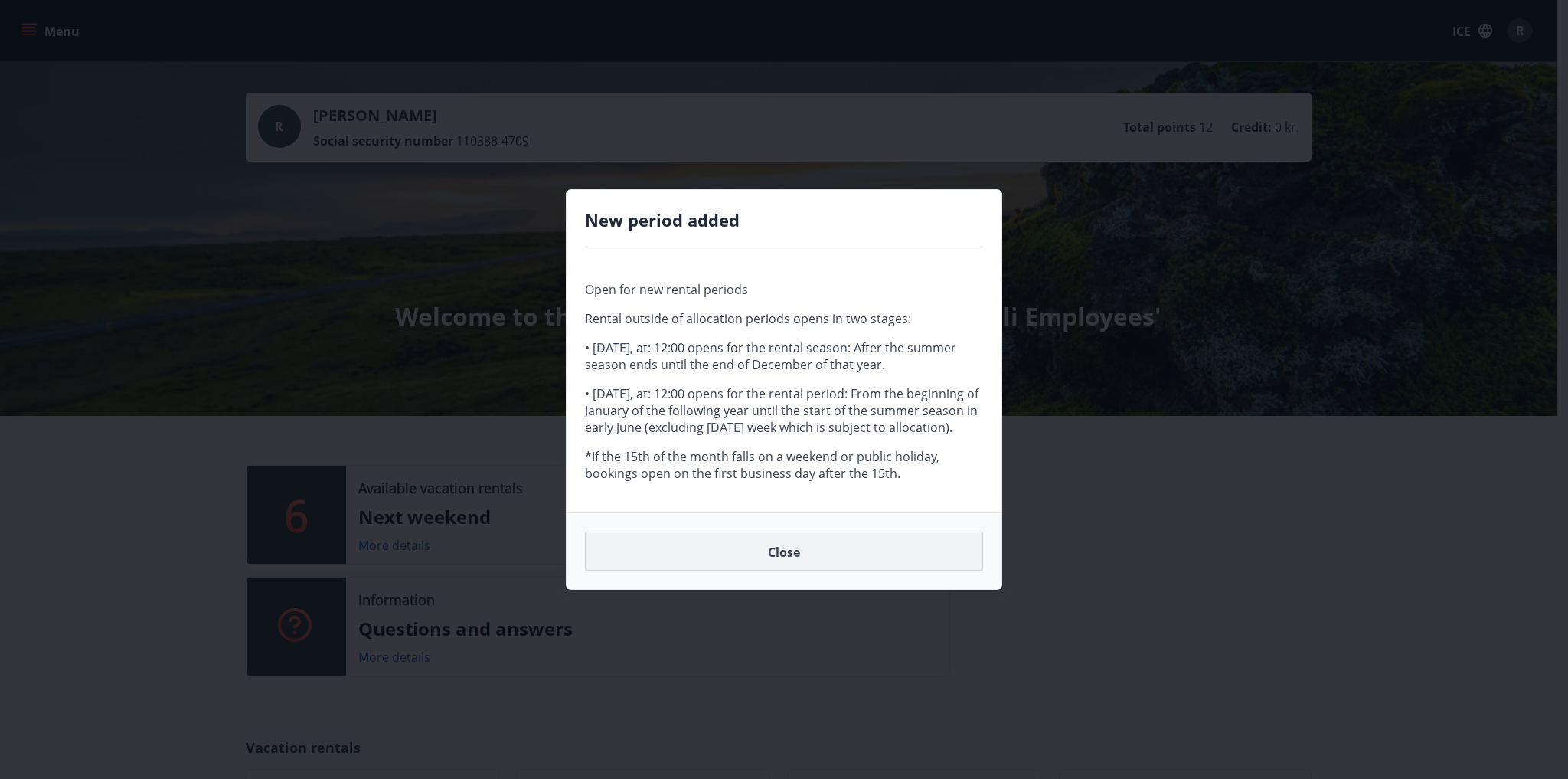
click at [807, 564] on button "Close" at bounding box center [784, 551] width 398 height 40
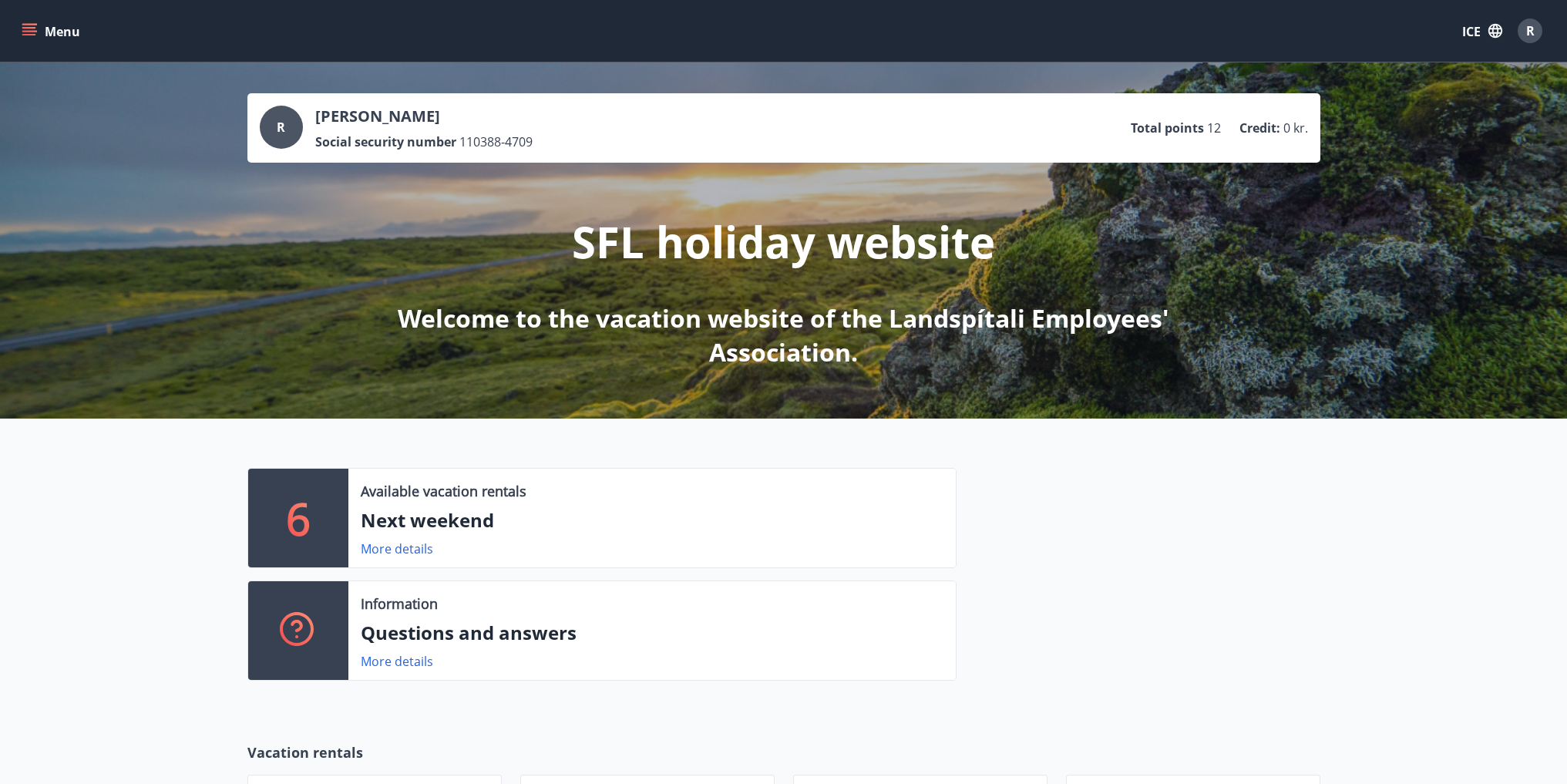
click at [390, 526] on font "Next weekend" at bounding box center [427, 519] width 133 height 25
click at [386, 545] on font "More details" at bounding box center [396, 549] width 72 height 17
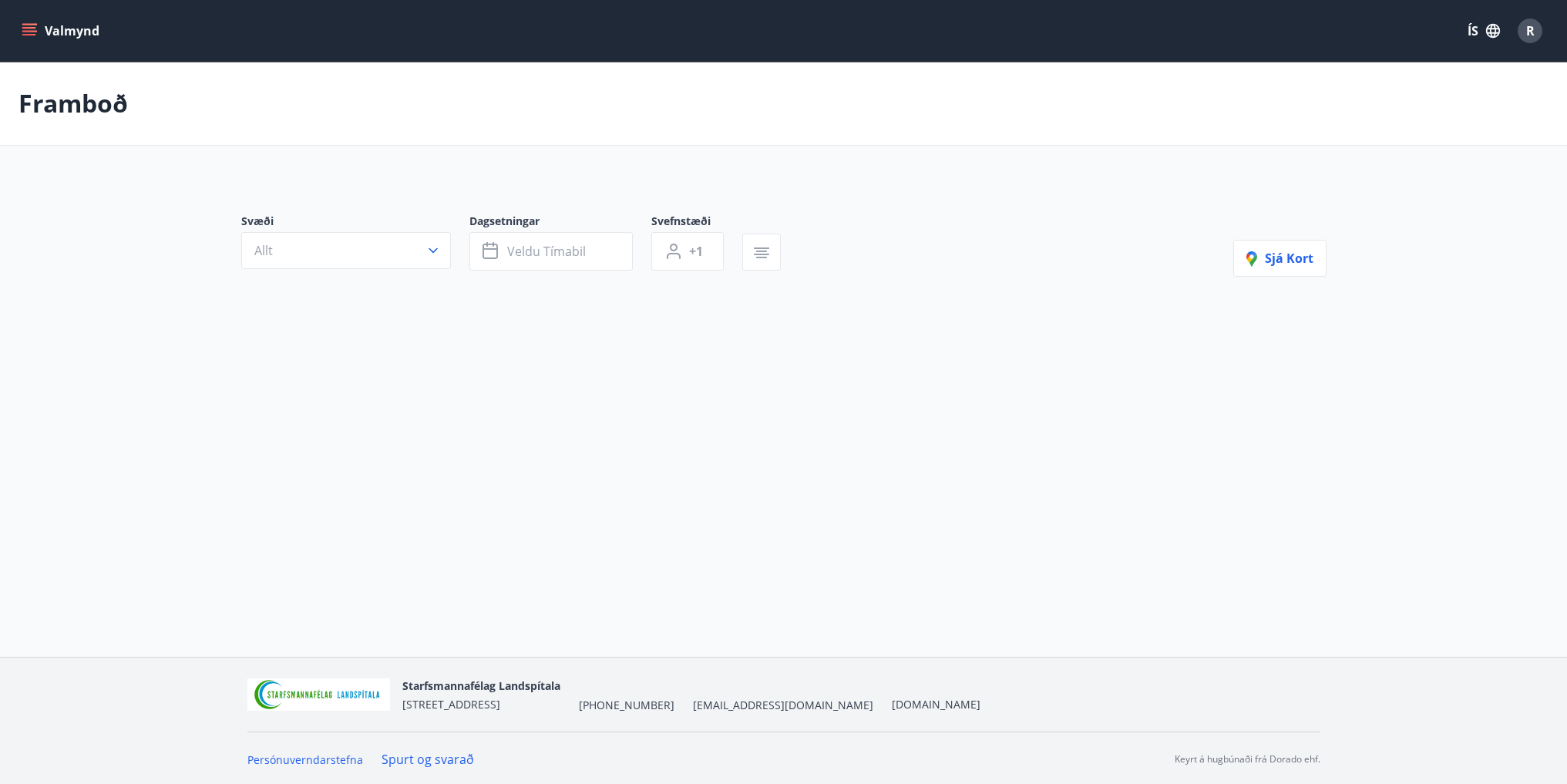
type input "*"
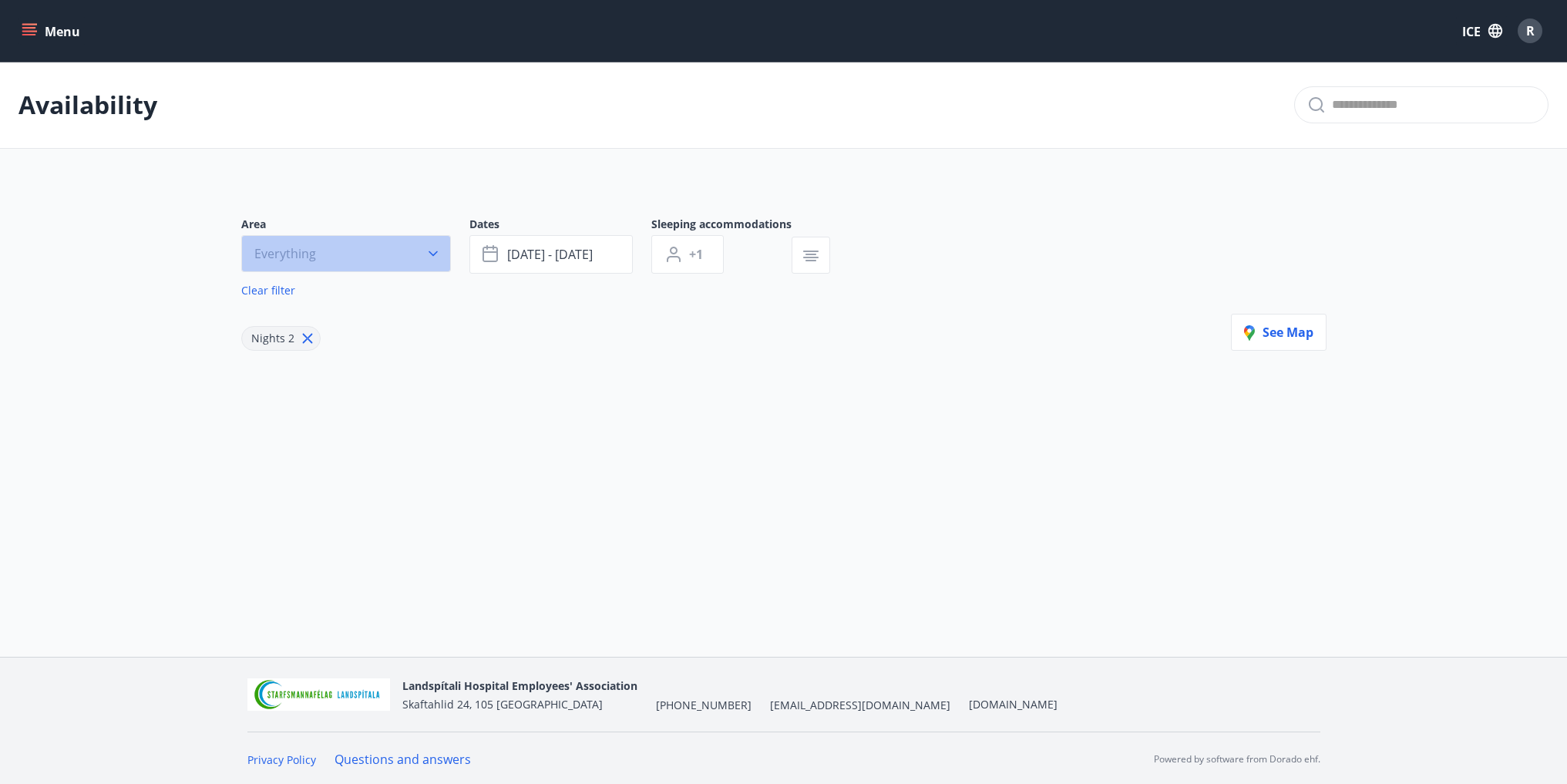
click at [399, 243] on button "Everything" at bounding box center [346, 254] width 209 height 37
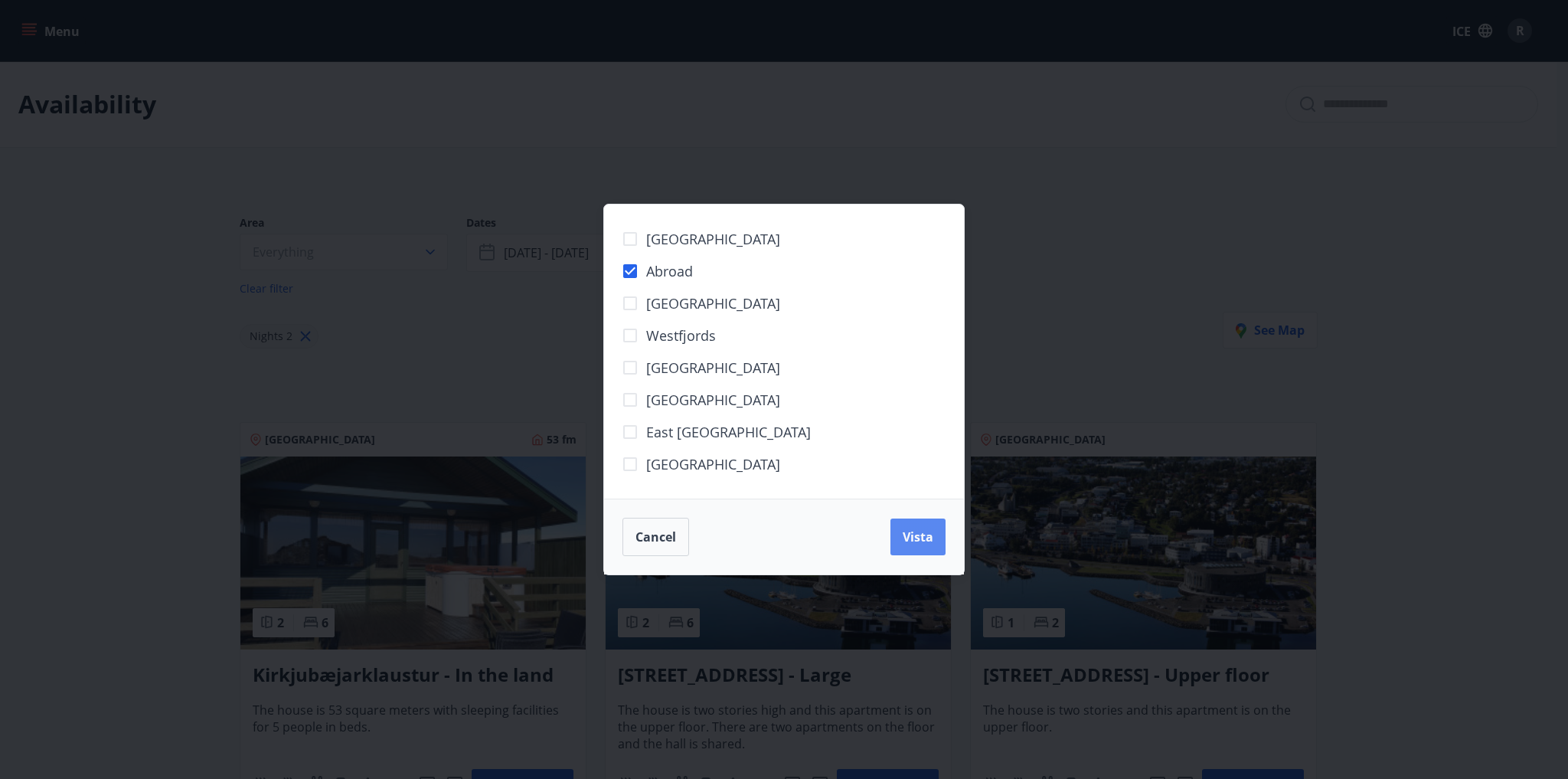
click at [927, 535] on font "Vista" at bounding box center [918, 536] width 31 height 17
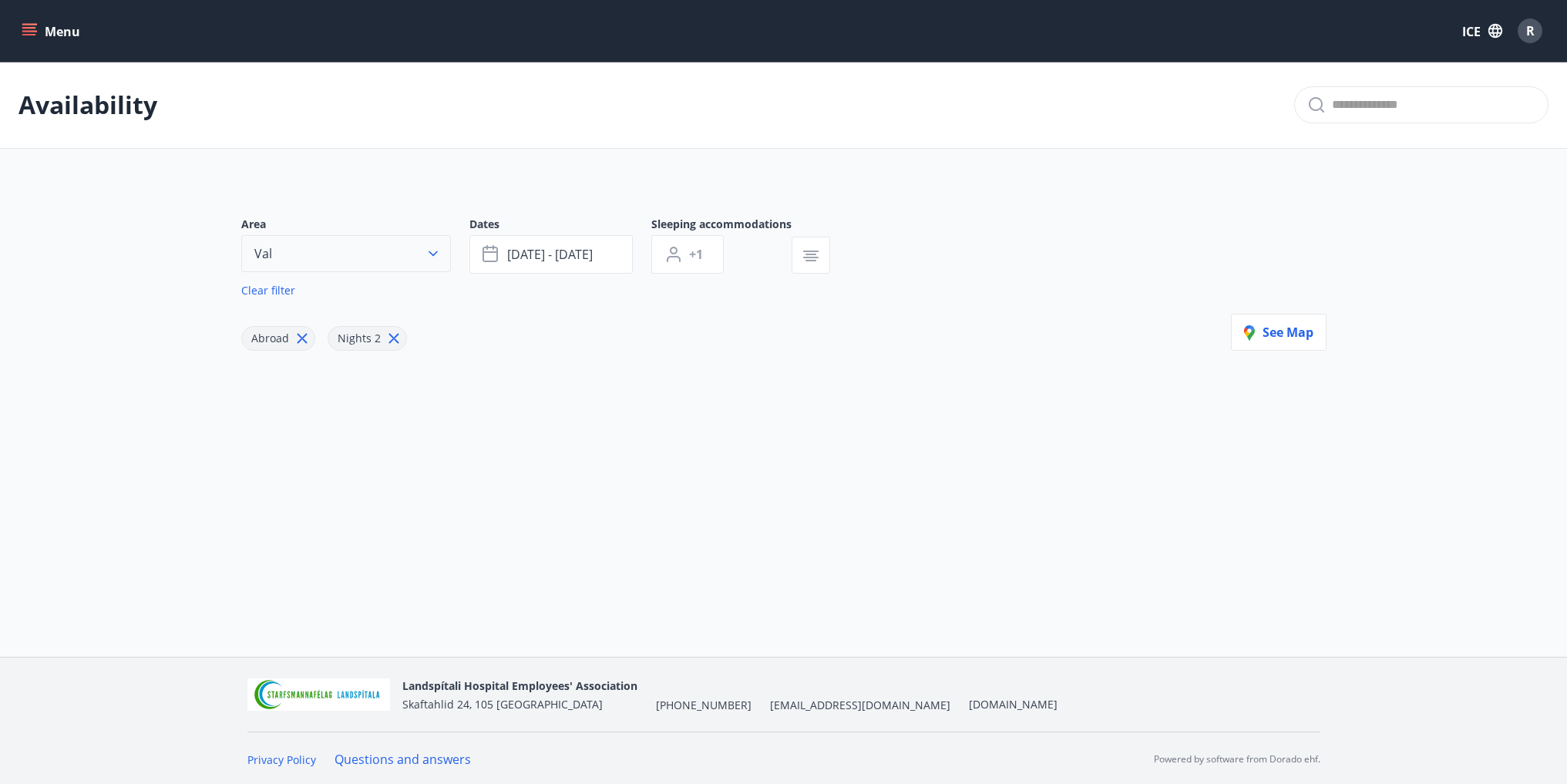
click at [340, 241] on button "Val" at bounding box center [346, 254] width 209 height 37
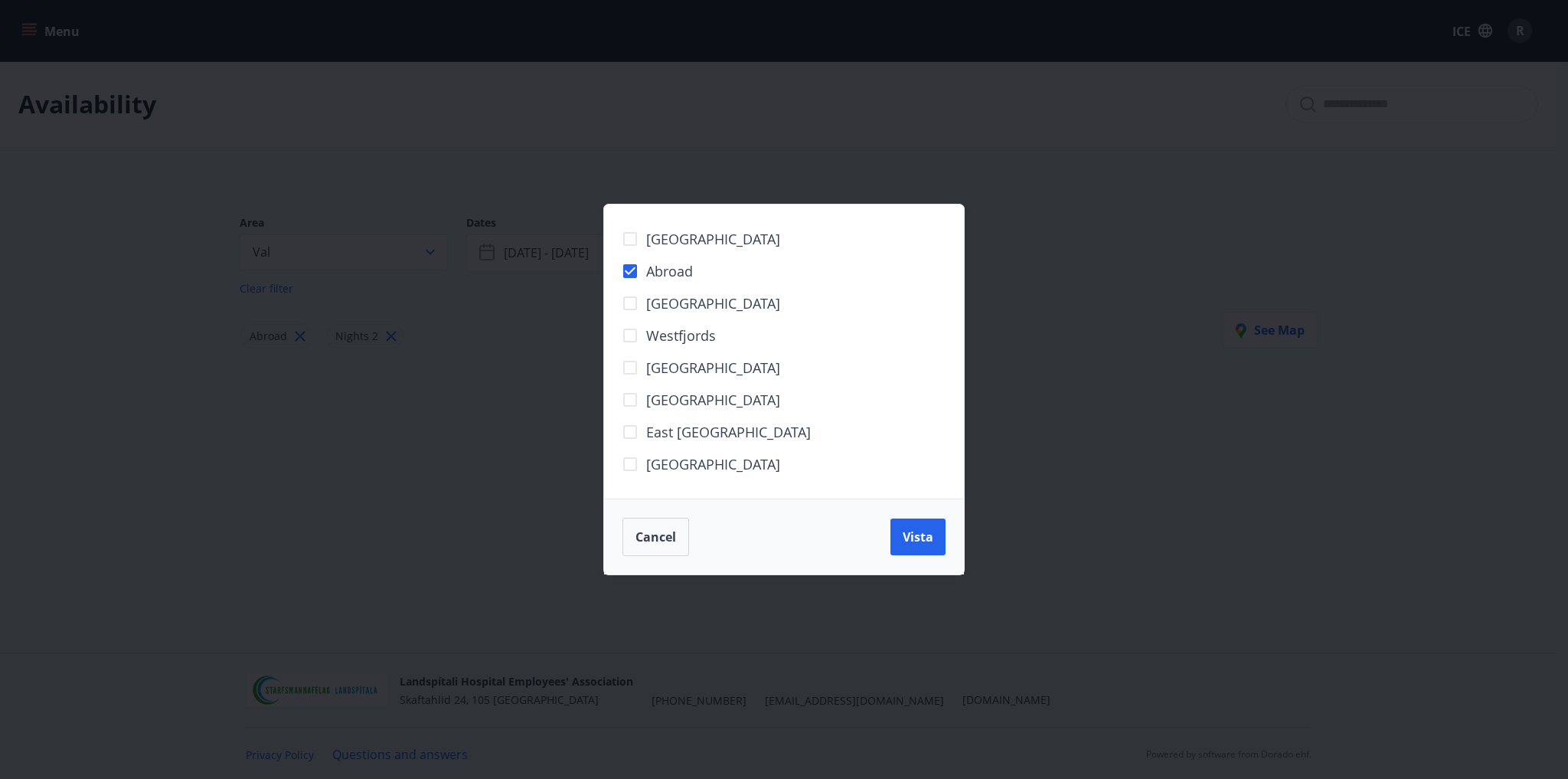
click at [647, 273] on font "Abroad" at bounding box center [669, 271] width 47 height 19
click at [914, 541] on font "Vista" at bounding box center [918, 536] width 31 height 17
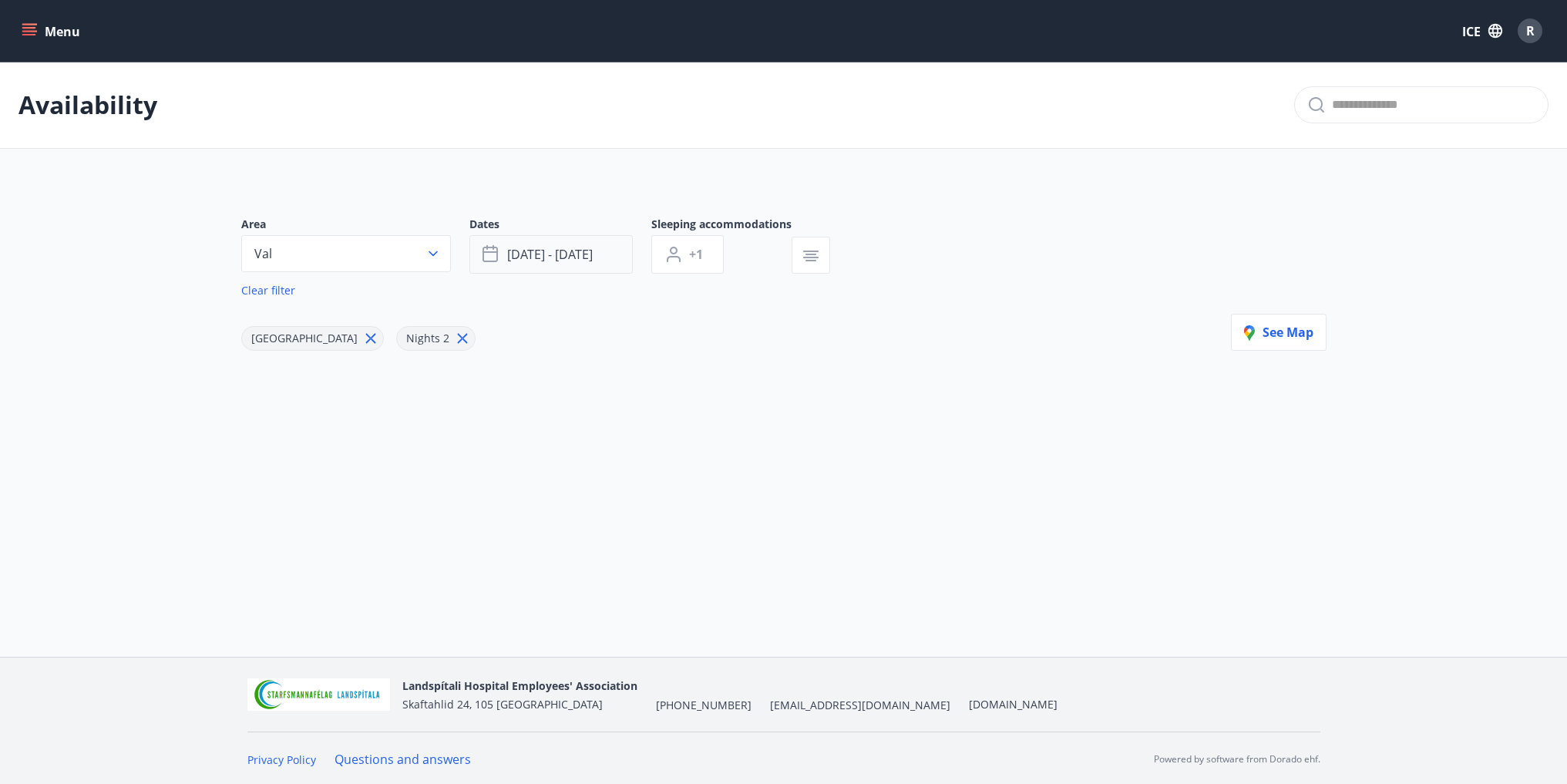
click at [581, 252] on font "[DATE] - [DATE]" at bounding box center [550, 254] width 85 height 17
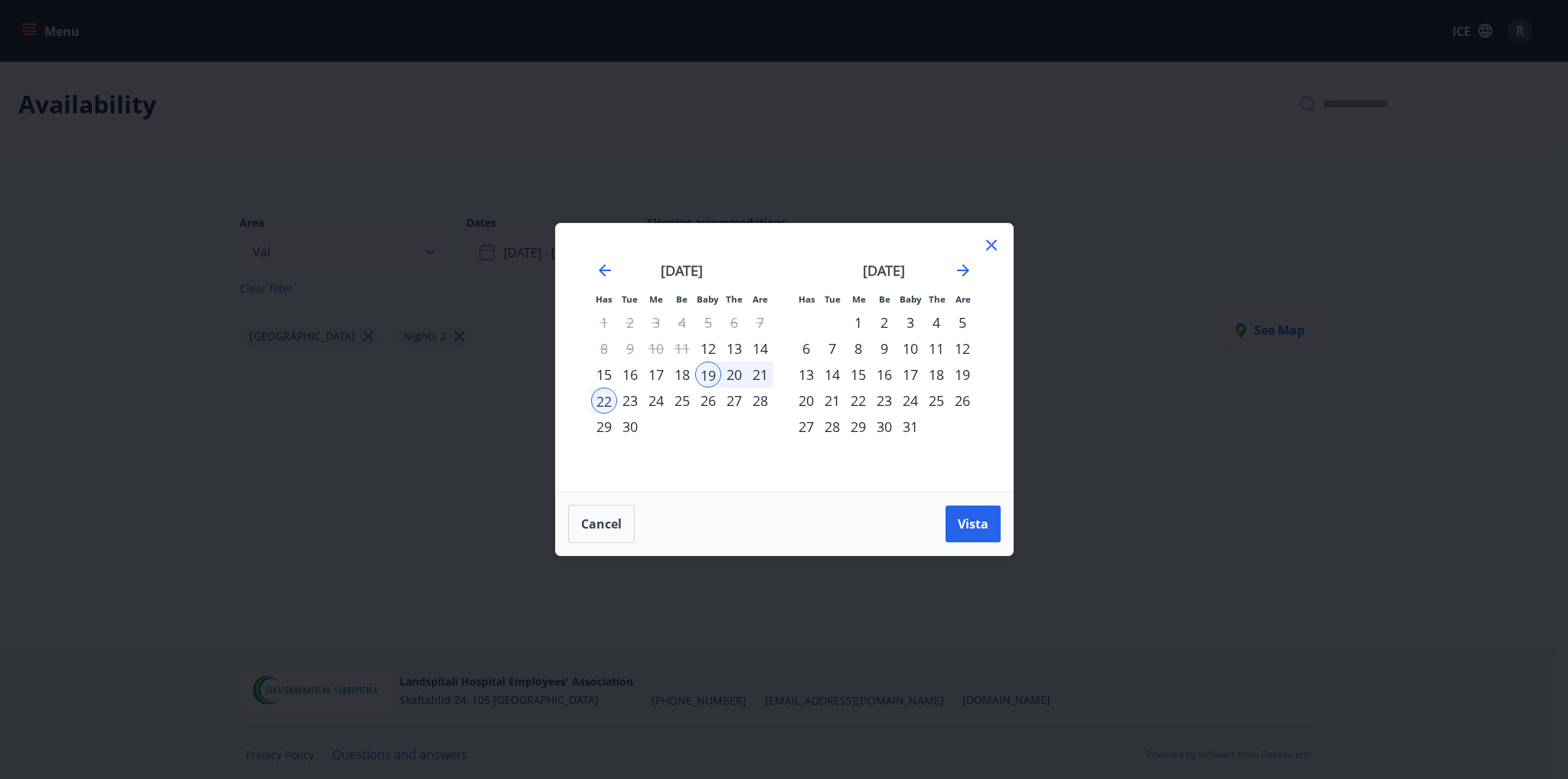
click at [861, 324] on font "1" at bounding box center [858, 322] width 7 height 19
click at [864, 369] on font "15" at bounding box center [858, 374] width 15 height 19
click at [865, 323] on div "1" at bounding box center [858, 323] width 26 height 26
click at [963, 525] on font "Vista" at bounding box center [974, 523] width 31 height 17
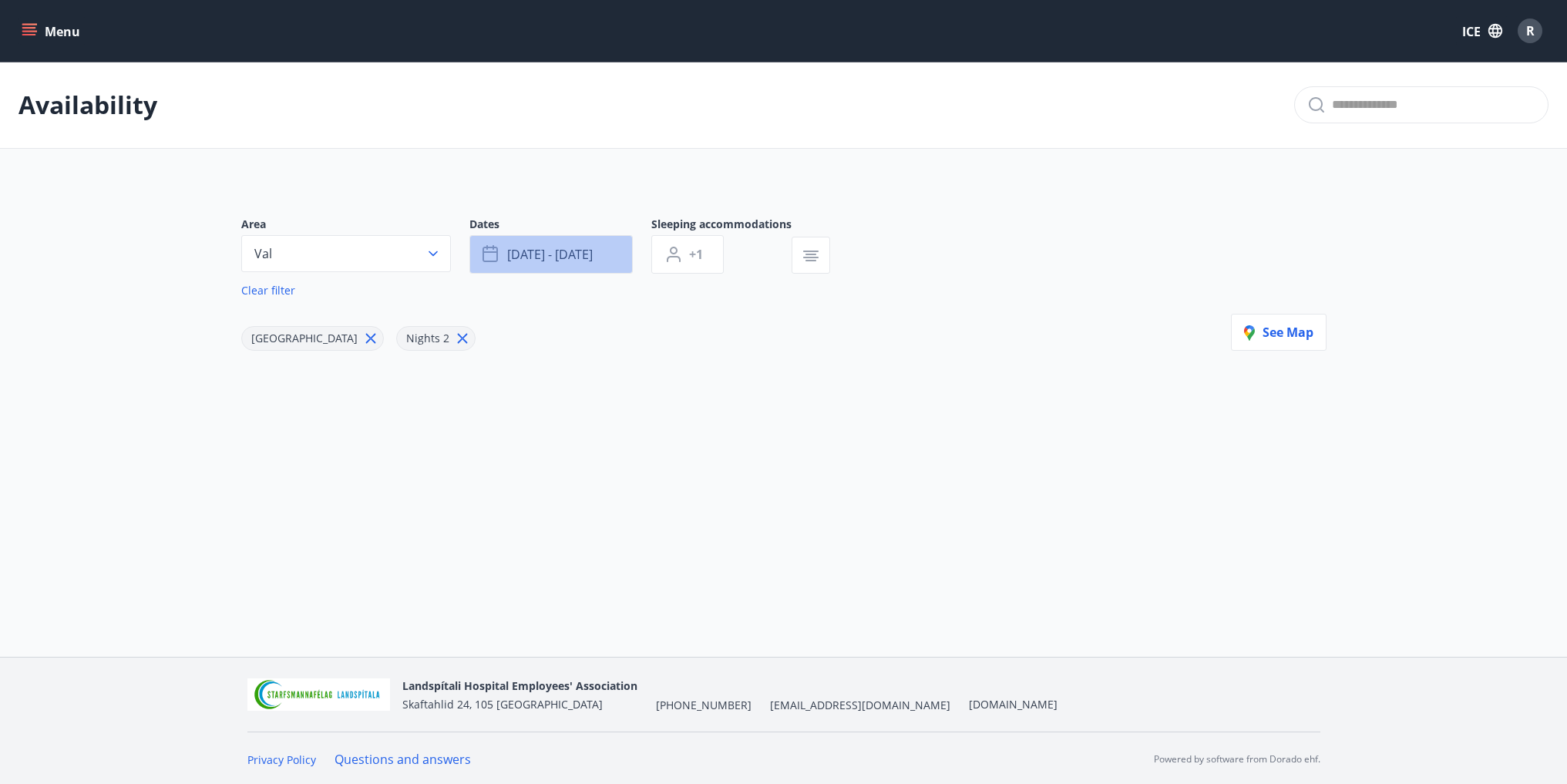
click at [546, 257] on font "[DATE] - [DATE]" at bounding box center [550, 254] width 85 height 17
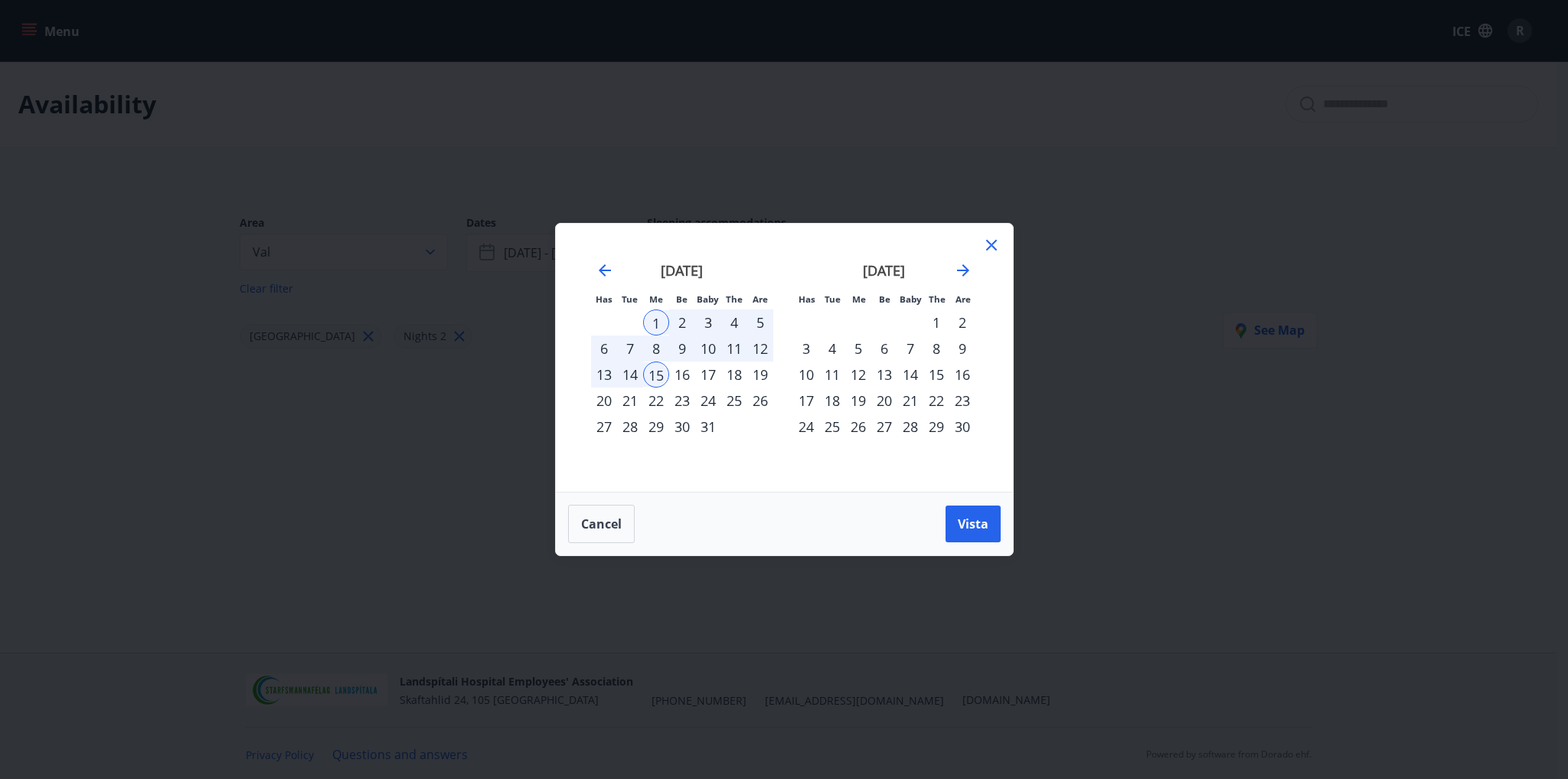
click at [703, 428] on font "31" at bounding box center [708, 426] width 15 height 19
click at [974, 525] on font "Vista" at bounding box center [974, 523] width 31 height 17
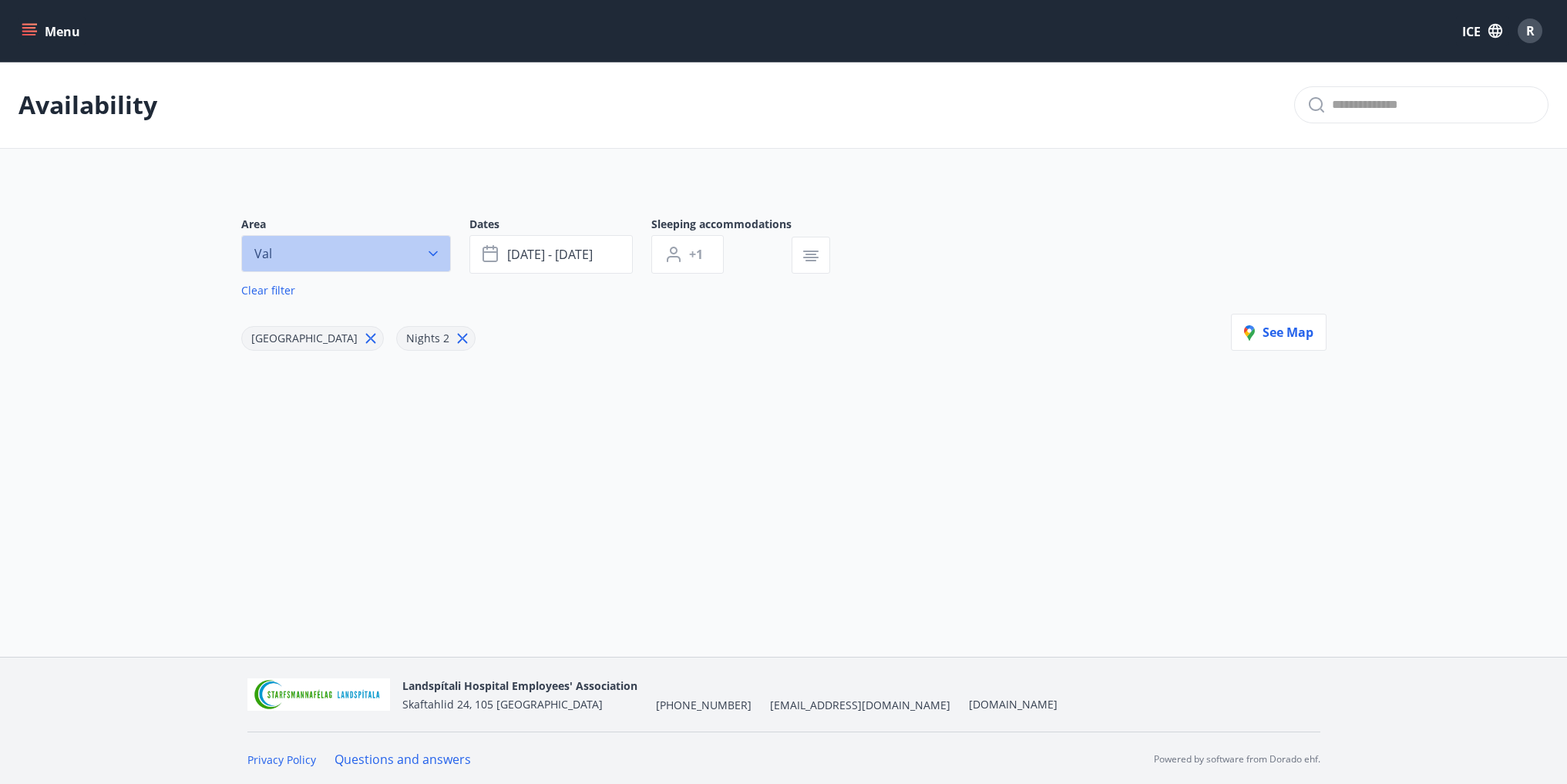
click at [304, 243] on button "Val" at bounding box center [346, 254] width 209 height 37
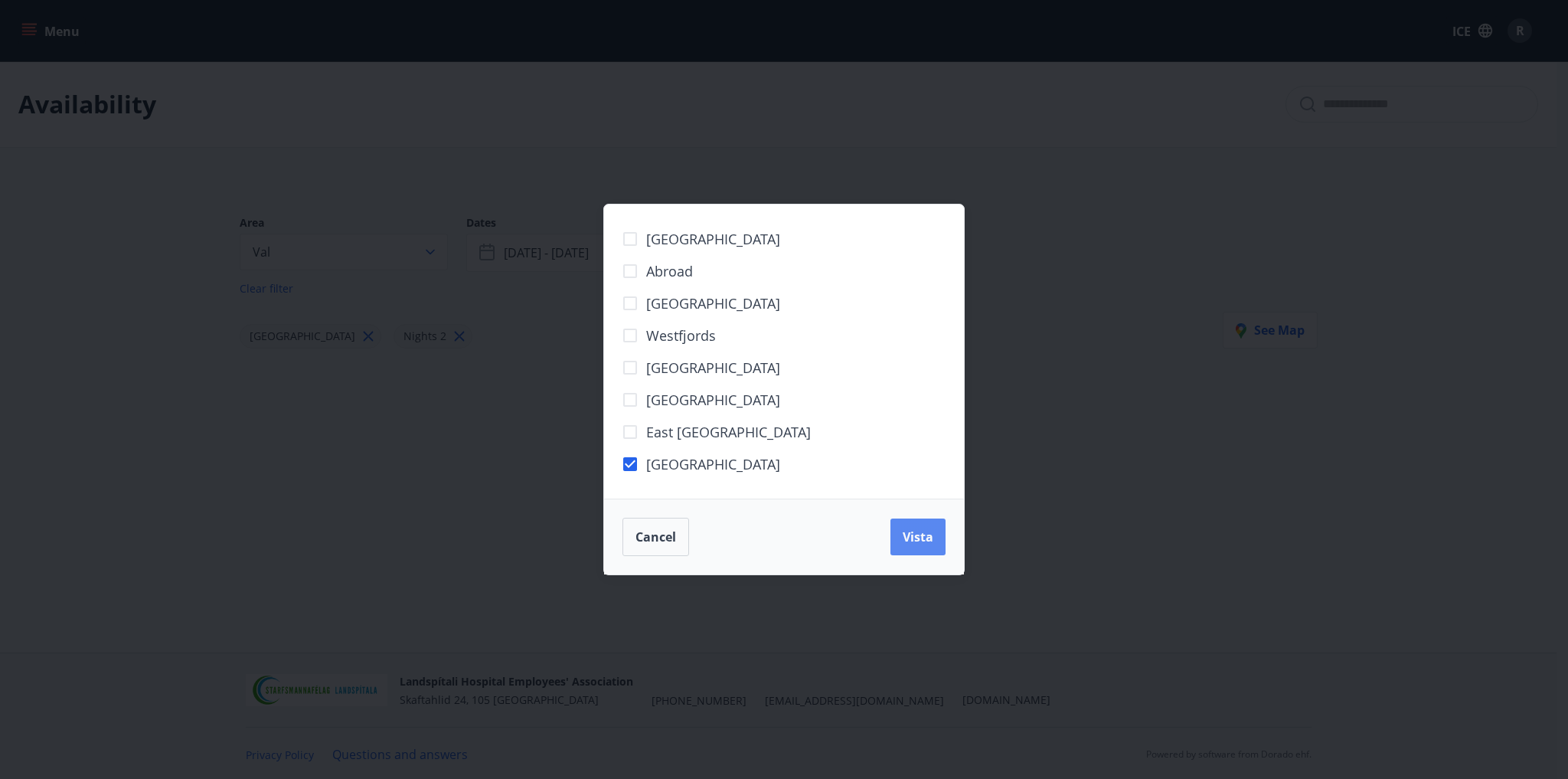
click at [904, 536] on button "Vista" at bounding box center [918, 537] width 55 height 37
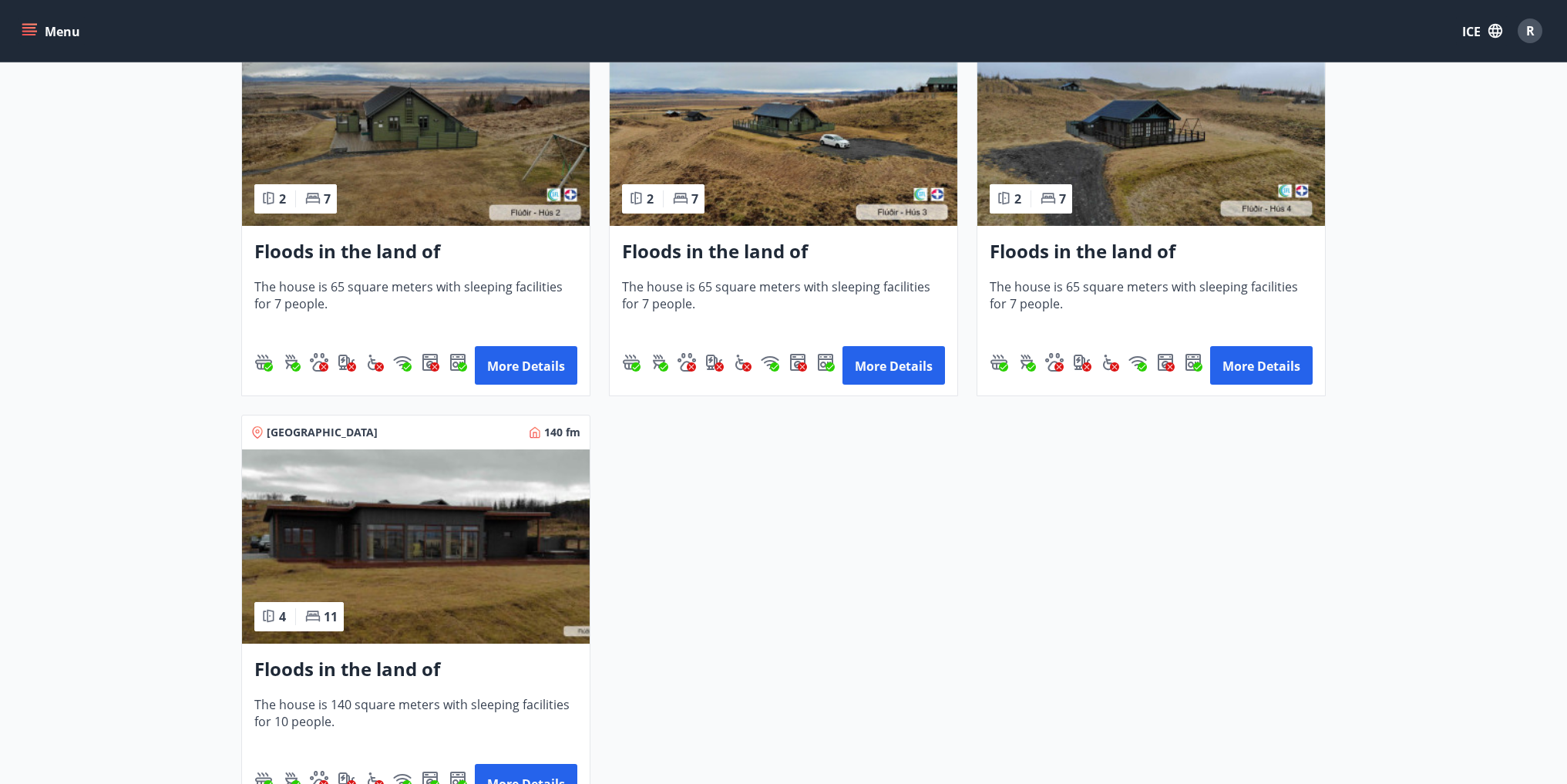
scroll to position [924, 0]
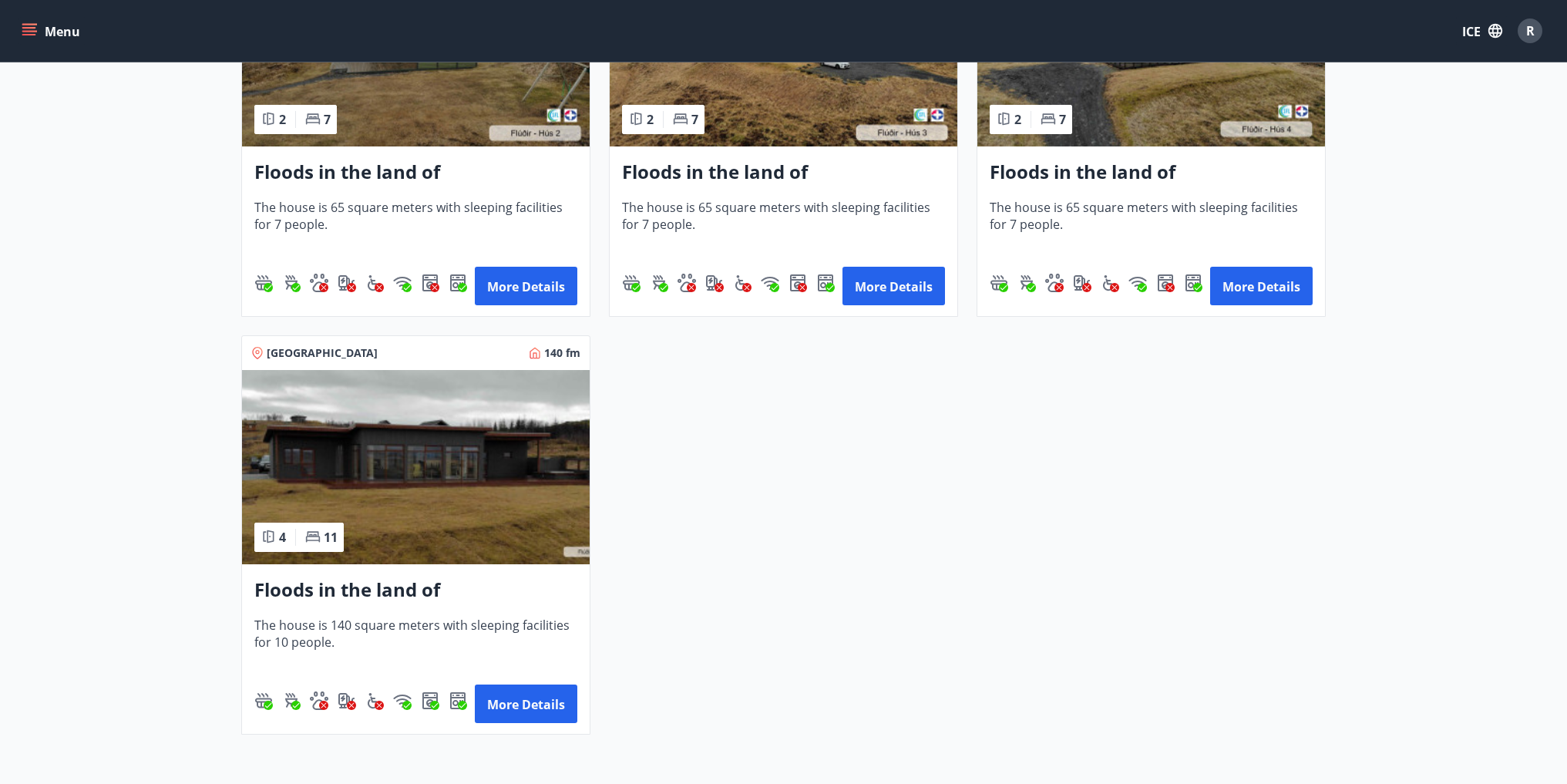
click at [421, 525] on img at bounding box center [416, 467] width 348 height 194
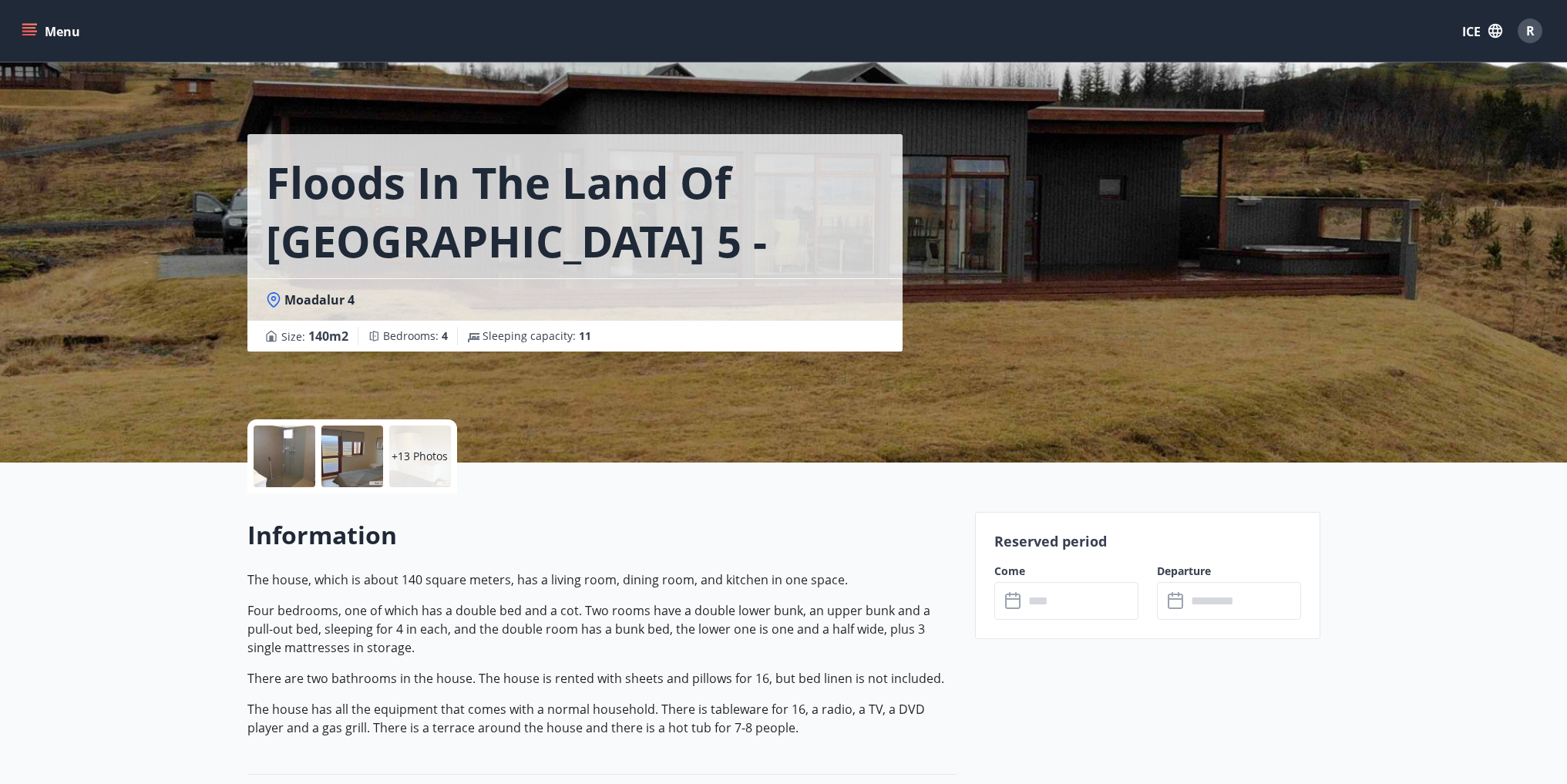
click at [289, 460] on div at bounding box center [284, 456] width 62 height 62
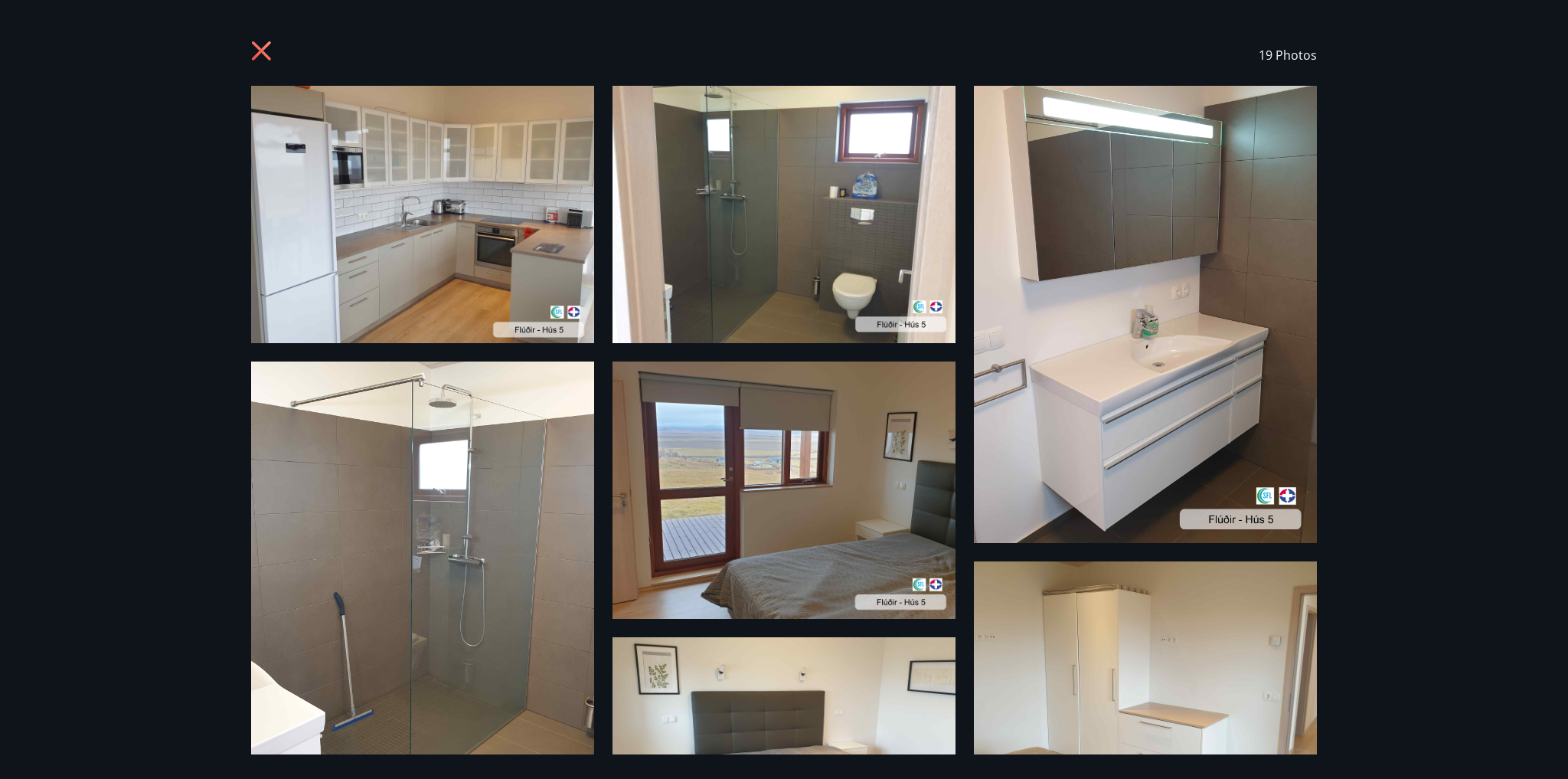
click at [261, 58] on icon at bounding box center [263, 52] width 24 height 24
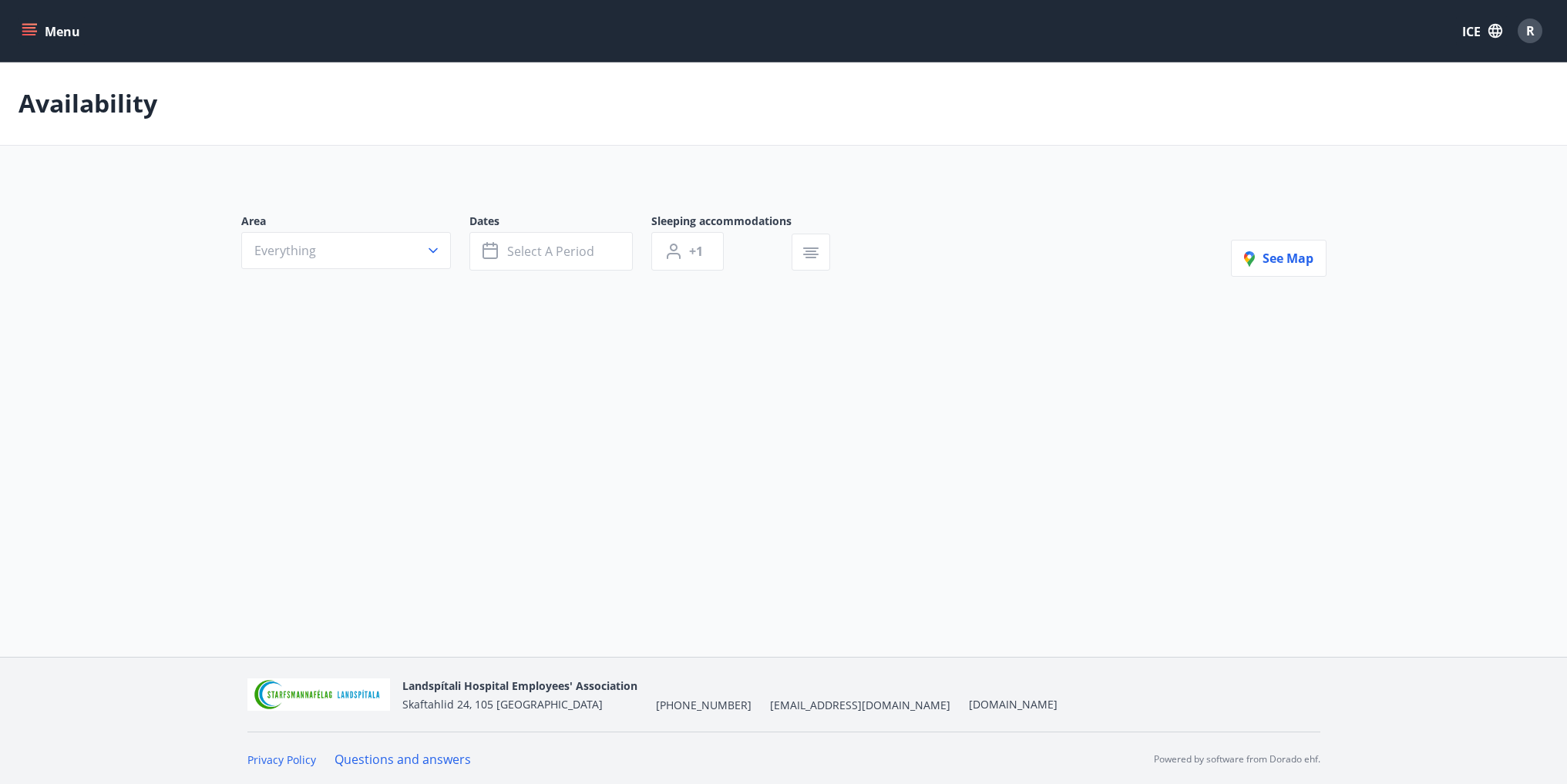
type input "*"
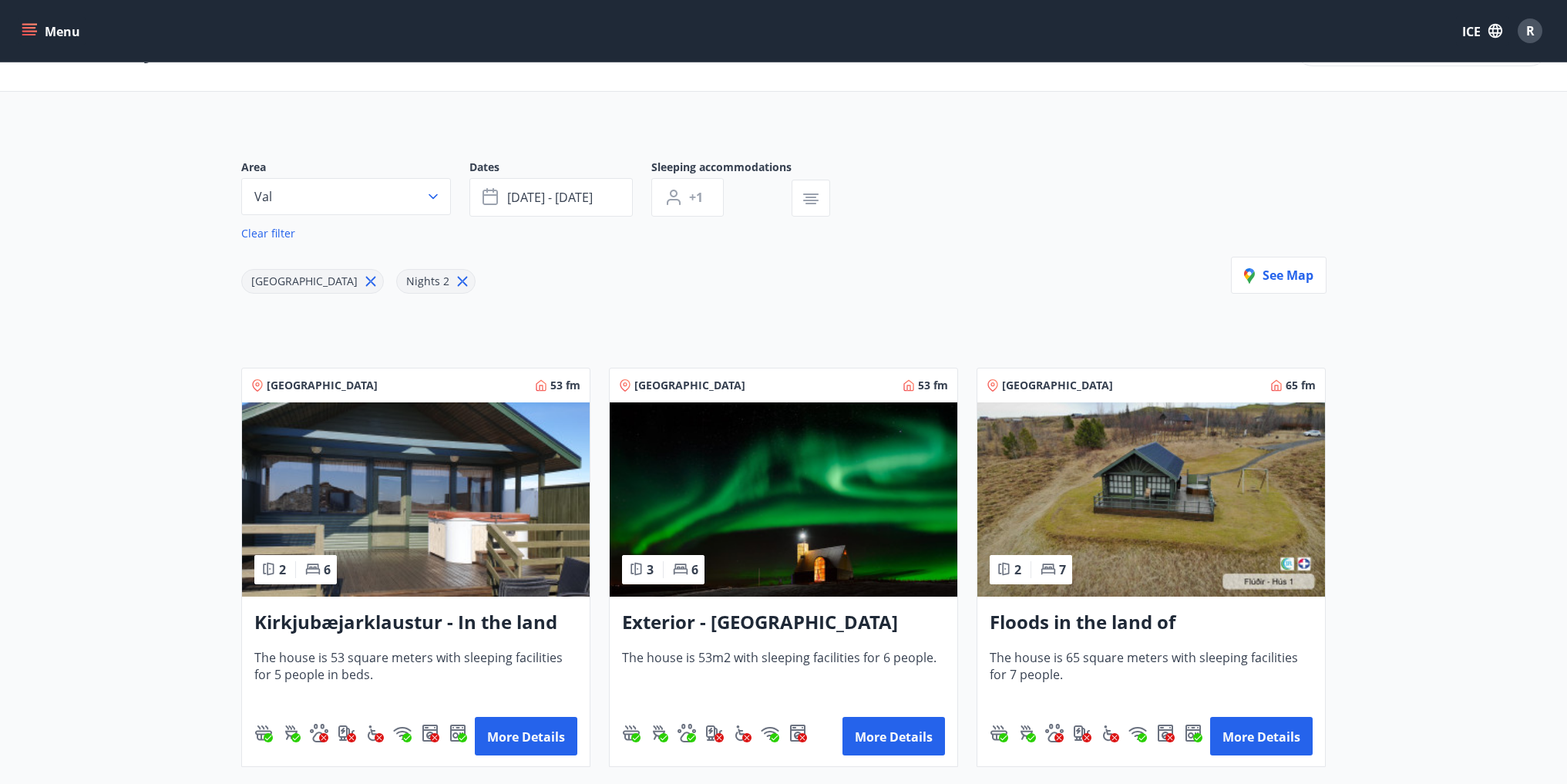
scroll to position [154, 0]
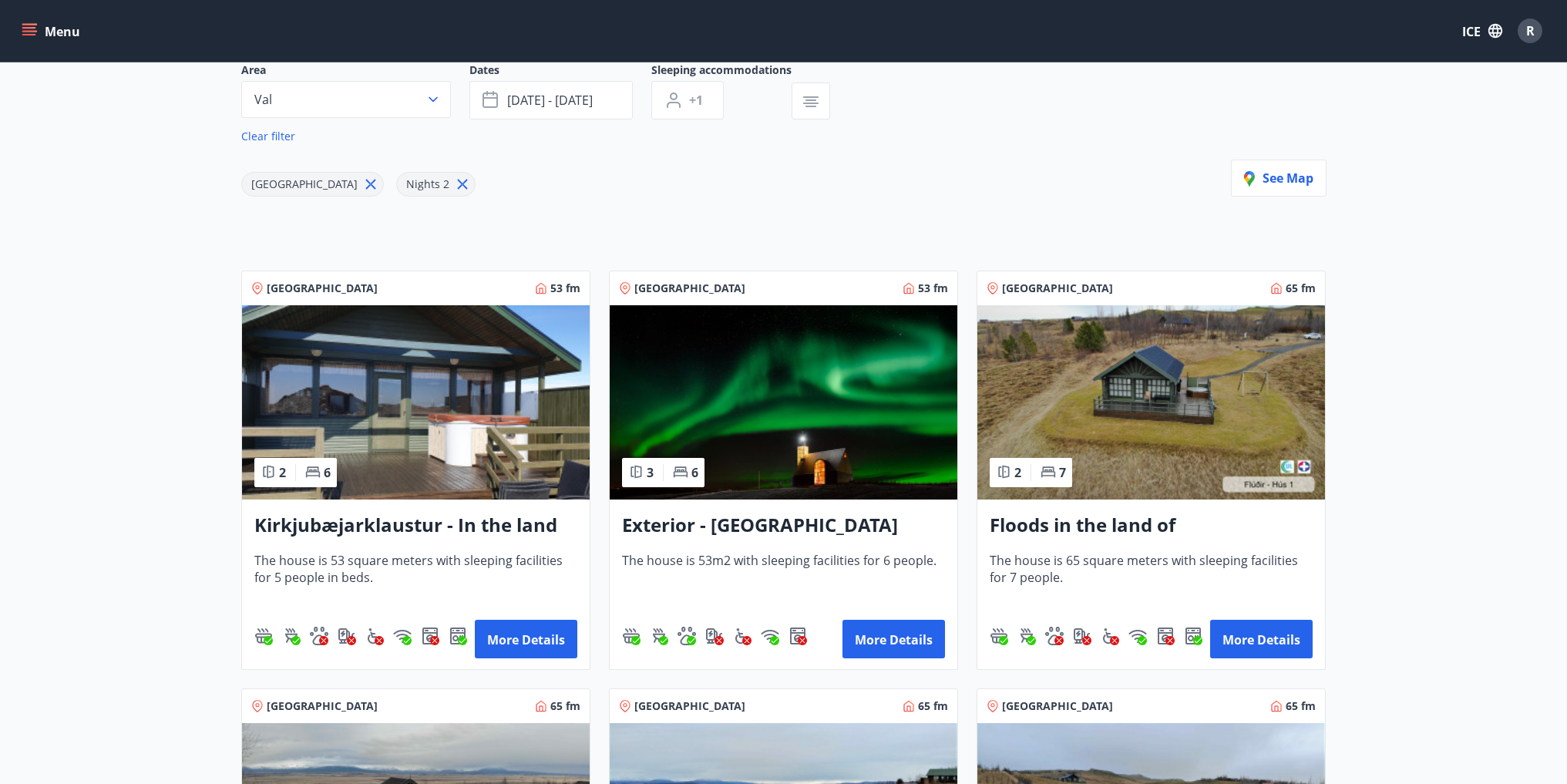
click at [840, 438] on img at bounding box center [784, 402] width 348 height 194
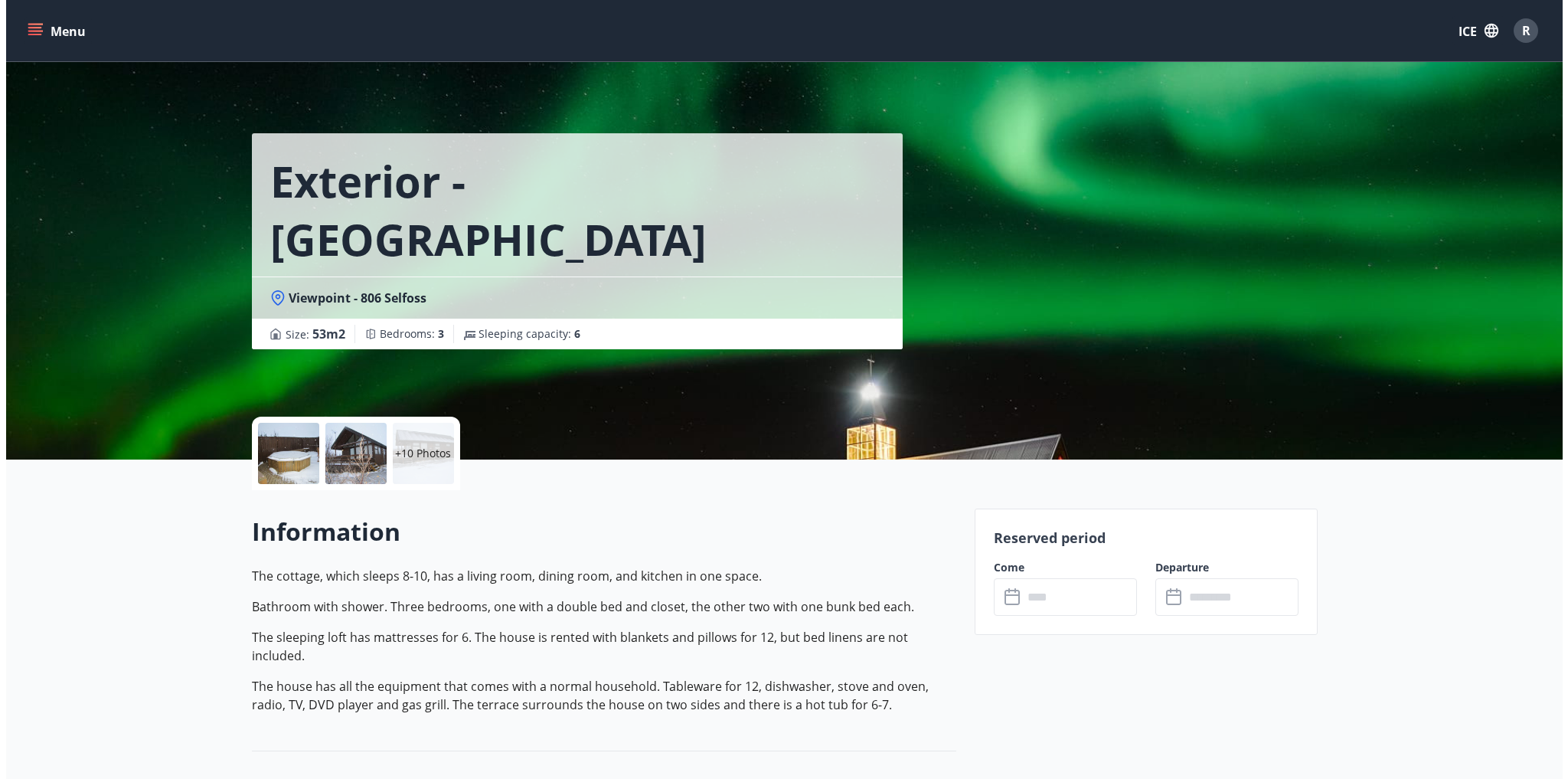
scroll to position [77, 0]
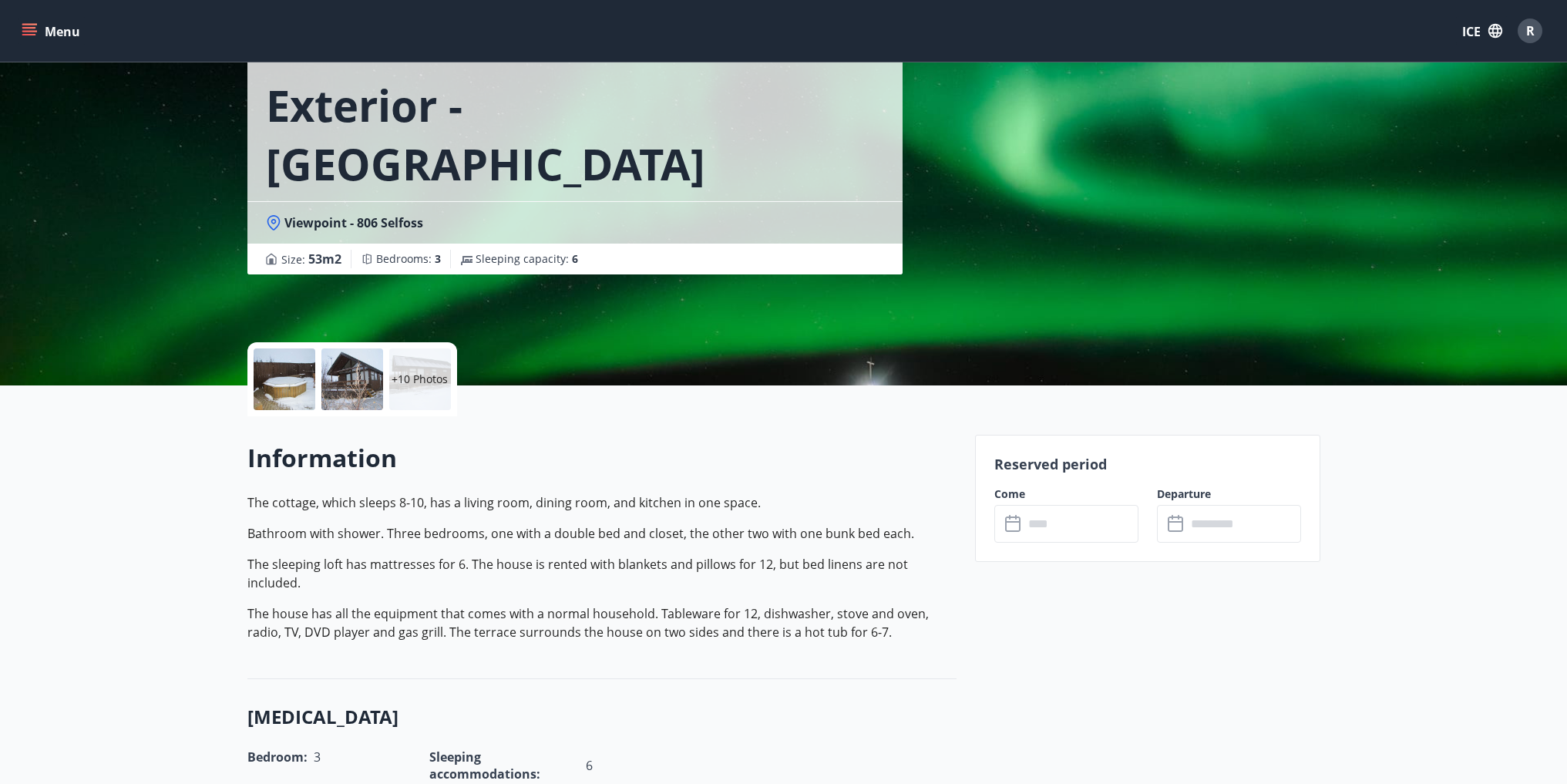
click at [432, 388] on div "+10 Photos" at bounding box center [420, 379] width 62 height 62
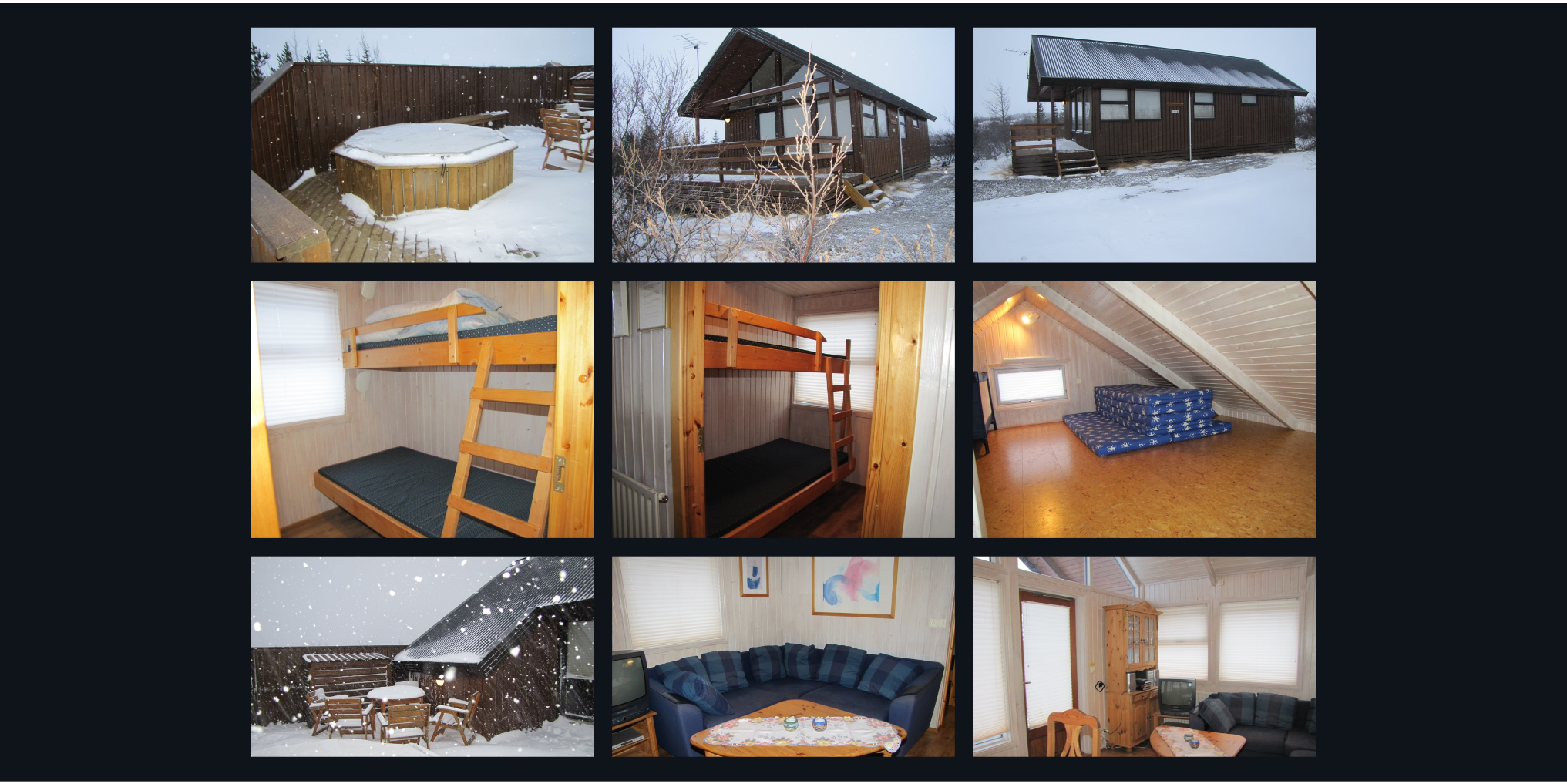
scroll to position [0, 0]
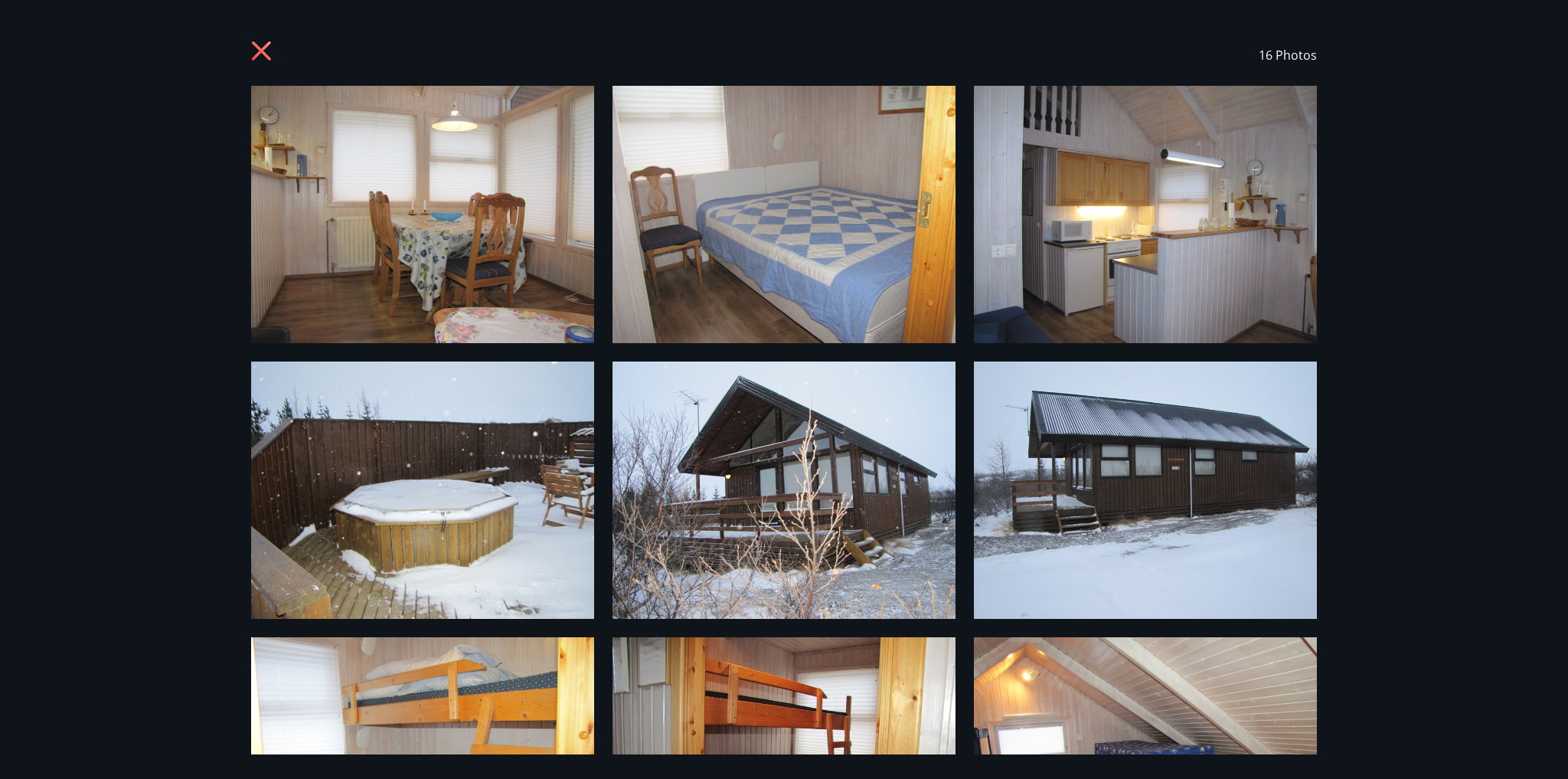
click at [261, 48] on icon at bounding box center [263, 52] width 24 height 24
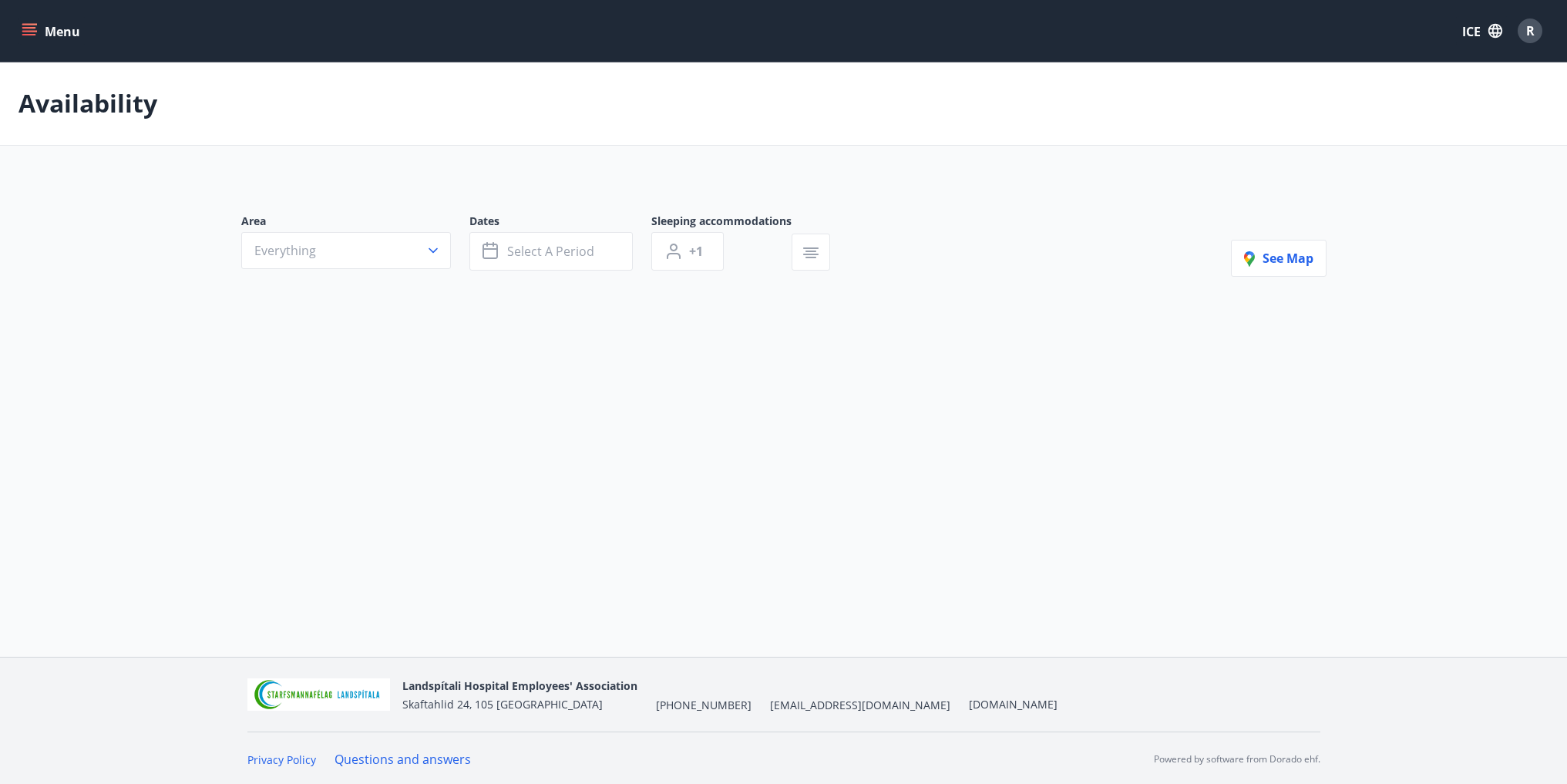
type input "*"
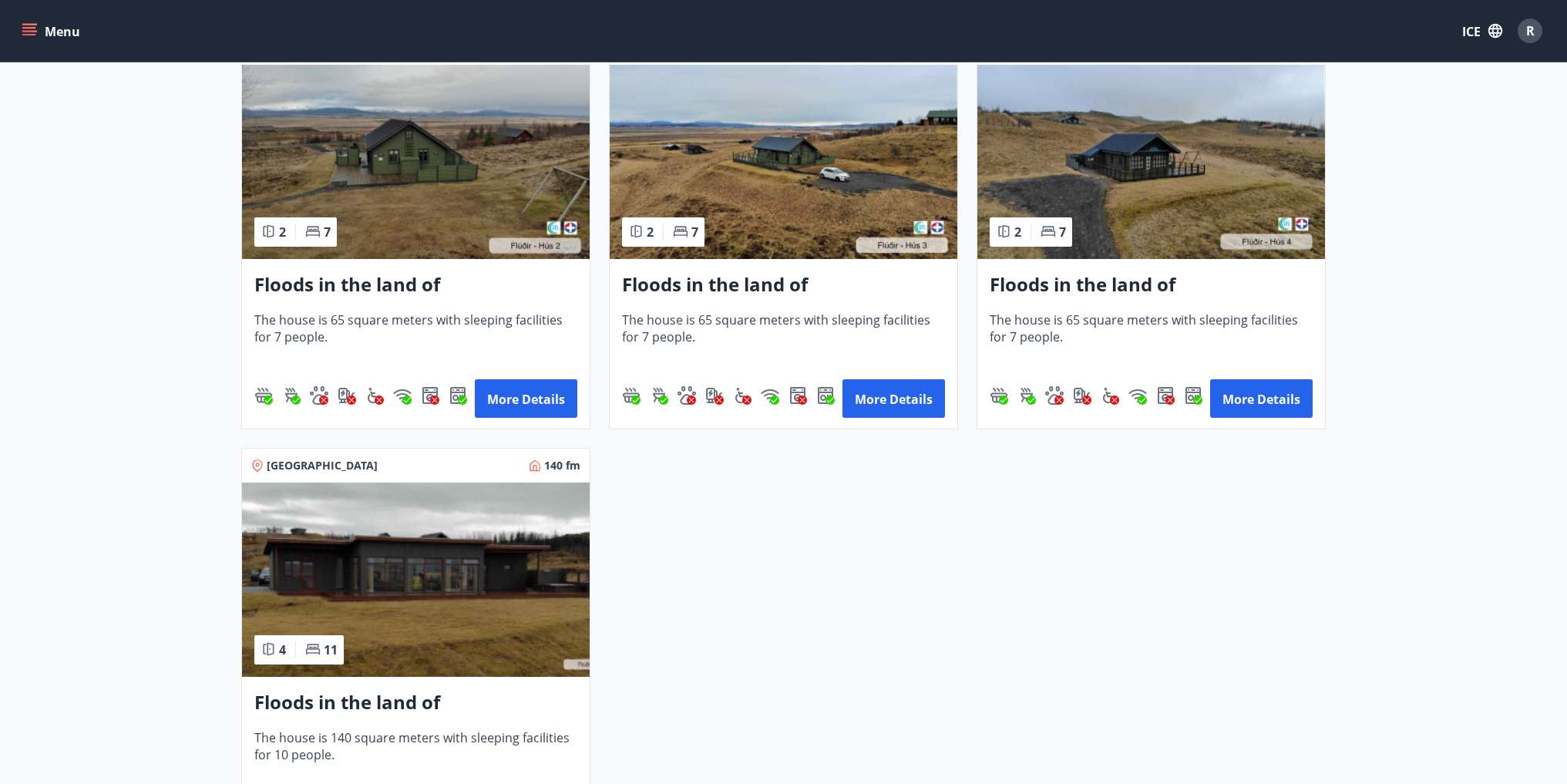
scroll to position [1079, 0]
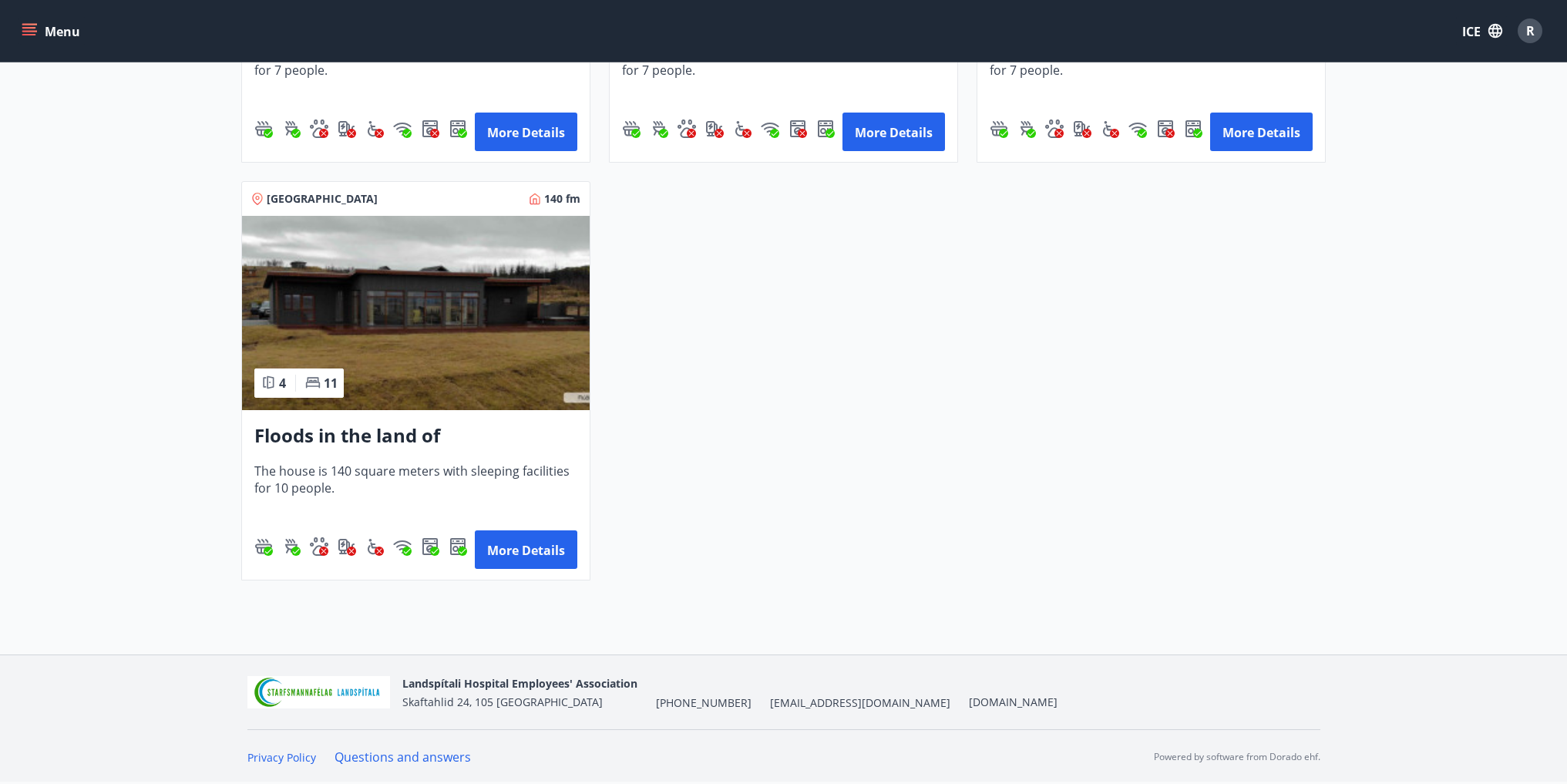
click at [475, 383] on img at bounding box center [416, 312] width 348 height 194
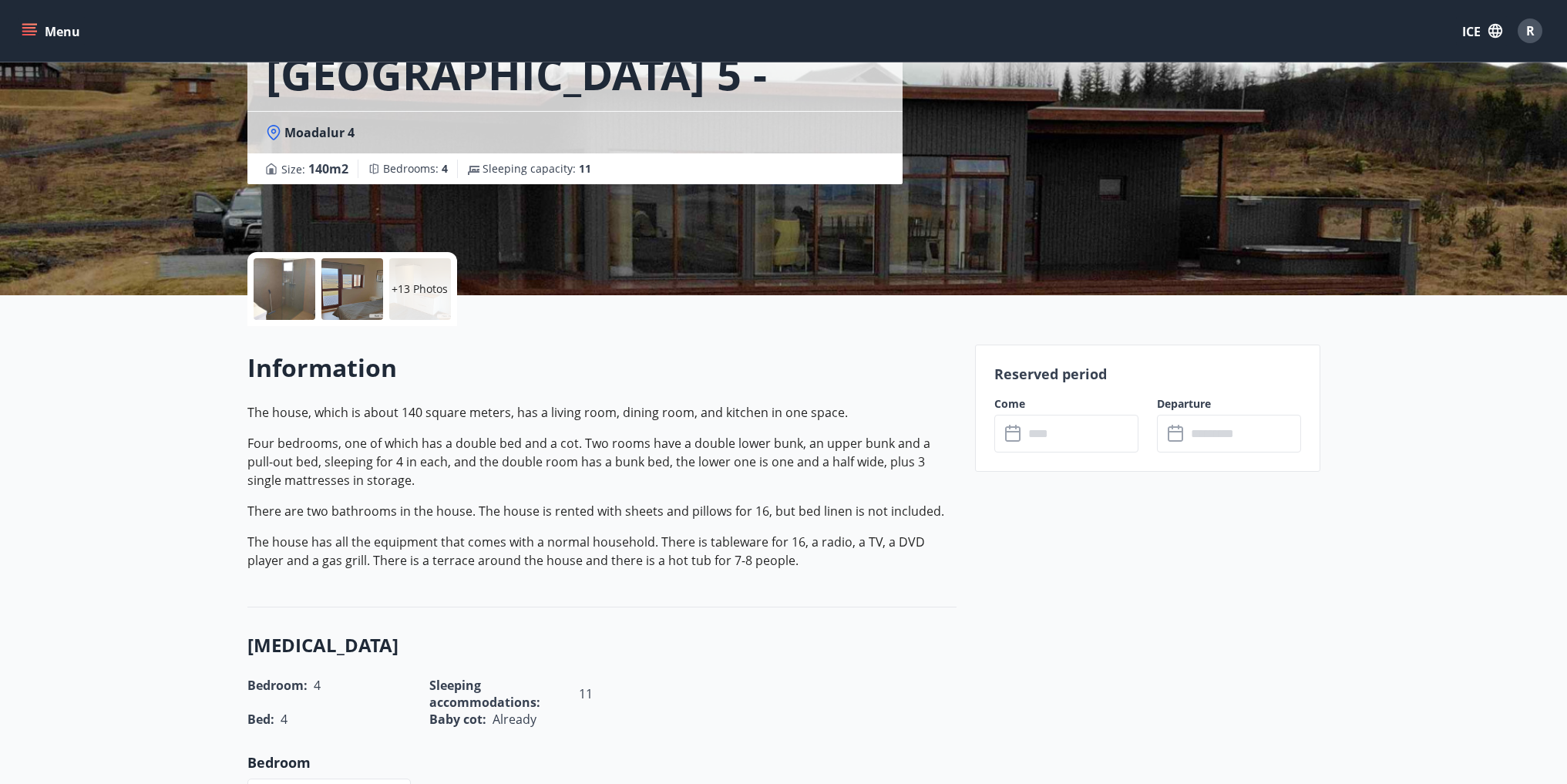
scroll to position [231, 0]
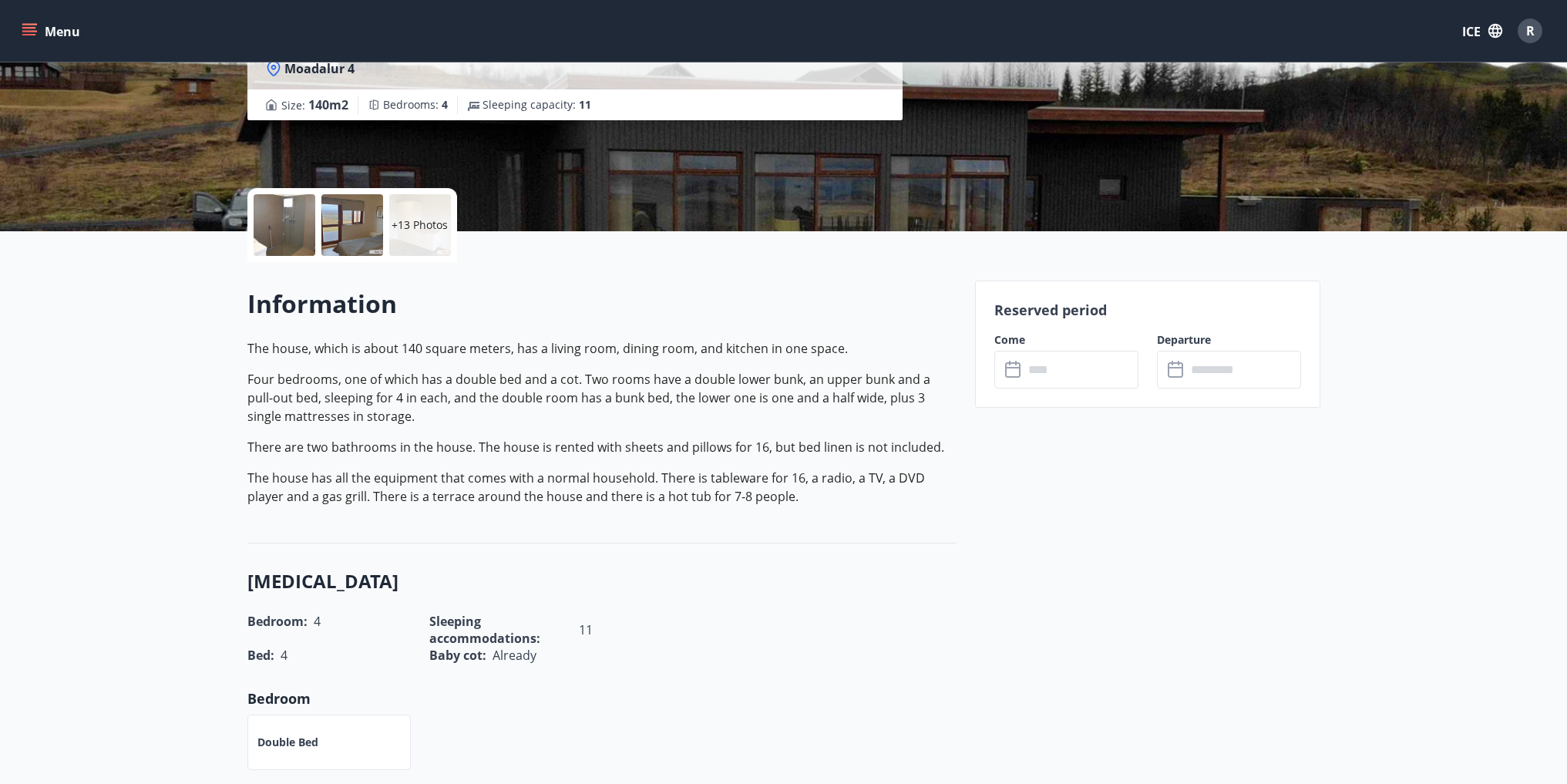
click at [1063, 365] on input "text" at bounding box center [1081, 369] width 114 height 38
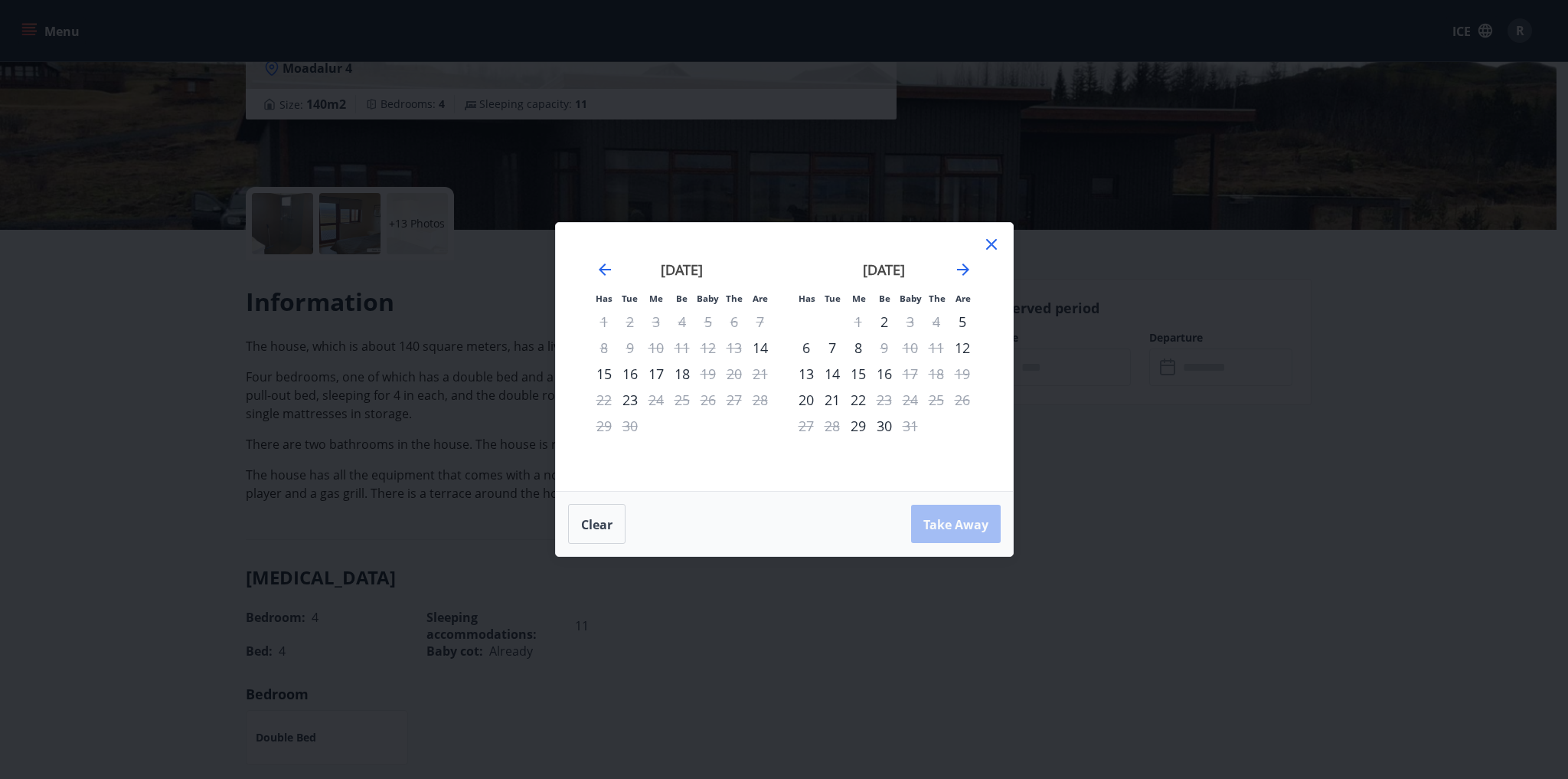
click at [833, 374] on font "14" at bounding box center [832, 373] width 15 height 19
click at [858, 374] on font "15" at bounding box center [858, 373] width 15 height 19
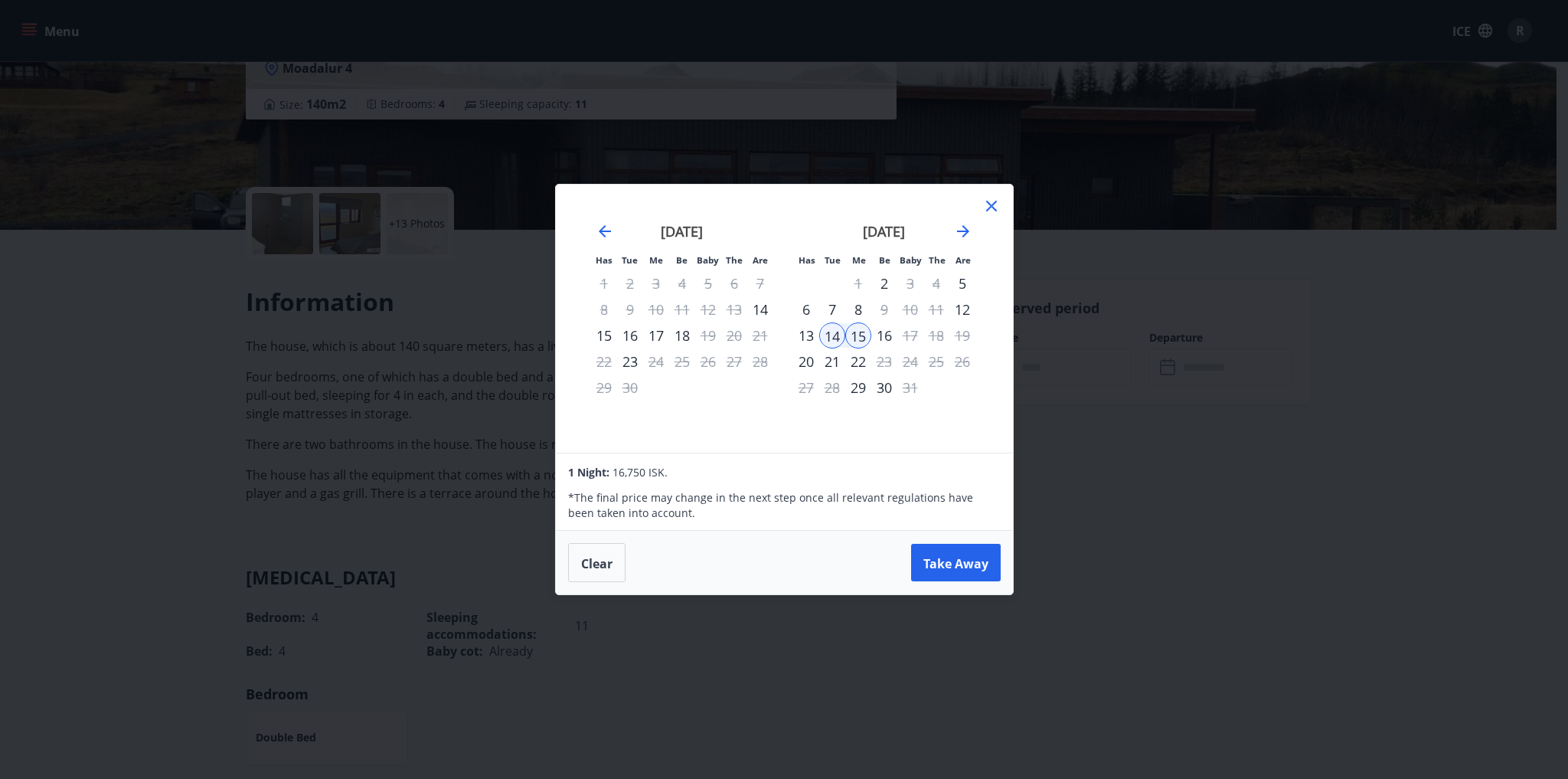
click at [995, 202] on icon at bounding box center [991, 206] width 10 height 10
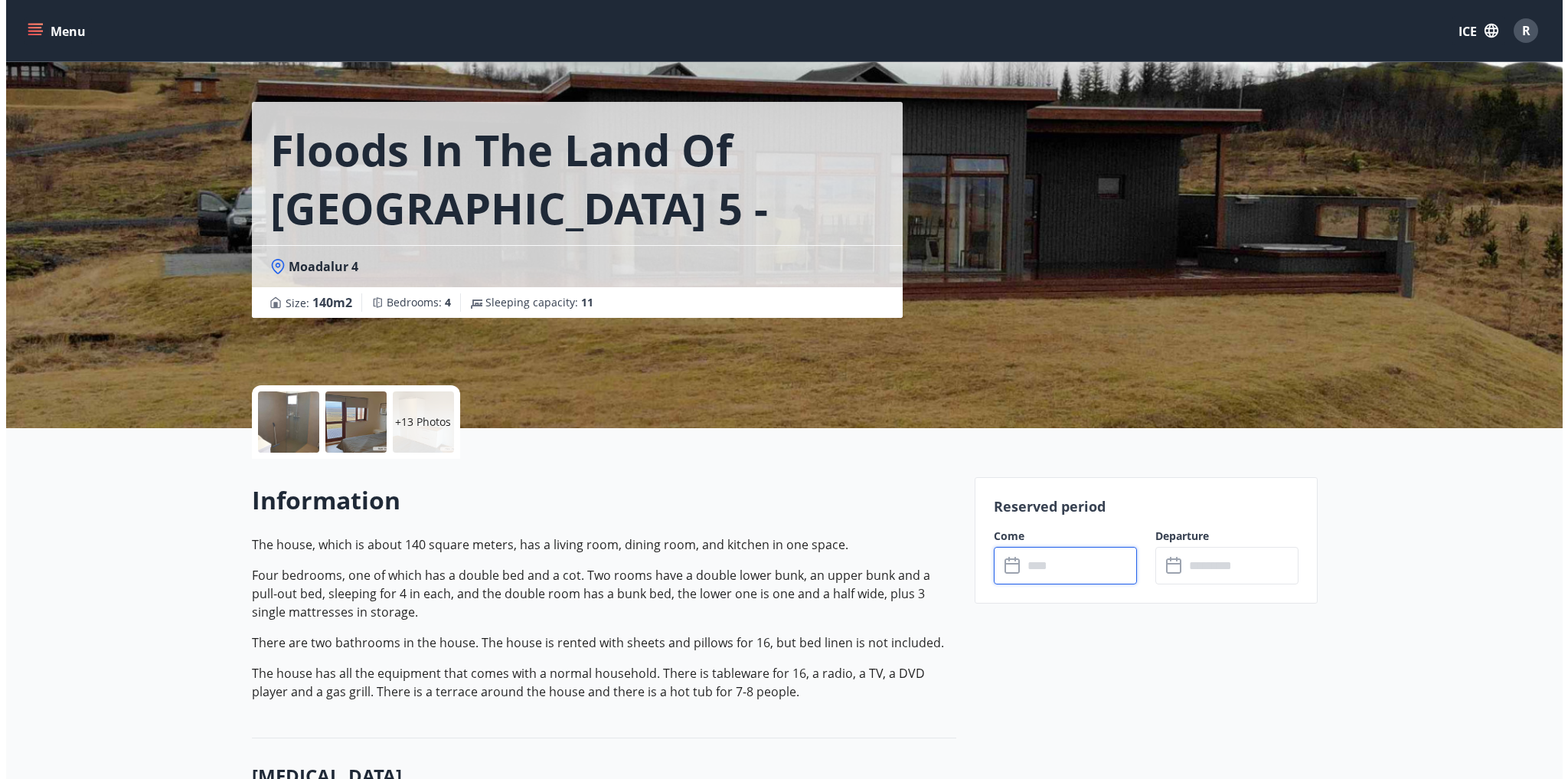
scroll to position [0, 0]
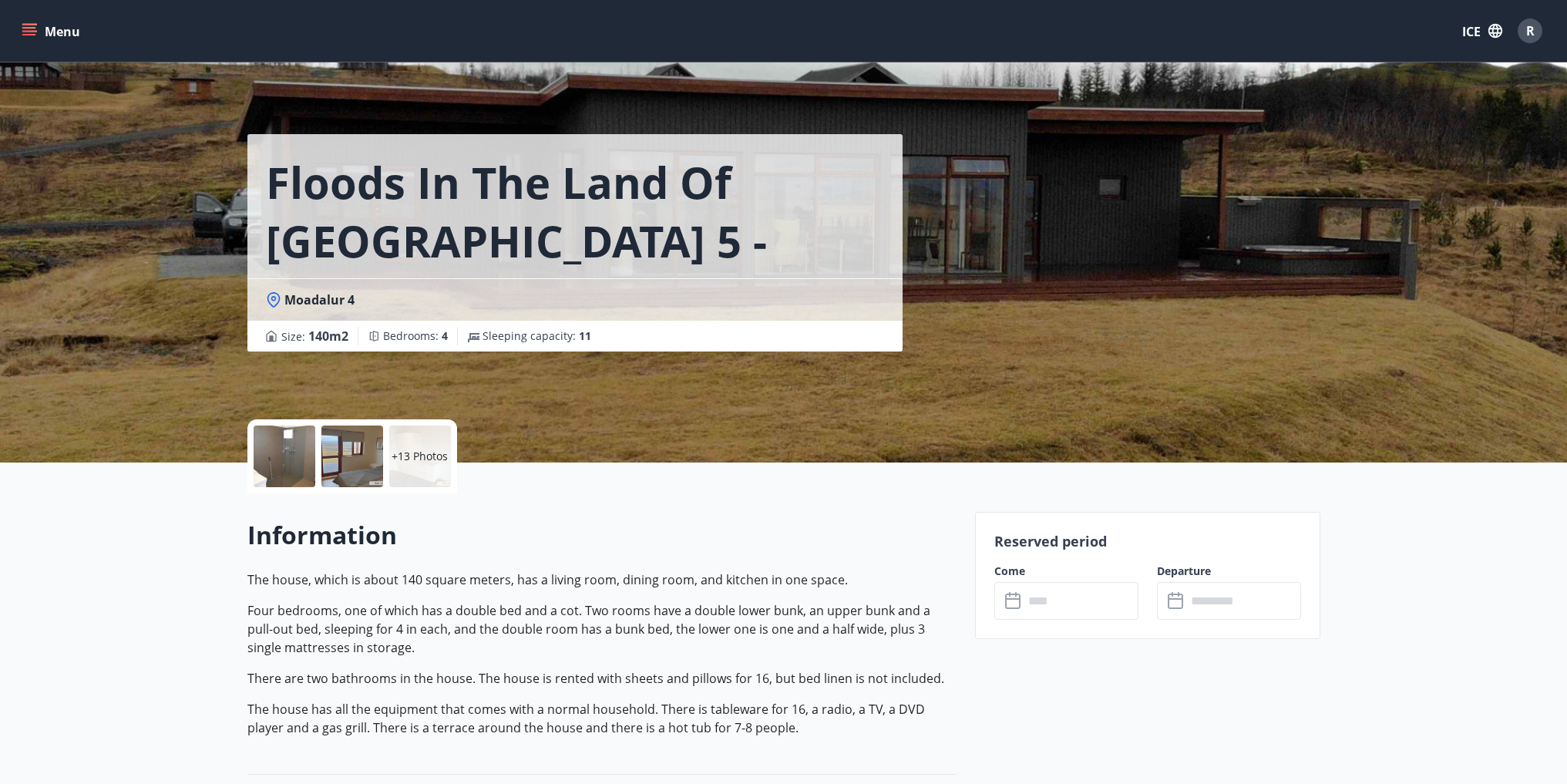
click at [422, 449] on font "+13 Photos" at bounding box center [419, 456] width 56 height 15
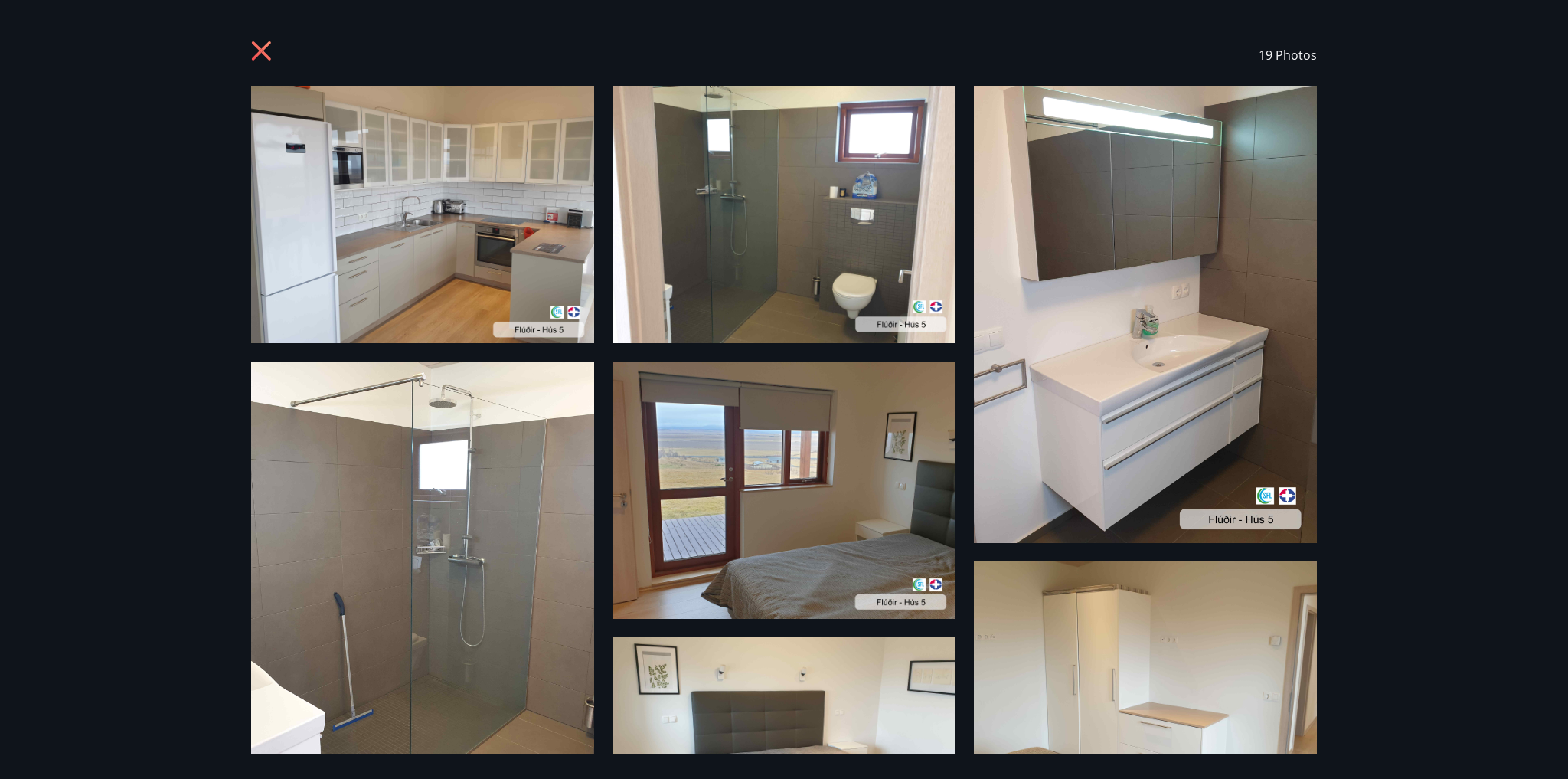
click at [265, 53] on icon at bounding box center [261, 51] width 19 height 19
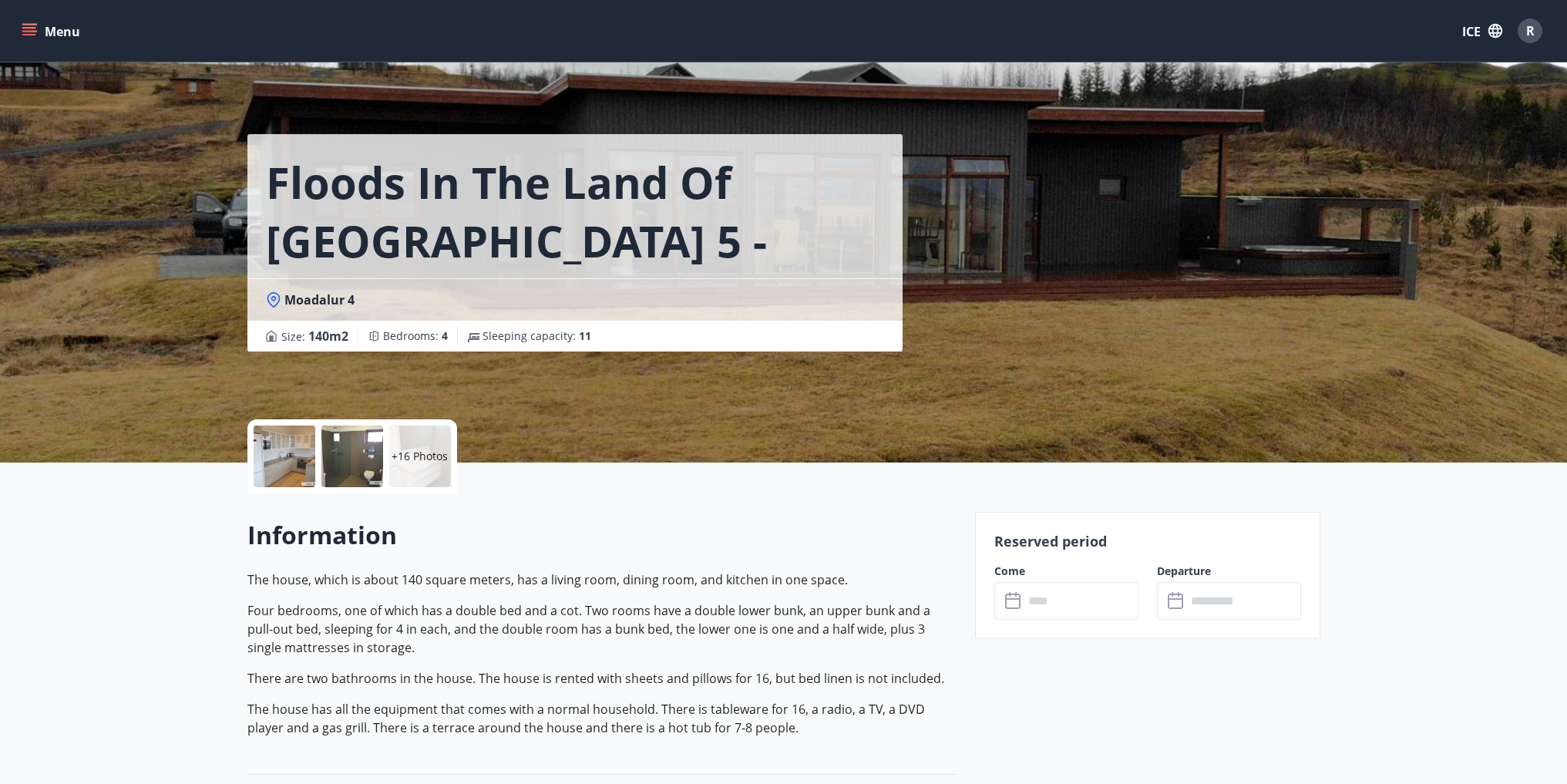
click at [291, 467] on div at bounding box center [284, 456] width 62 height 62
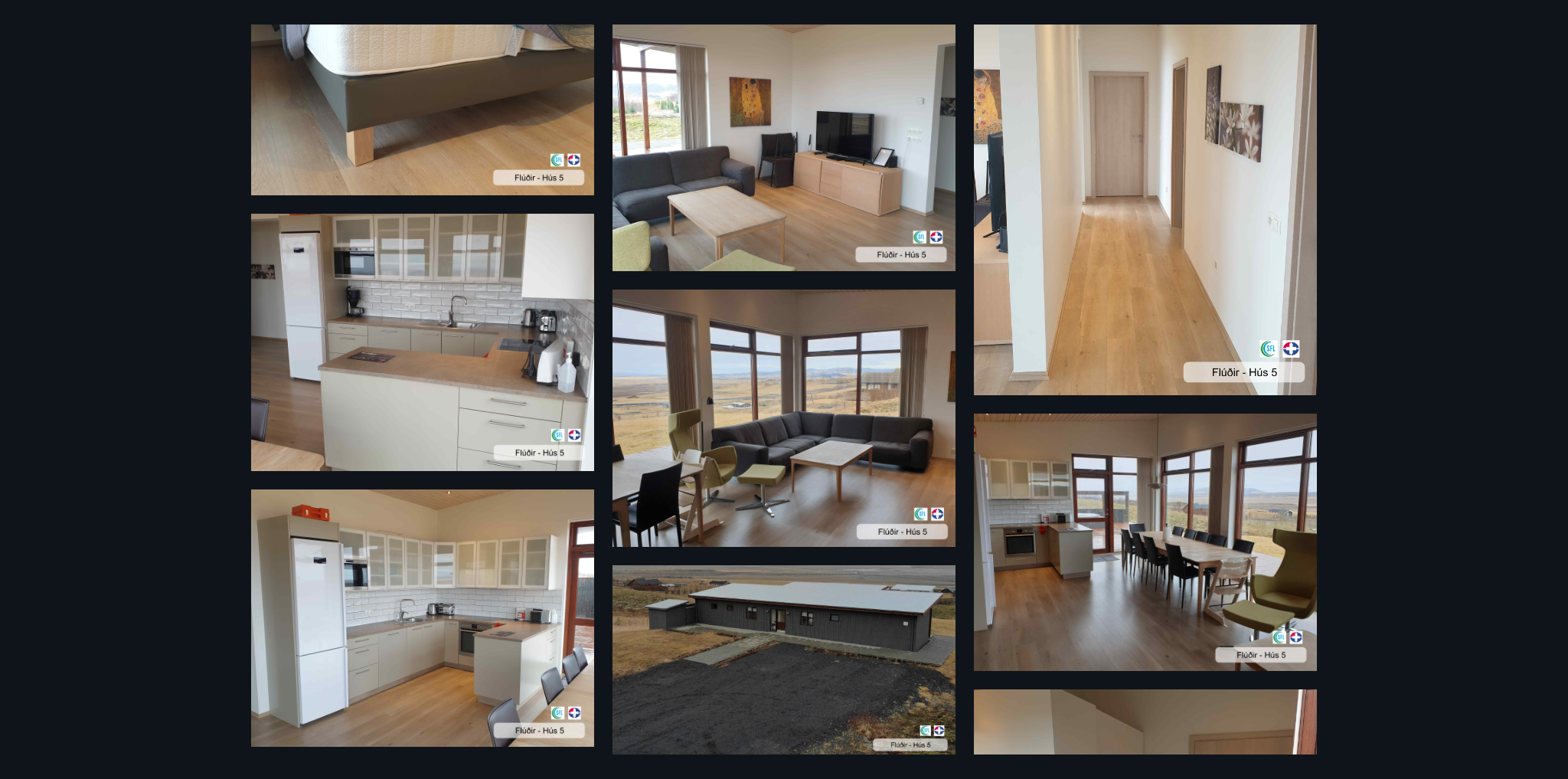
scroll to position [664, 0]
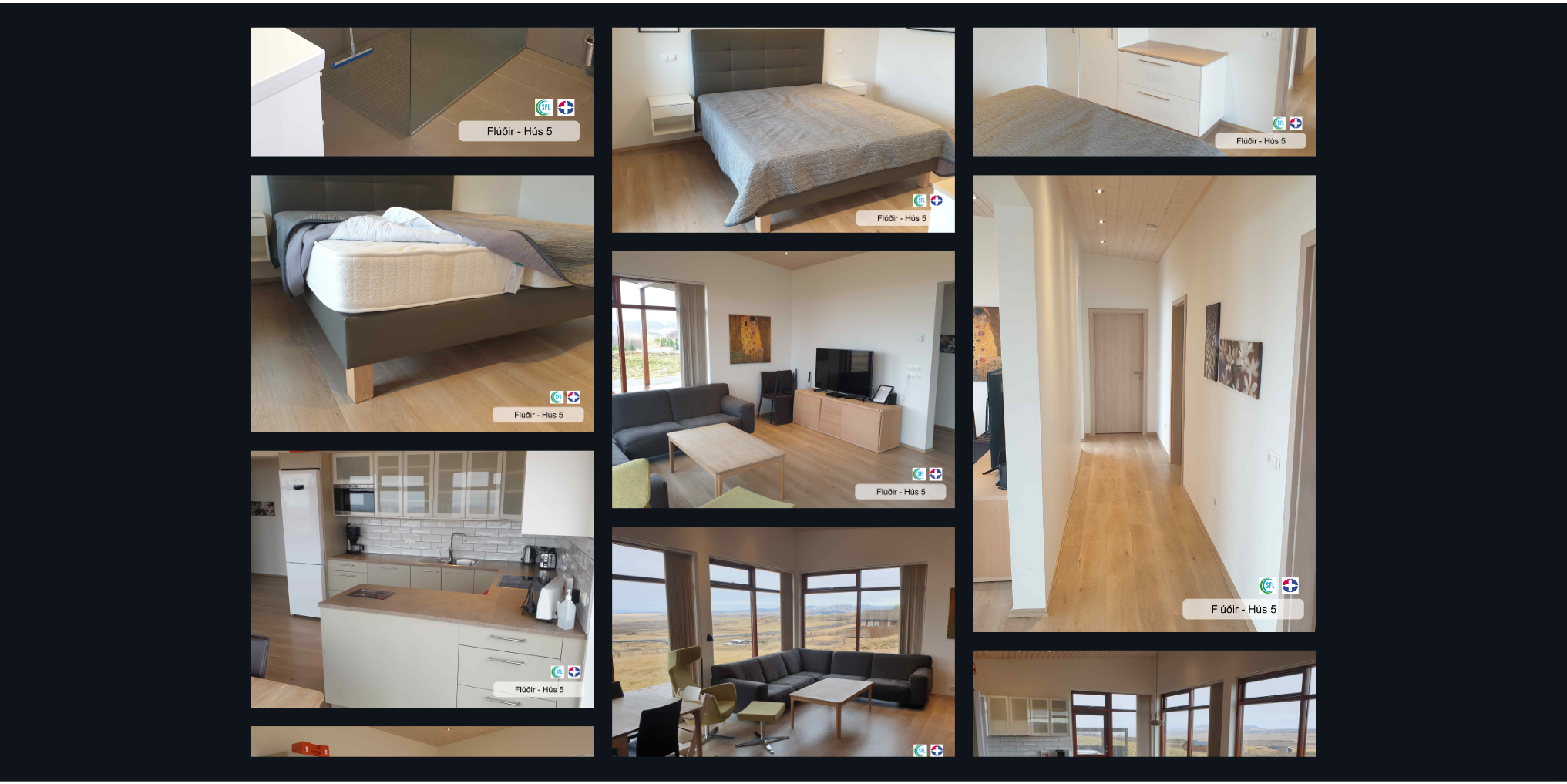
scroll to position [2, 0]
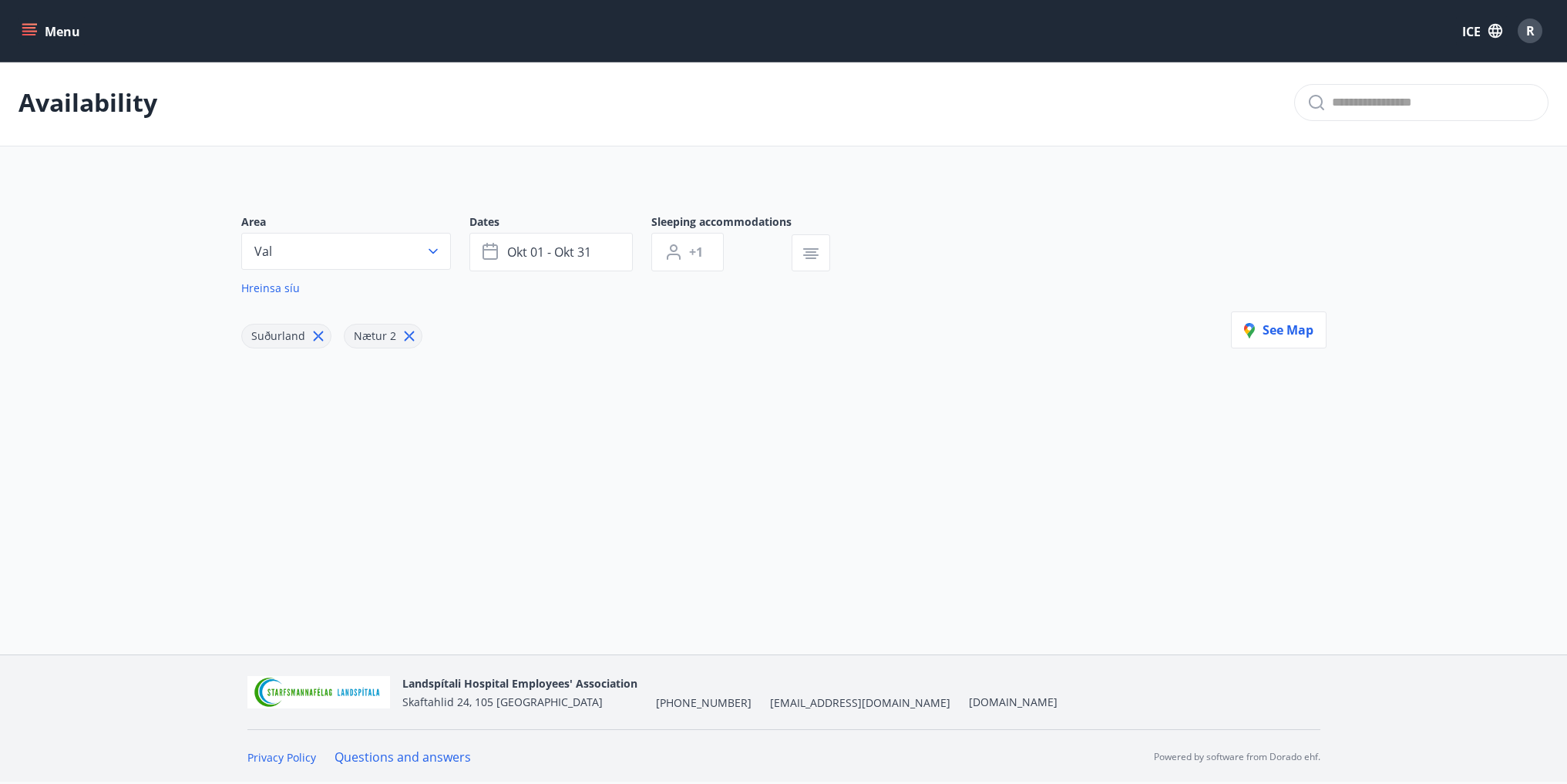
type input "*"
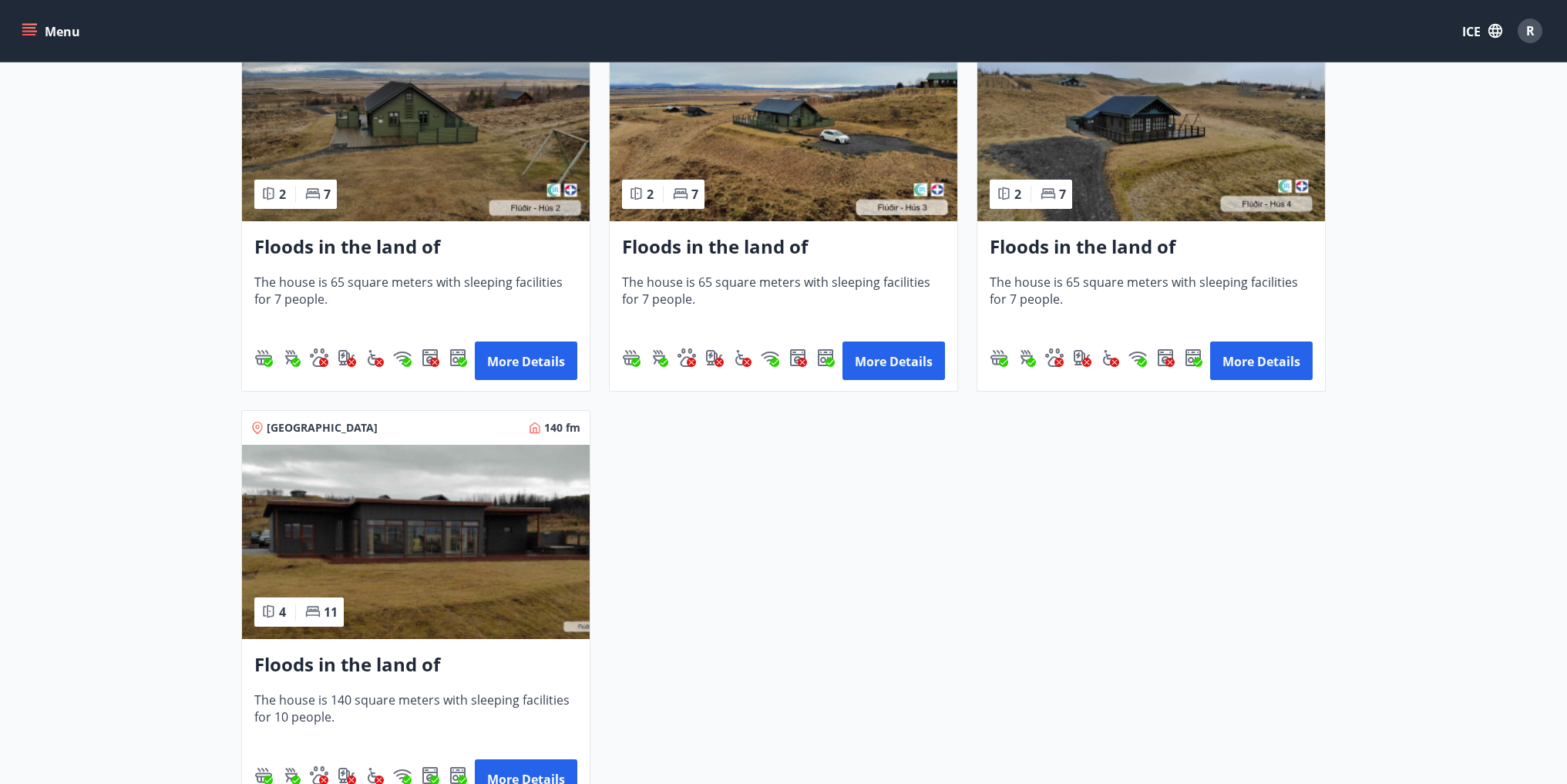
scroll to position [1079, 0]
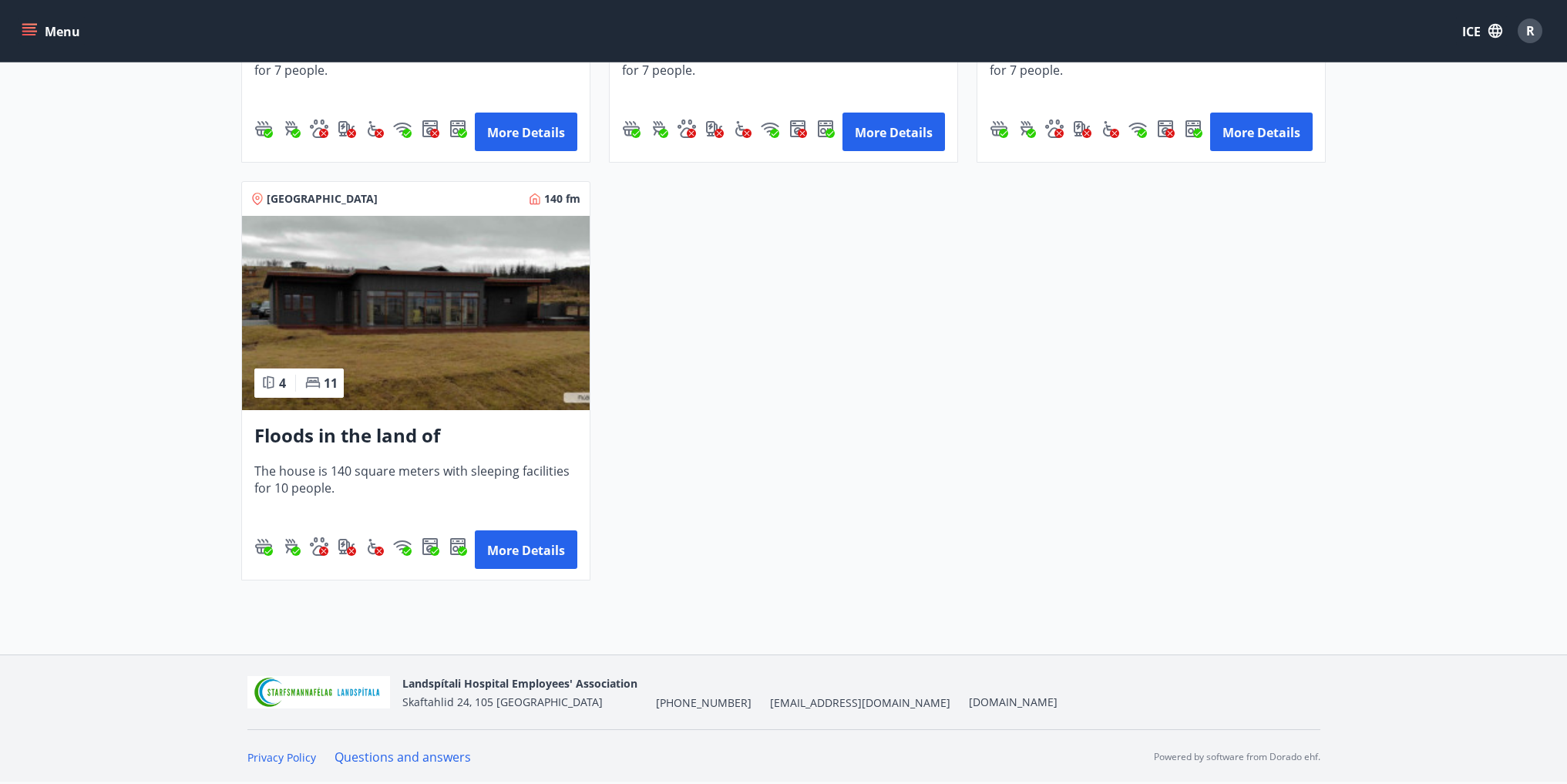
click at [432, 373] on img at bounding box center [416, 312] width 348 height 194
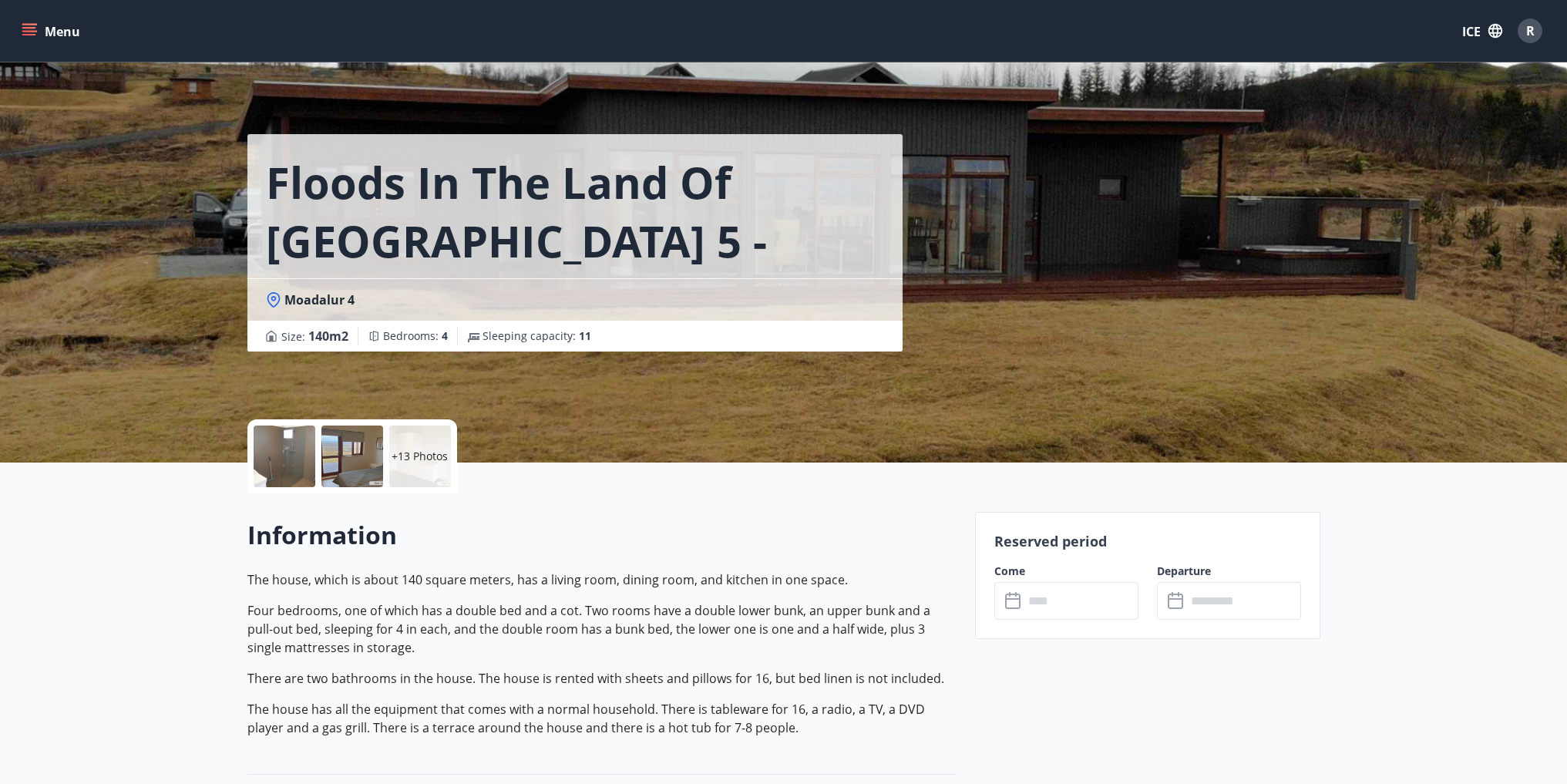
click at [1099, 602] on input "text" at bounding box center [1081, 601] width 114 height 38
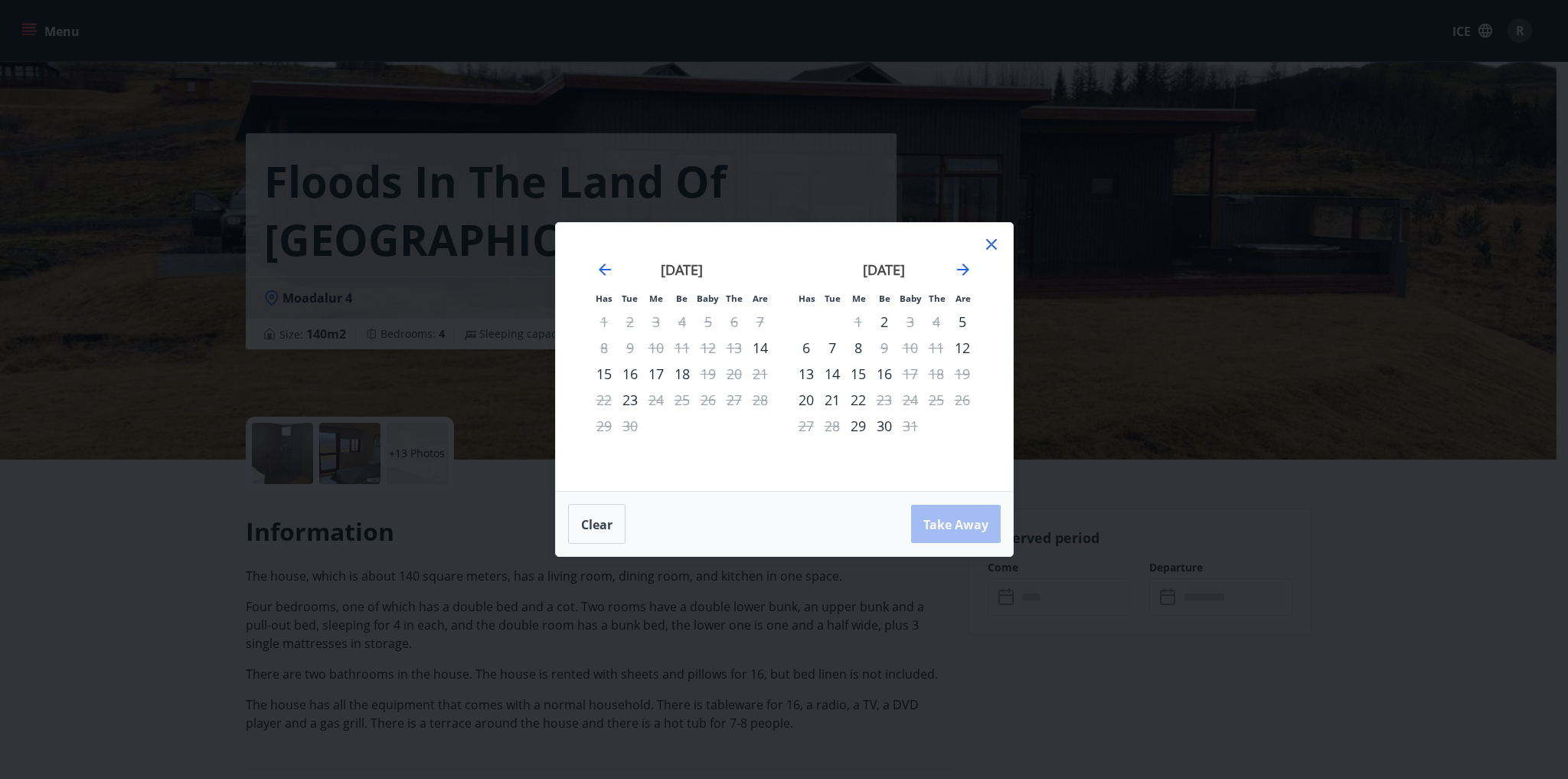
click at [997, 240] on icon at bounding box center [991, 244] width 19 height 19
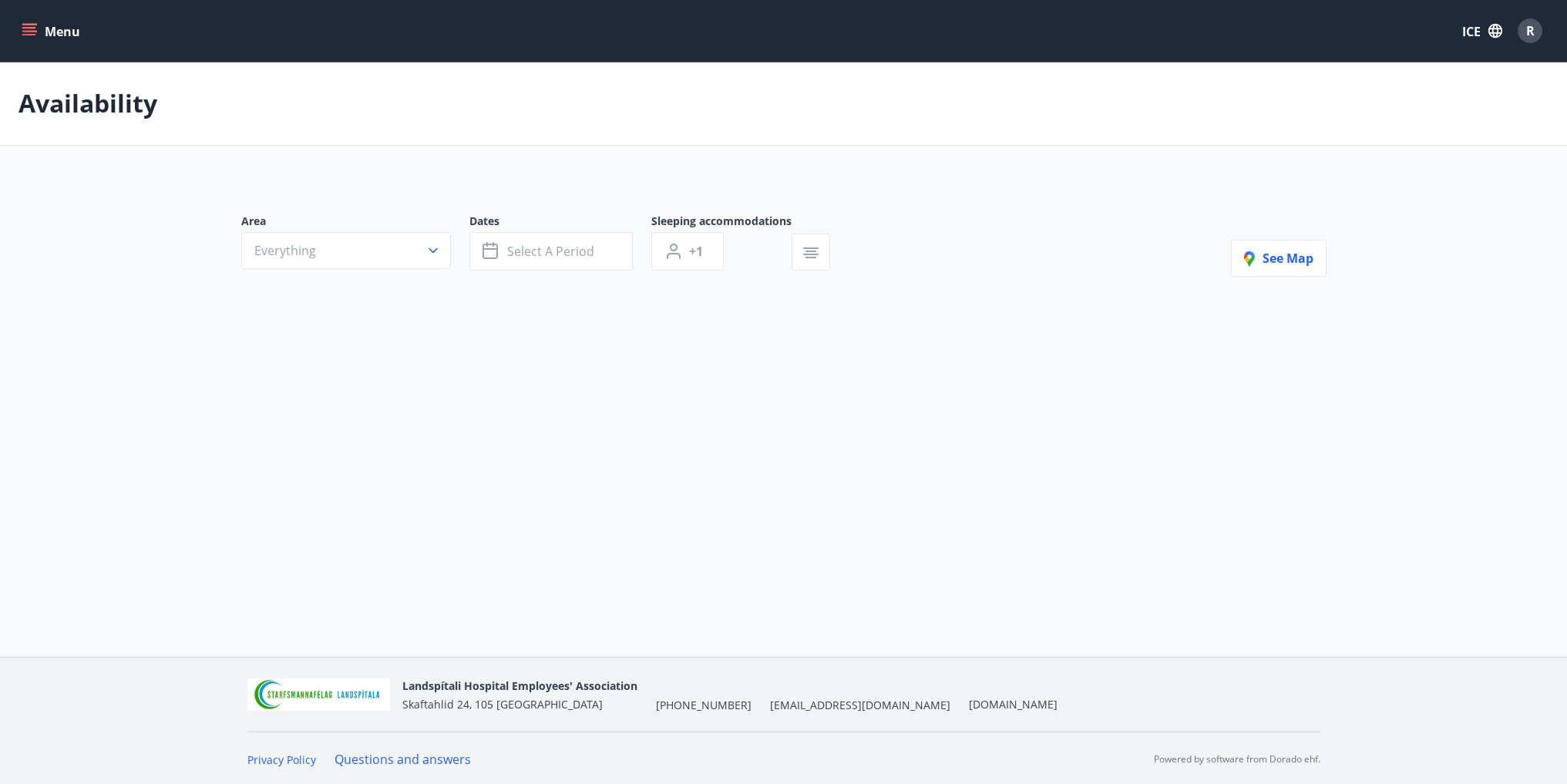
type input "*"
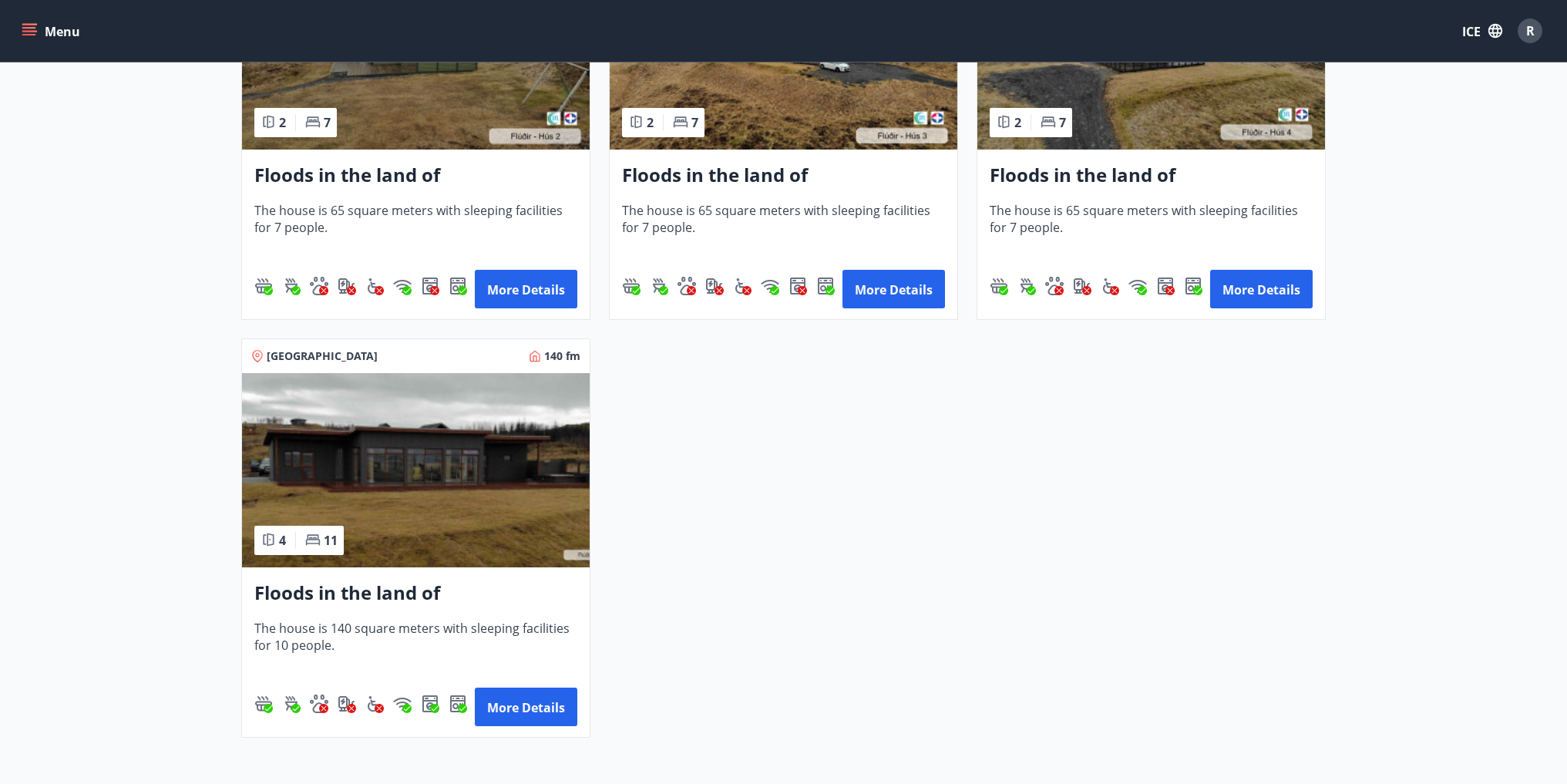
scroll to position [924, 0]
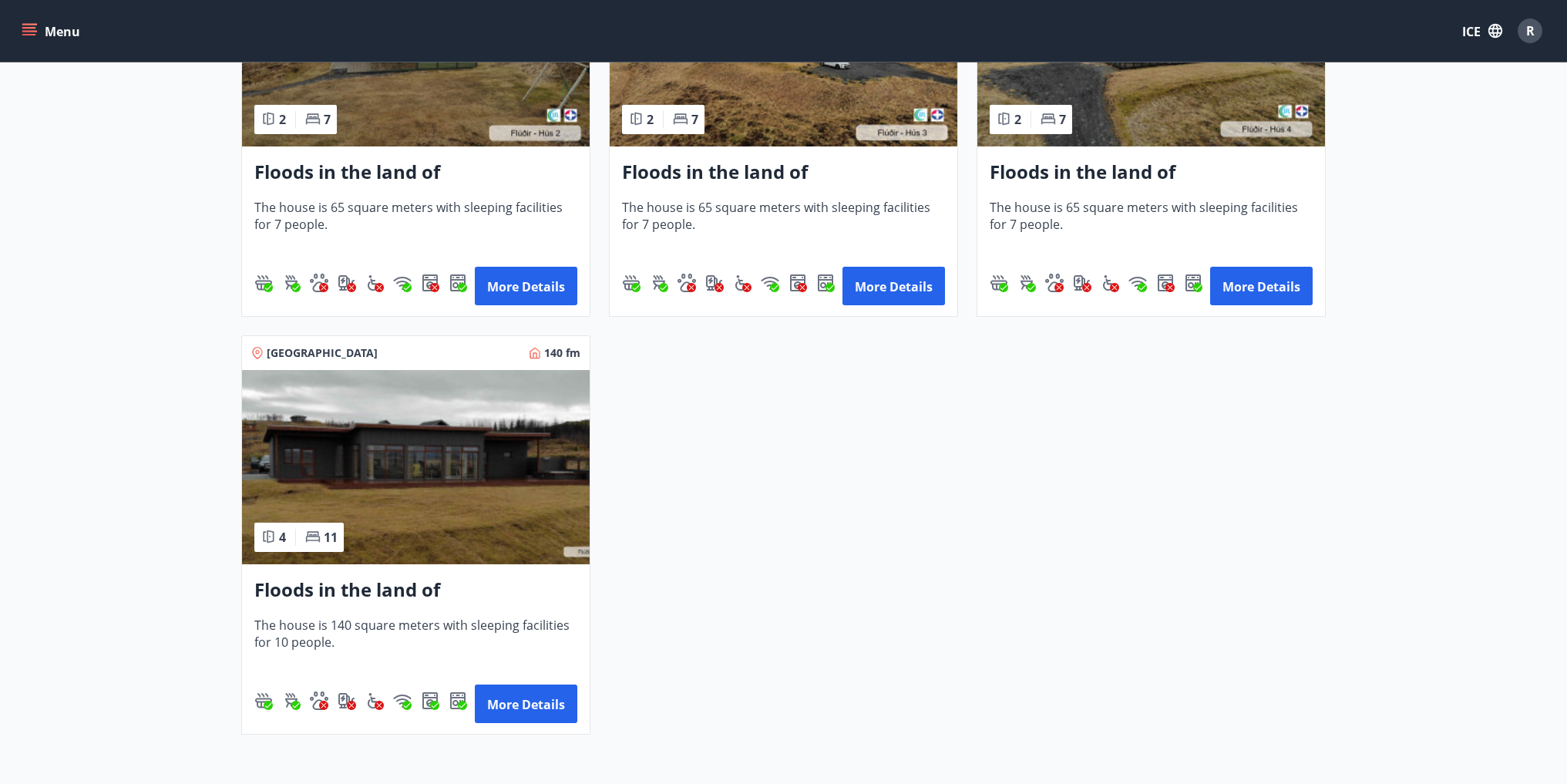
click at [442, 457] on img at bounding box center [416, 467] width 348 height 194
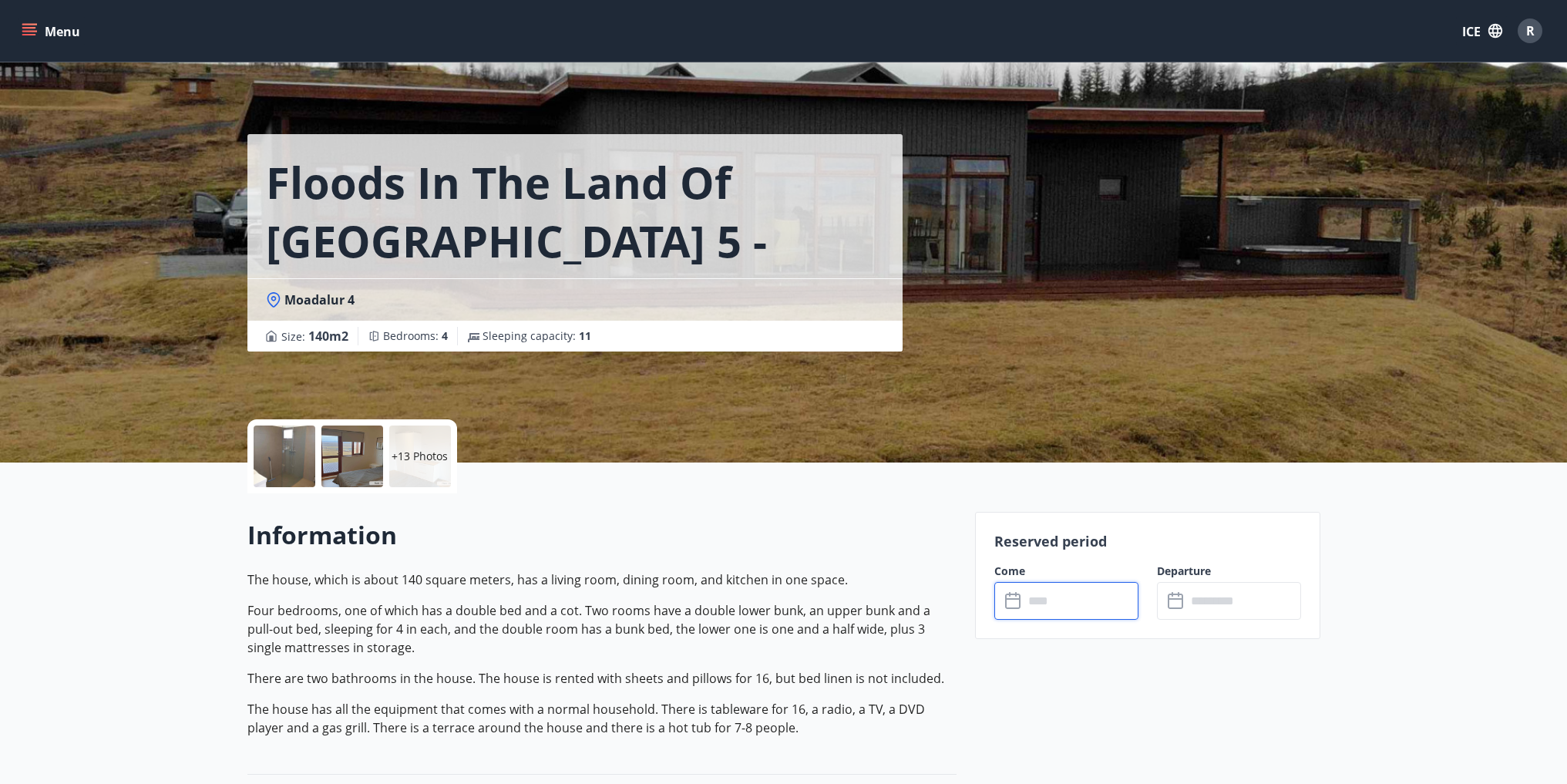
click at [1103, 607] on input "text" at bounding box center [1081, 601] width 114 height 38
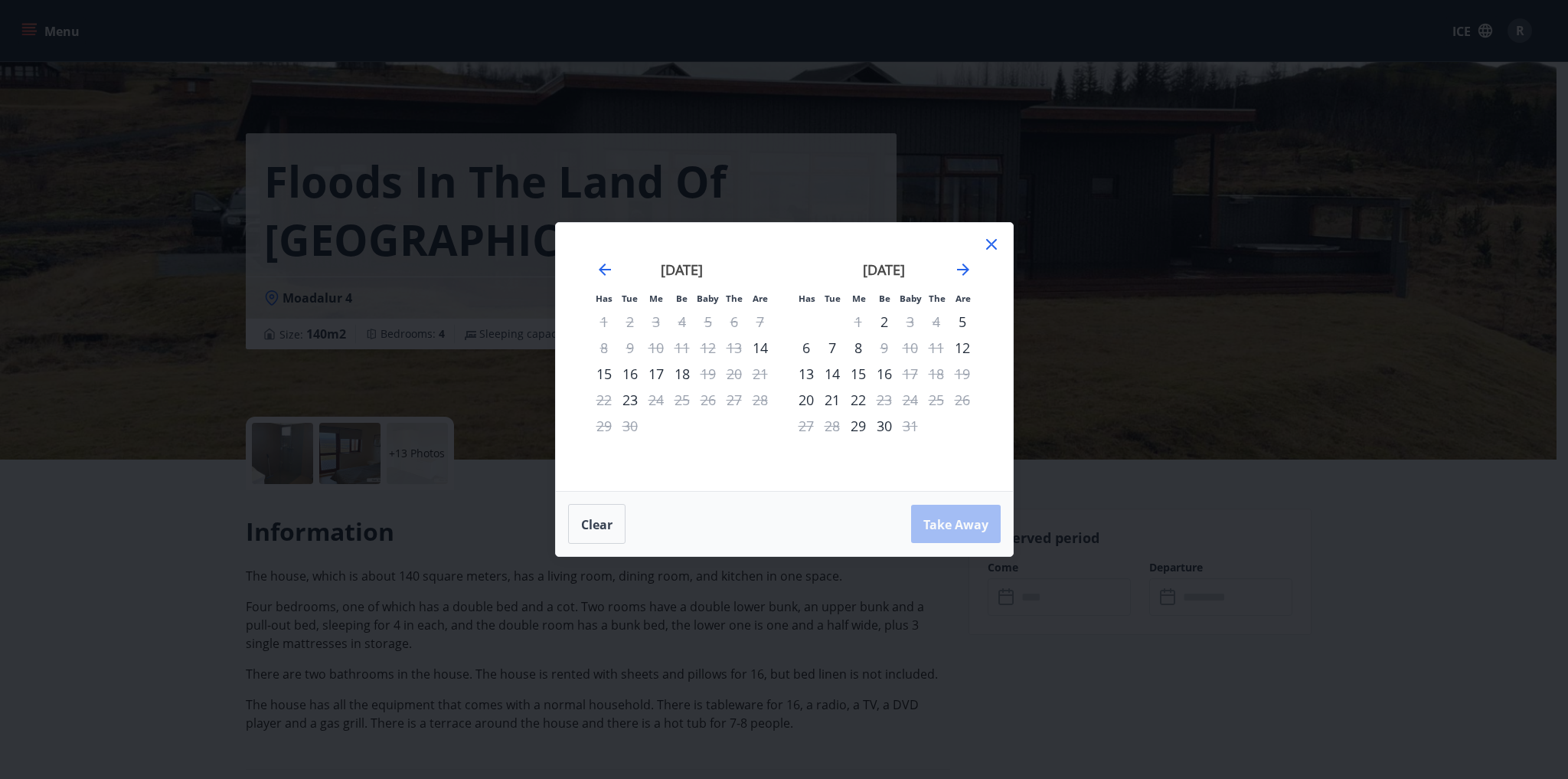
click at [991, 239] on icon at bounding box center [991, 244] width 19 height 19
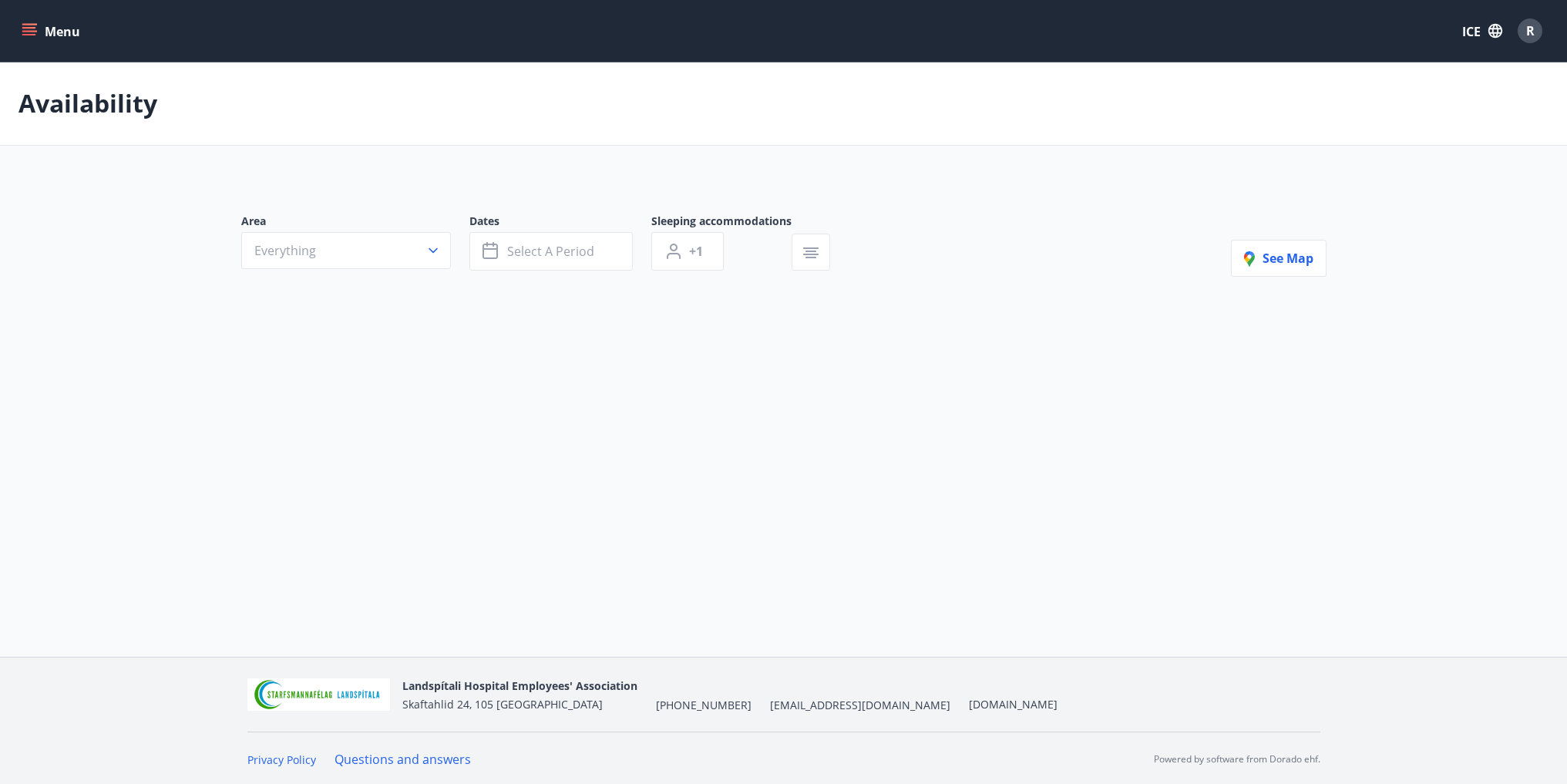
type input "*"
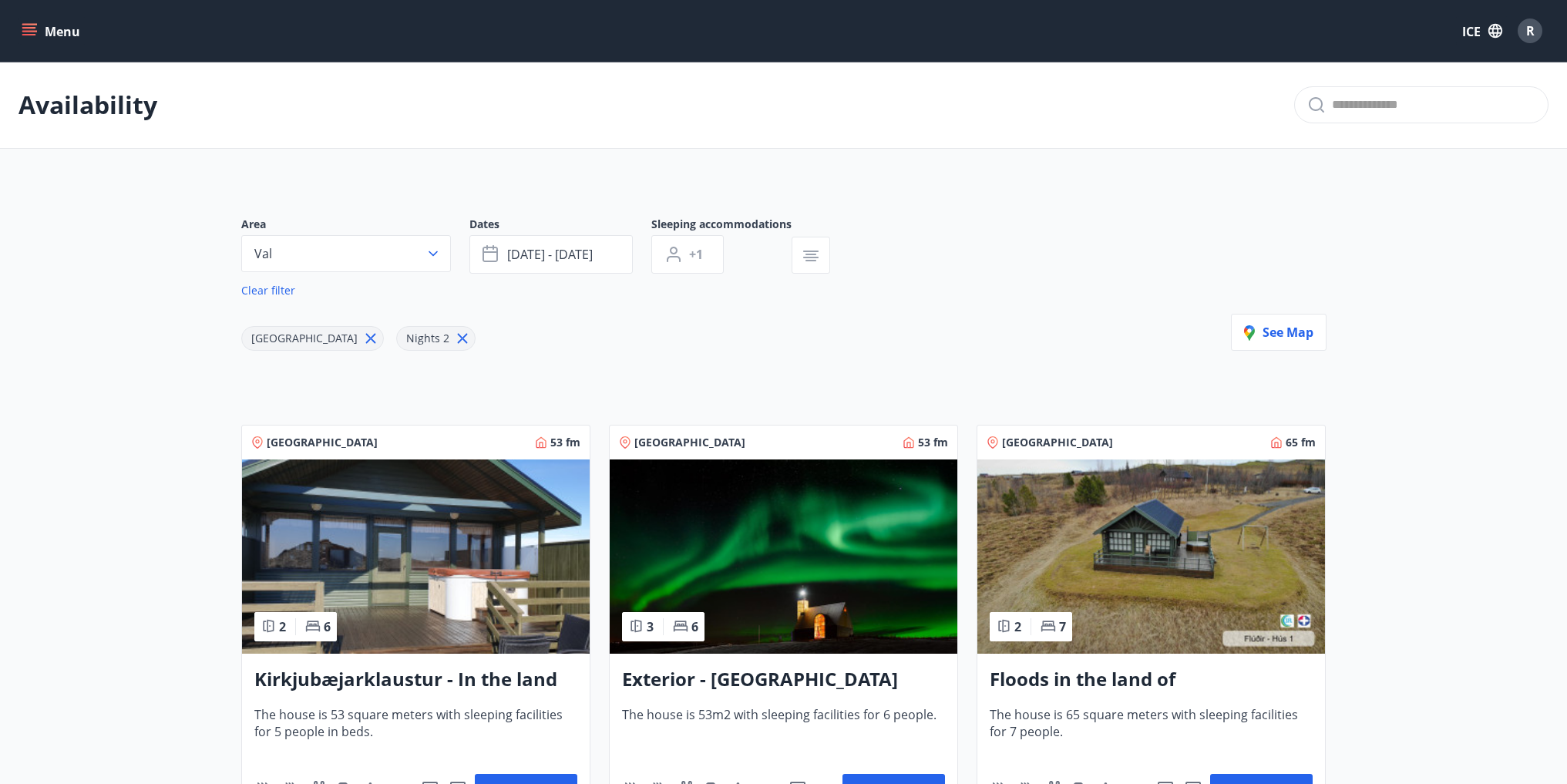
scroll to position [154, 0]
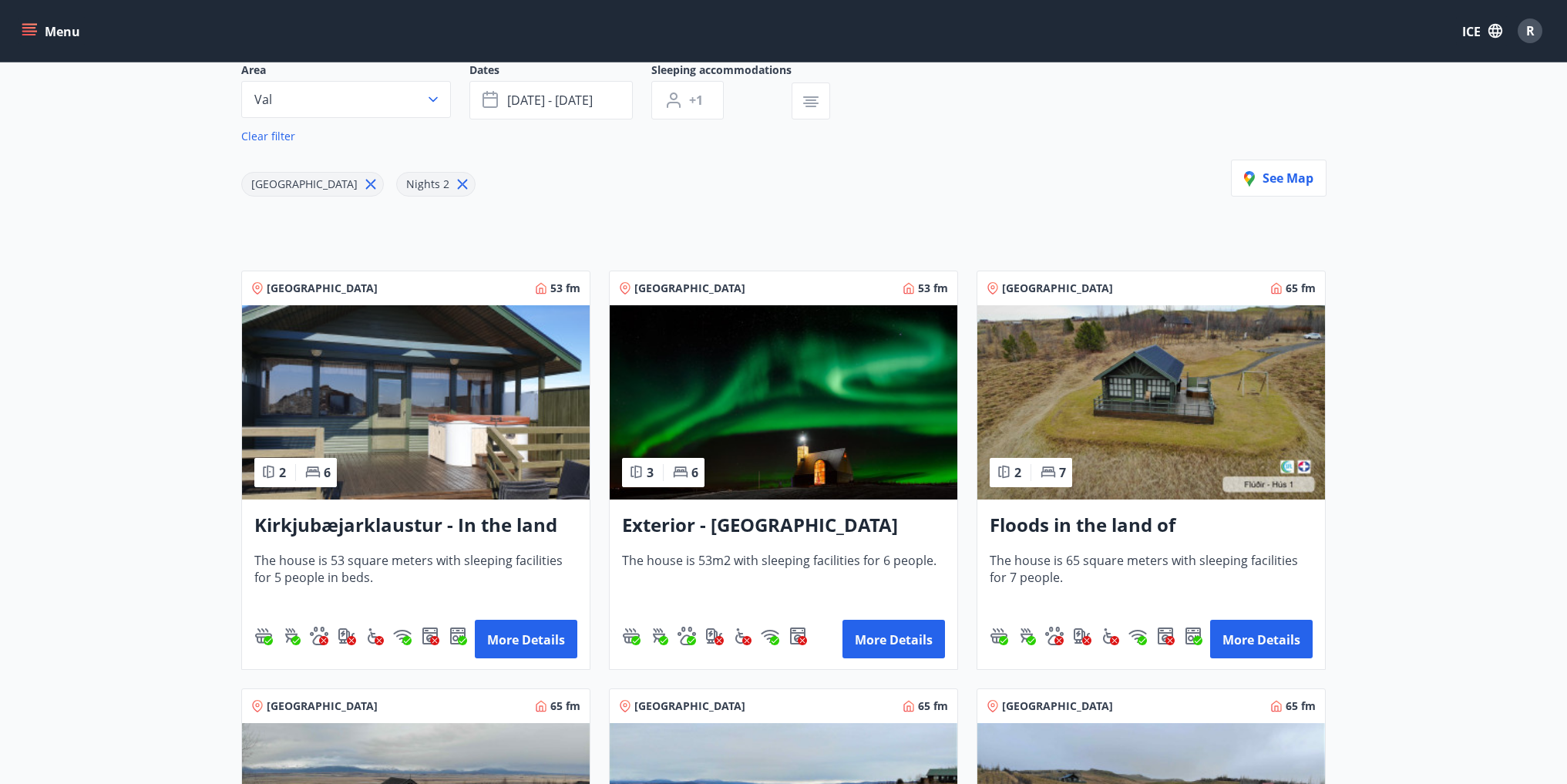
click at [805, 469] on img at bounding box center [784, 402] width 348 height 194
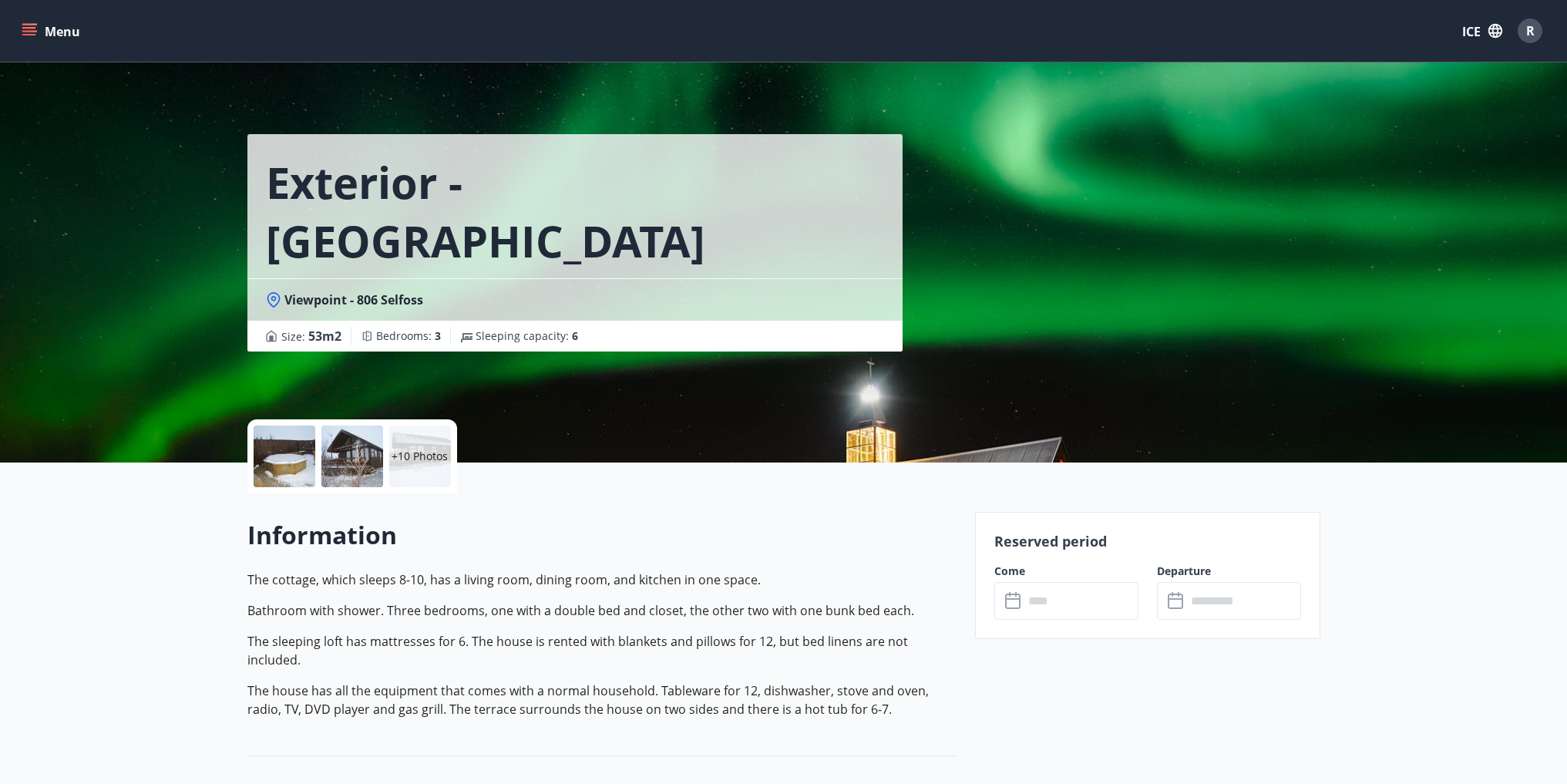
click at [421, 462] on font "+10 Photos" at bounding box center [419, 456] width 56 height 15
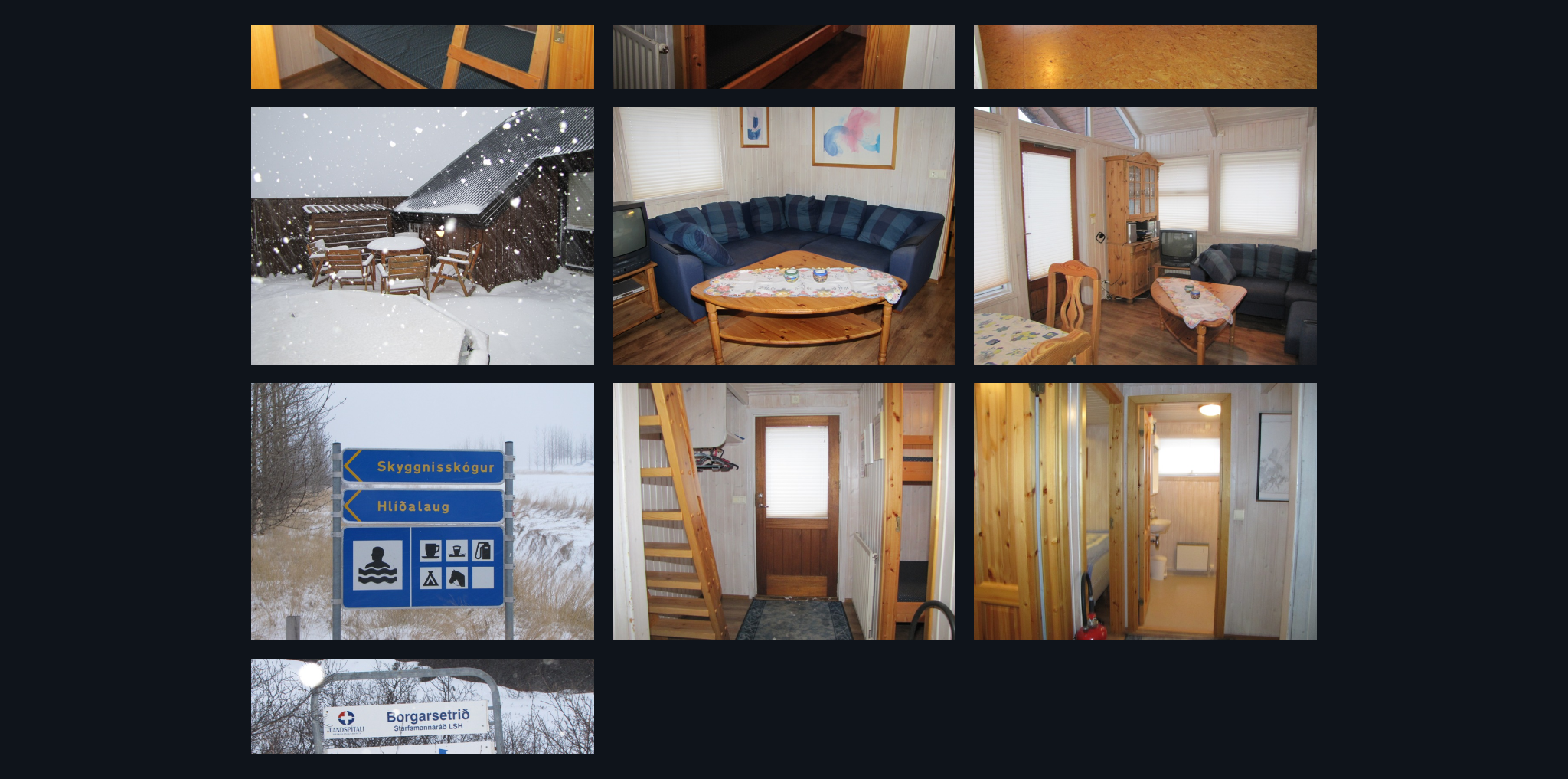
scroll to position [842, 0]
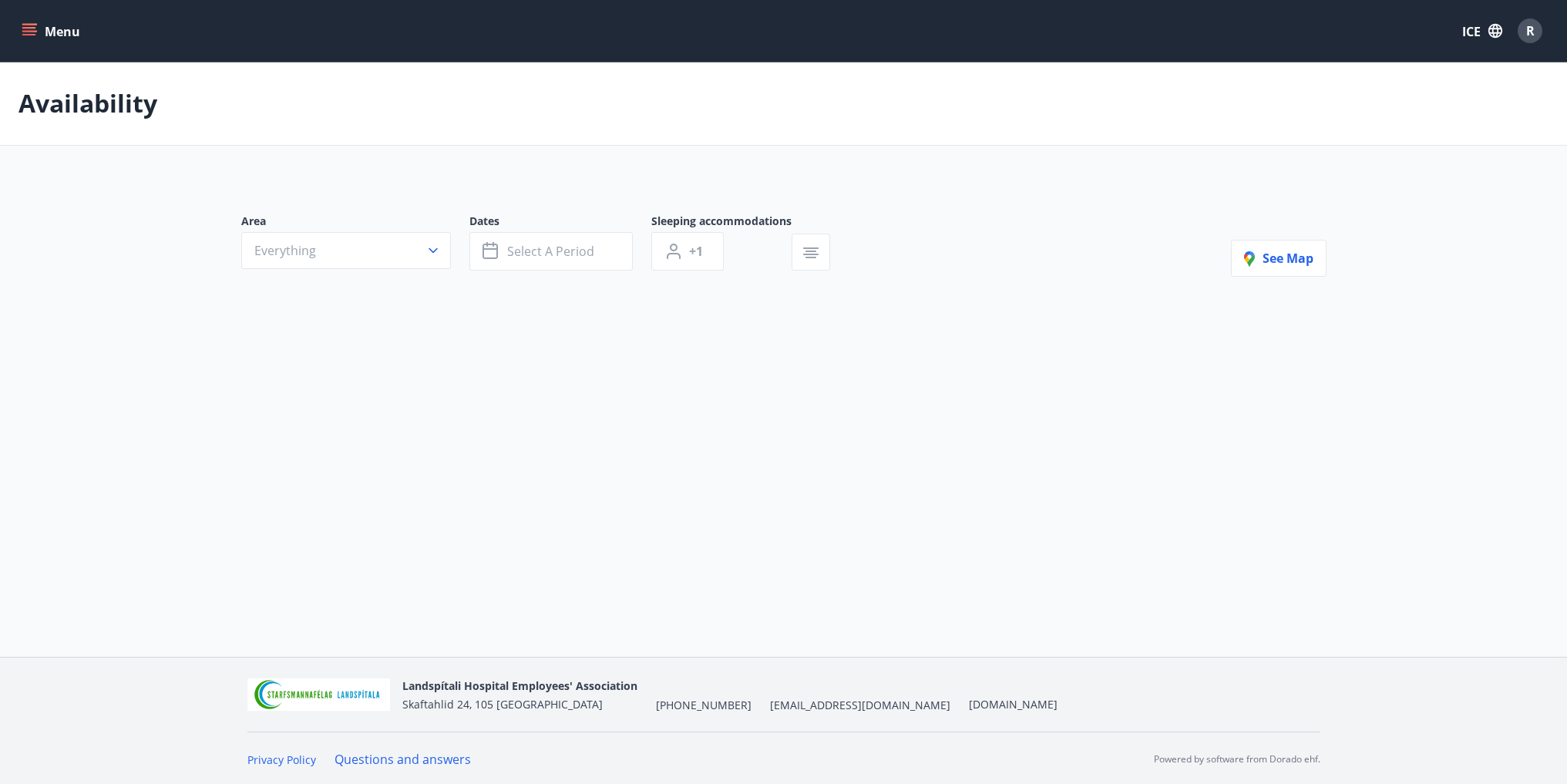
type input "*"
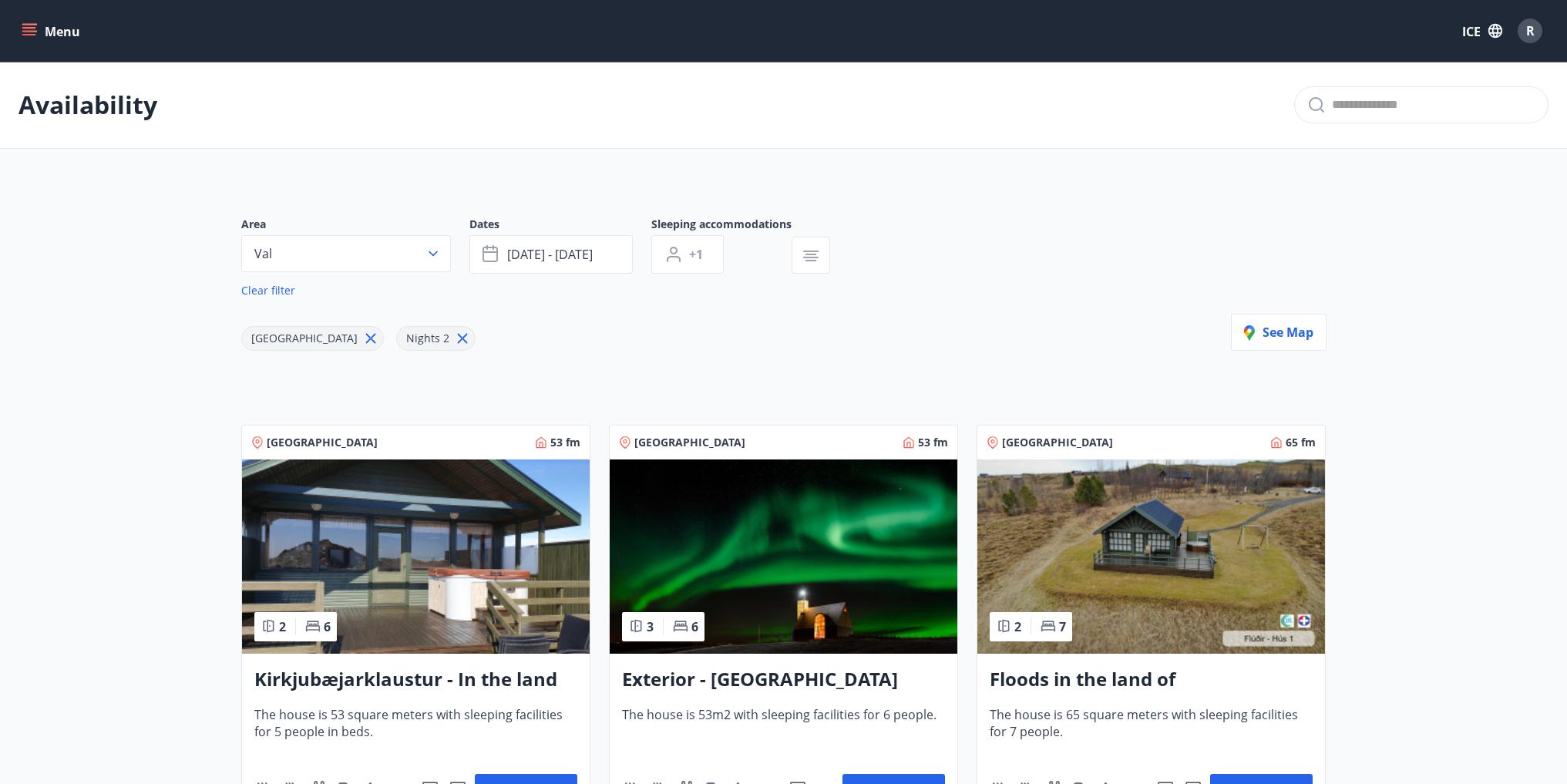
click at [495, 598] on img at bounding box center [416, 556] width 348 height 194
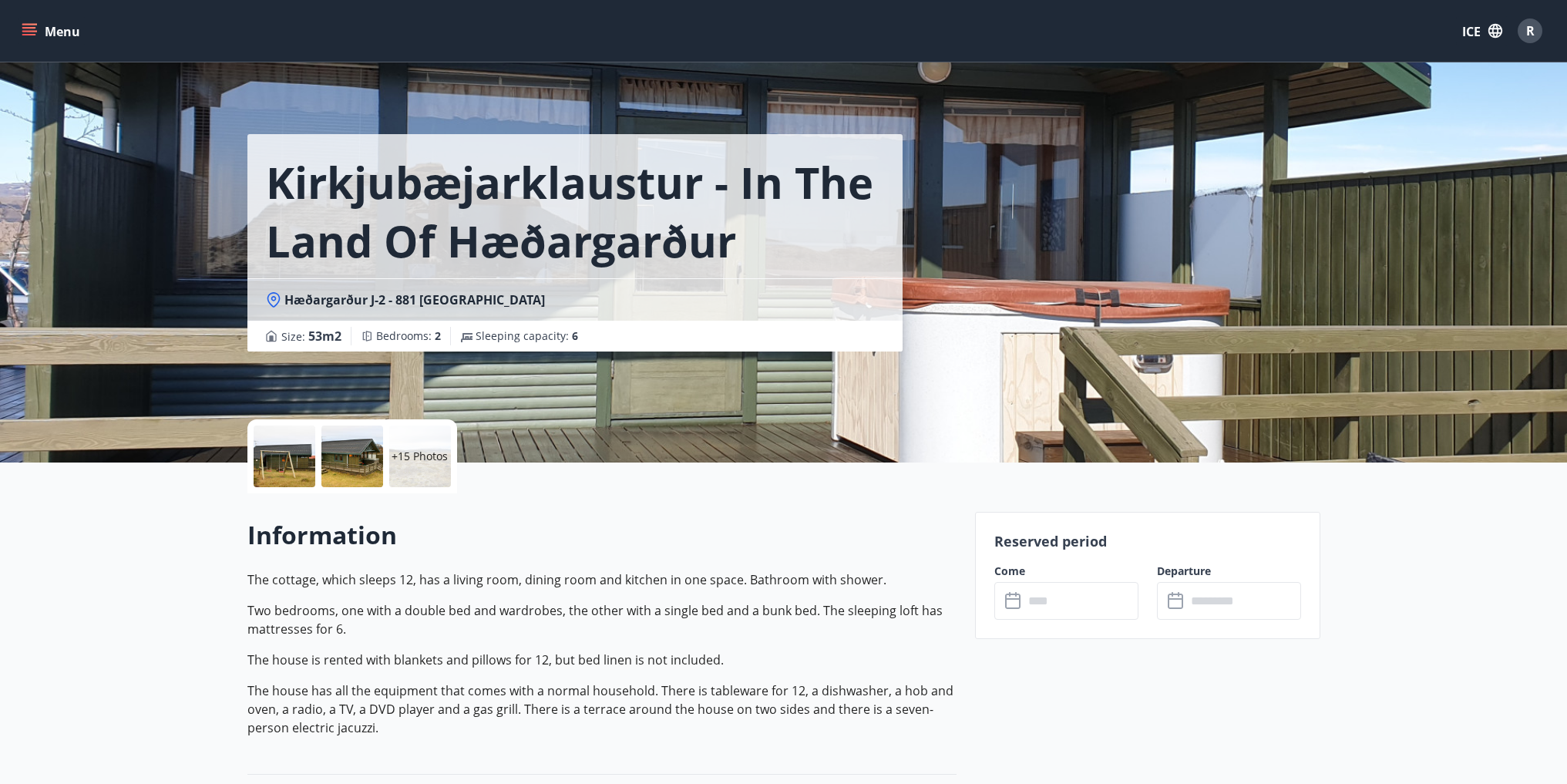
click at [301, 458] on div at bounding box center [284, 456] width 62 height 62
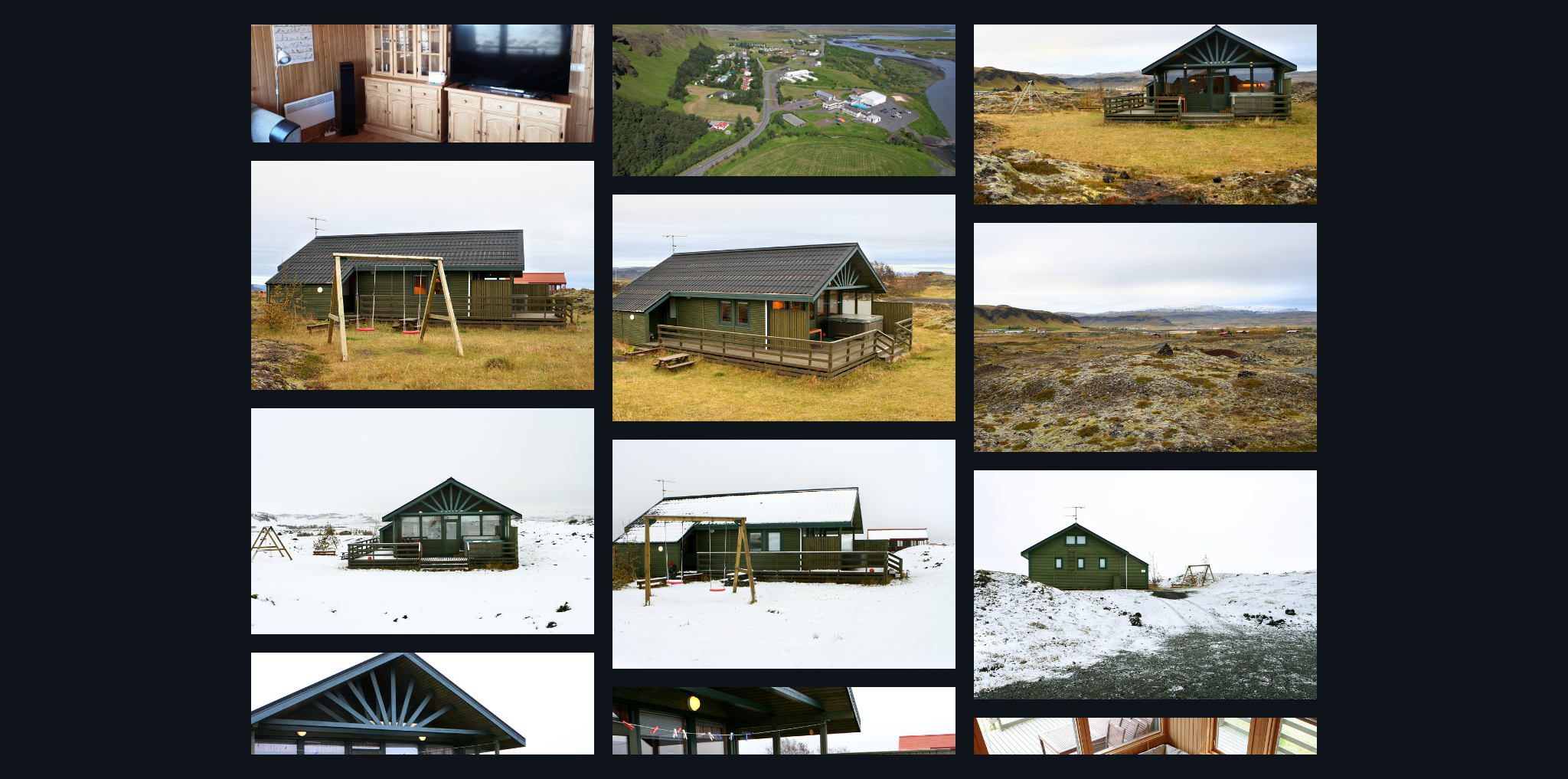
scroll to position [383, 0]
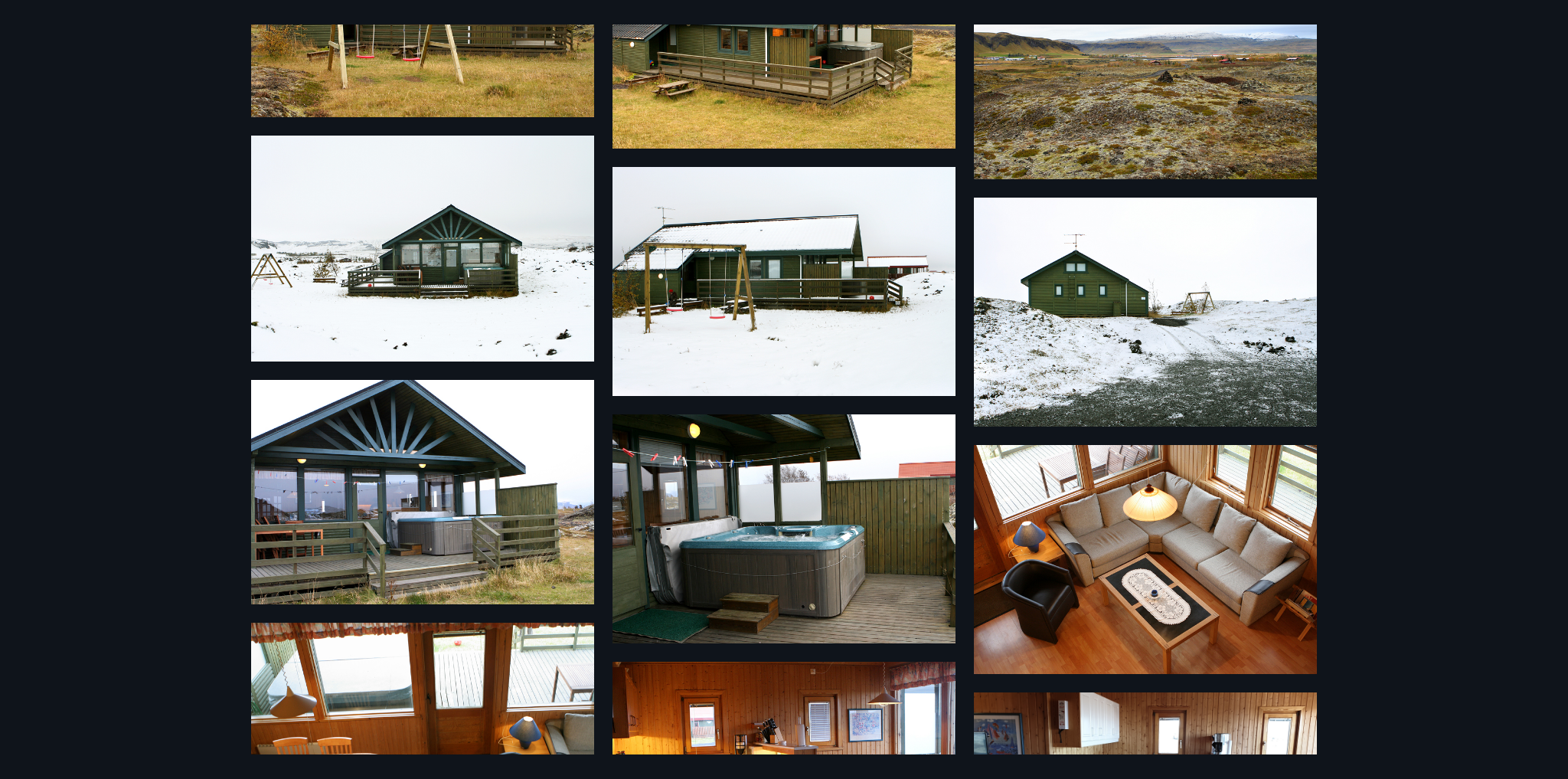
click at [793, 560] on img at bounding box center [784, 529] width 343 height 229
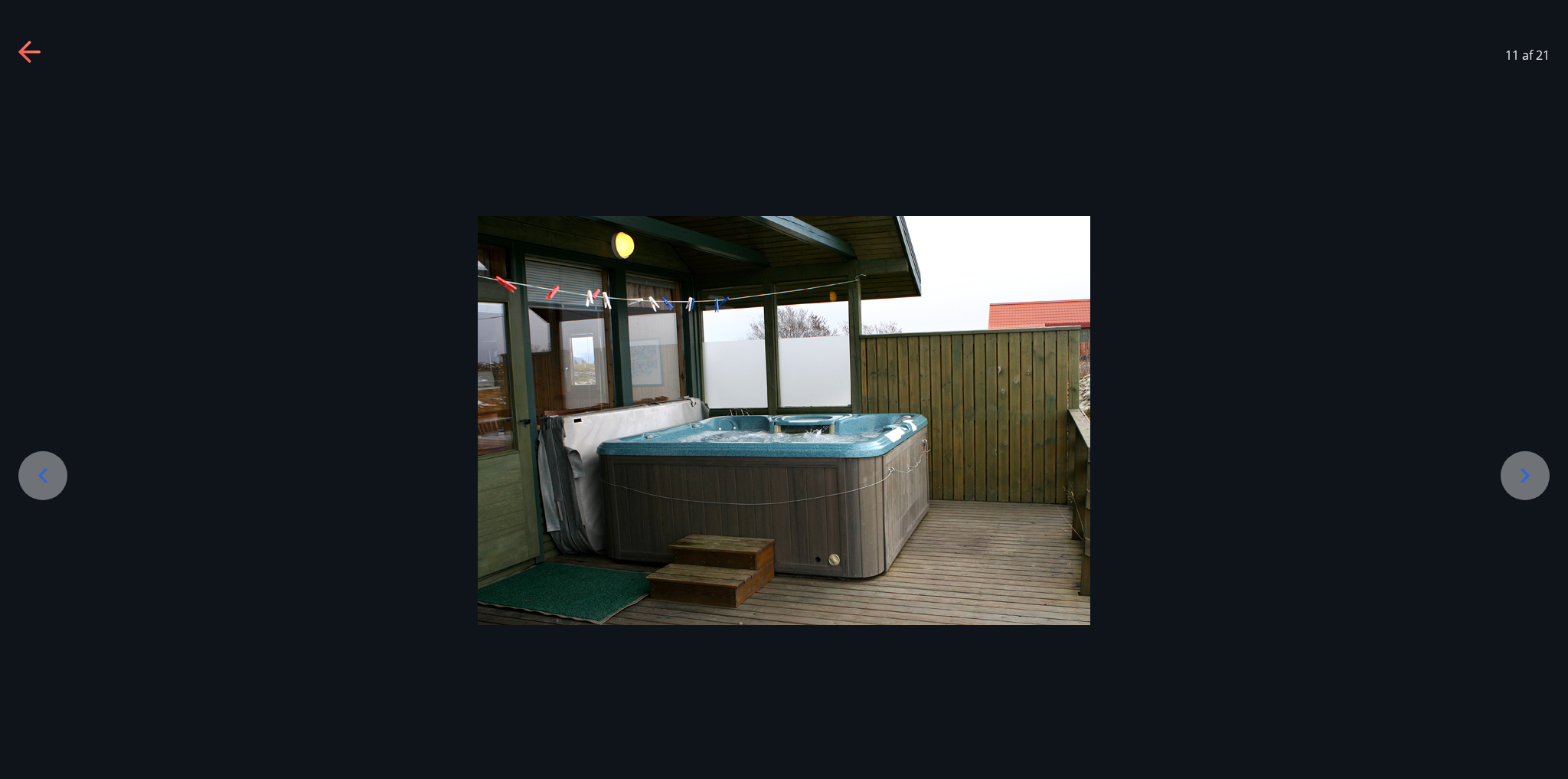
click at [748, 458] on img at bounding box center [784, 420] width 613 height 409
click at [42, 47] on icon at bounding box center [31, 52] width 24 height 24
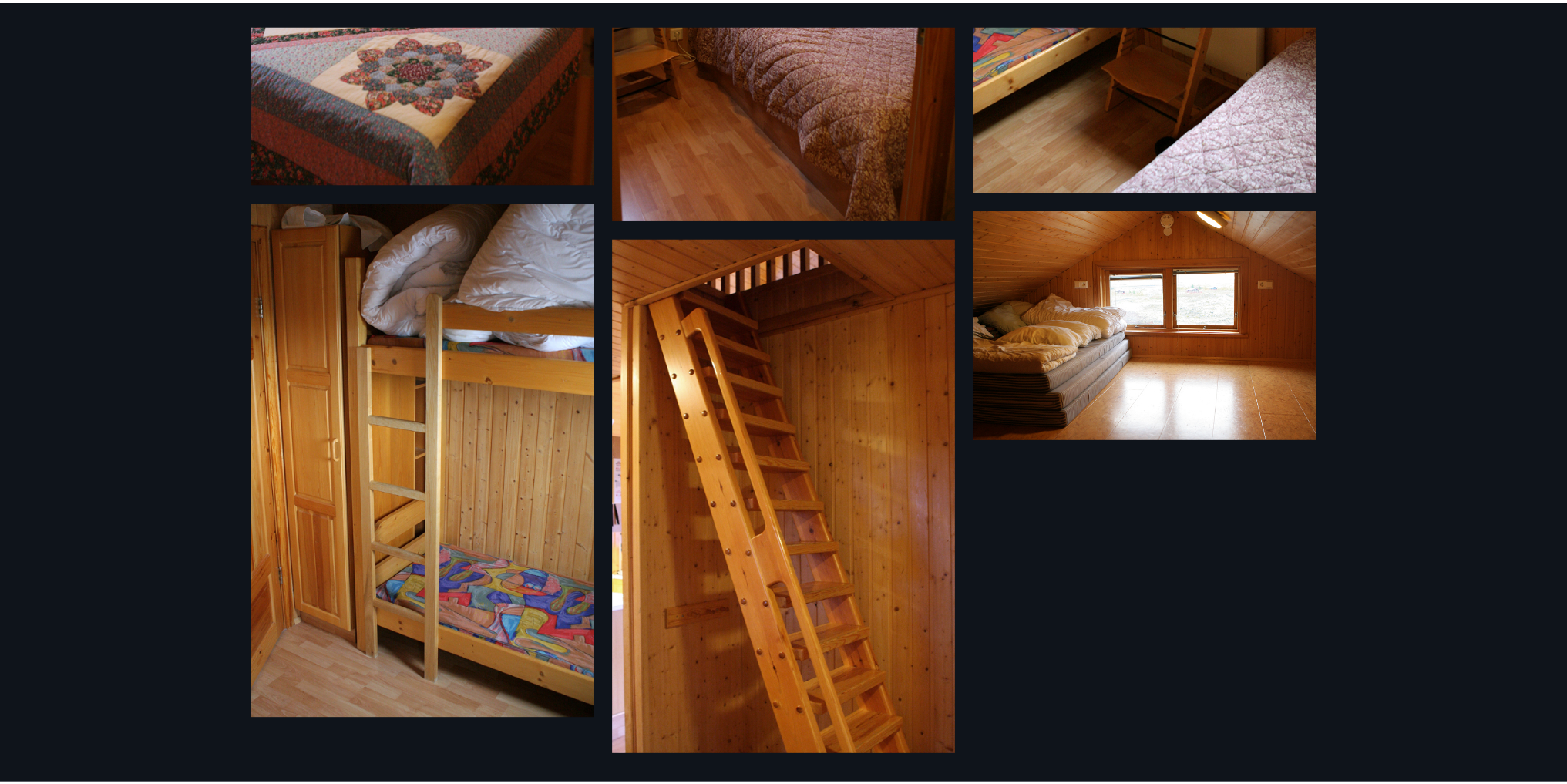
scroll to position [1595, 0]
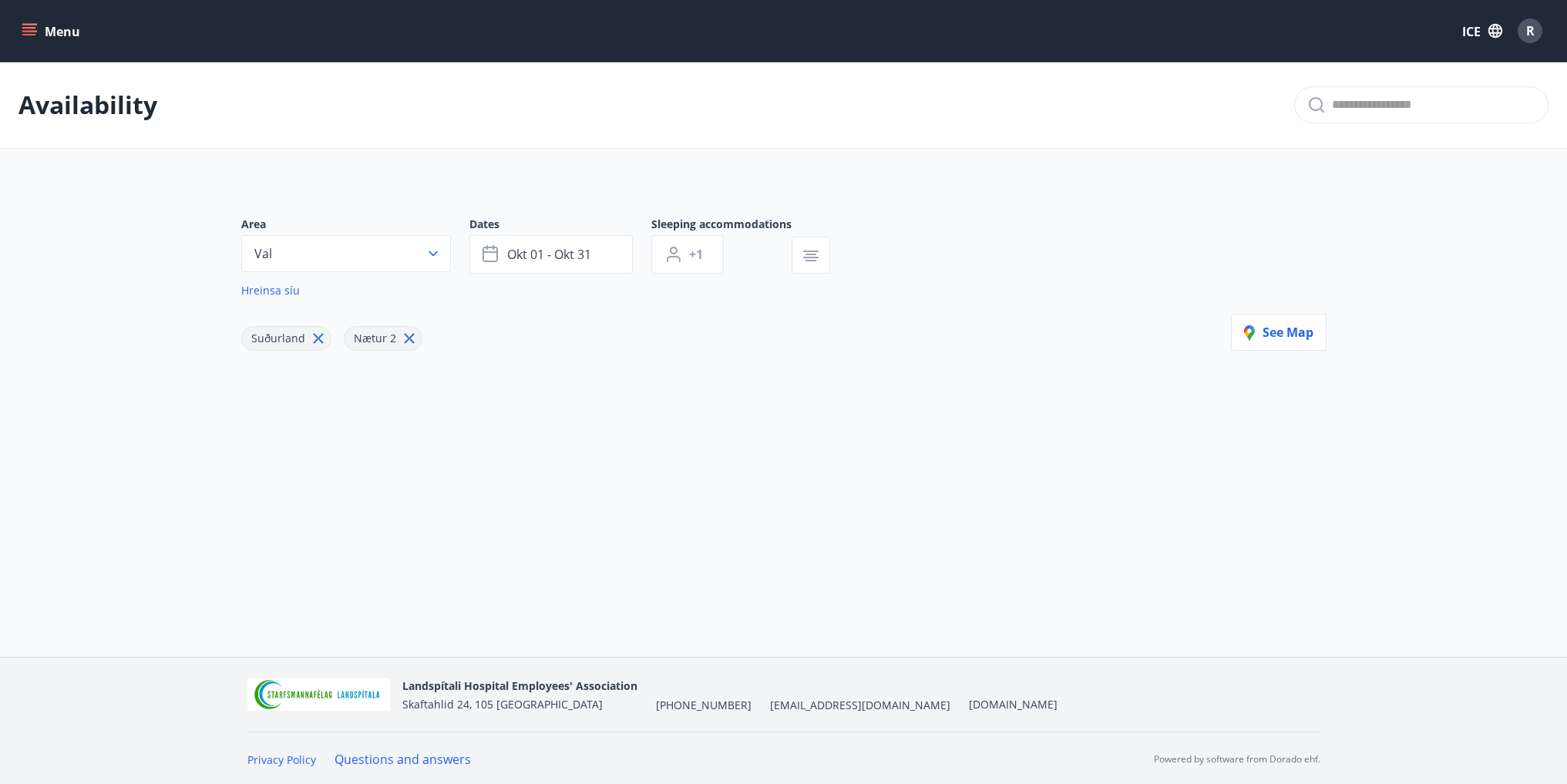
type input "*"
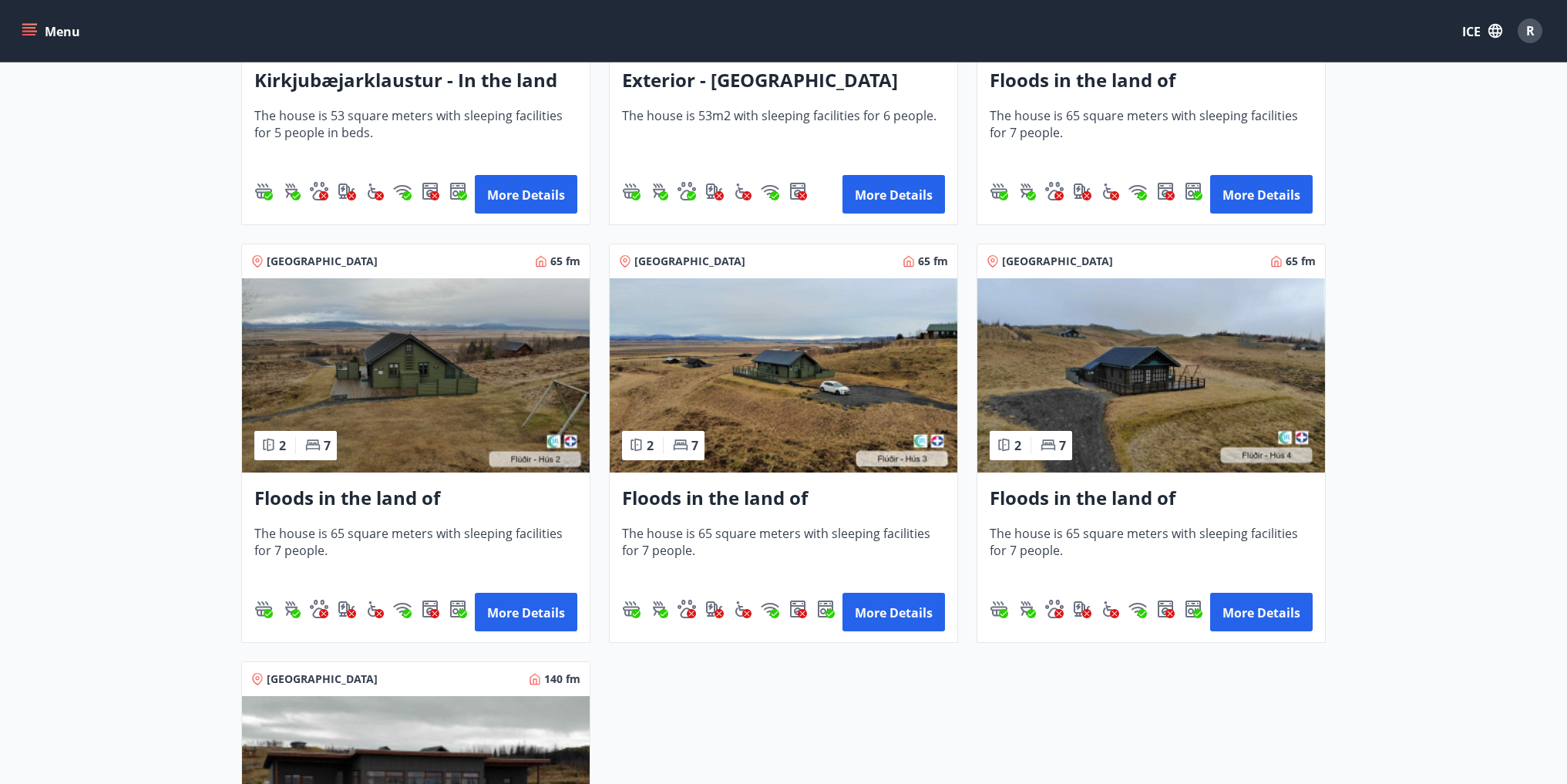
scroll to position [463, 0]
